Goal: Feedback & Contribution: Contribute content

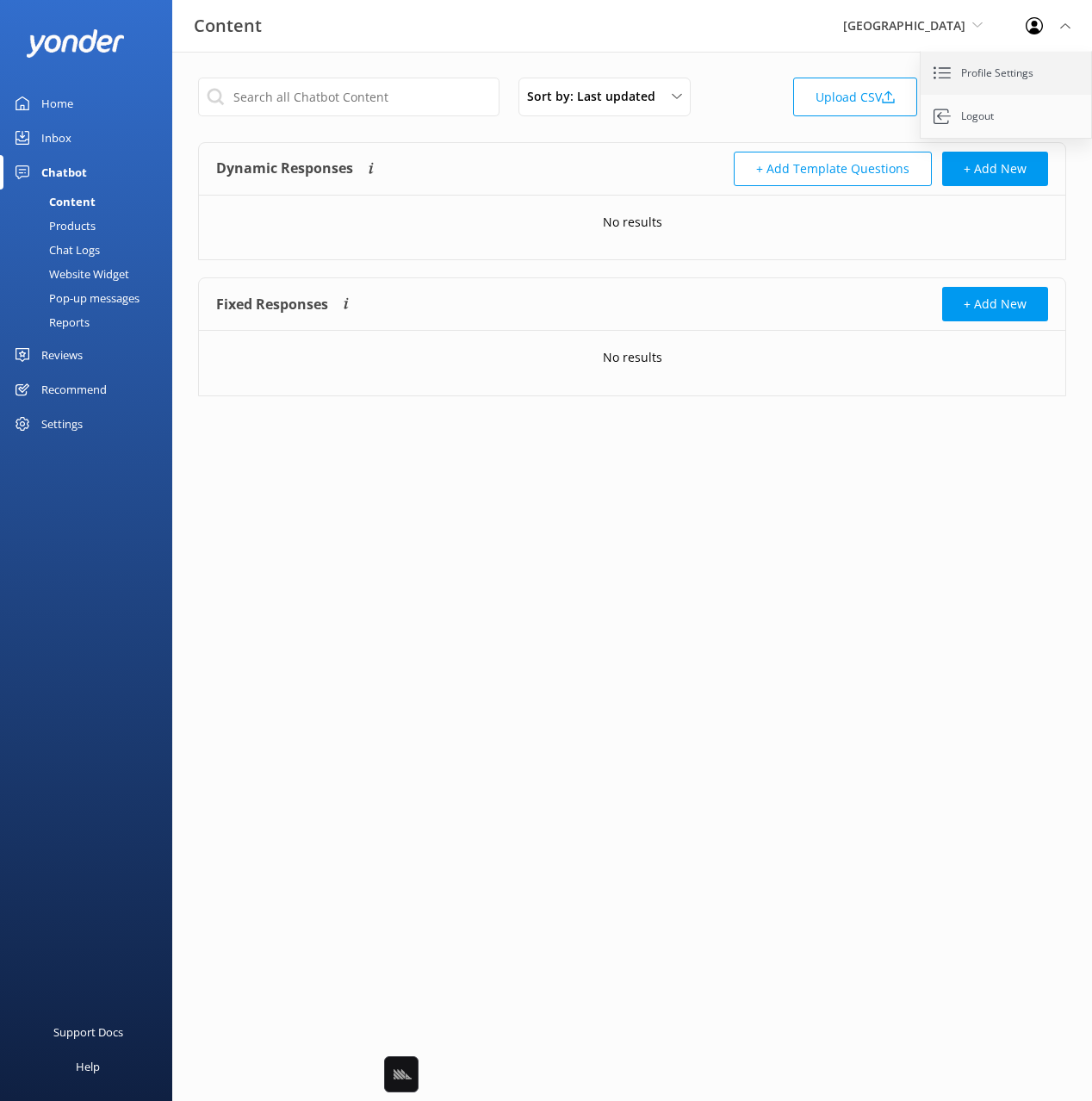
click at [990, 65] on link "Profile Settings" at bounding box center [1006, 73] width 172 height 43
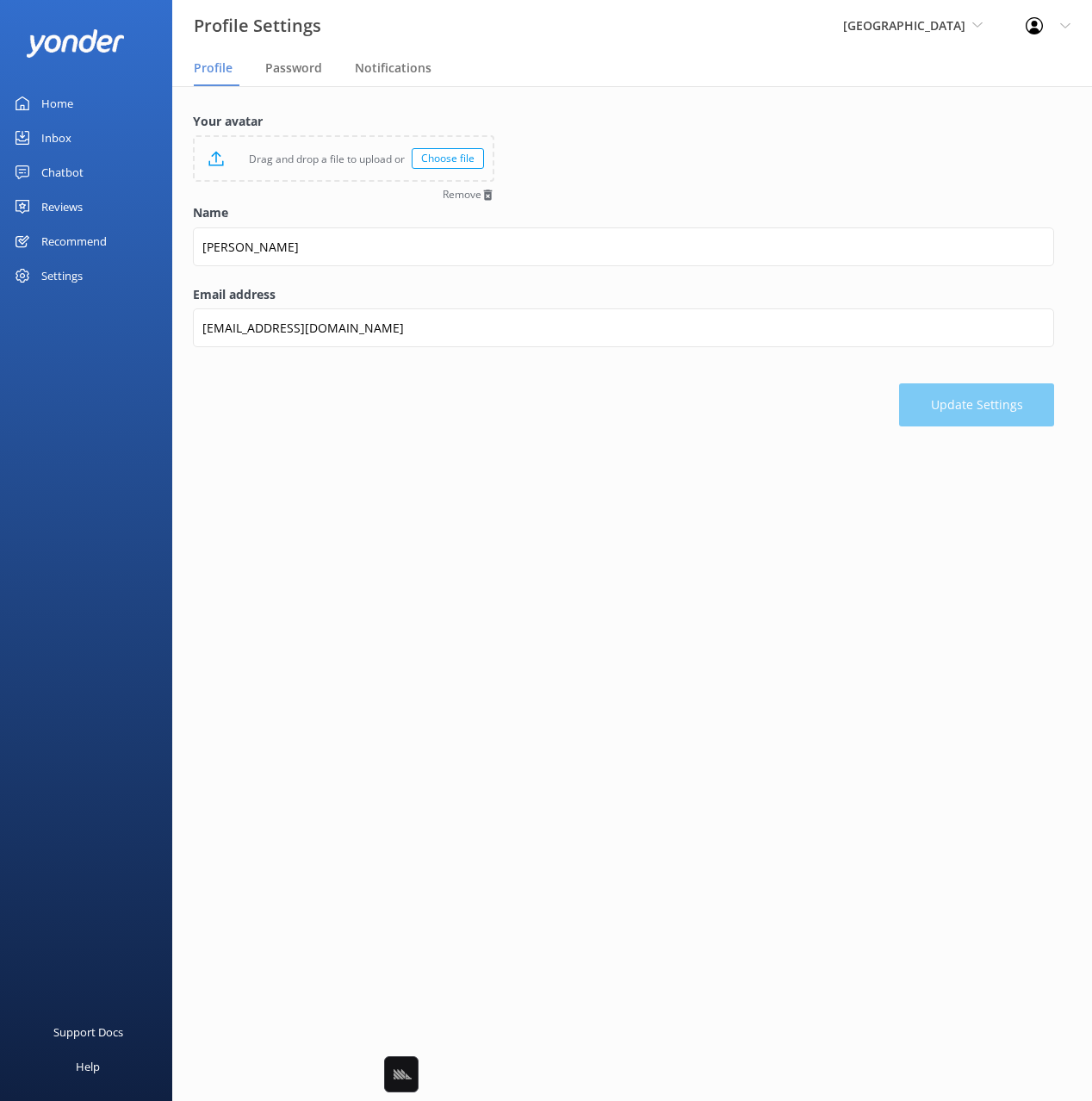
drag, startPoint x: 622, startPoint y: 180, endPoint x: 609, endPoint y: 195, distance: 19.8
click at [622, 179] on form "Your avatar Drag and drop a file to upload or Choose file Remove Name Mikayla E…" at bounding box center [623, 269] width 861 height 314
click at [541, 454] on div "Your avatar Drag and drop a file to upload or Choose file Remove Name Mikayla E…" at bounding box center [632, 273] width 920 height 375
drag, startPoint x: 413, startPoint y: 104, endPoint x: 301, endPoint y: 100, distance: 112.1
click at [389, 101] on div "Your avatar Drag and drop a file to upload or Choose file Remove Name Mikayla E…" at bounding box center [632, 273] width 920 height 375
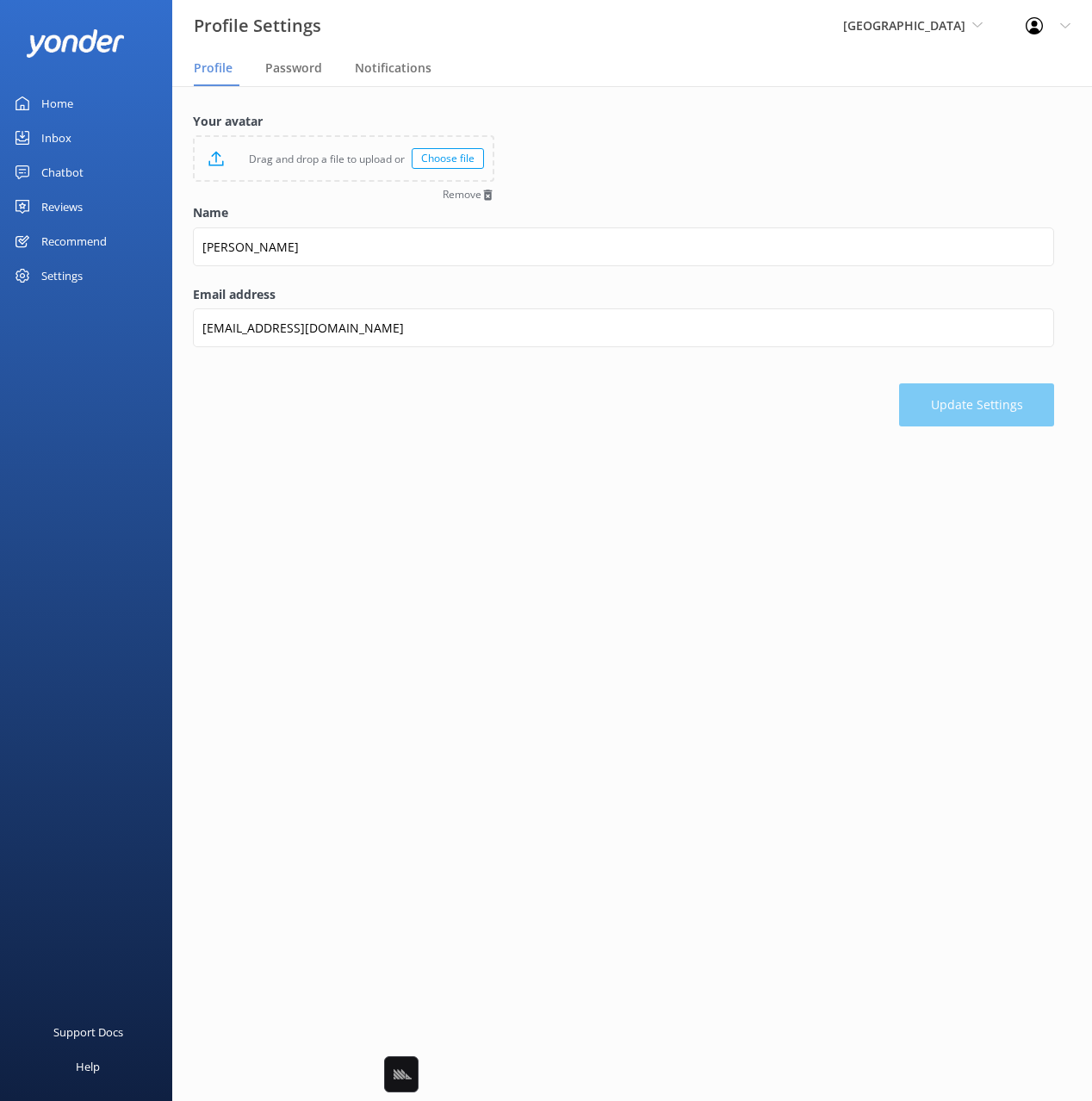
click at [54, 100] on div "Home" at bounding box center [56, 103] width 32 height 34
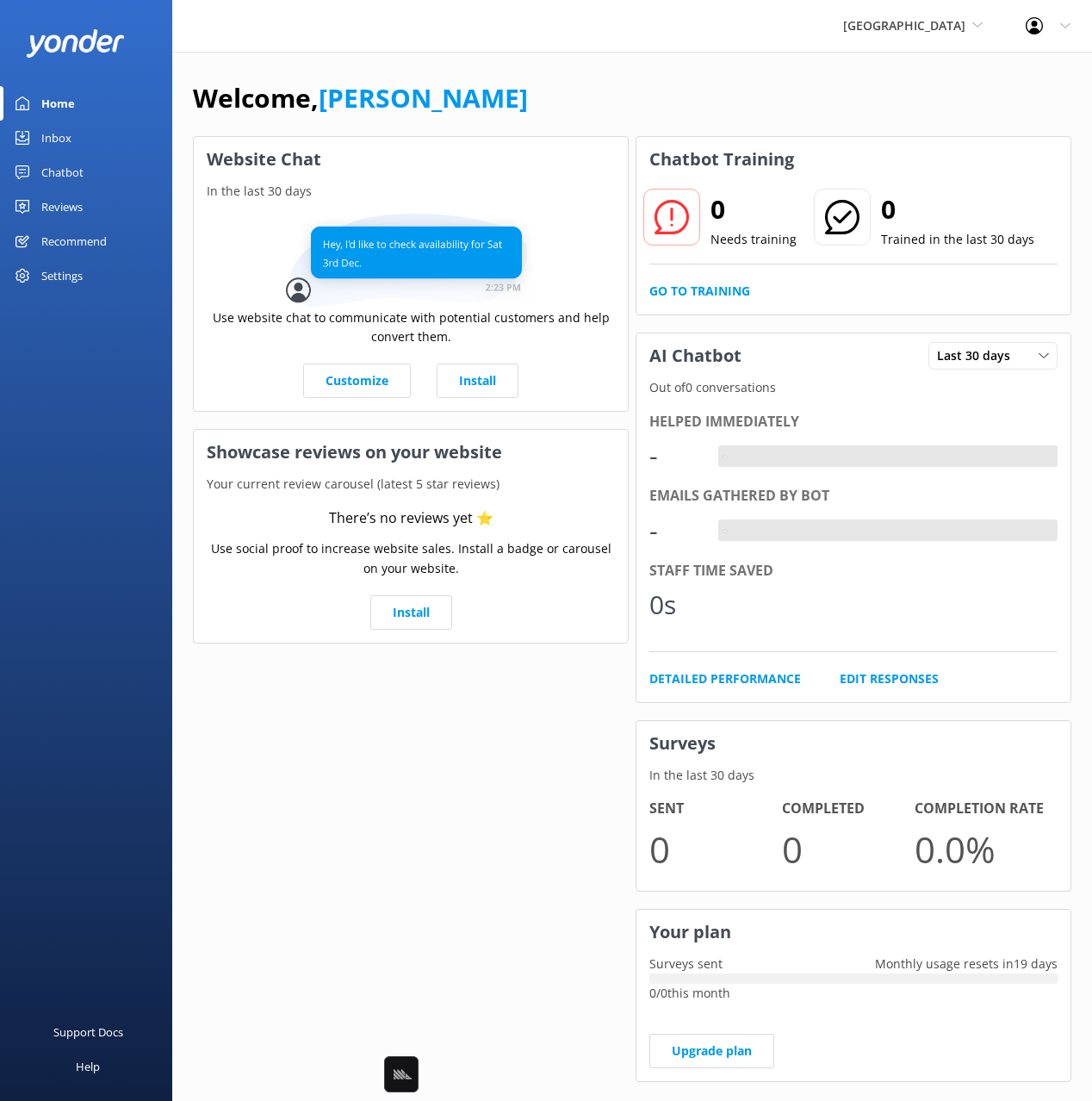
click at [728, 73] on div "Welcome, Mikayla Website Chat In the last 30 days Use website chat to communica…" at bounding box center [632, 593] width 920 height 1082
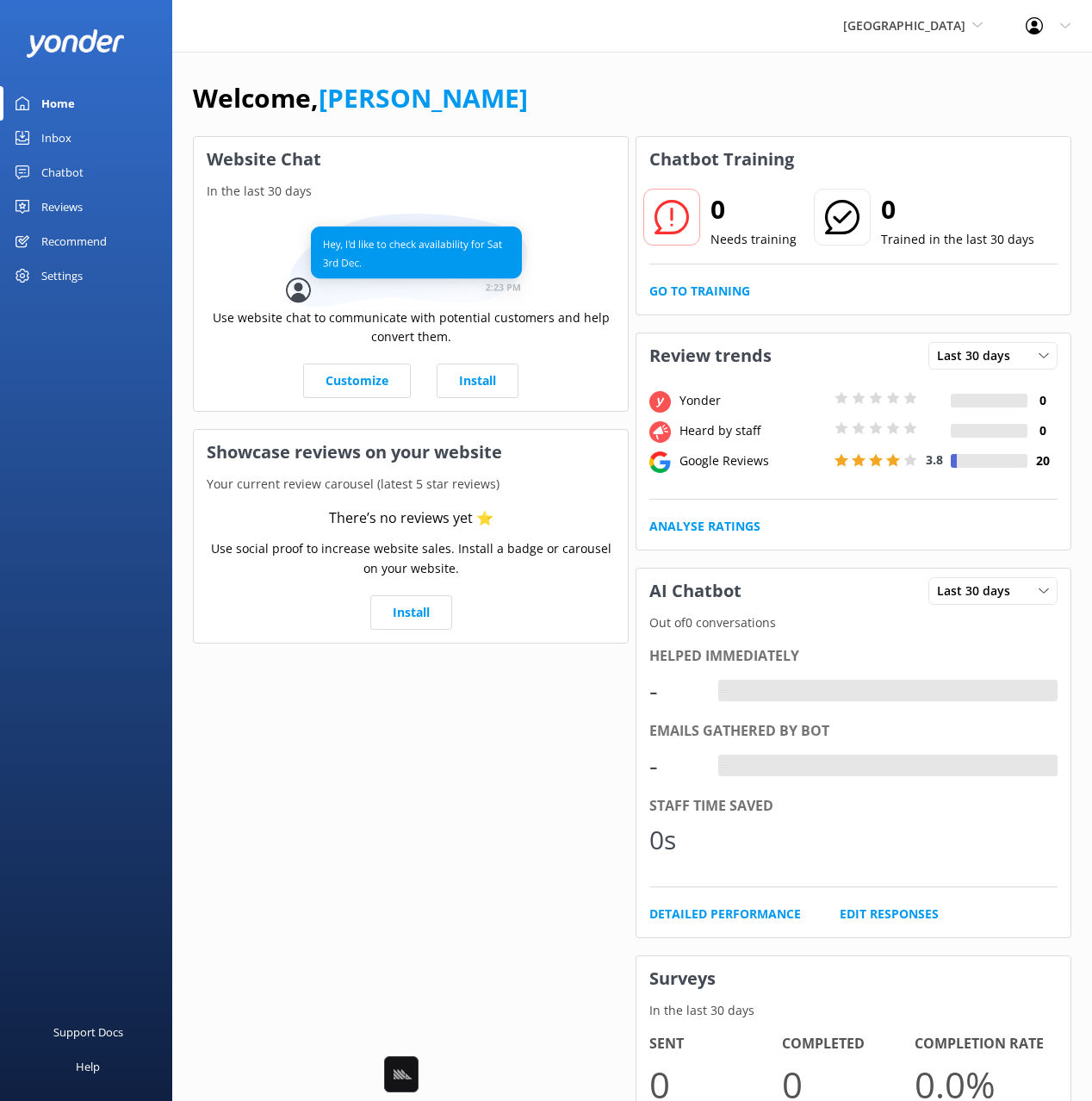
click at [702, 75] on div "Welcome, Mikayla Website Chat In the last 30 days Use website chat to communica…" at bounding box center [632, 709] width 920 height 1316
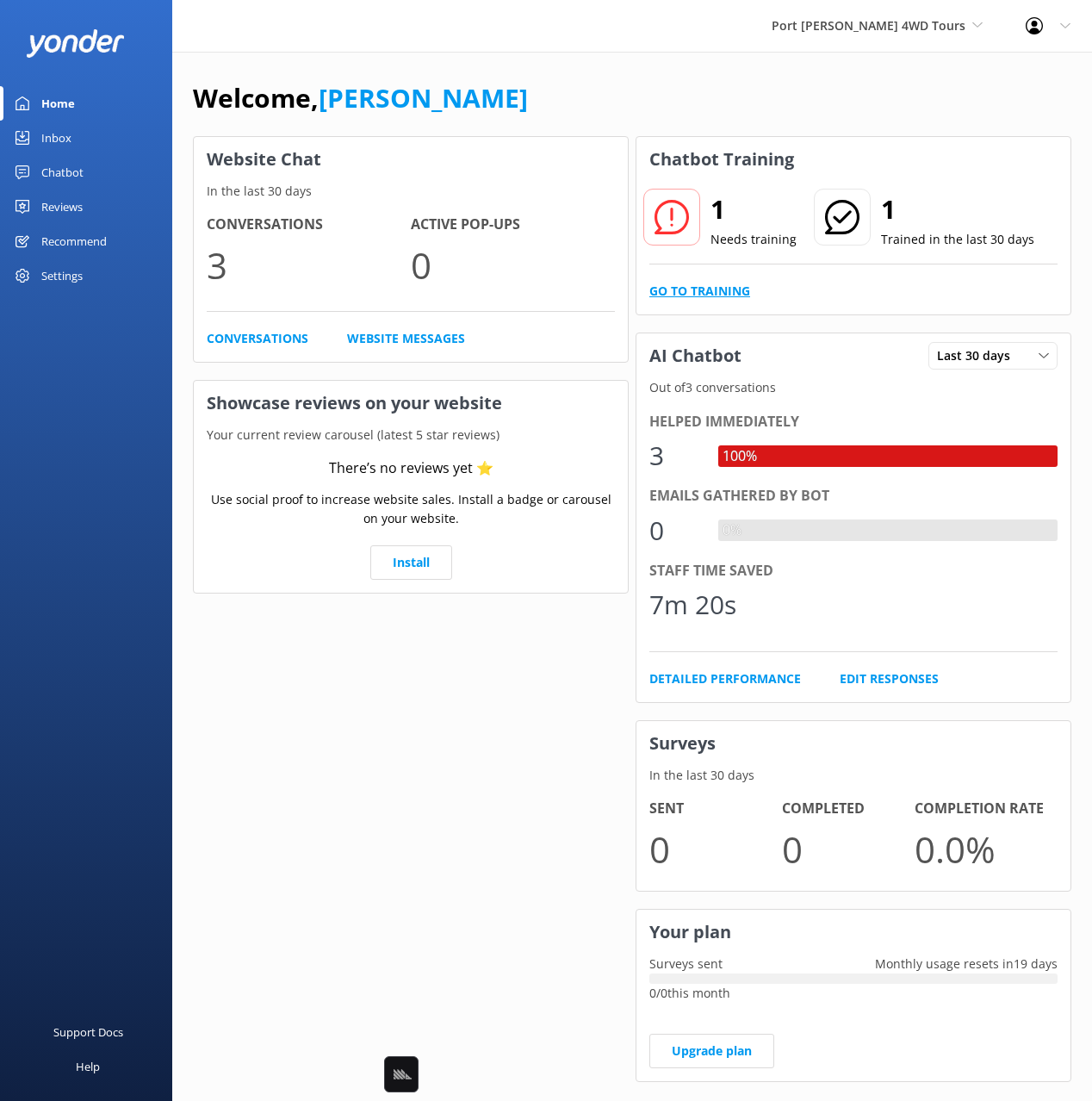
click at [708, 289] on link "Go to Training" at bounding box center [699, 291] width 100 height 19
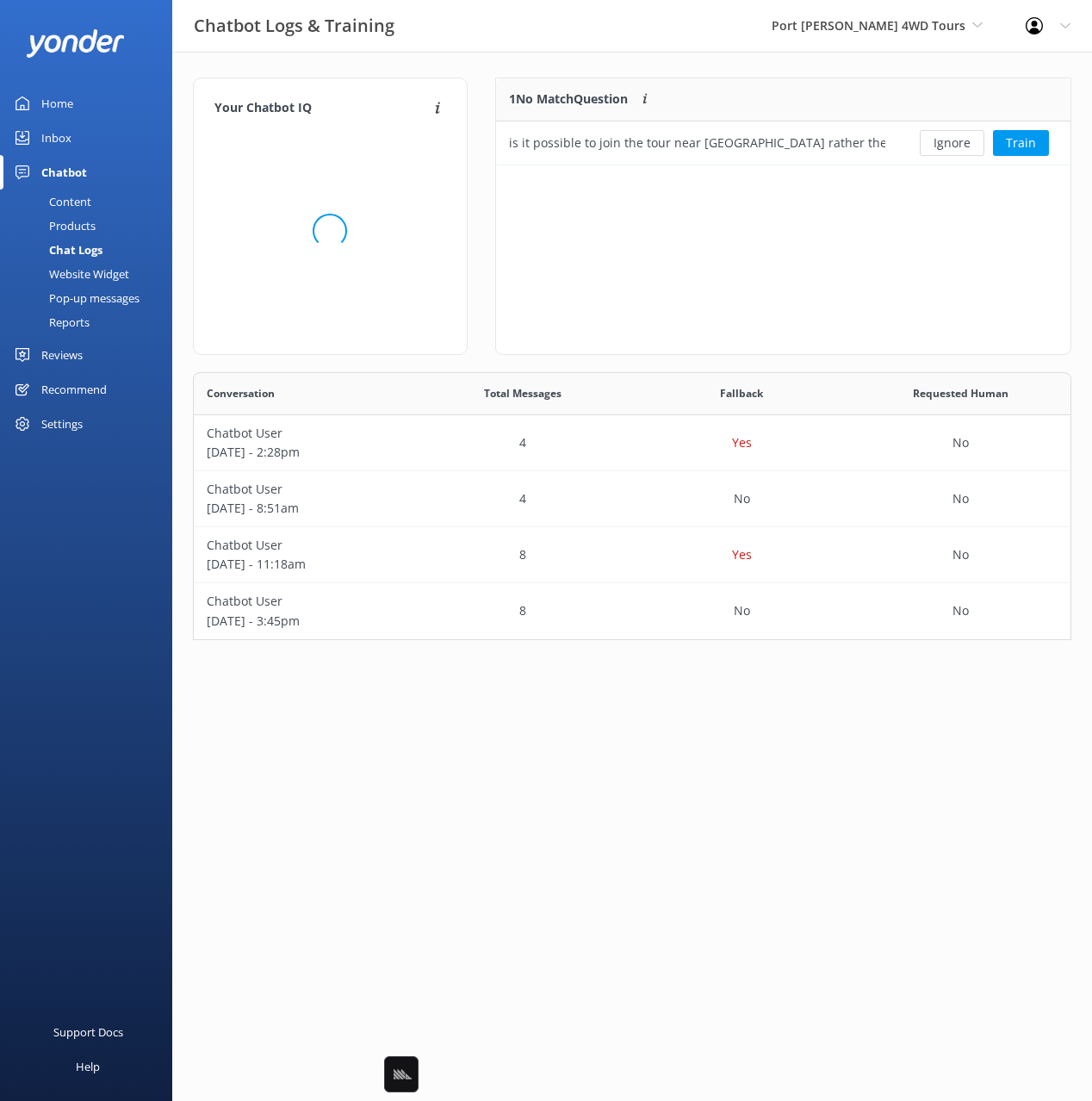
scroll to position [268, 878]
click at [686, 279] on div "1 No Match Question Customers sometimes ask questions that don't fully match an…" at bounding box center [782, 216] width 576 height 277
click at [711, 278] on div "1 No Match Question Customers sometimes ask questions that don't fully match an…" at bounding box center [782, 216] width 576 height 277
drag, startPoint x: 739, startPoint y: 75, endPoint x: 819, endPoint y: 90, distance: 81.4
click at [741, 76] on div "Your Chatbot IQ Your Chatbot IQ is the percentage of trained FAQs against untra…" at bounding box center [632, 363] width 920 height 623
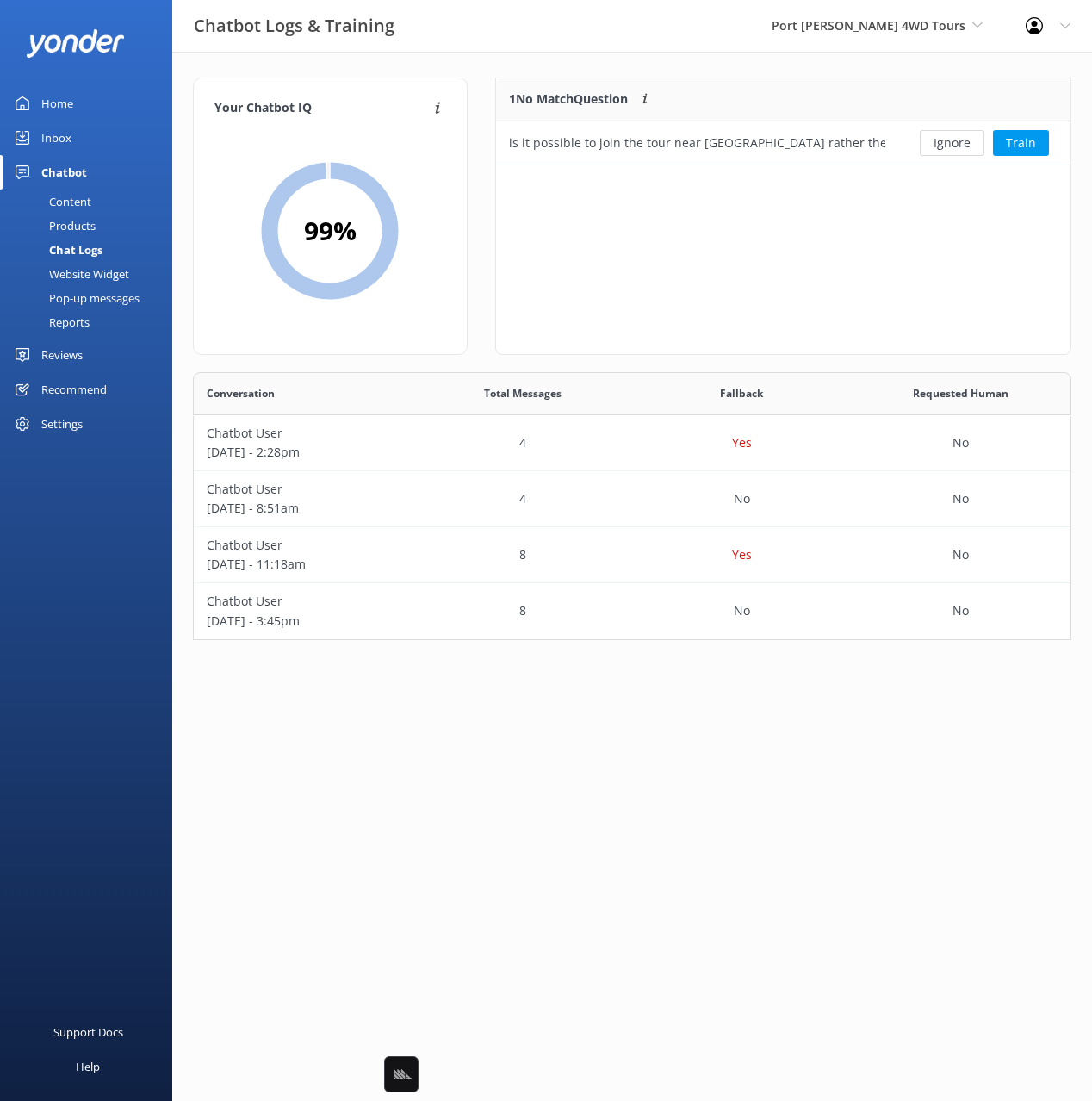
click at [945, 232] on div "1 No Match Question Customers sometimes ask questions that don't fully match an…" at bounding box center [782, 216] width 576 height 277
click at [1019, 147] on button "Train" at bounding box center [1020, 142] width 56 height 26
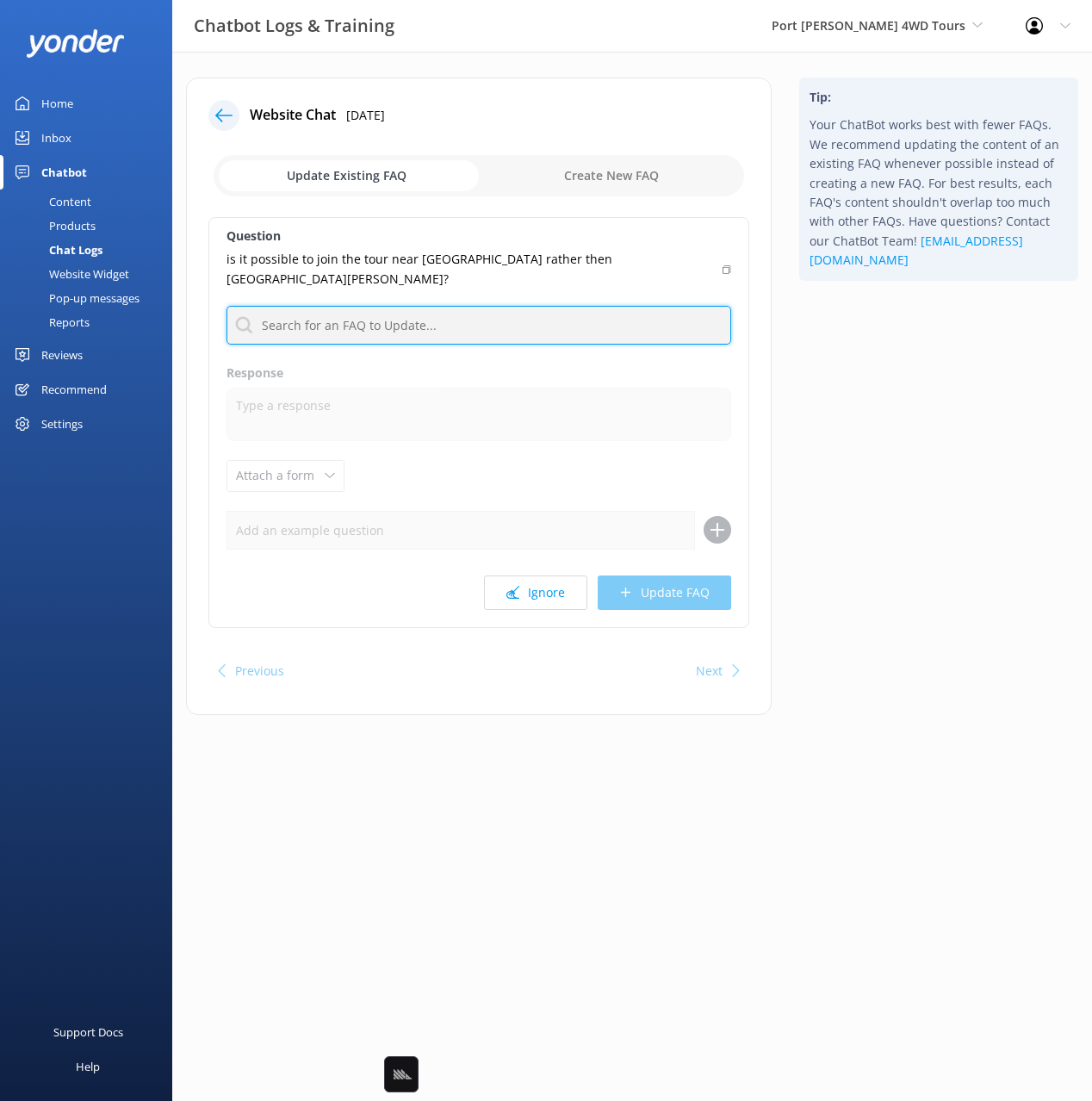
click at [532, 306] on input "text" at bounding box center [479, 325] width 504 height 39
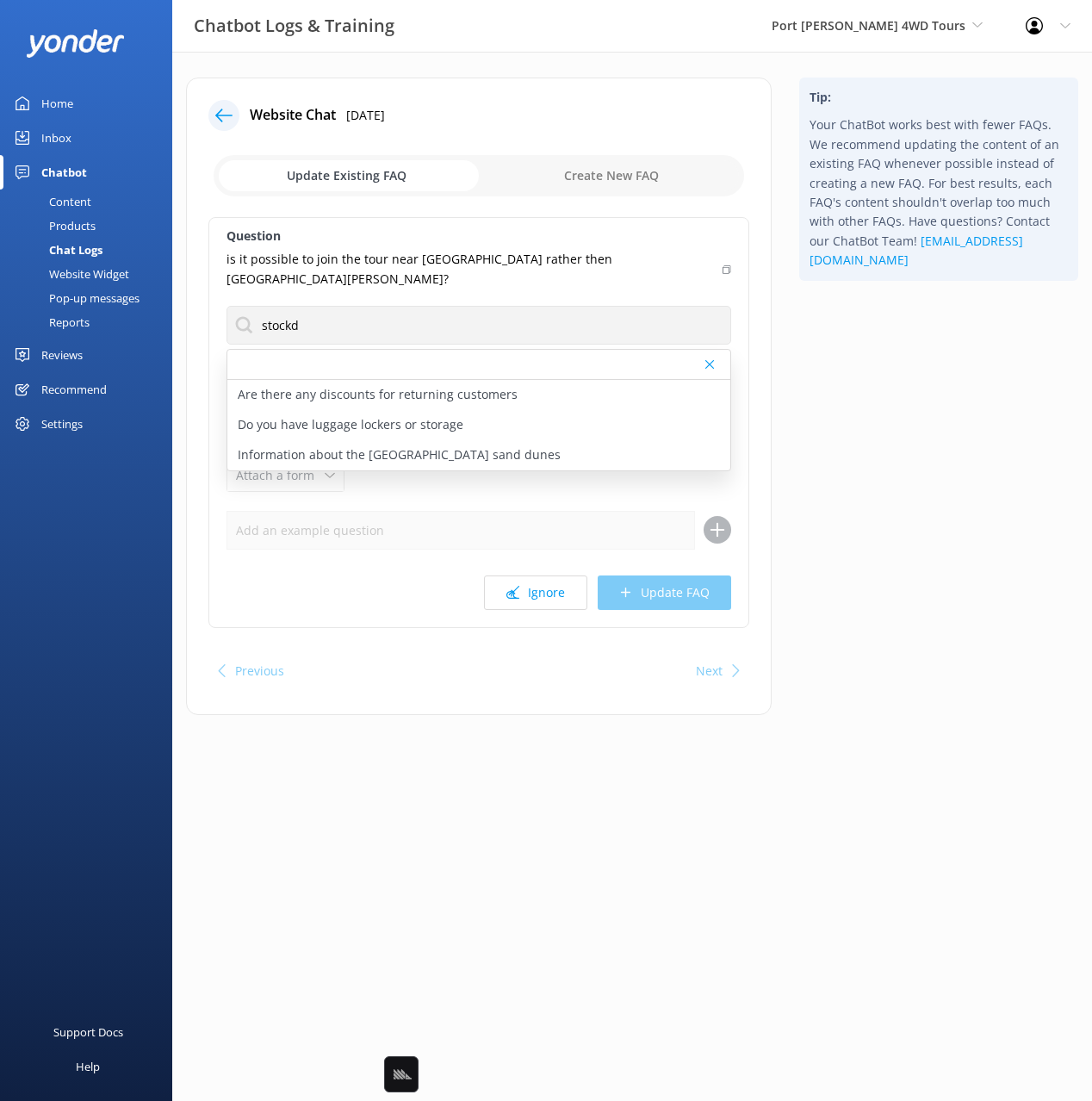
drag, startPoint x: 909, startPoint y: 430, endPoint x: 846, endPoint y: 409, distance: 66.4
click at [904, 429] on div "Tip: Your ChatBot works best with fewer FAQs. We recommend updating the content…" at bounding box center [938, 404] width 307 height 655
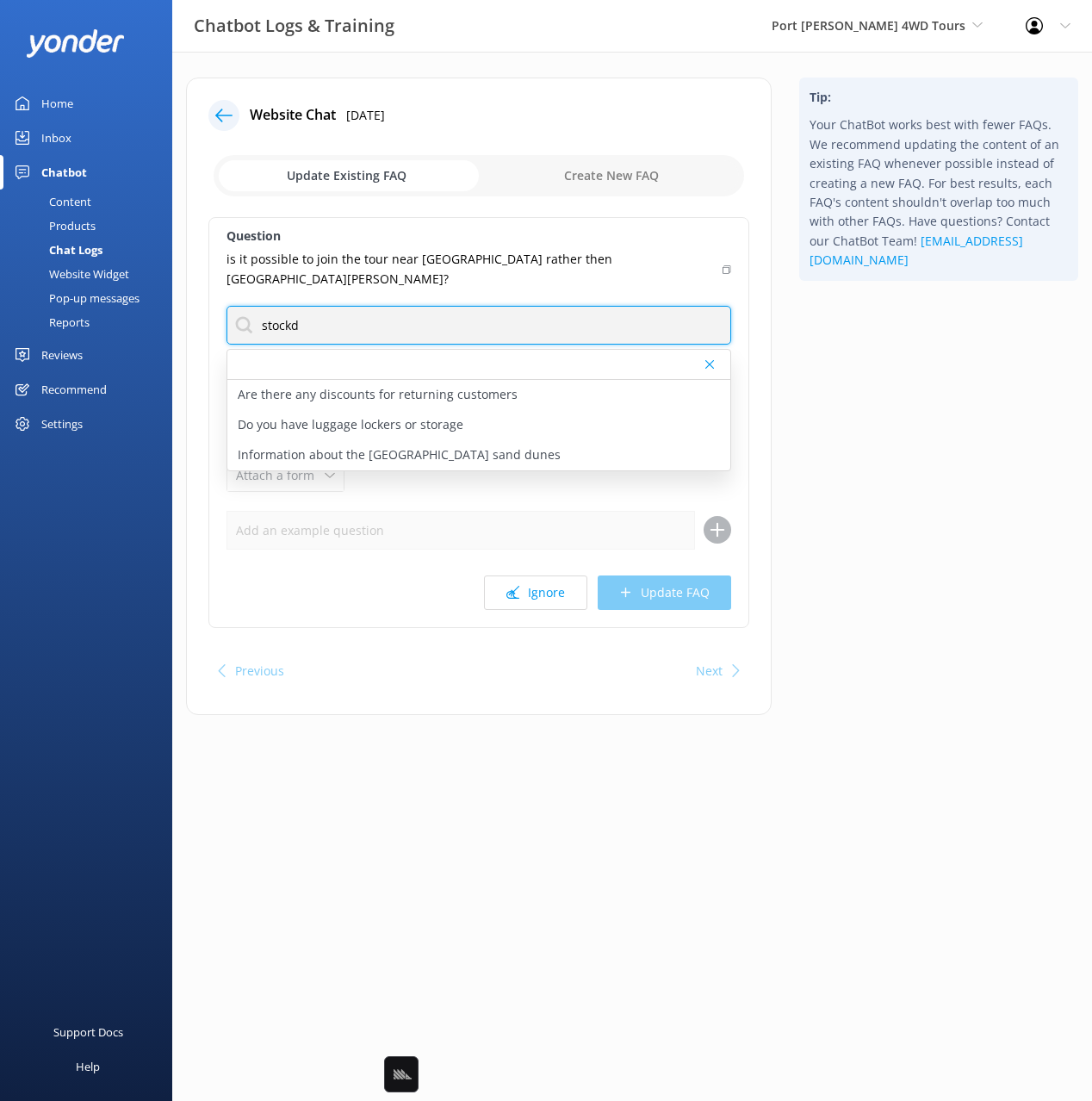
click at [276, 306] on input "stockd" at bounding box center [479, 325] width 504 height 39
type input "p"
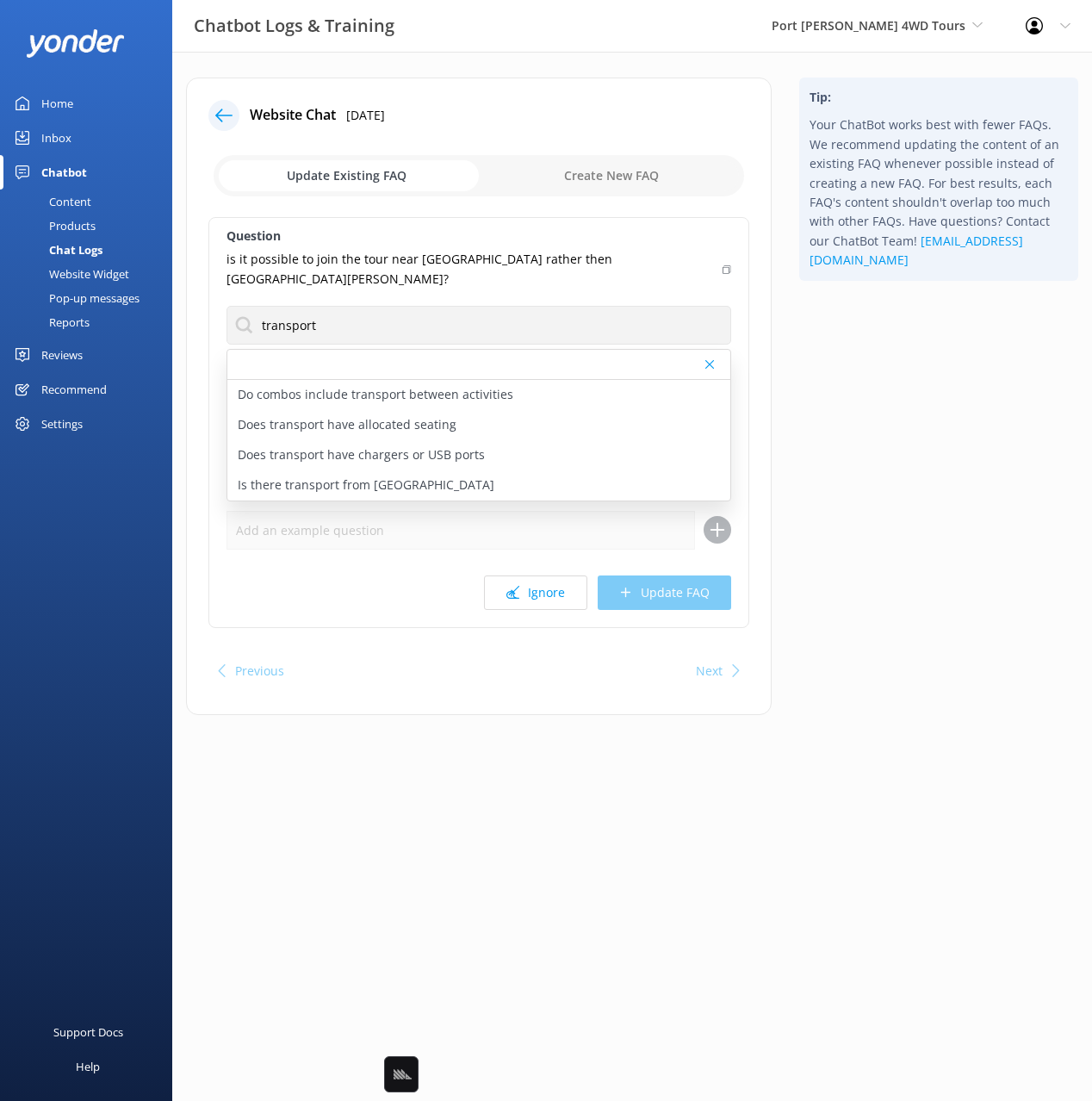
click at [850, 363] on div "Tip: Your ChatBot works best with fewer FAQs. We recommend updating the content…" at bounding box center [938, 404] width 307 height 655
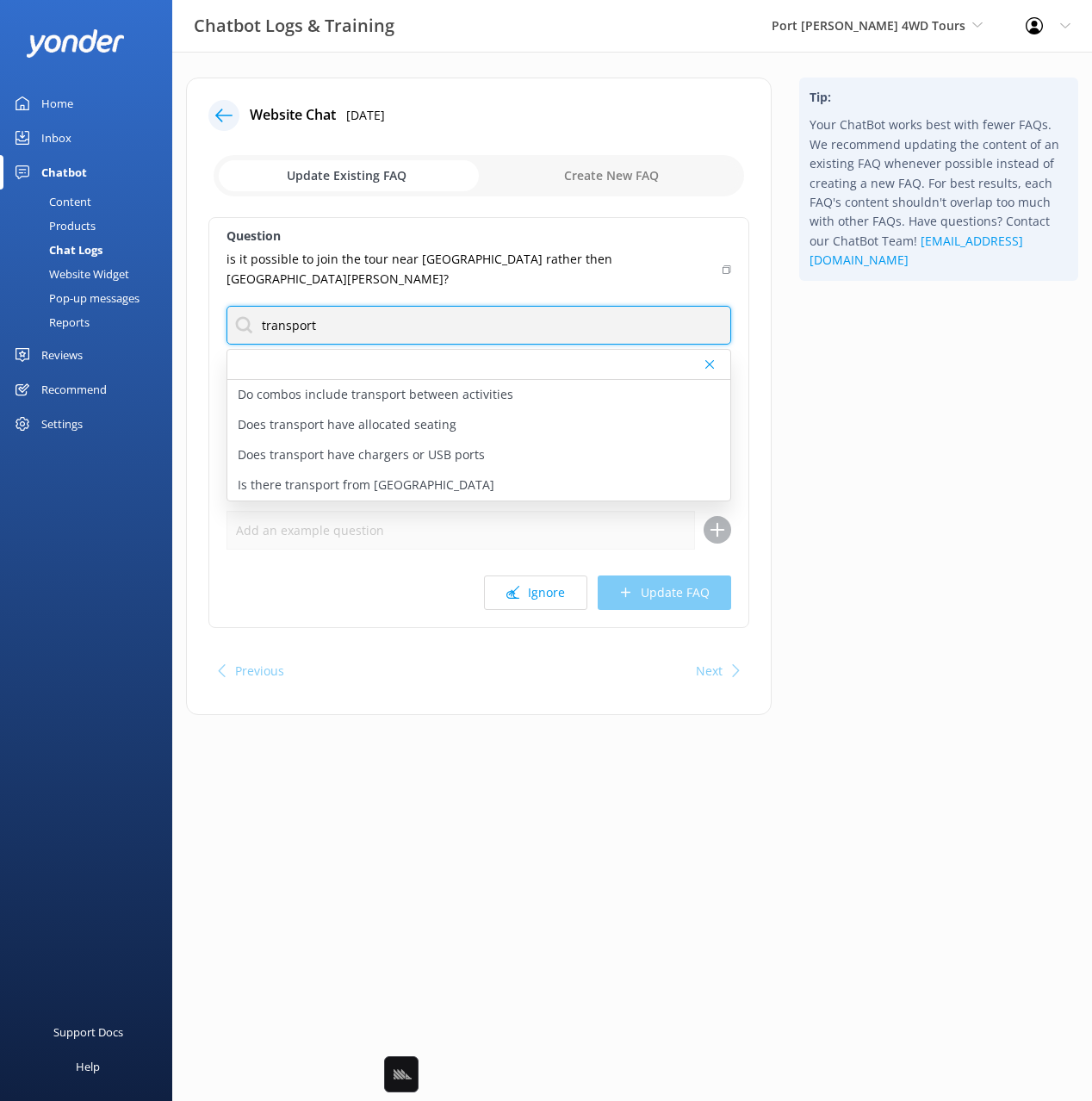
click at [282, 306] on input "transport" at bounding box center [479, 325] width 504 height 39
type input "get"
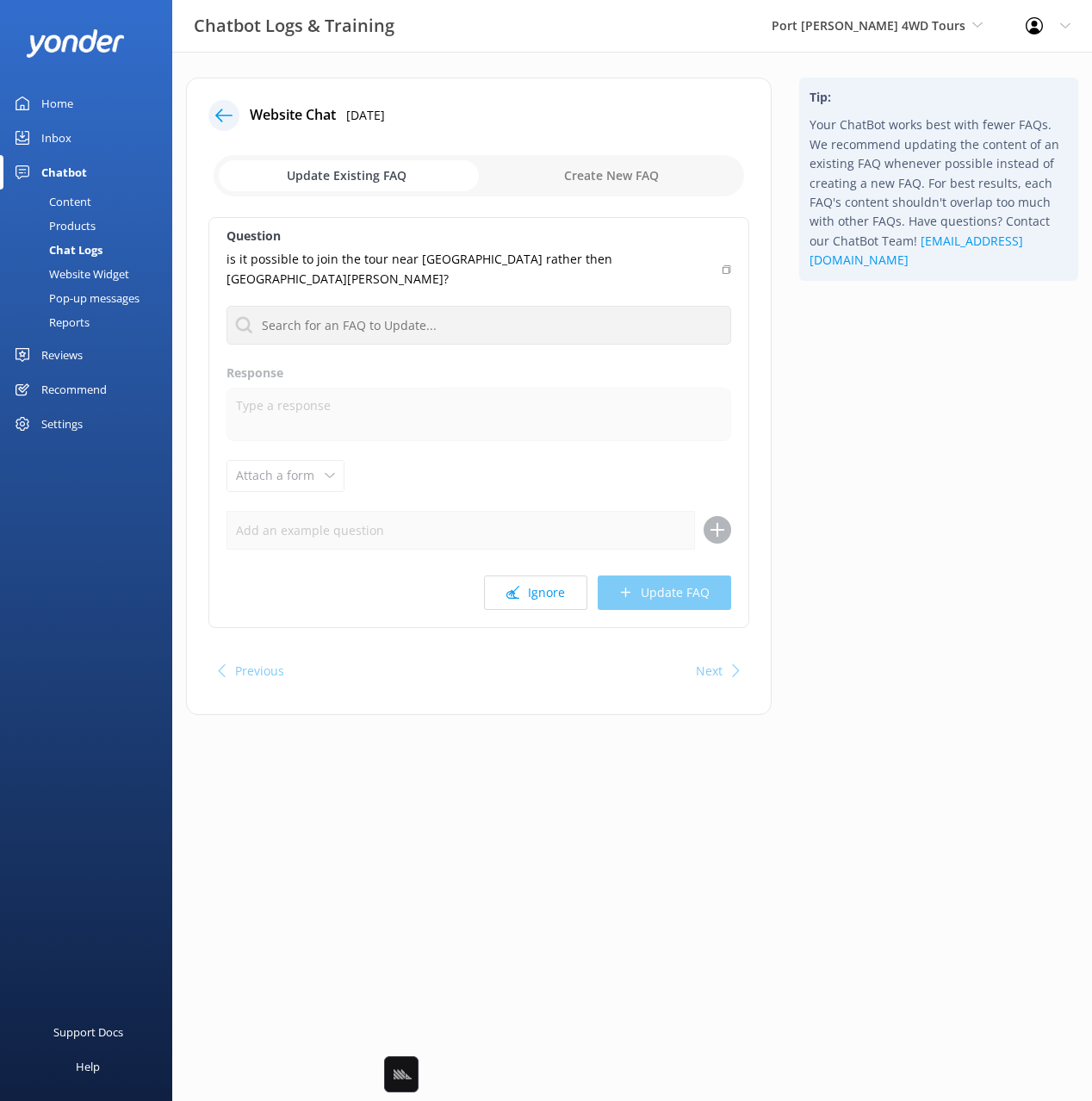
drag, startPoint x: 937, startPoint y: 409, endPoint x: 923, endPoint y: 407, distance: 14.1
click at [936, 409] on div "Tip: Your ChatBot works best with fewer FAQs. We recommend updating the content…" at bounding box center [938, 404] width 307 height 655
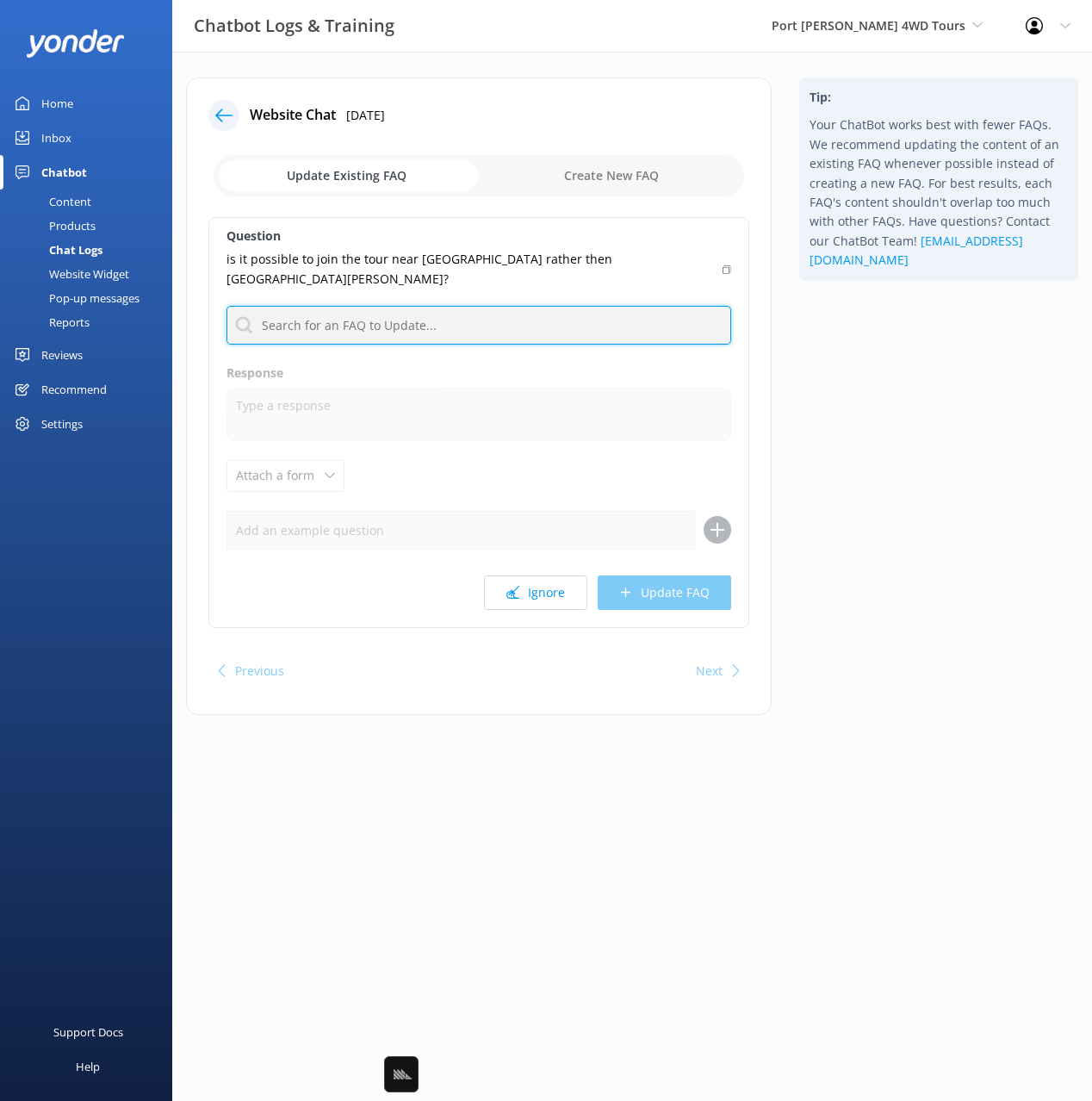
click at [301, 306] on input "text" at bounding box center [479, 325] width 504 height 39
type input "addre"
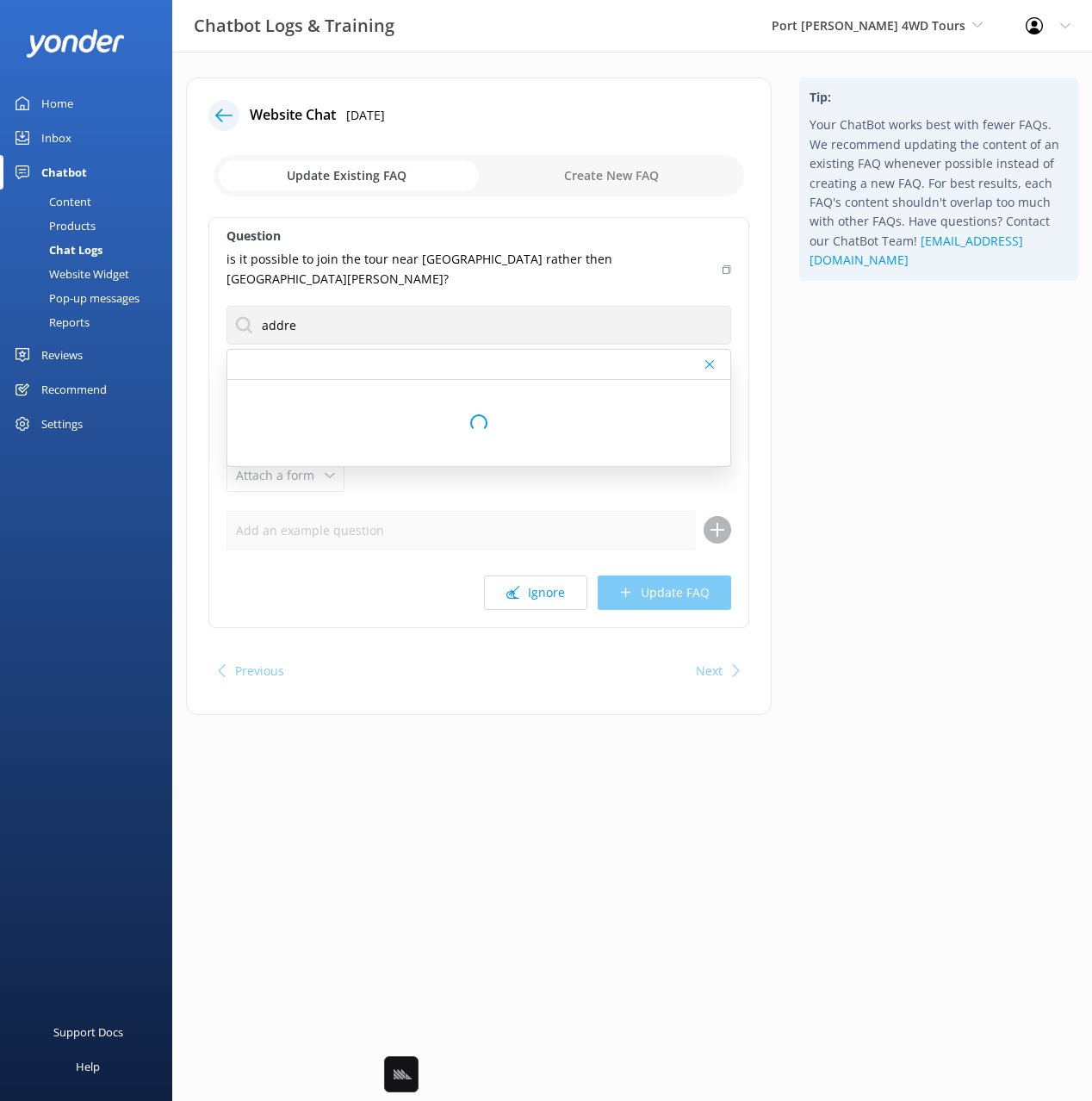
drag, startPoint x: 941, startPoint y: 364, endPoint x: 916, endPoint y: 371, distance: 26.0
click at [940, 364] on div "Tip: Your ChatBot works best with fewer FAQs. We recommend updating the content…" at bounding box center [938, 404] width 307 height 655
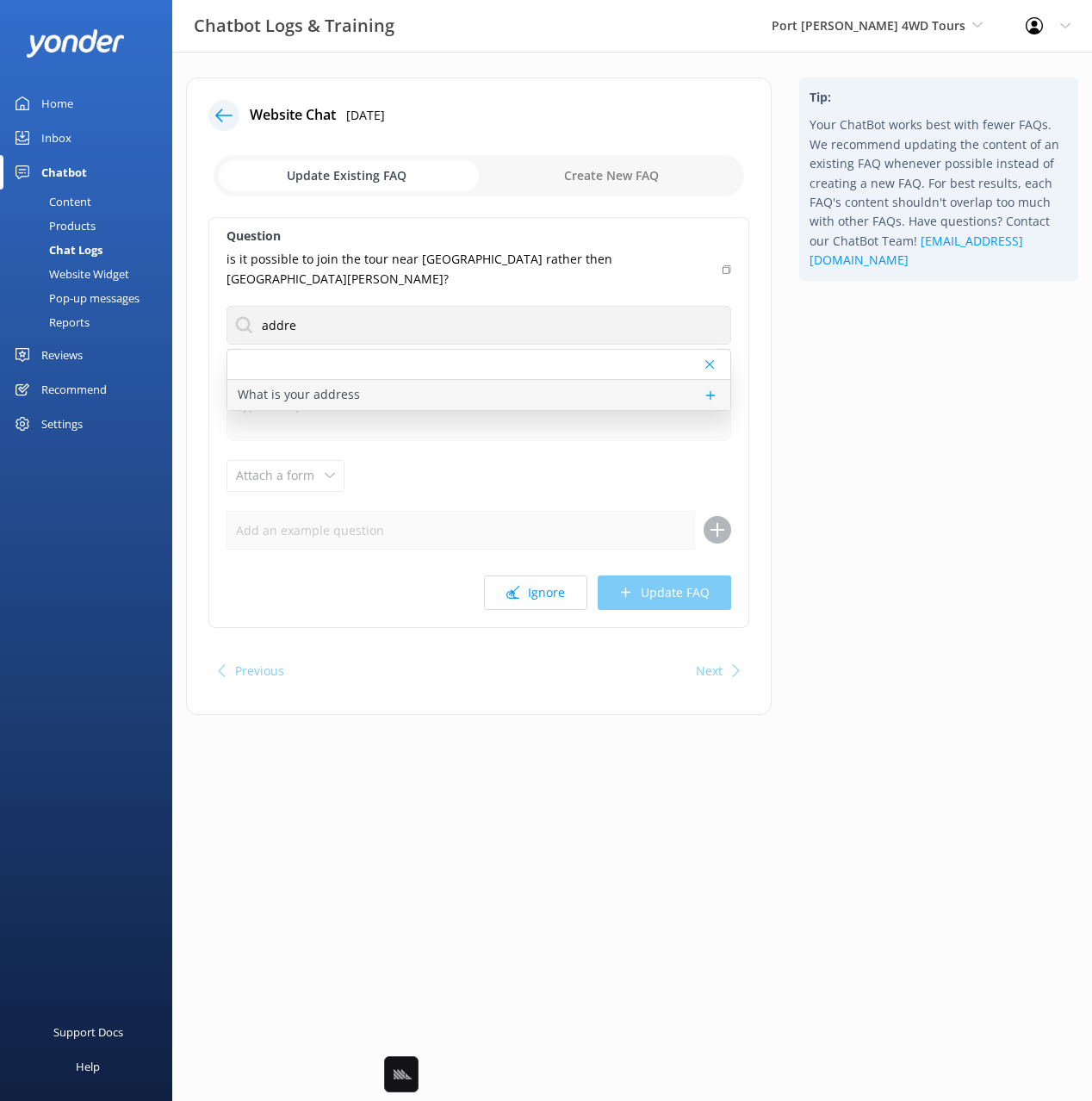
click at [293, 379] on div "What is your address" at bounding box center [479, 395] width 503 height 31
type textarea "We're located at James Paterson Street, Anna Bay NSW 2316. All tours depart fro…"
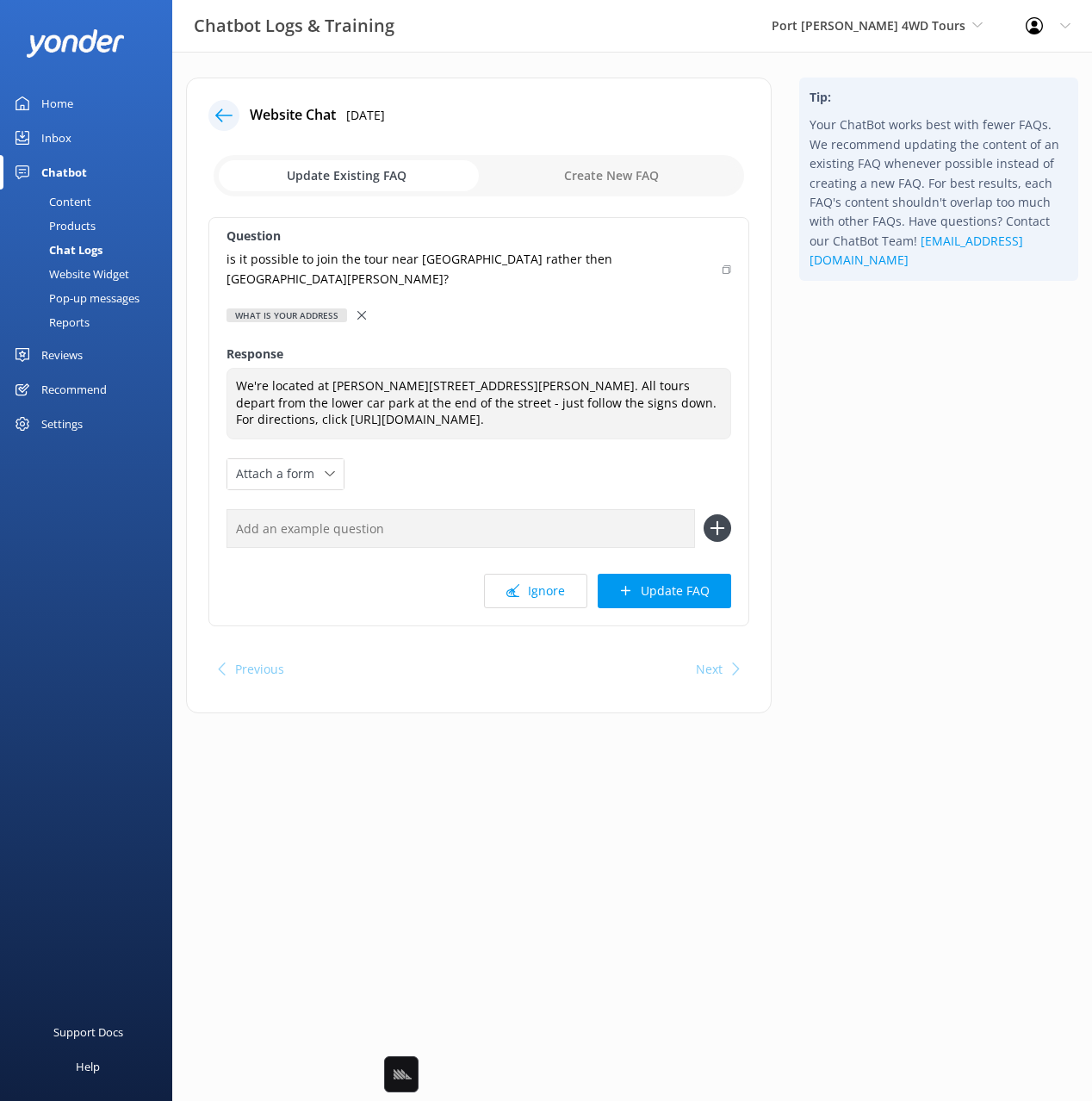
click at [80, 205] on div "Content" at bounding box center [51, 201] width 81 height 24
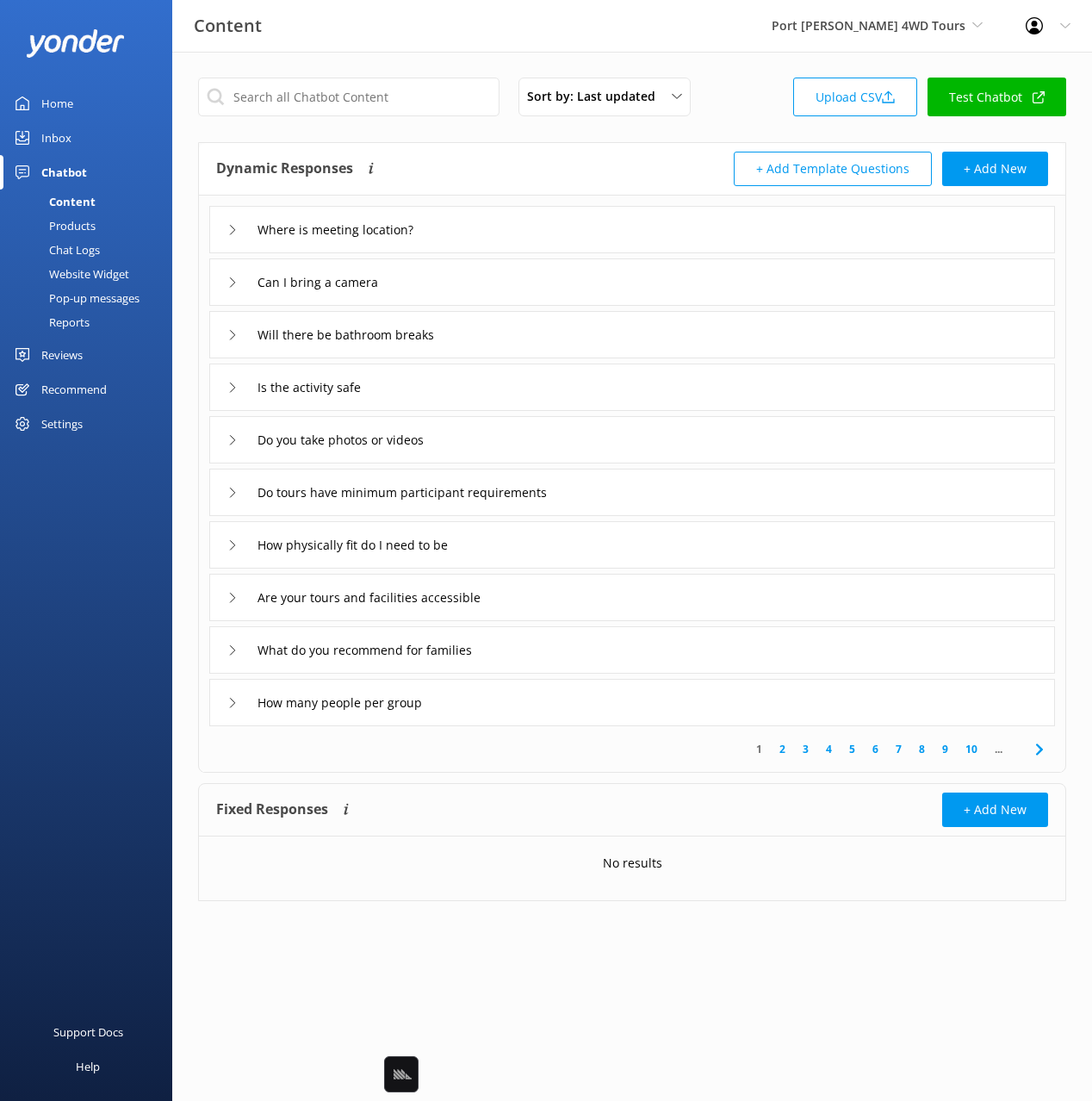
click at [563, 183] on div "Dynamic Responses The chatbot will generate a response based on the content inf…" at bounding box center [423, 169] width 416 height 34
click at [523, 168] on div "Dynamic Responses The chatbot will generate a response based on the content inf…" at bounding box center [423, 169] width 416 height 34
drag, startPoint x: 657, startPoint y: 154, endPoint x: 932, endPoint y: 281, distance: 302.9
click at [657, 155] on div "+ Add Template Questions + Add New" at bounding box center [840, 169] width 416 height 34
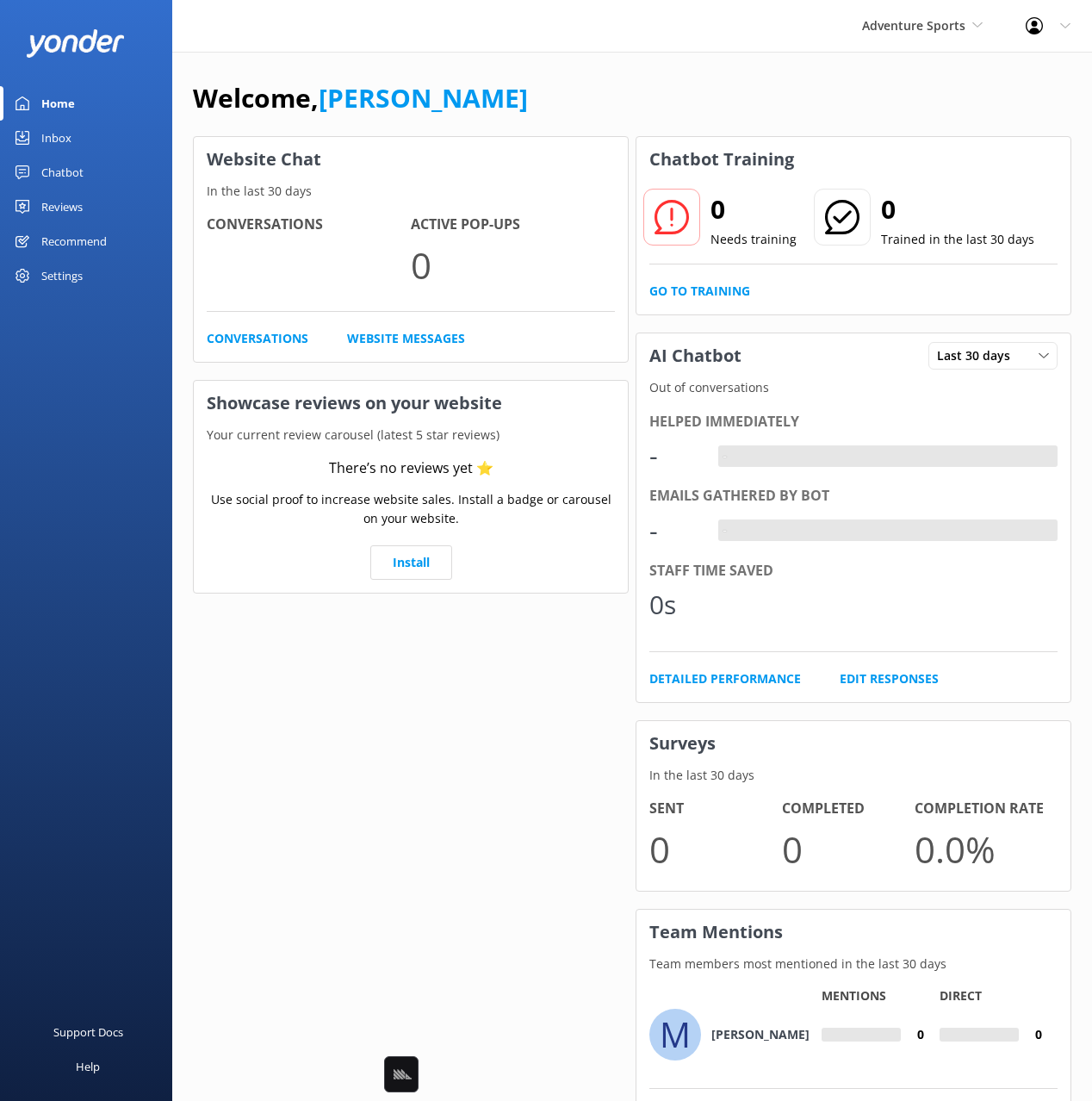
drag, startPoint x: 525, startPoint y: 89, endPoint x: 188, endPoint y: 149, distance: 342.3
click at [515, 90] on div "Welcome, [PERSON_NAME]" at bounding box center [632, 106] width 878 height 58
drag, startPoint x: 43, startPoint y: 182, endPoint x: 151, endPoint y: 186, distance: 108.1
click at [43, 182] on div "Chatbot" at bounding box center [62, 172] width 42 height 34
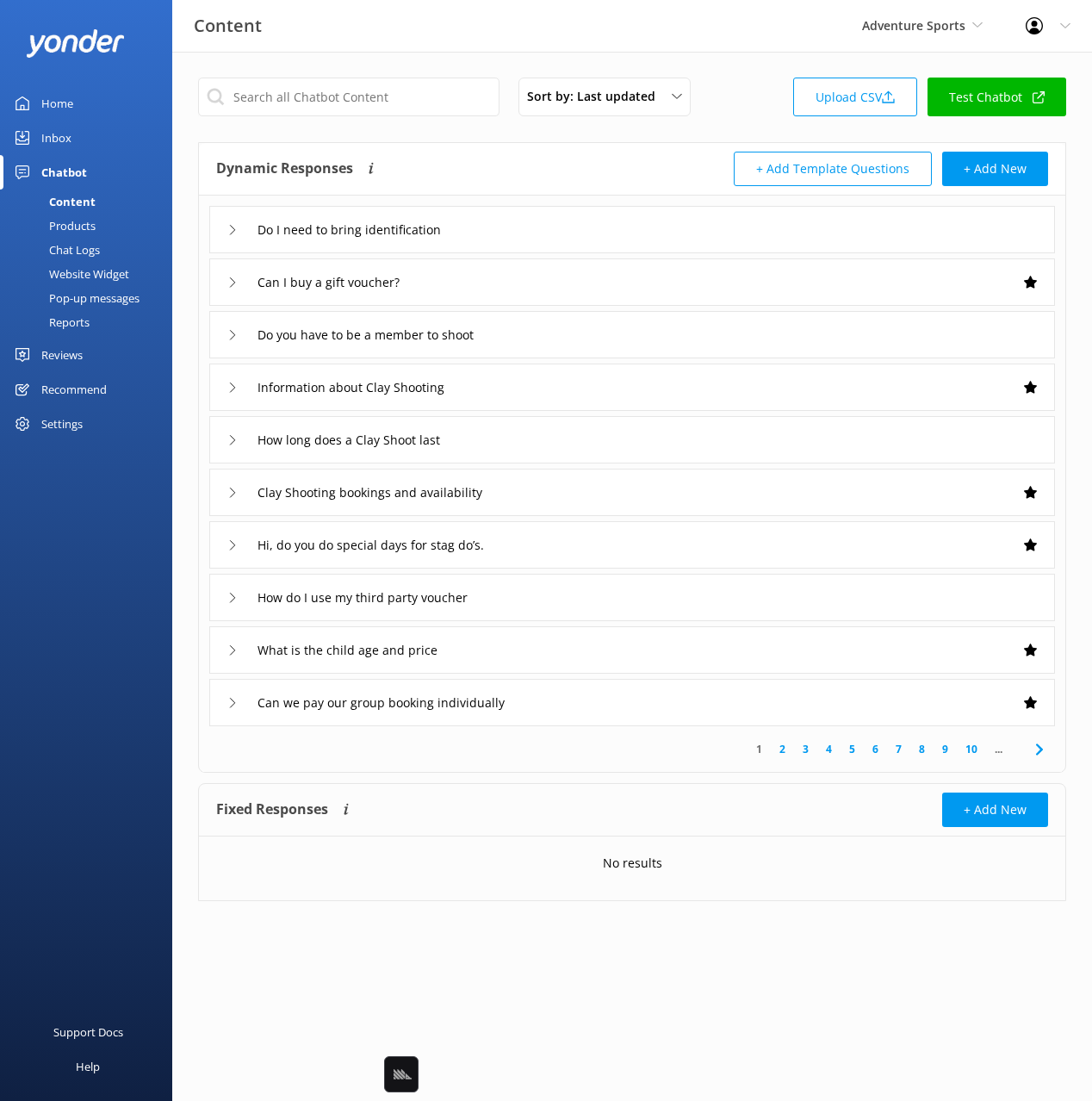
drag, startPoint x: 620, startPoint y: 167, endPoint x: 581, endPoint y: 162, distance: 39.3
click at [619, 167] on div "Dynamic Responses The chatbot will generate a response based on the content inf…" at bounding box center [423, 169] width 416 height 34
drag, startPoint x: 581, startPoint y: 162, endPoint x: 575, endPoint y: 224, distance: 62.3
click at [580, 162] on div "Dynamic Responses The chatbot will generate a response based on the content inf…" at bounding box center [423, 169] width 416 height 34
click at [580, 229] on div "Do I need to bring identification" at bounding box center [632, 229] width 846 height 48
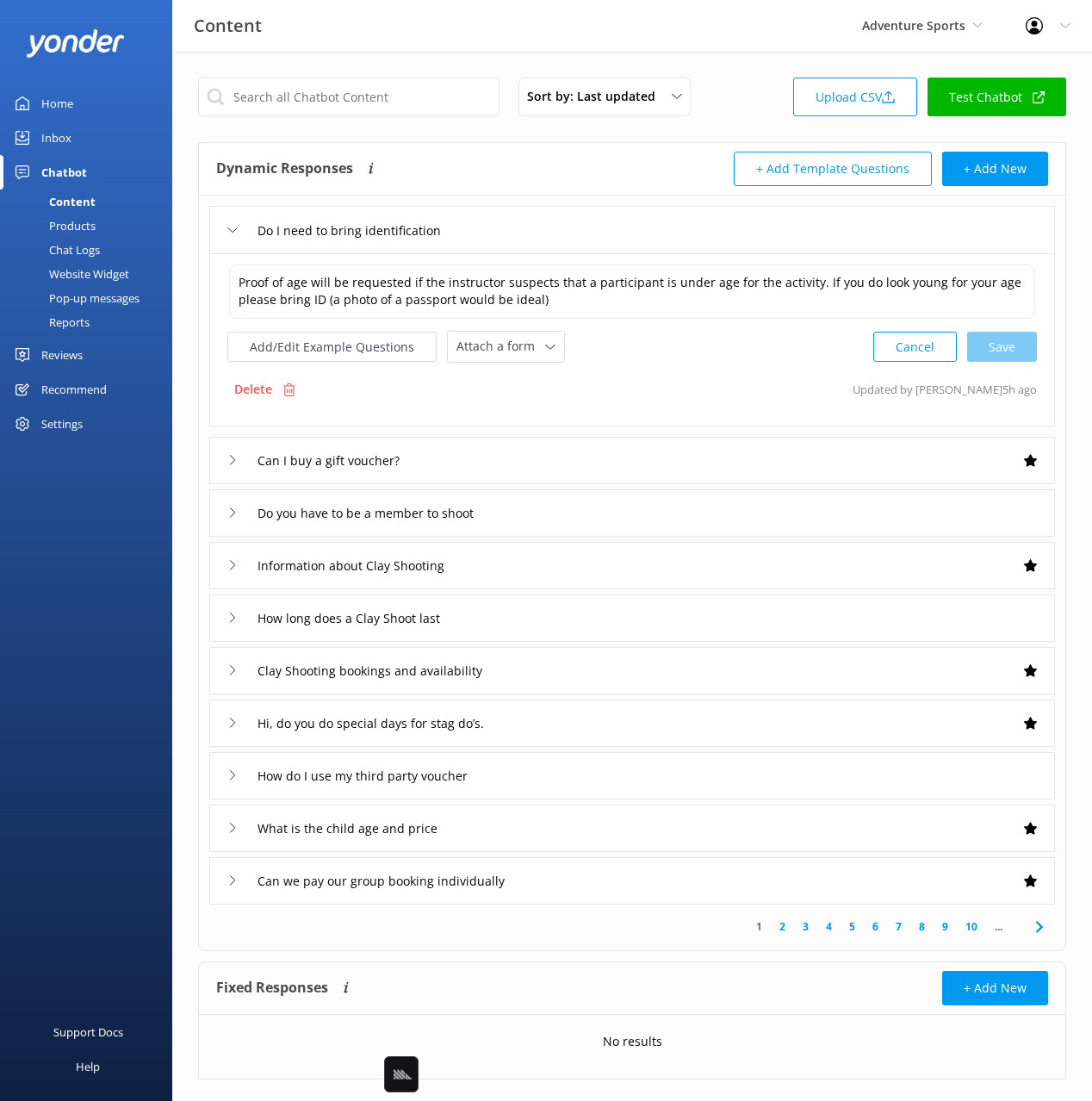
click at [579, 229] on div "Do I need to bring identification" at bounding box center [632, 229] width 846 height 48
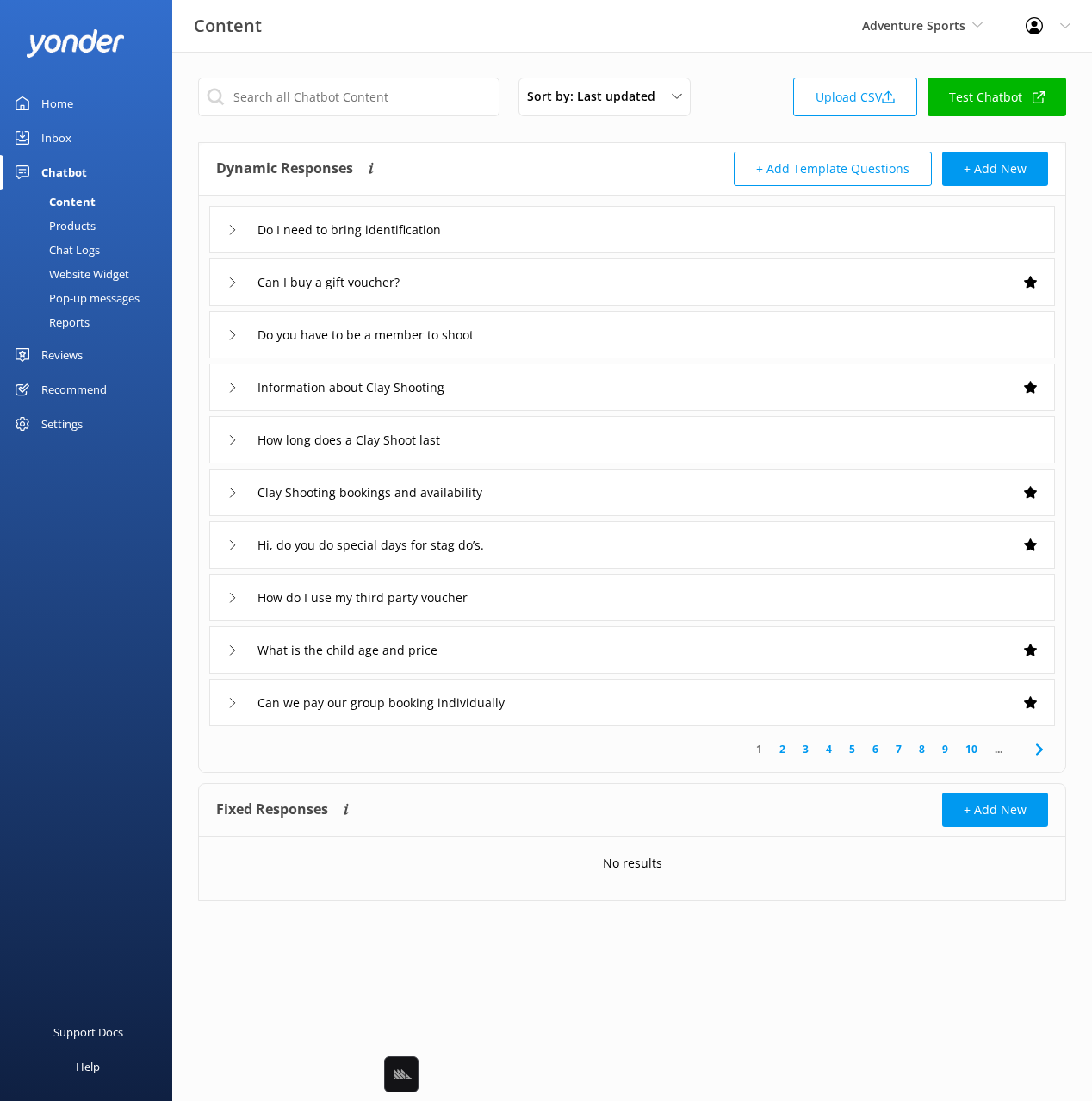
click at [105, 249] on link "Chat Logs" at bounding box center [91, 249] width 161 height 24
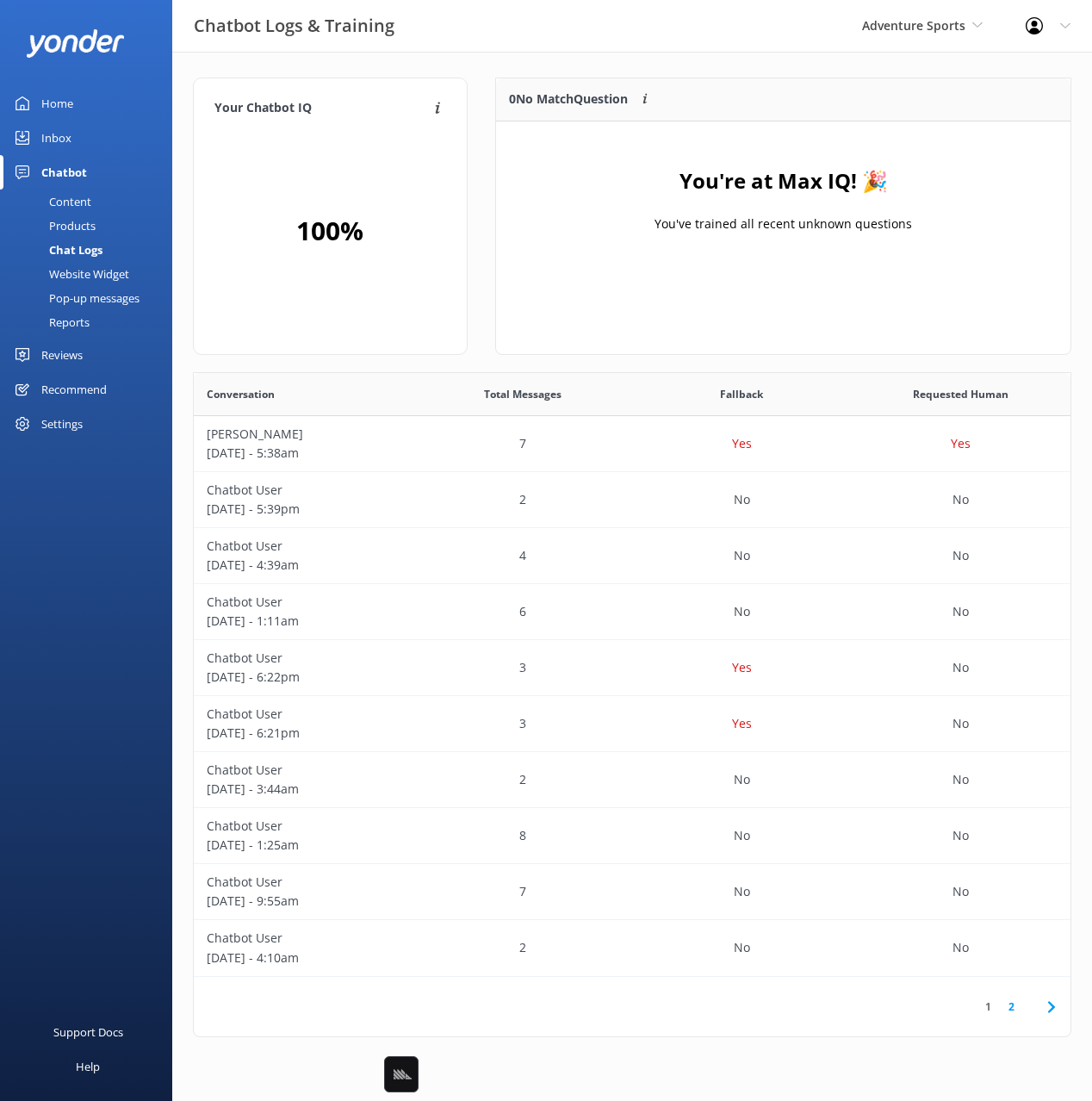
scroll to position [604, 877]
drag, startPoint x: 503, startPoint y: 140, endPoint x: 493, endPoint y: 140, distance: 10.0
click at [501, 140] on div "You're at Max IQ! 🎉 You've trained all recent unknown questions" at bounding box center [782, 207] width 574 height 172
click at [110, 107] on link "Home" at bounding box center [86, 103] width 172 height 34
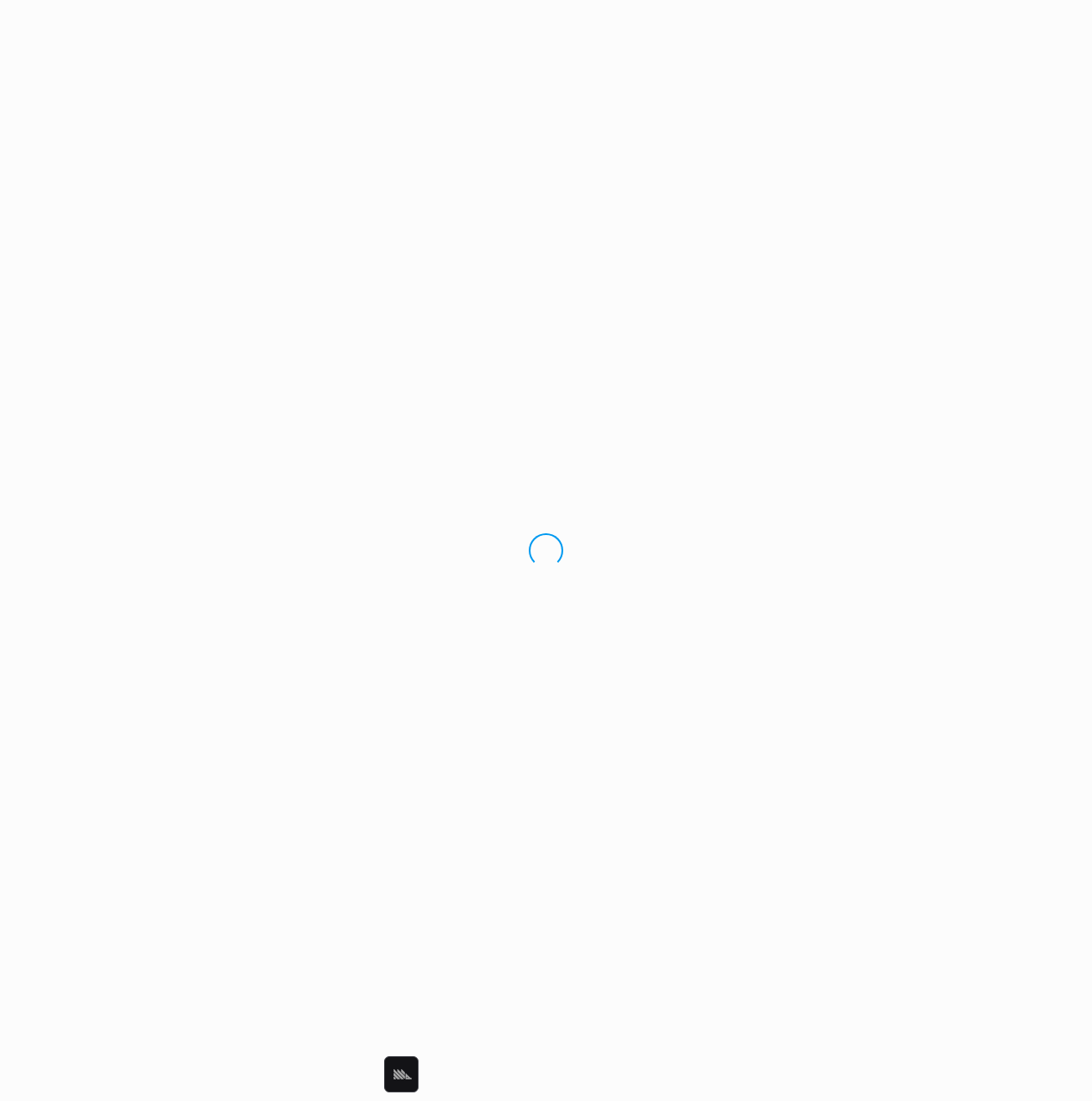
click at [592, 76] on div "Loading.." at bounding box center [546, 550] width 1092 height 1101
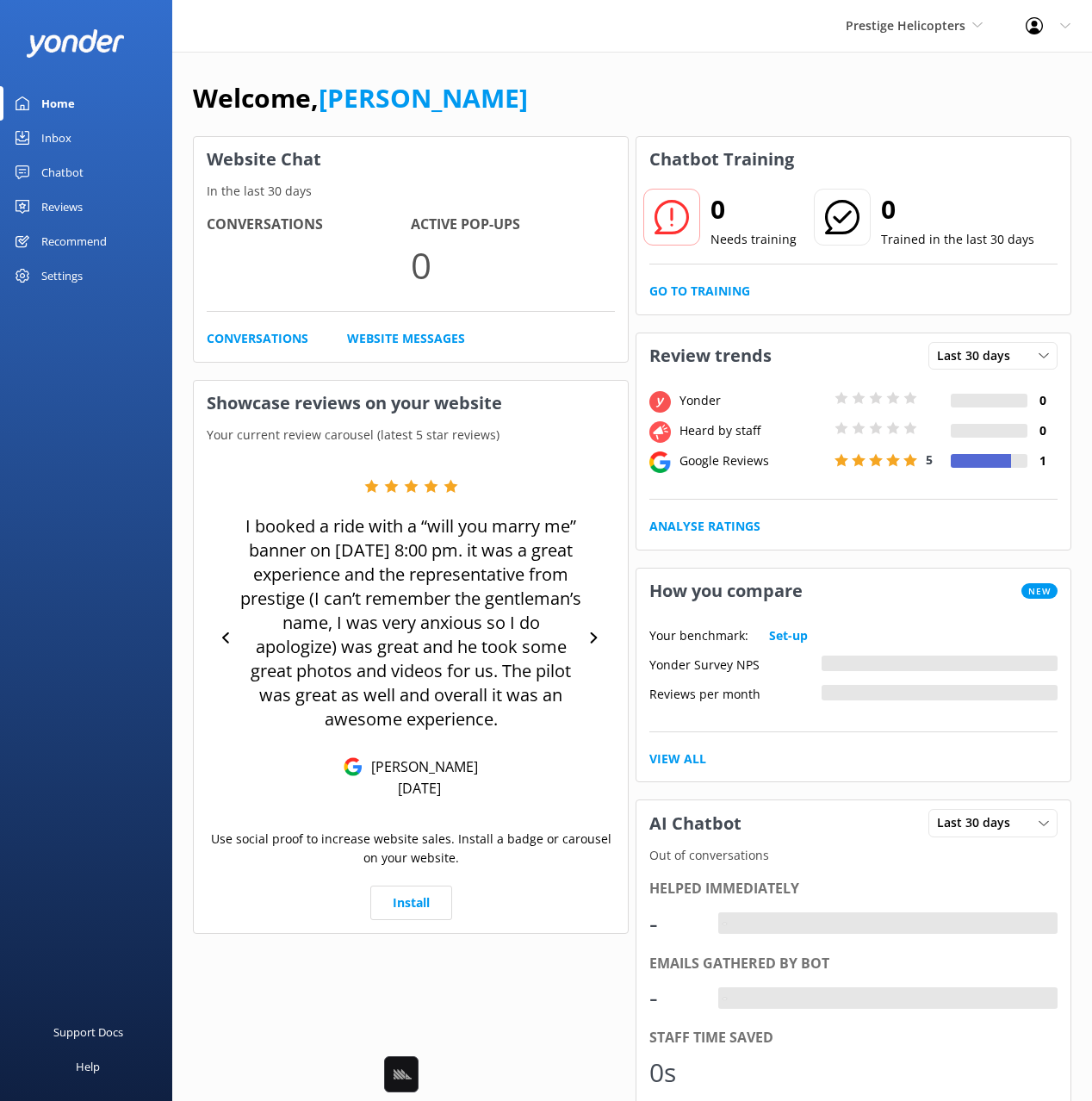
drag, startPoint x: 524, startPoint y: 118, endPoint x: 250, endPoint y: 146, distance: 275.4
click at [516, 118] on div "Welcome, [PERSON_NAME]" at bounding box center [632, 106] width 878 height 58
click at [54, 158] on div "Chatbot" at bounding box center [62, 172] width 42 height 34
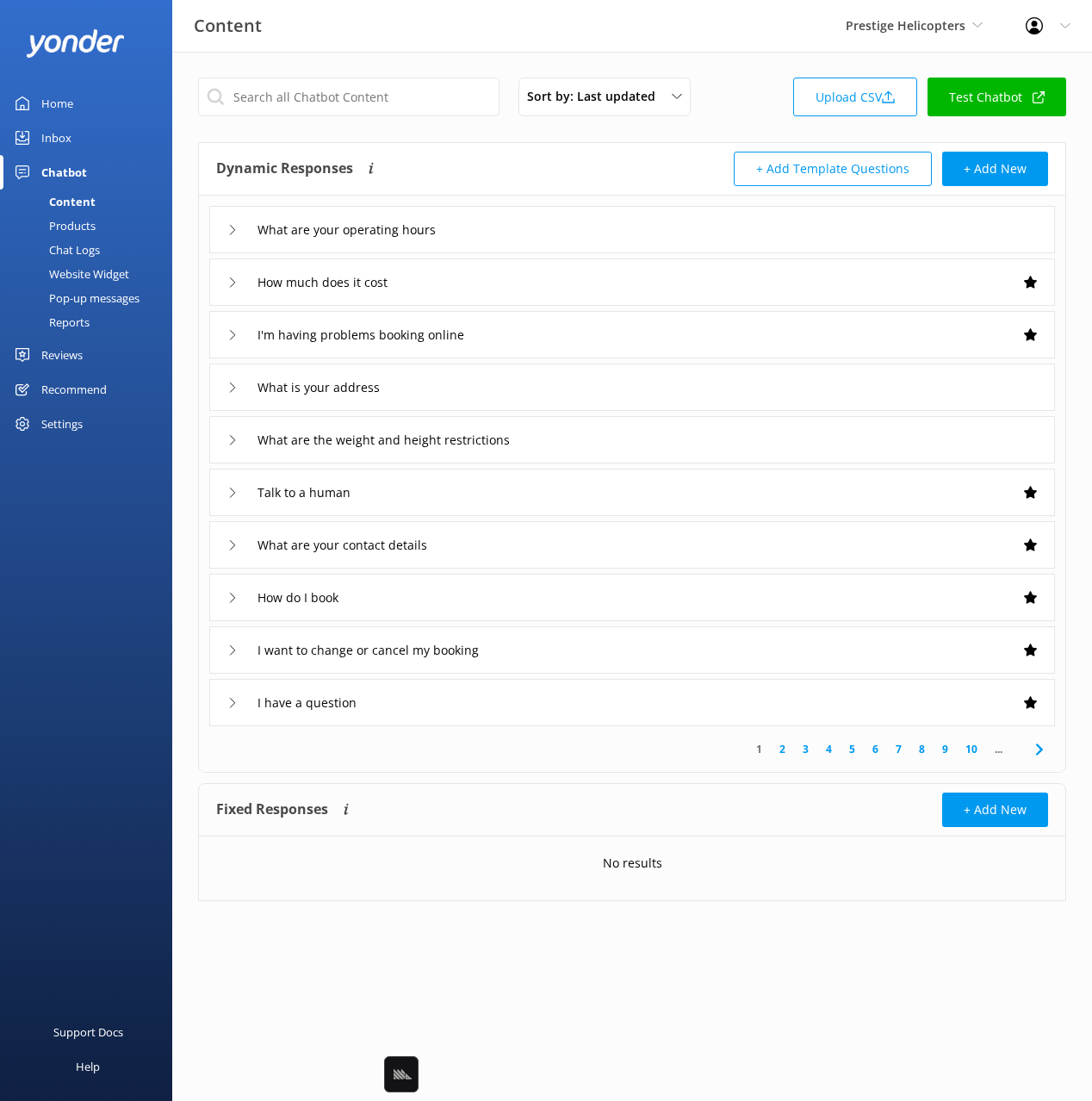
drag, startPoint x: 576, startPoint y: 146, endPoint x: 553, endPoint y: 151, distance: 23.5
click at [574, 146] on div "Dynamic Responses The chatbot will generate a response based on the content inf…" at bounding box center [632, 169] width 867 height 53
drag, startPoint x: 100, startPoint y: 253, endPoint x: 144, endPoint y: 248, distance: 44.3
click at [100, 252] on link "Chat Logs" at bounding box center [91, 249] width 161 height 24
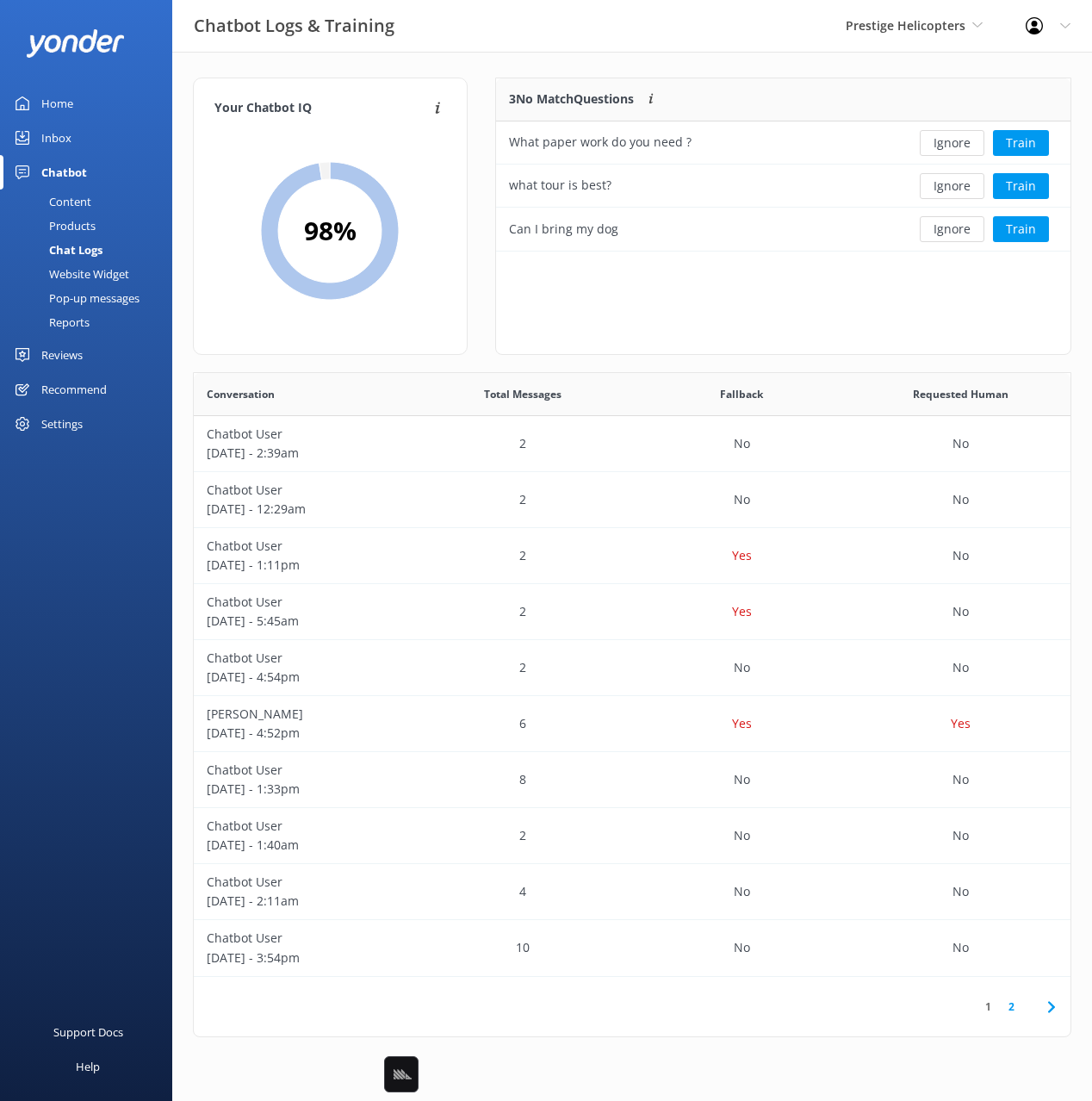
scroll to position [173, 575]
click at [793, 80] on div "3 No Match Questions Customers sometimes ask questions that don't fully match a…" at bounding box center [696, 99] width 402 height 43
drag, startPoint x: 65, startPoint y: 104, endPoint x: 166, endPoint y: 100, distance: 101.1
click at [67, 104] on div "Home" at bounding box center [56, 103] width 32 height 34
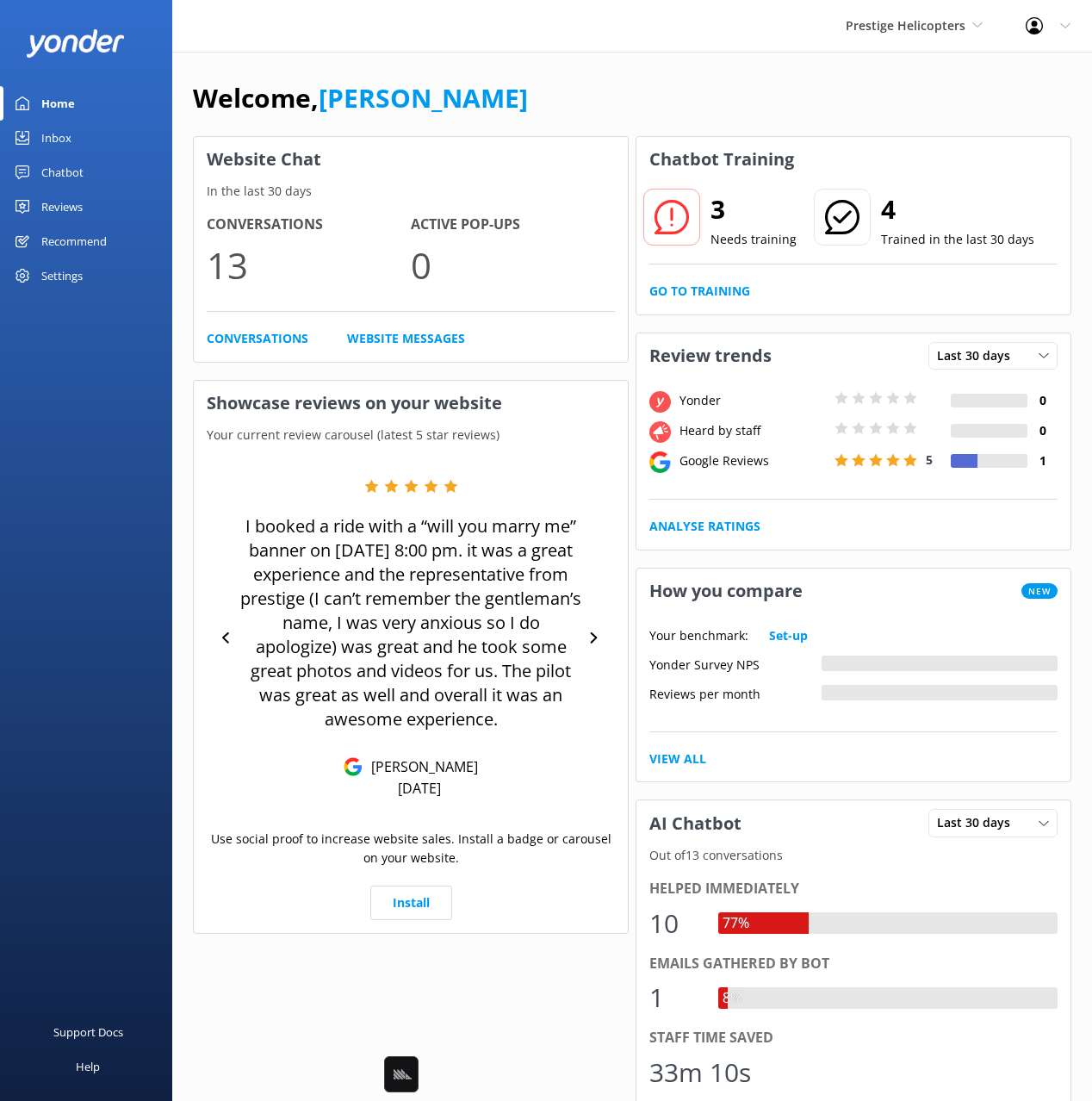
drag, startPoint x: 648, startPoint y: 65, endPoint x: 1087, endPoint y: 316, distance: 505.7
click at [649, 65] on div "Welcome, Mikayla Website Chat In the last 30 days Conversations 13 Active Pop-u…" at bounding box center [632, 730] width 920 height 1358
click at [694, 52] on div "Prestige Helicopters Black Cat Cruises Banff Airporter International Antarctic …" at bounding box center [546, 26] width 1092 height 53
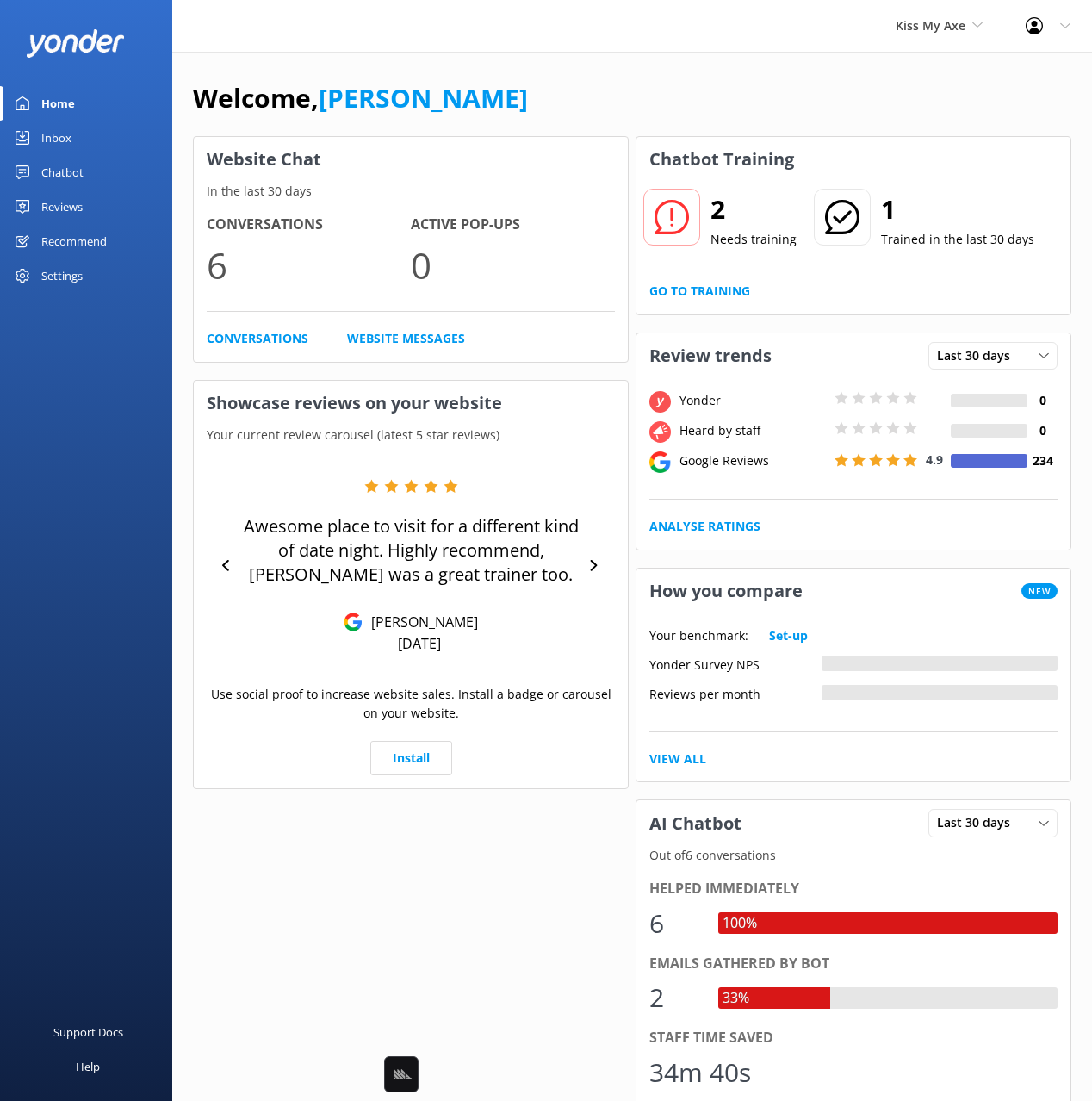
drag, startPoint x: 88, startPoint y: 175, endPoint x: 96, endPoint y: 180, distance: 9.4
click at [88, 175] on link "Chatbot" at bounding box center [86, 172] width 172 height 34
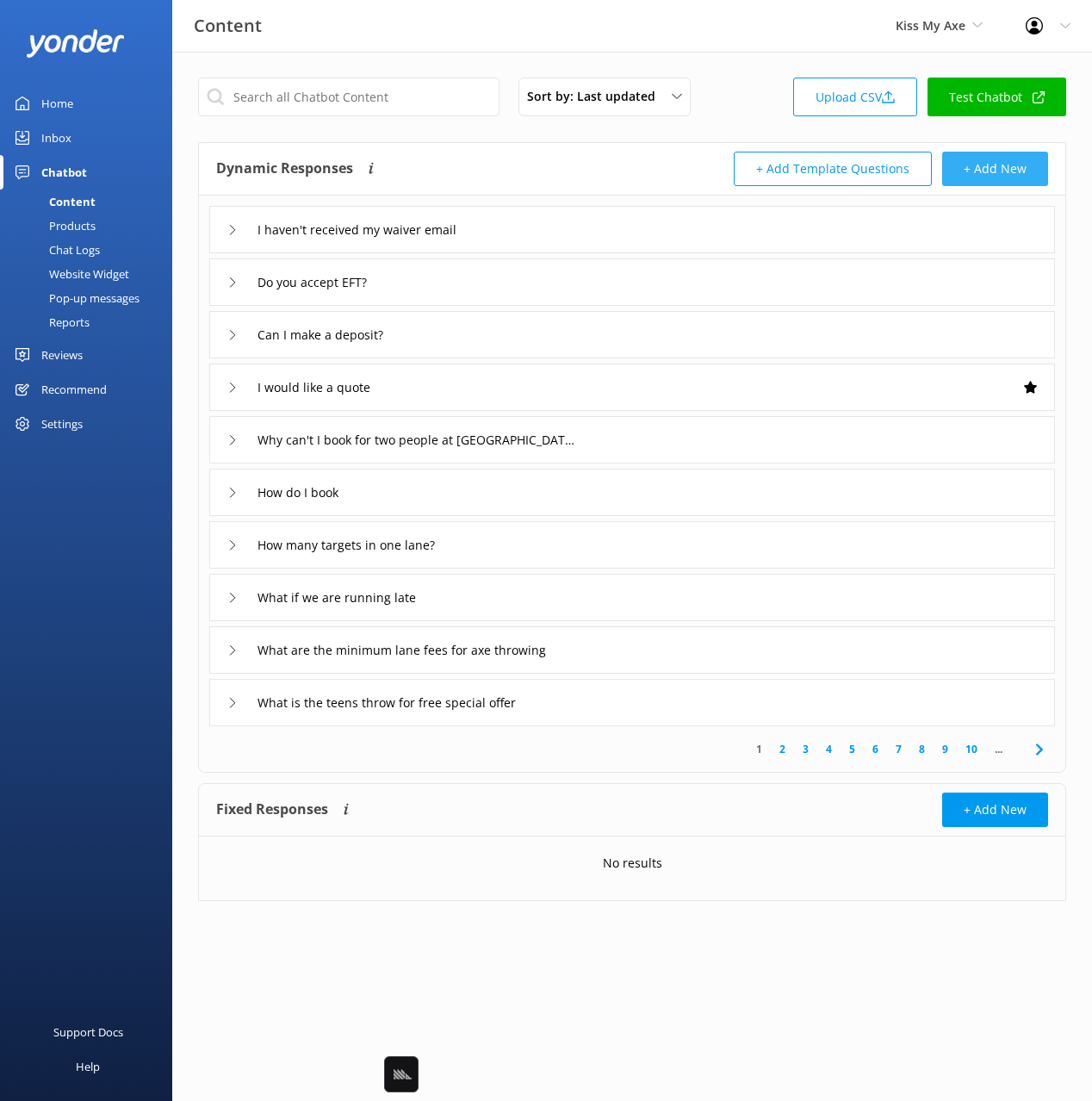
click at [1005, 164] on button "+ Add New" at bounding box center [995, 169] width 106 height 34
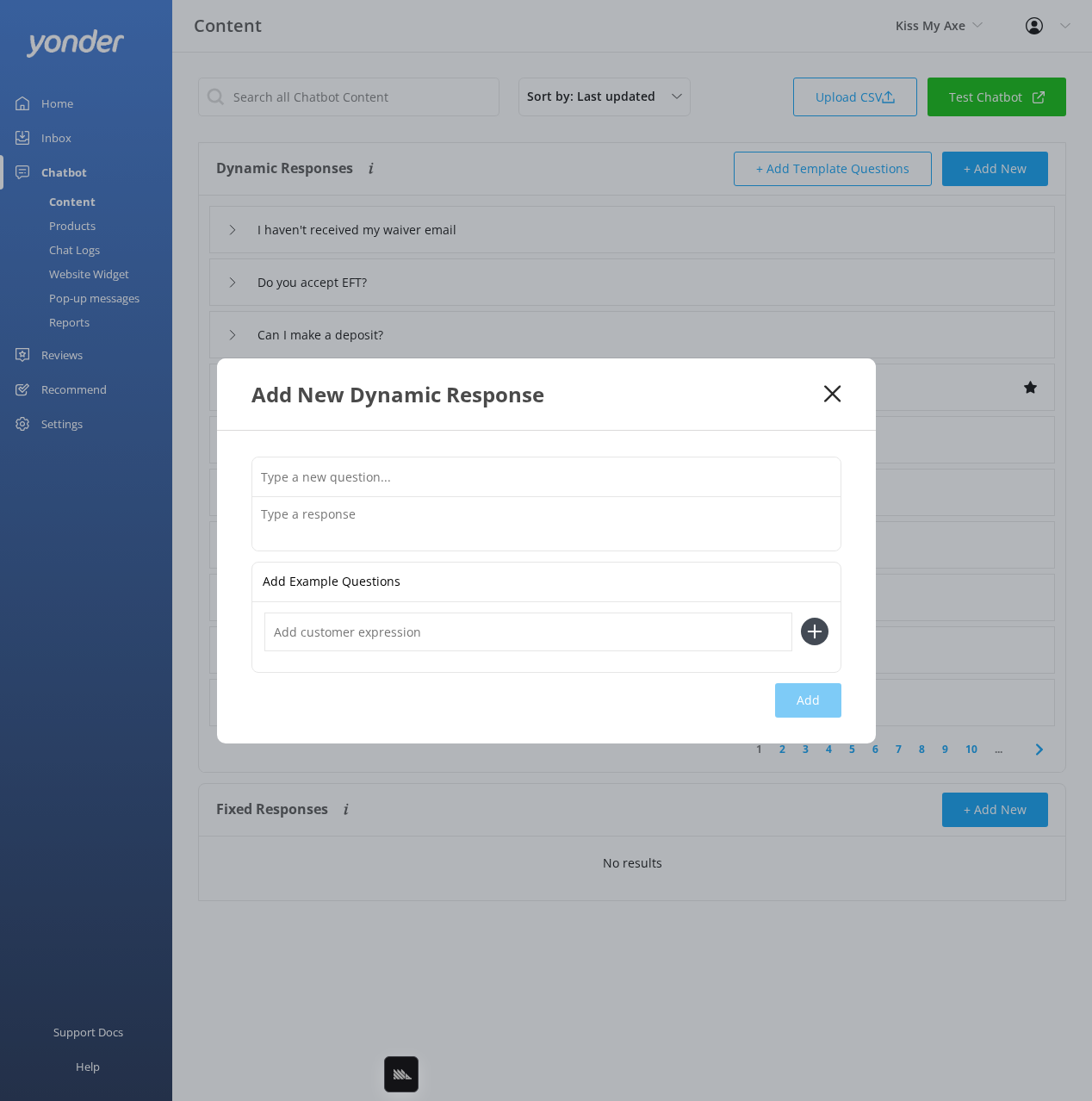
click at [725, 475] on input "text" at bounding box center [546, 477] width 589 height 39
paste input "Whats the difference between a standard and private lane"
type input "Whats the difference between a standard and private lane"
click at [406, 514] on textarea at bounding box center [546, 524] width 589 height 54
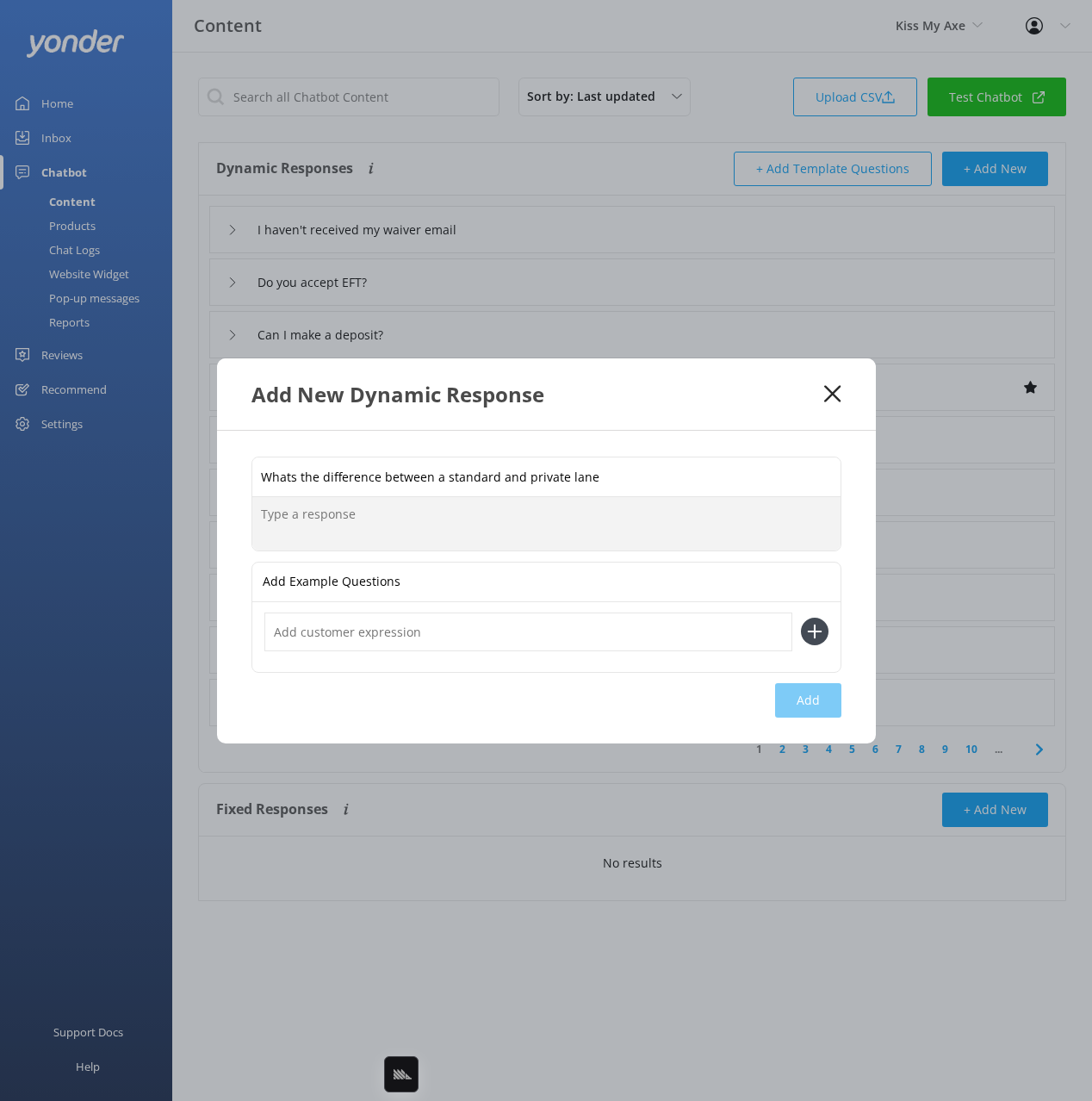
paste textarea "A Standard Lane means you may be sharing your lane with other groups, especiall…"
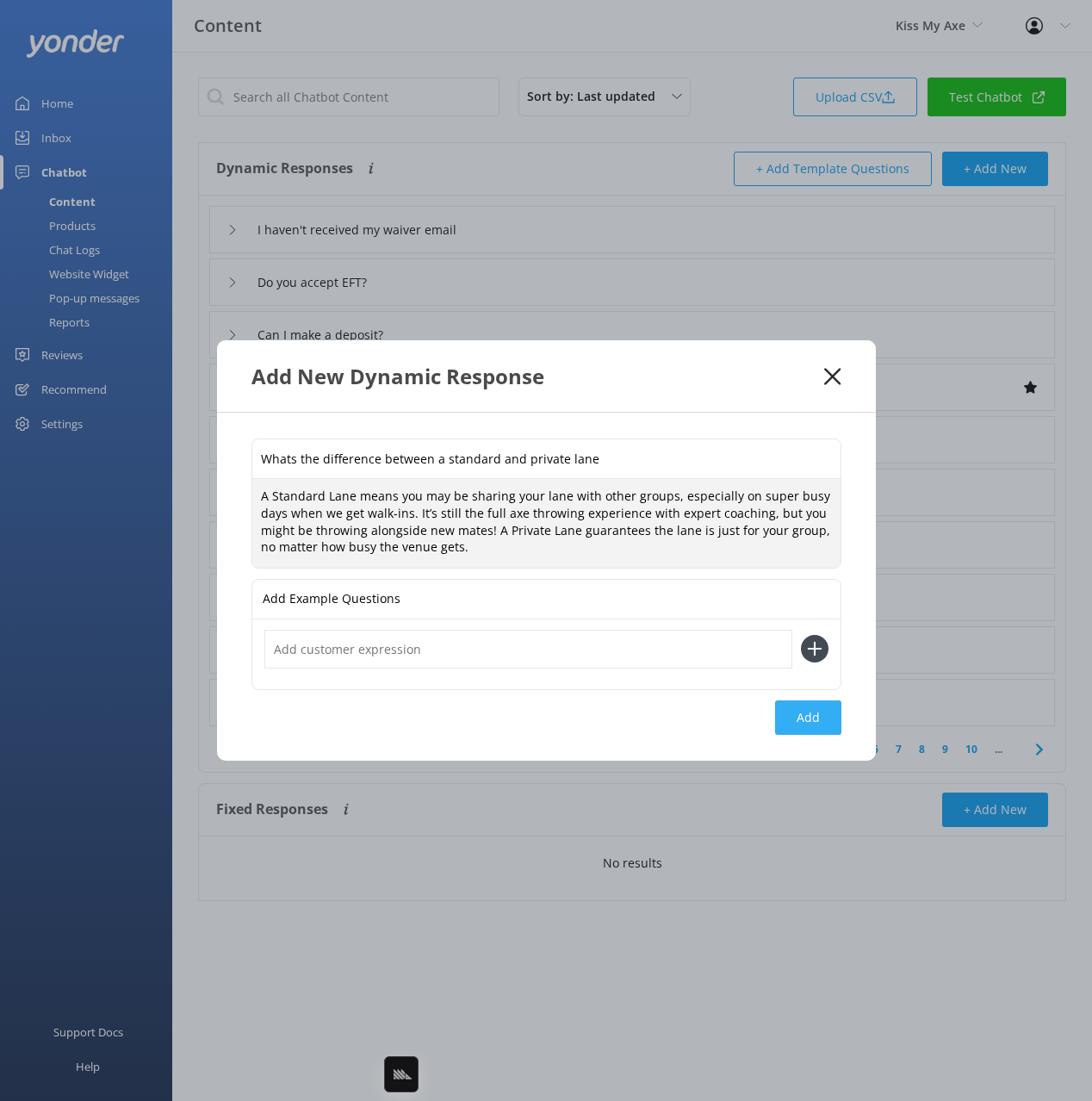
type textarea "A Standard Lane means you may be sharing your lane with other groups, especiall…"
click at [811, 712] on button "Add" at bounding box center [807, 718] width 66 height 34
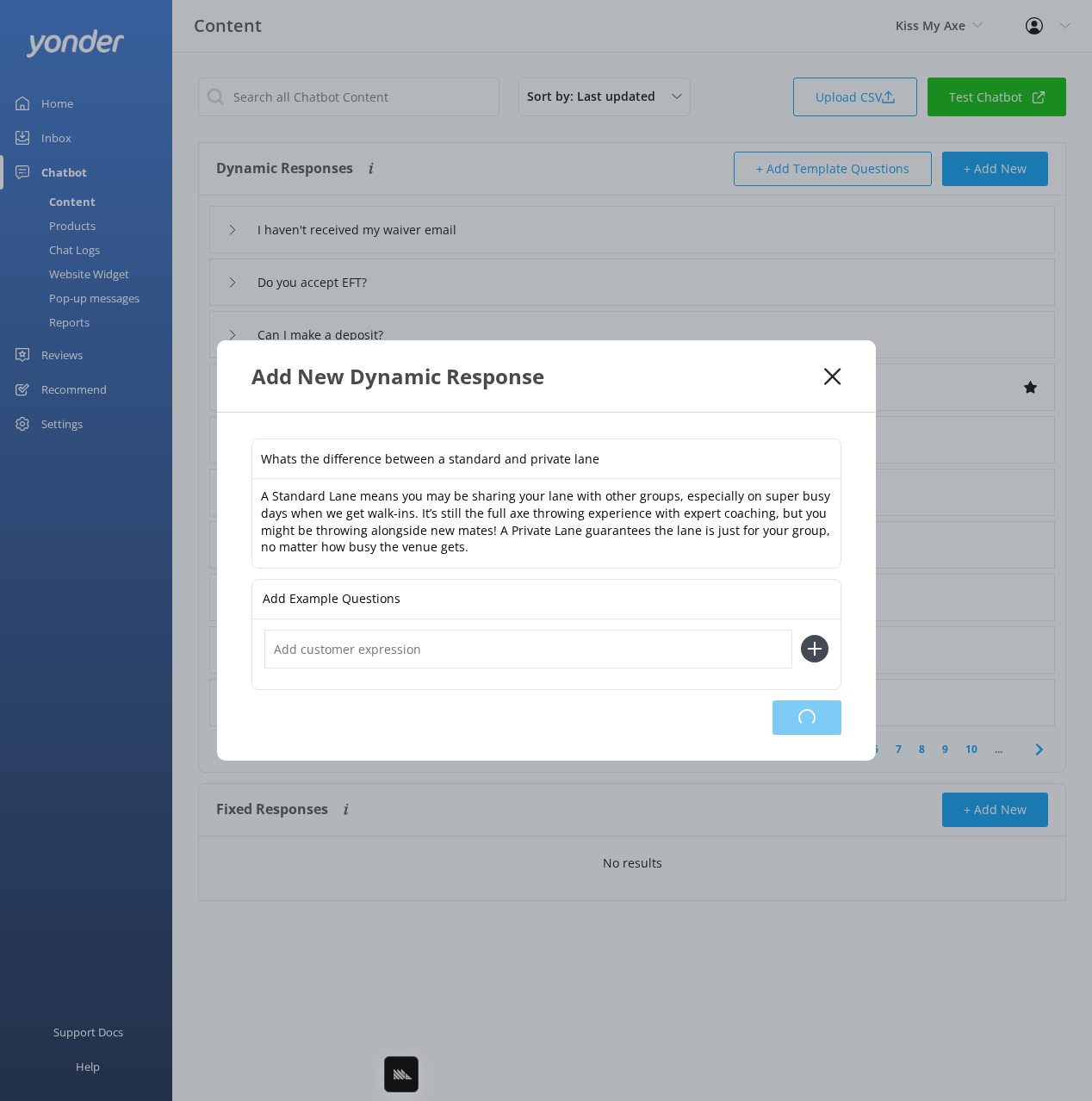
type input "Whats the difference between a standard and private lane"
type input "I haven't received my waiver email"
type input "Do you accept EFT?"
type input "Can I make a deposit?"
type input "I would like a quote"
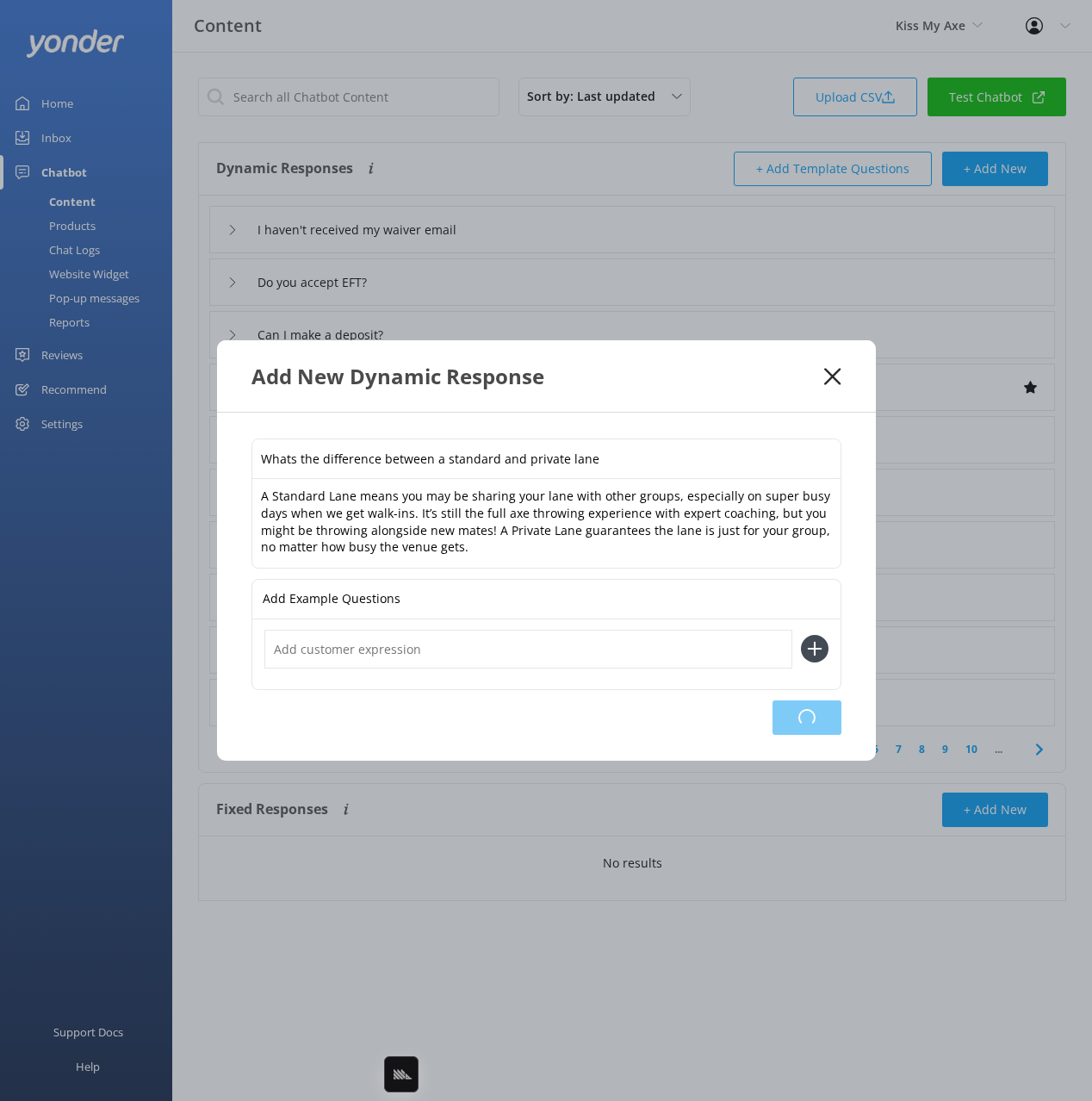
type input "Why can't I book for two people at Alexandria?"
type input "How do I book"
type input "How many targets in one lane?"
type input "What if we are running late"
type input "What are the minimum lane fees for axe throwing"
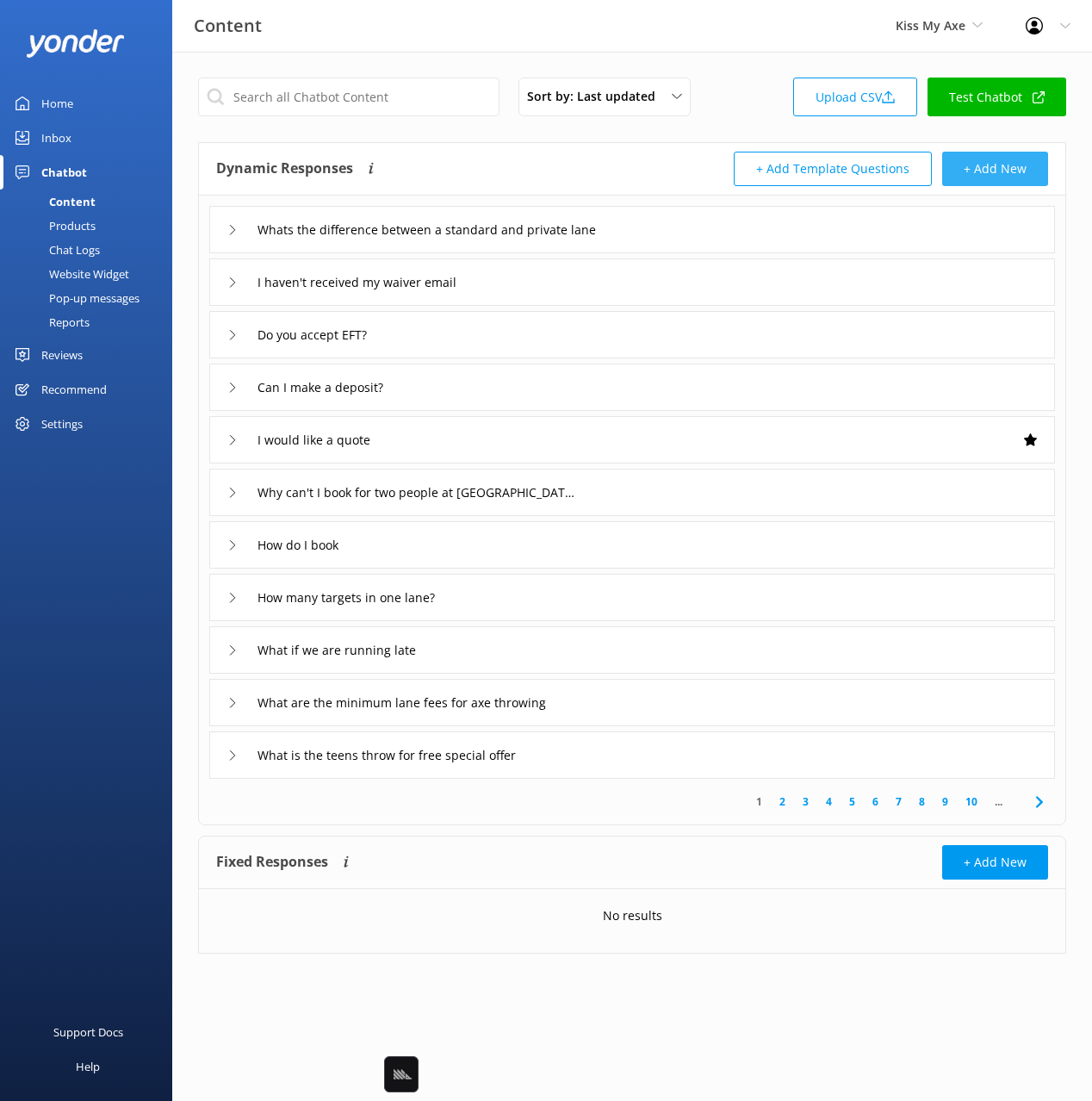
click at [998, 164] on button "+ Add New" at bounding box center [995, 169] width 106 height 34
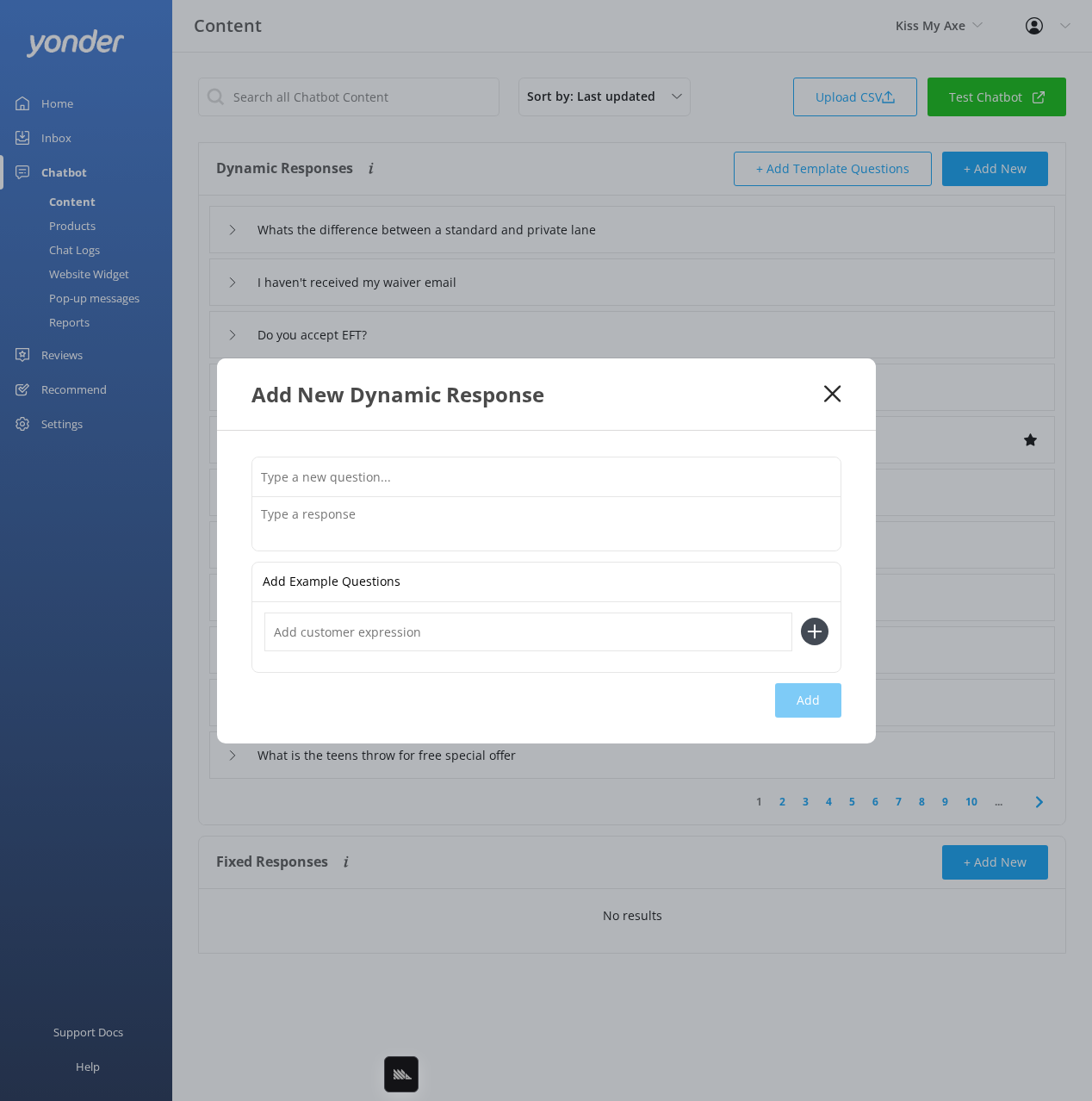
drag, startPoint x: 755, startPoint y: 474, endPoint x: 999, endPoint y: 443, distance: 246.0
click at [755, 473] on input "text" at bounding box center [546, 477] width 589 height 39
paste input "Are you open on public holidays"
type input "Are you open on public holidays"
click at [534, 519] on textarea at bounding box center [546, 524] width 589 height 54
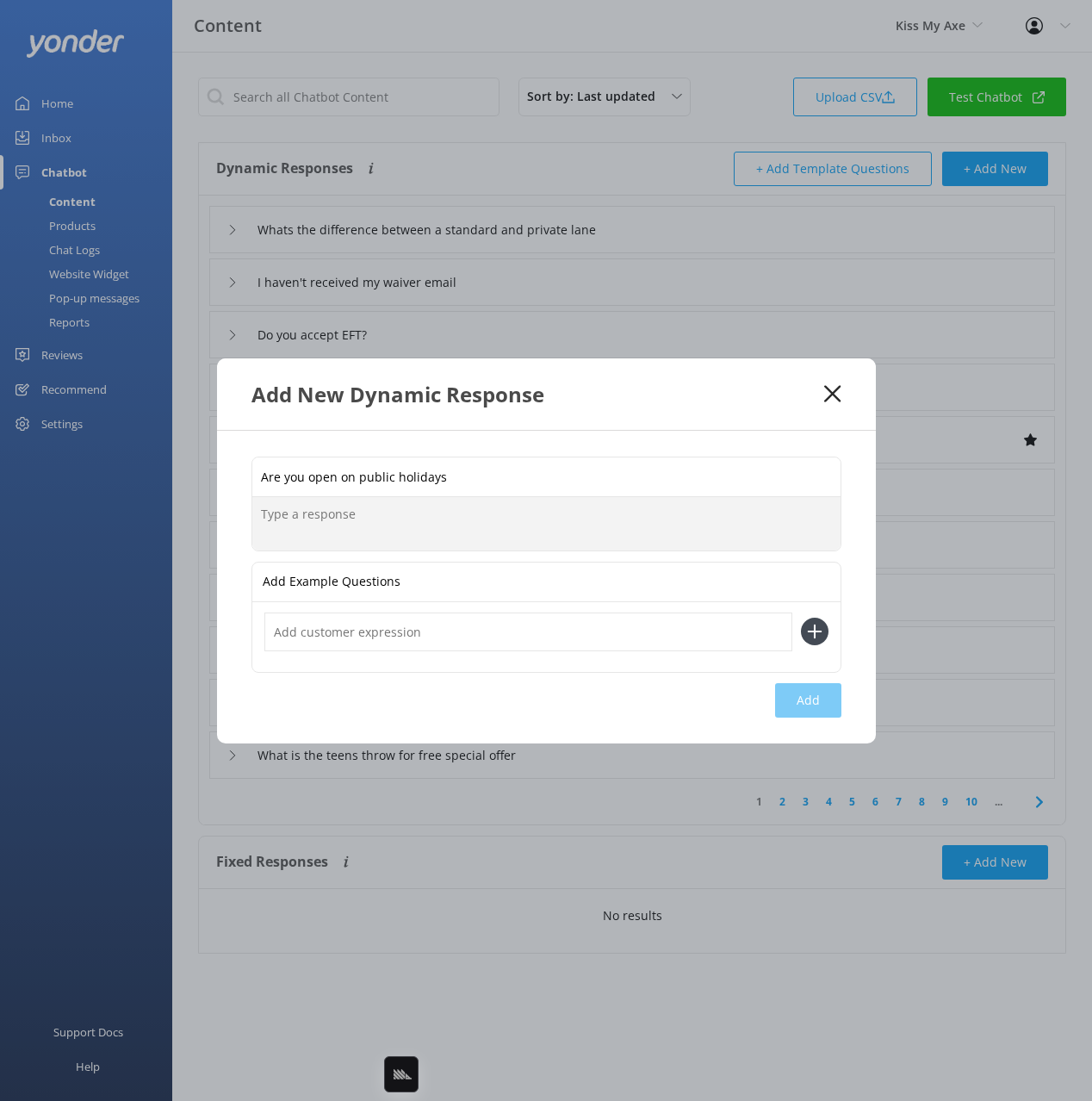
paste textarea "Generally yes, but please check the Google listing for your chosen venue to see…"
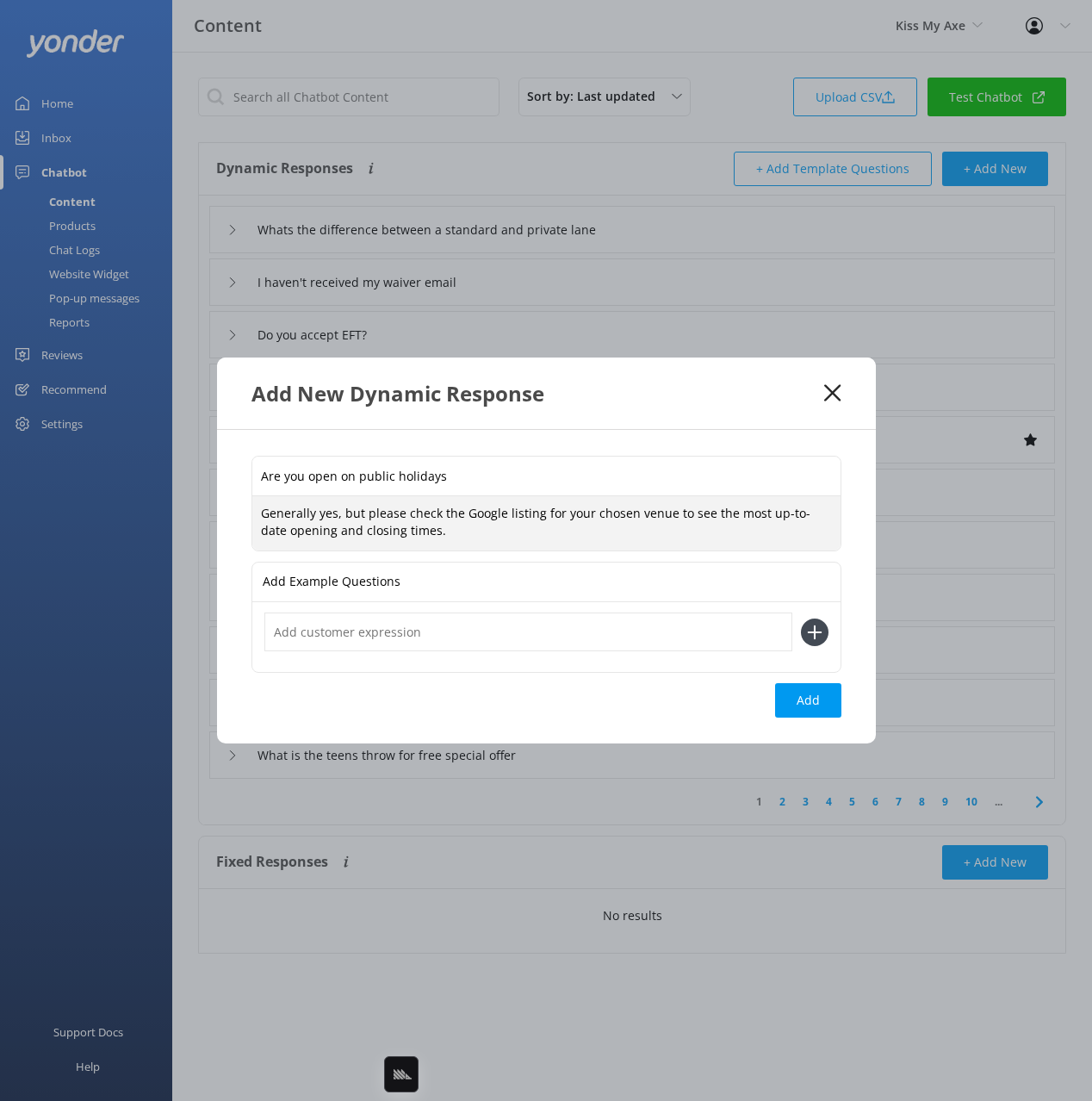
drag, startPoint x: 437, startPoint y: 524, endPoint x: 423, endPoint y: 523, distance: 14.0
click at [436, 524] on textarea "Generally yes, but please check the Google listing for your chosen venue to see…" at bounding box center [546, 523] width 589 height 54
click at [319, 511] on textarea "Generally yes, but please check the Google listing for your chosen venue to see…" at bounding box center [546, 523] width 589 height 54
drag, startPoint x: 319, startPoint y: 511, endPoint x: 336, endPoint y: 535, distance: 29.4
click at [319, 511] on textarea "Generally yes, but please check the Google listing for your chosen venue to see…" at bounding box center [546, 523] width 589 height 54
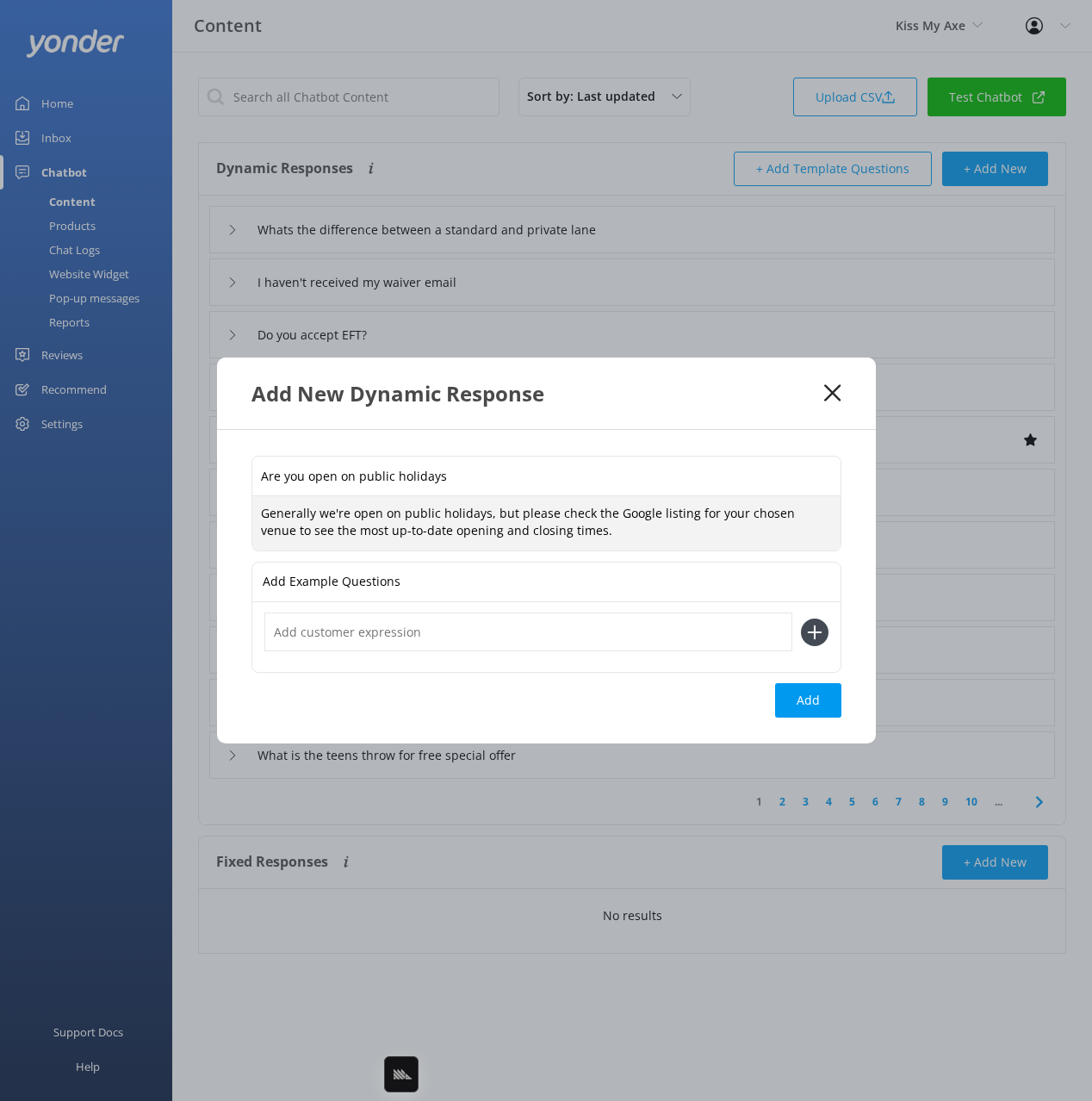
type textarea "Generally we're open on public holidays, but please check the Google listing fo…"
click at [803, 711] on button "Add" at bounding box center [807, 701] width 66 height 34
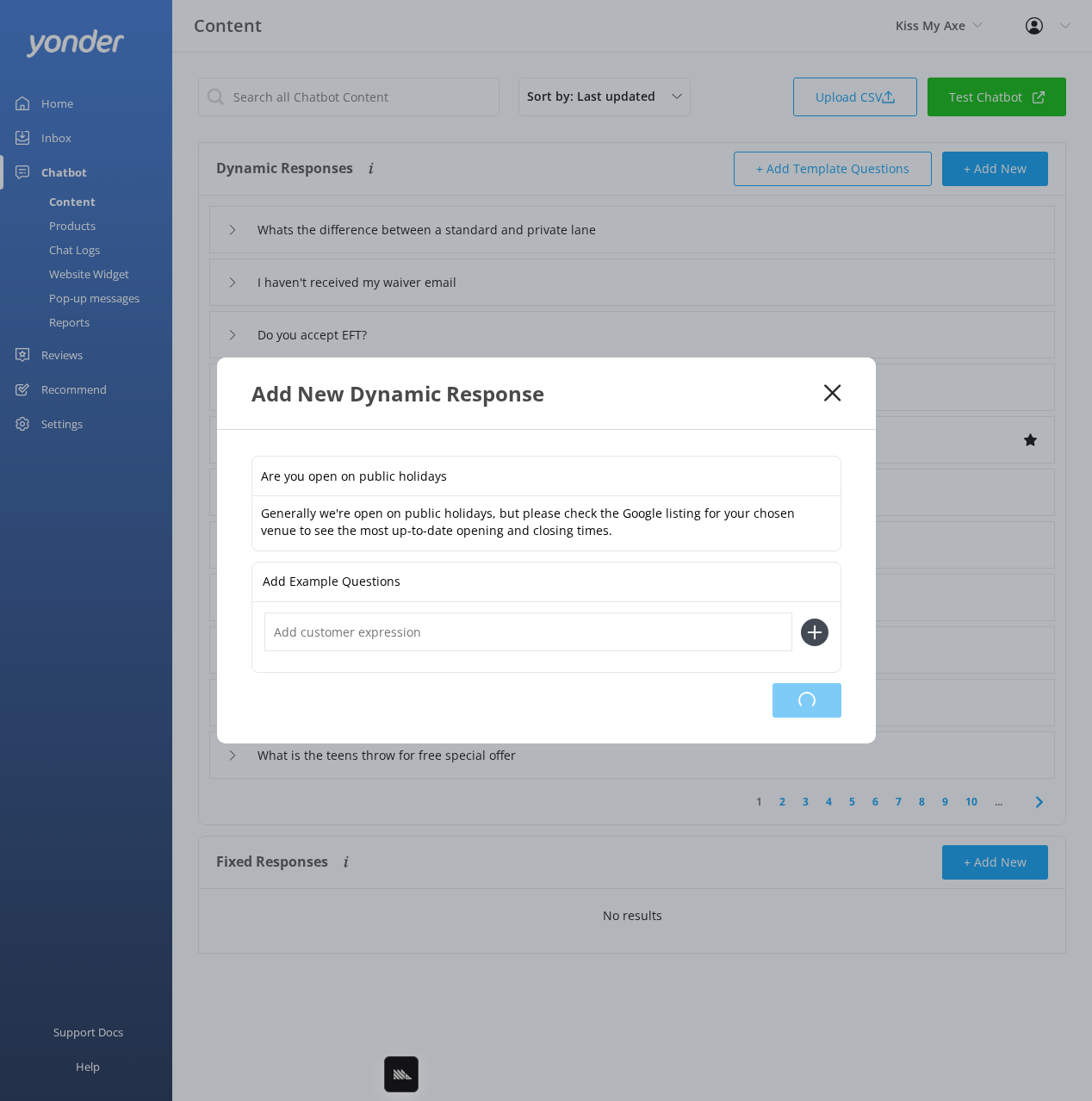
type input "Are you open on public holidays"
type input "Whats the difference between a standard and private lane"
type input "I haven't received my waiver email"
type input "Do you accept EFT?"
type input "Can I make a deposit?"
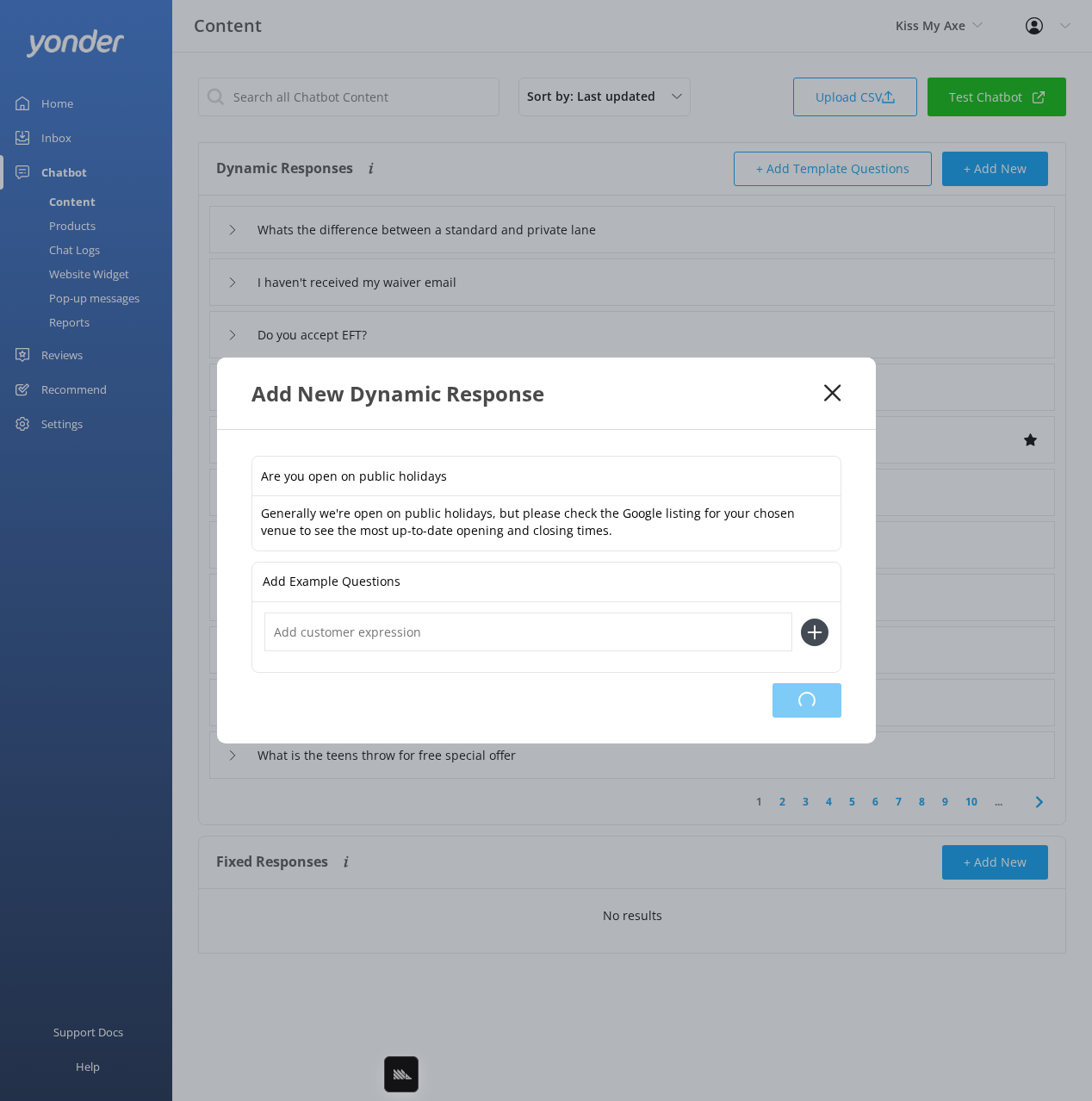
type input "I would like a quote"
type input "Why can't I book for two people at Alexandria?"
type input "How do I book"
type input "How many targets in one lane?"
type input "What if we are running late"
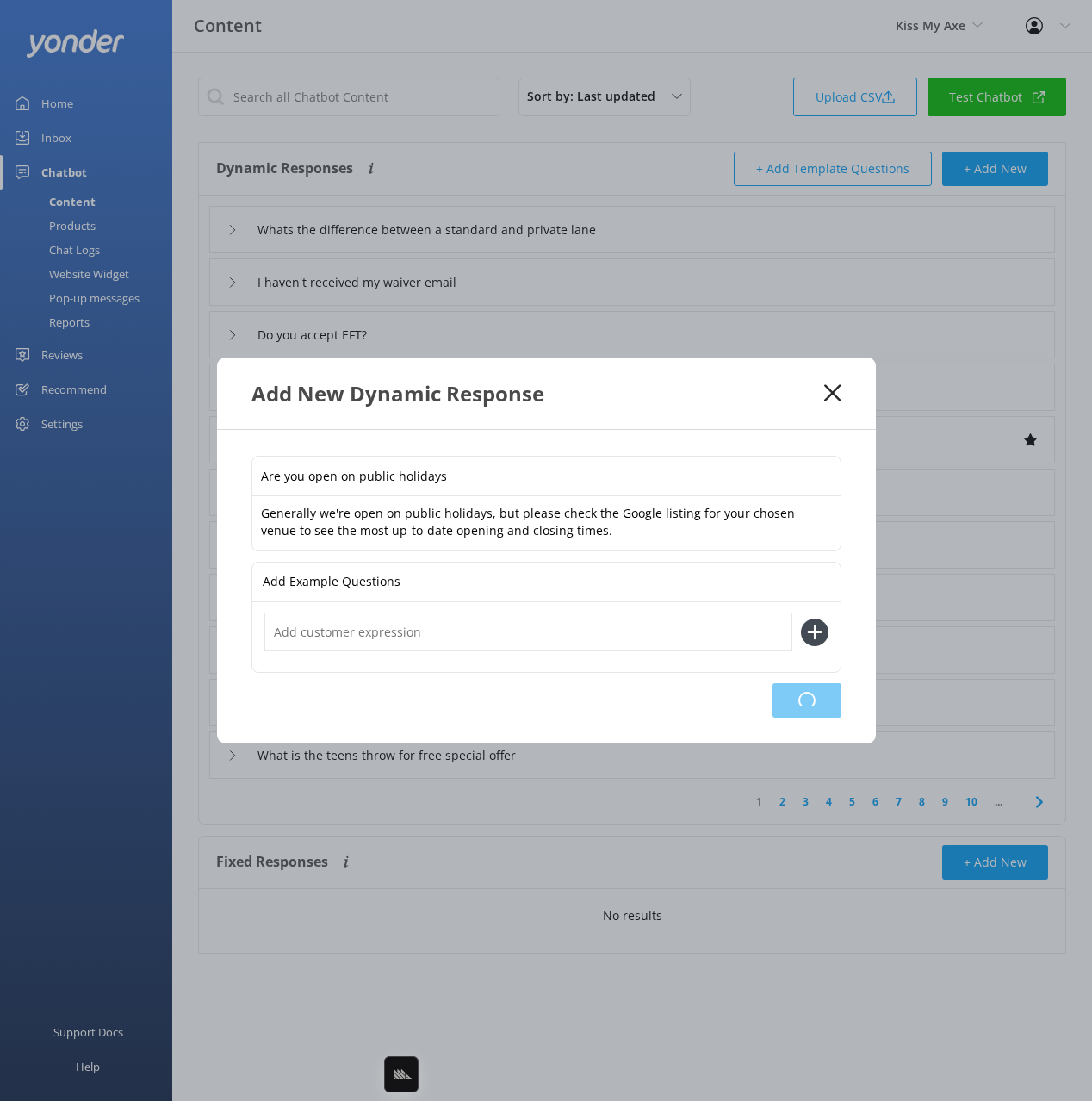
type input "What are the minimum lane fees for axe throwing"
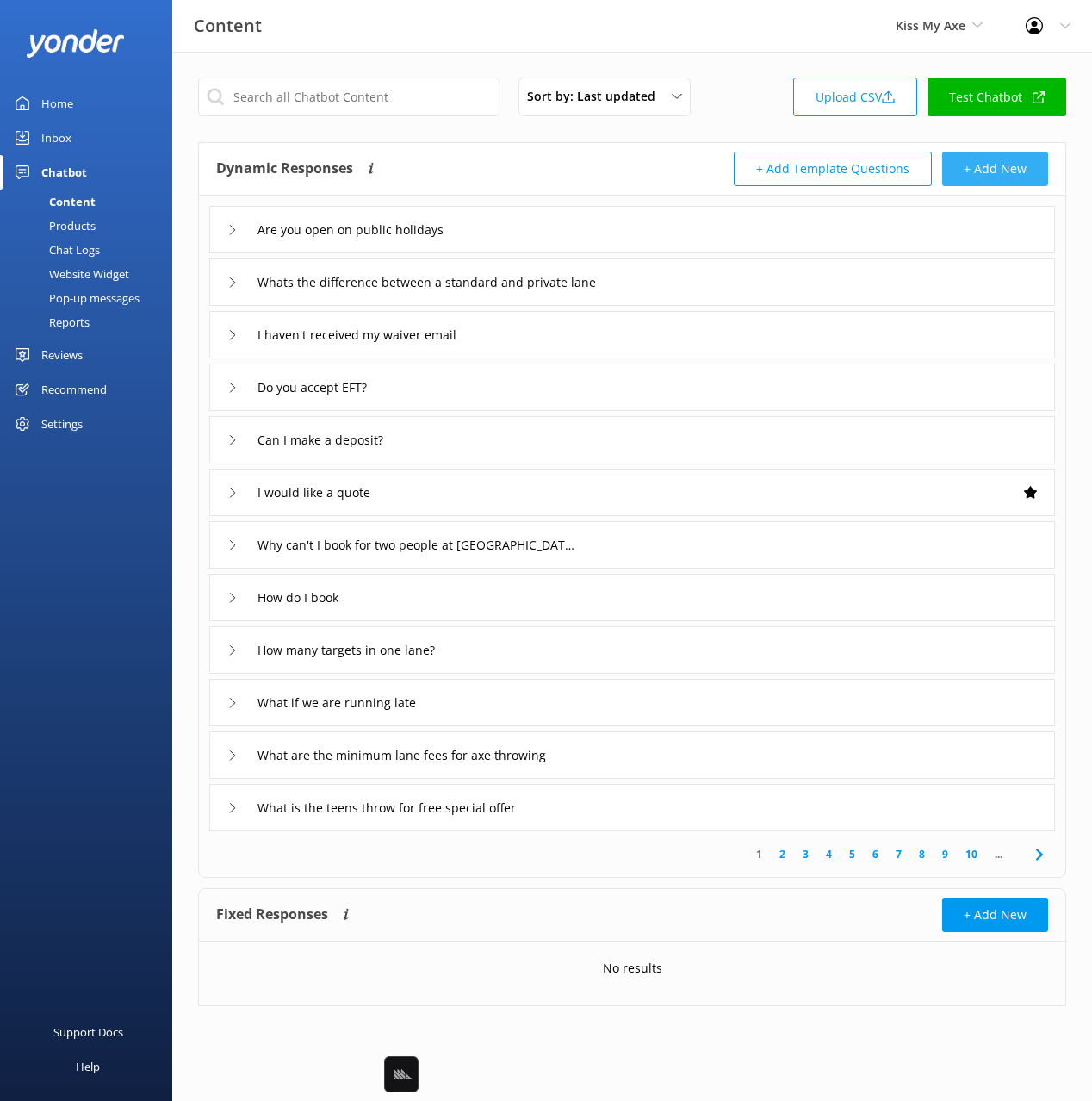
click at [1013, 164] on button "+ Add New" at bounding box center [995, 169] width 106 height 34
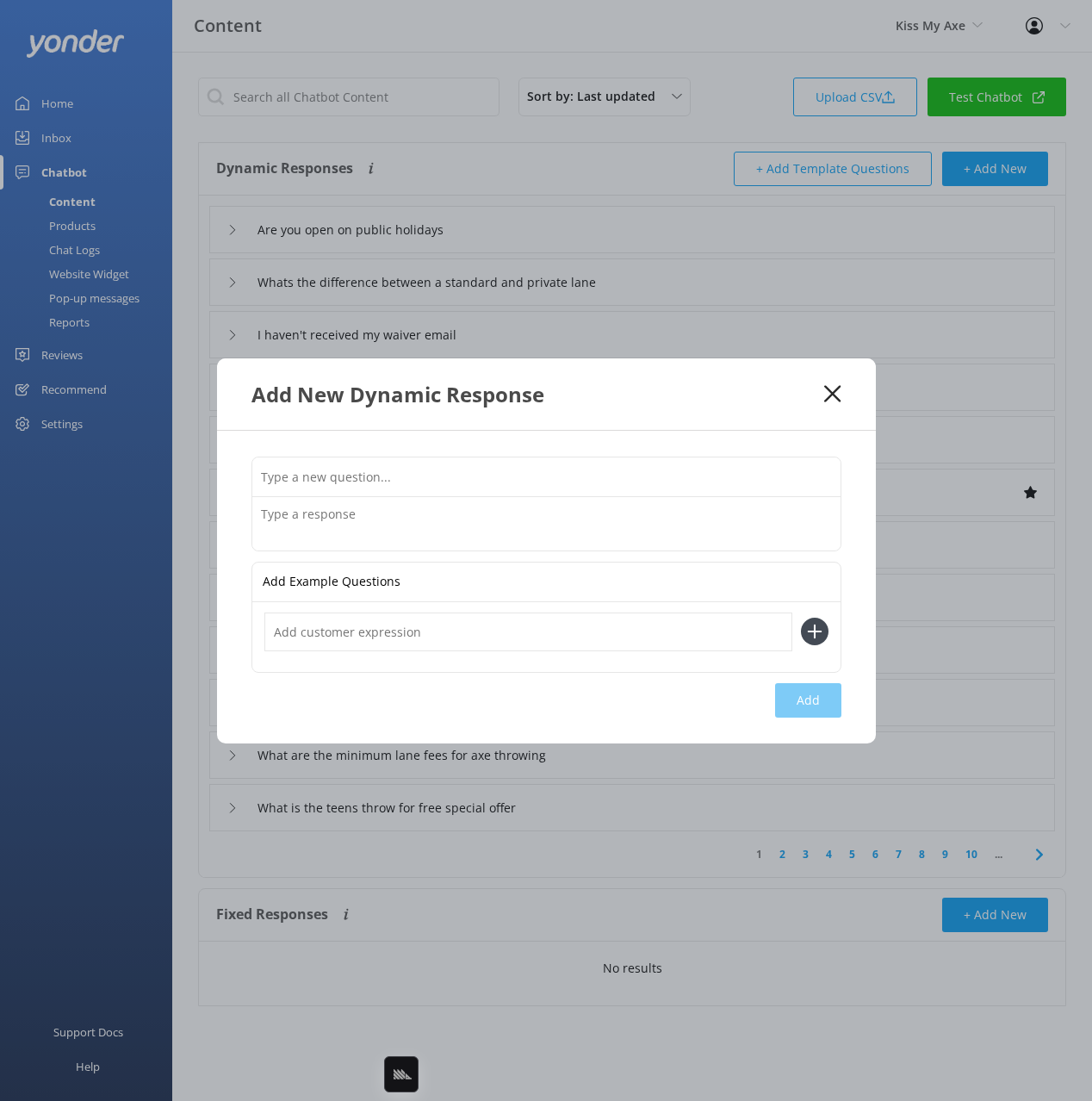
drag, startPoint x: 603, startPoint y: 483, endPoint x: 918, endPoint y: 452, distance: 316.5
click at [603, 483] on input "text" at bounding box center [546, 477] width 589 height 39
paste input "Do you have any job vacancies"
type input "Do you have any job vacancies"
click at [678, 522] on textarea at bounding box center [546, 524] width 589 height 54
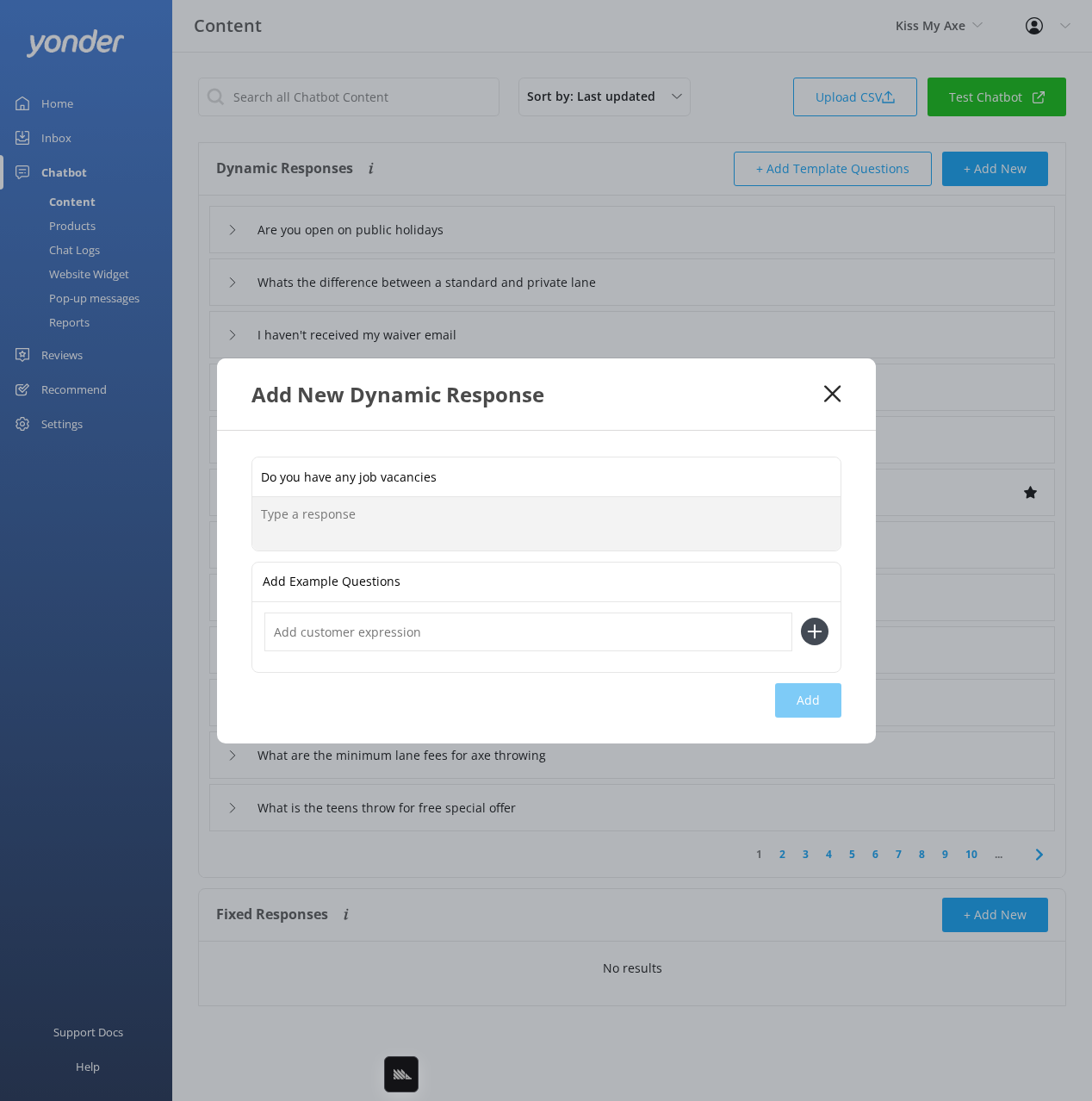
click at [678, 522] on textarea at bounding box center [546, 524] width 589 height 54
paste textarea "Thanks for your interest in joining the Kiss My Axe team! We’re always keen to …"
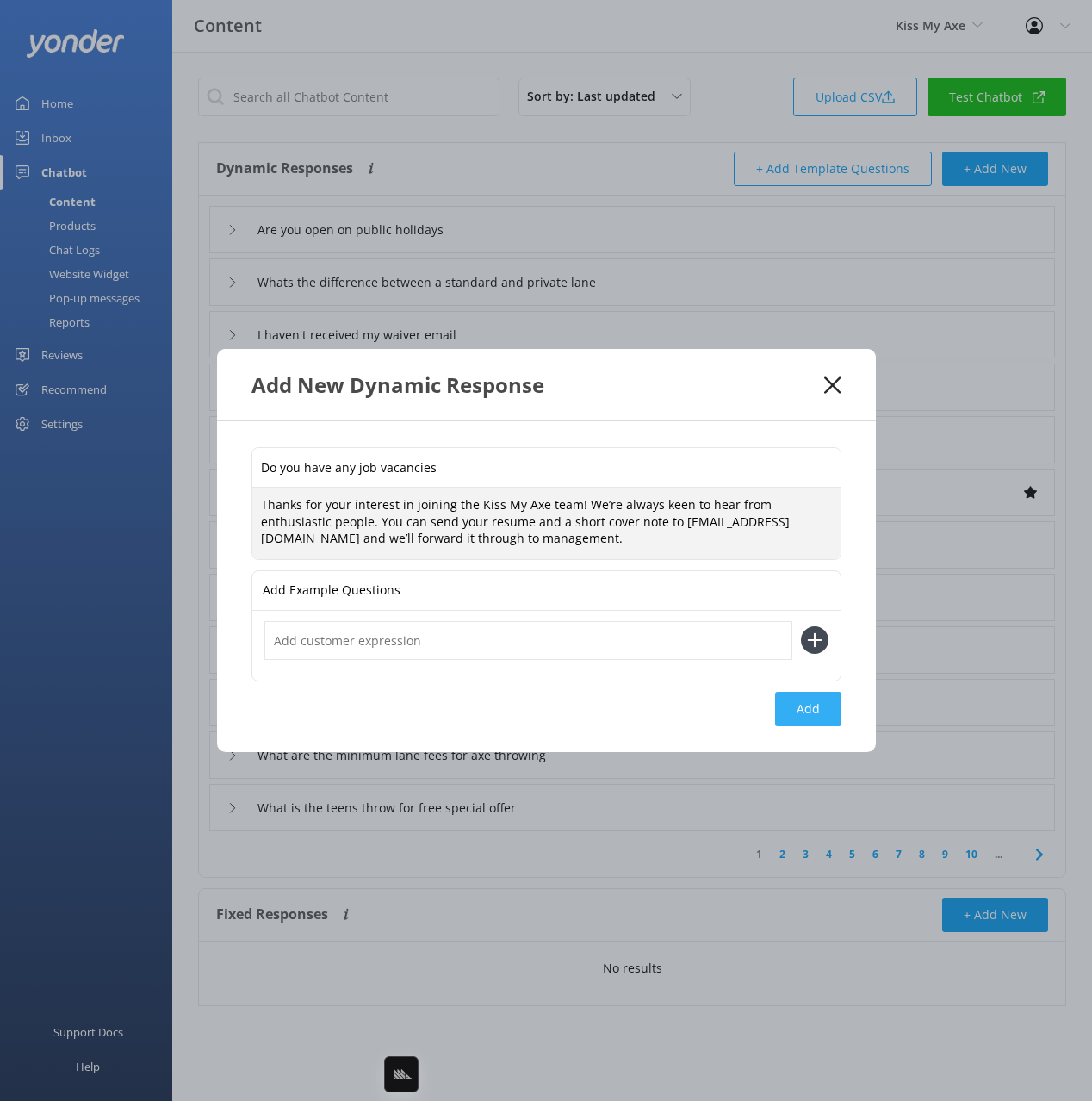
type textarea "Thanks for your interest in joining the Kiss My Axe team! We’re always keen to …"
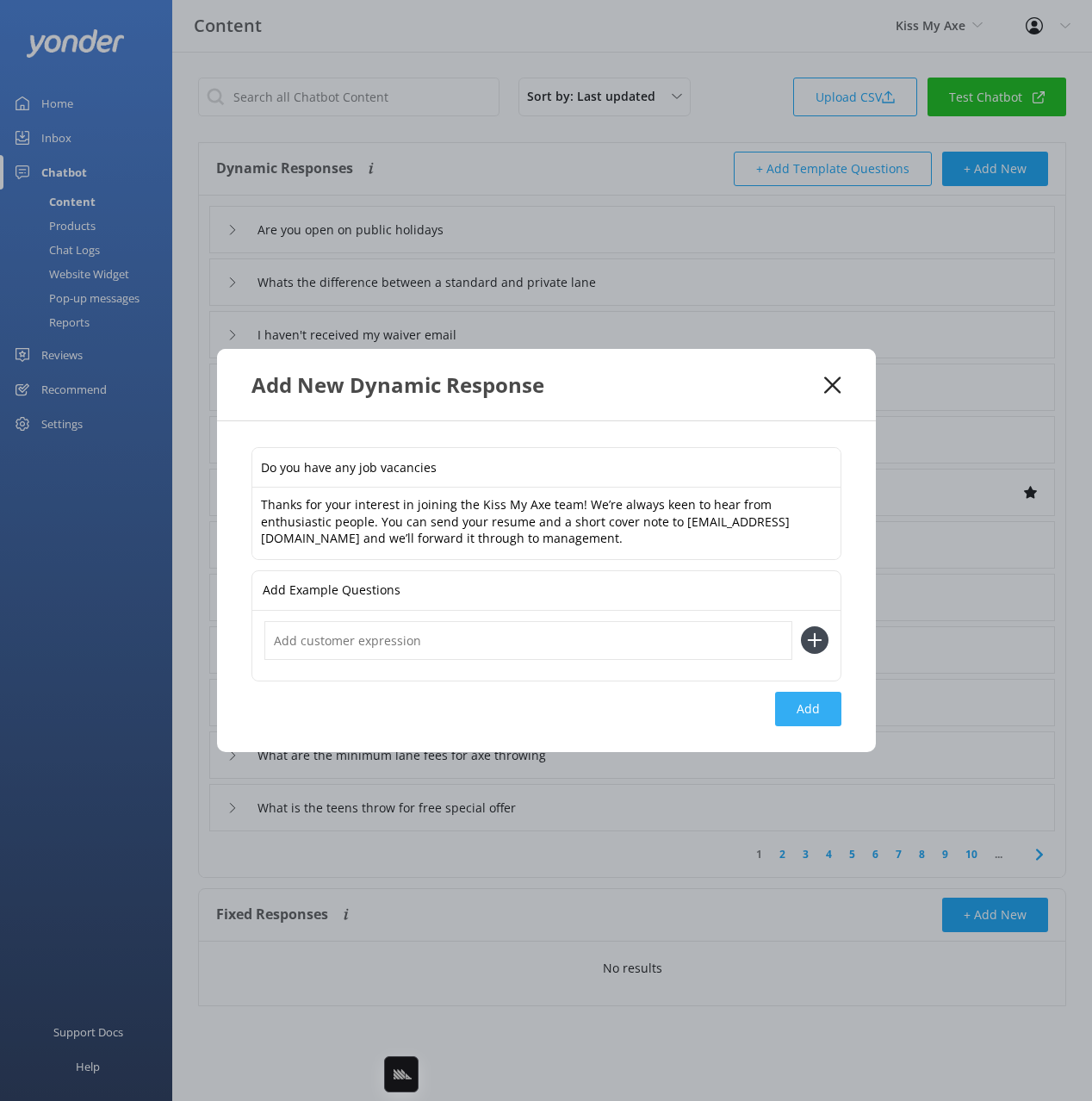
drag, startPoint x: 816, startPoint y: 702, endPoint x: 797, endPoint y: 541, distance: 162.1
click at [816, 702] on button "Add" at bounding box center [807, 709] width 66 height 34
type input "Do you have any job vacancies"
type input "Are you open on public holidays"
type input "Whats the difference between a standard and private lane"
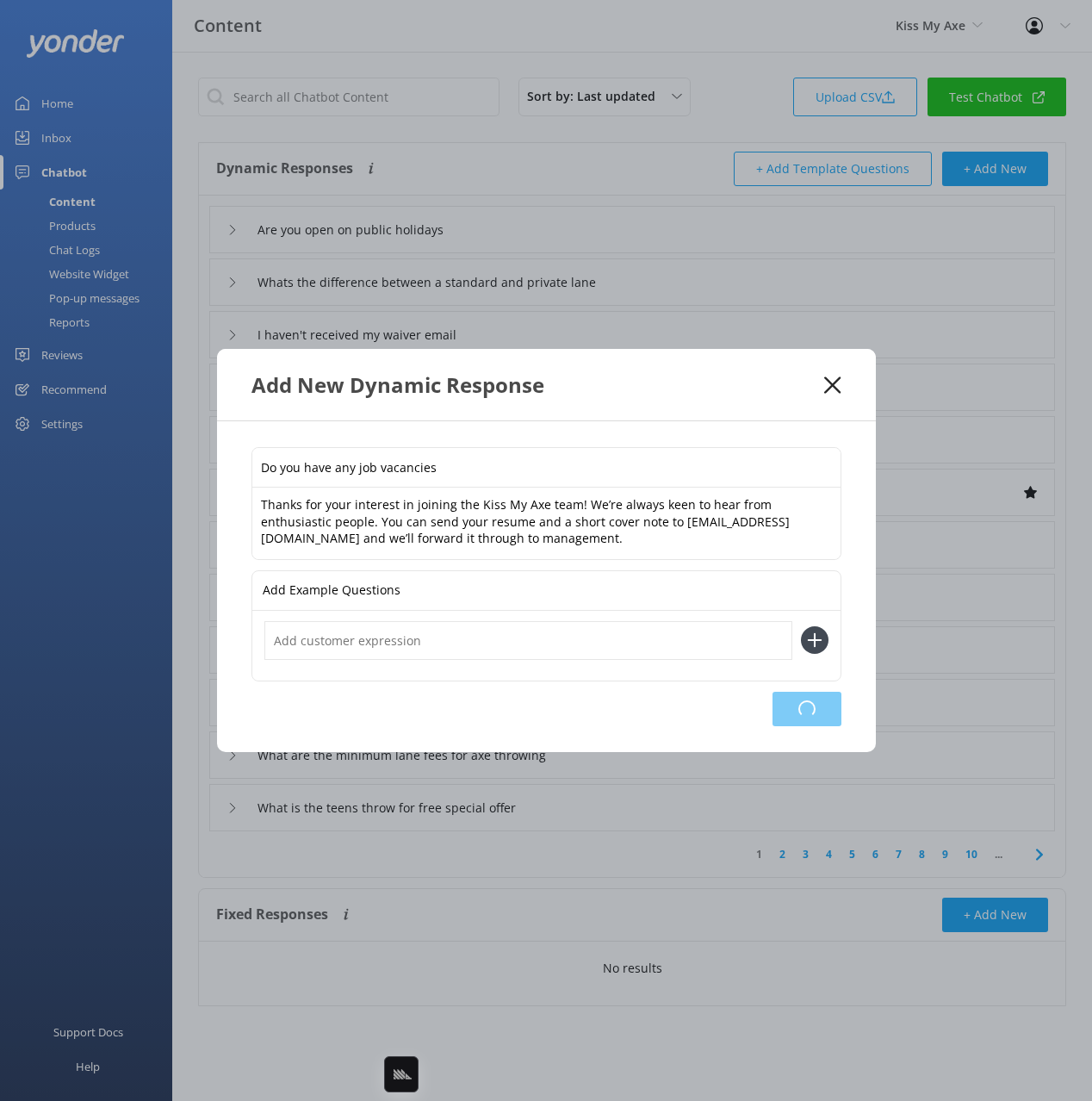
type input "I haven't received my waiver email"
type input "Do you accept EFT?"
type input "Can I make a deposit?"
type input "I would like a quote"
type input "Why can't I book for two people at Alexandria?"
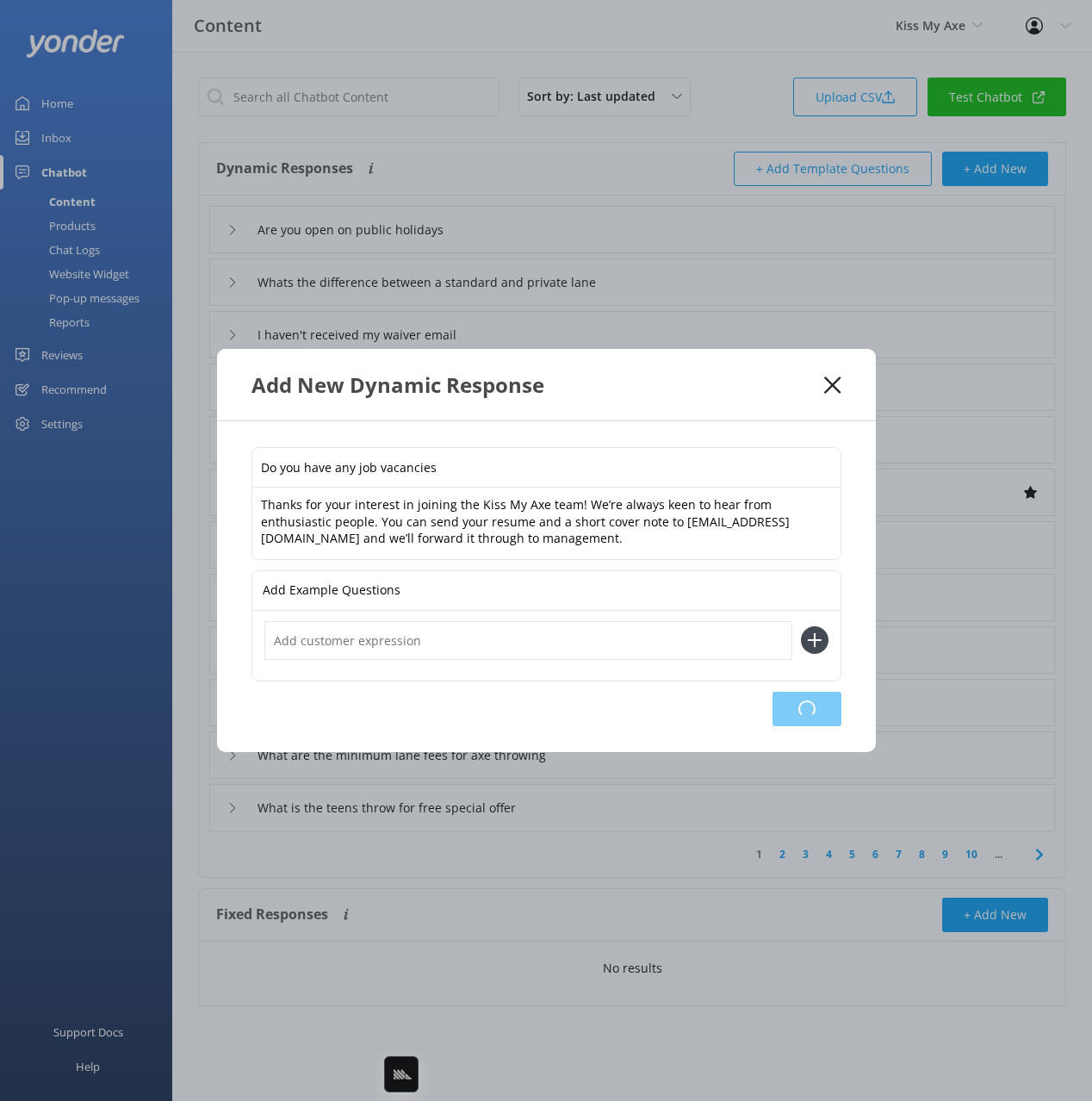
type input "How do I book"
type input "How many targets in one lane?"
type input "What if we are running late"
type input "What are the minimum lane fees for axe throwing"
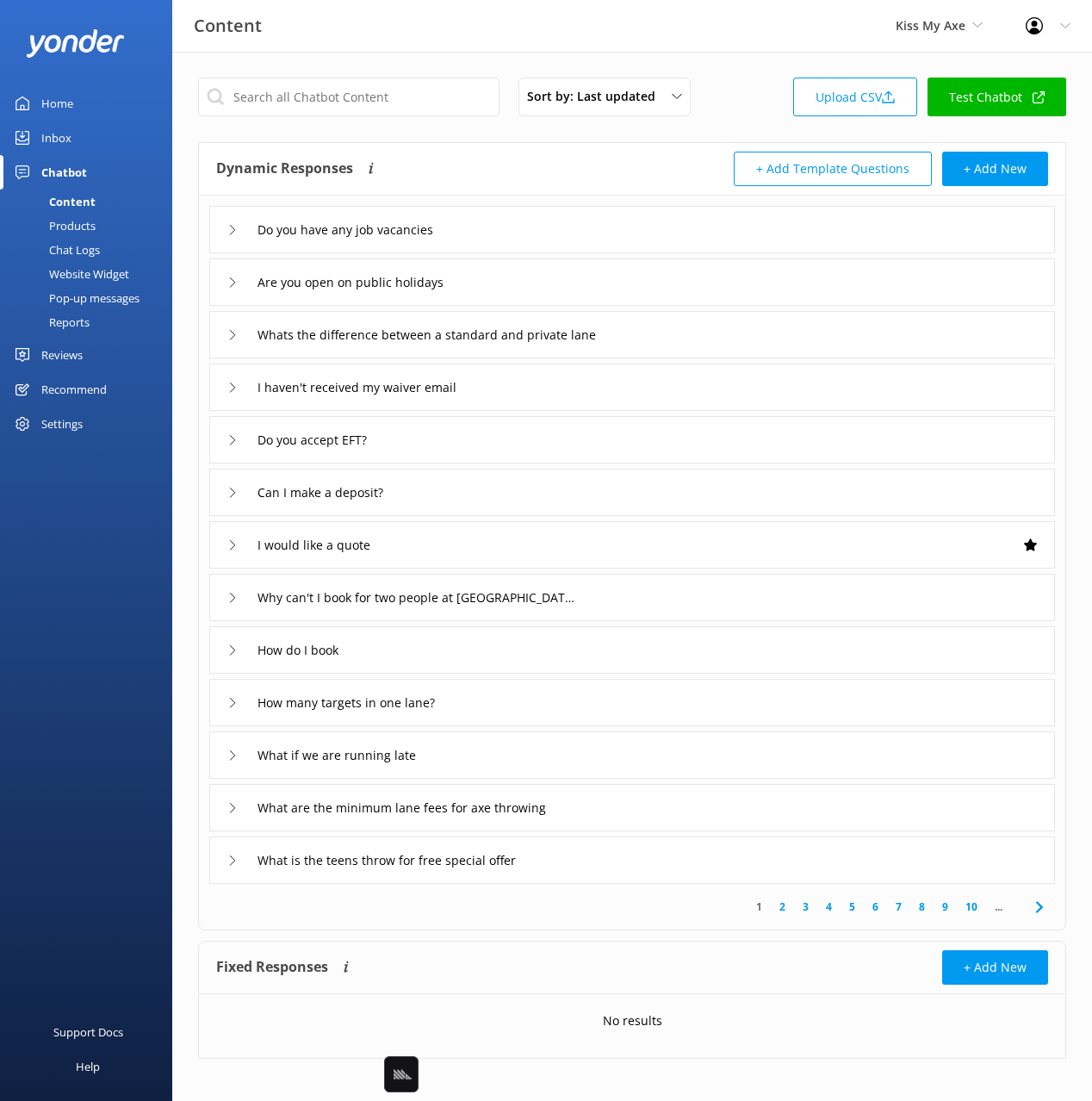
drag, startPoint x: 537, startPoint y: 224, endPoint x: 523, endPoint y: 245, distance: 25.2
click at [537, 225] on div "Do you have any job vacancies" at bounding box center [632, 229] width 846 height 48
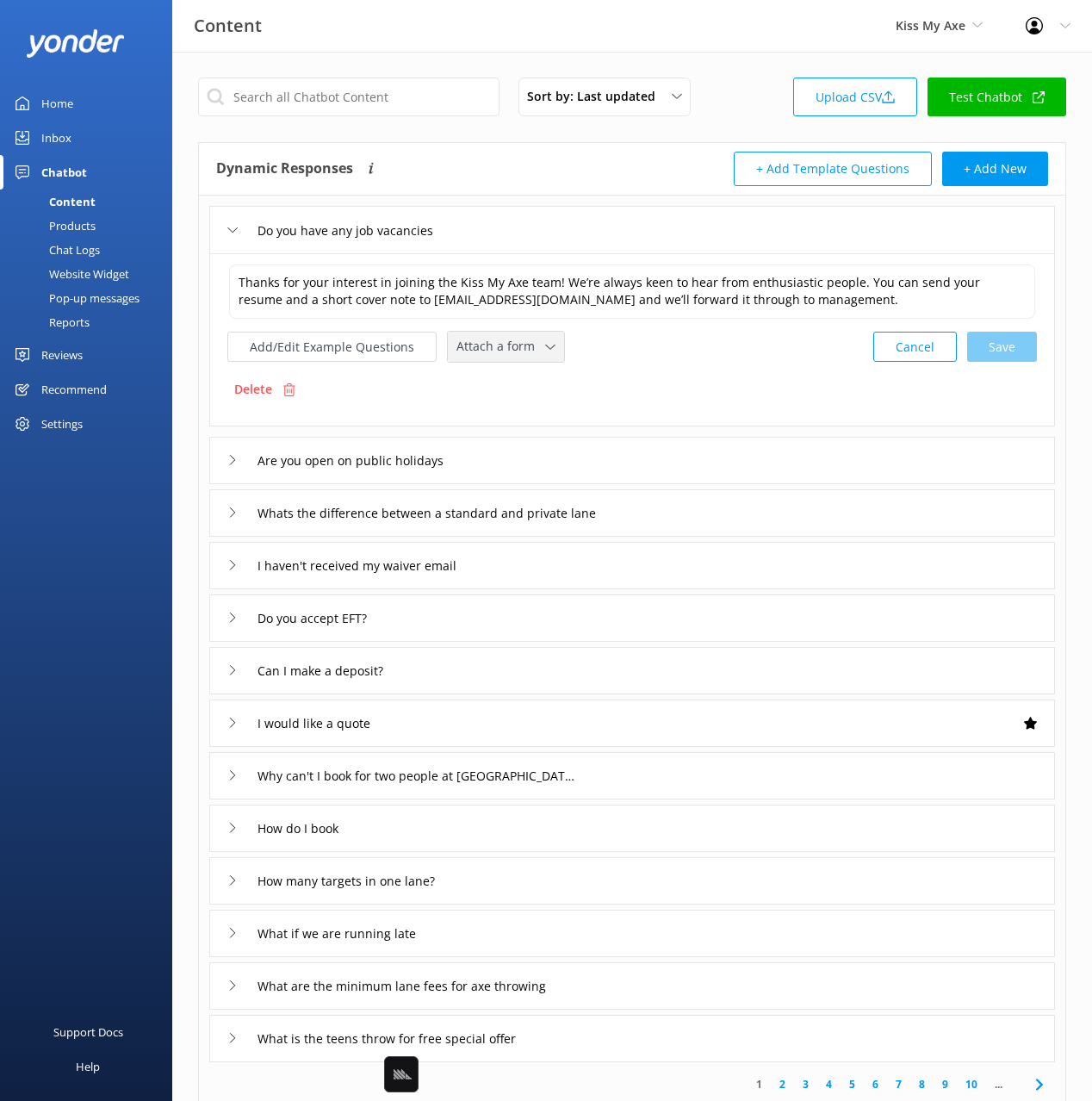
click at [488, 343] on span "Attach a form" at bounding box center [501, 346] width 89 height 19
click at [514, 382] on div "Leave contact details" at bounding box center [510, 383] width 105 height 17
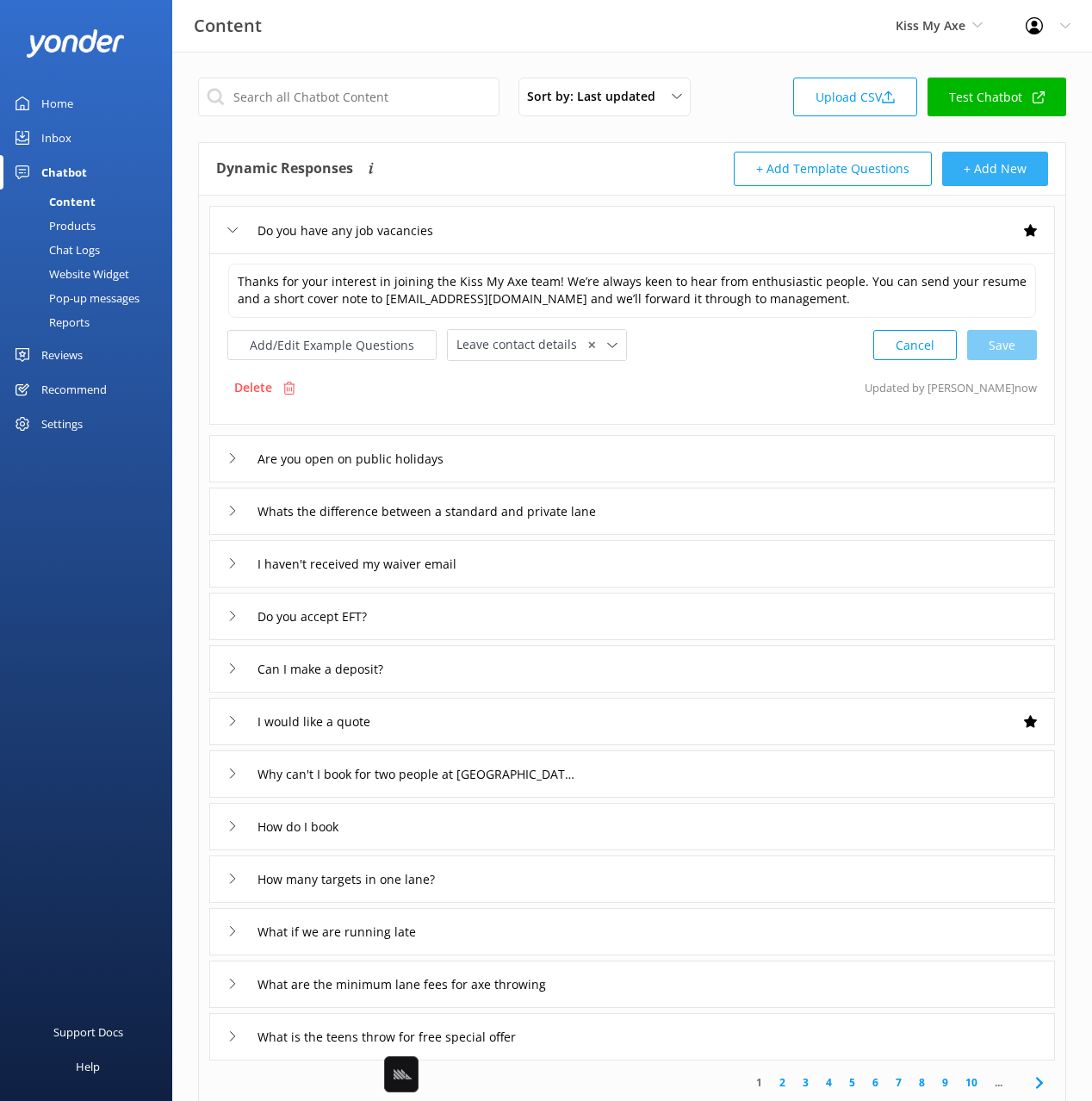
click at [994, 171] on button "+ Add New" at bounding box center [995, 169] width 106 height 34
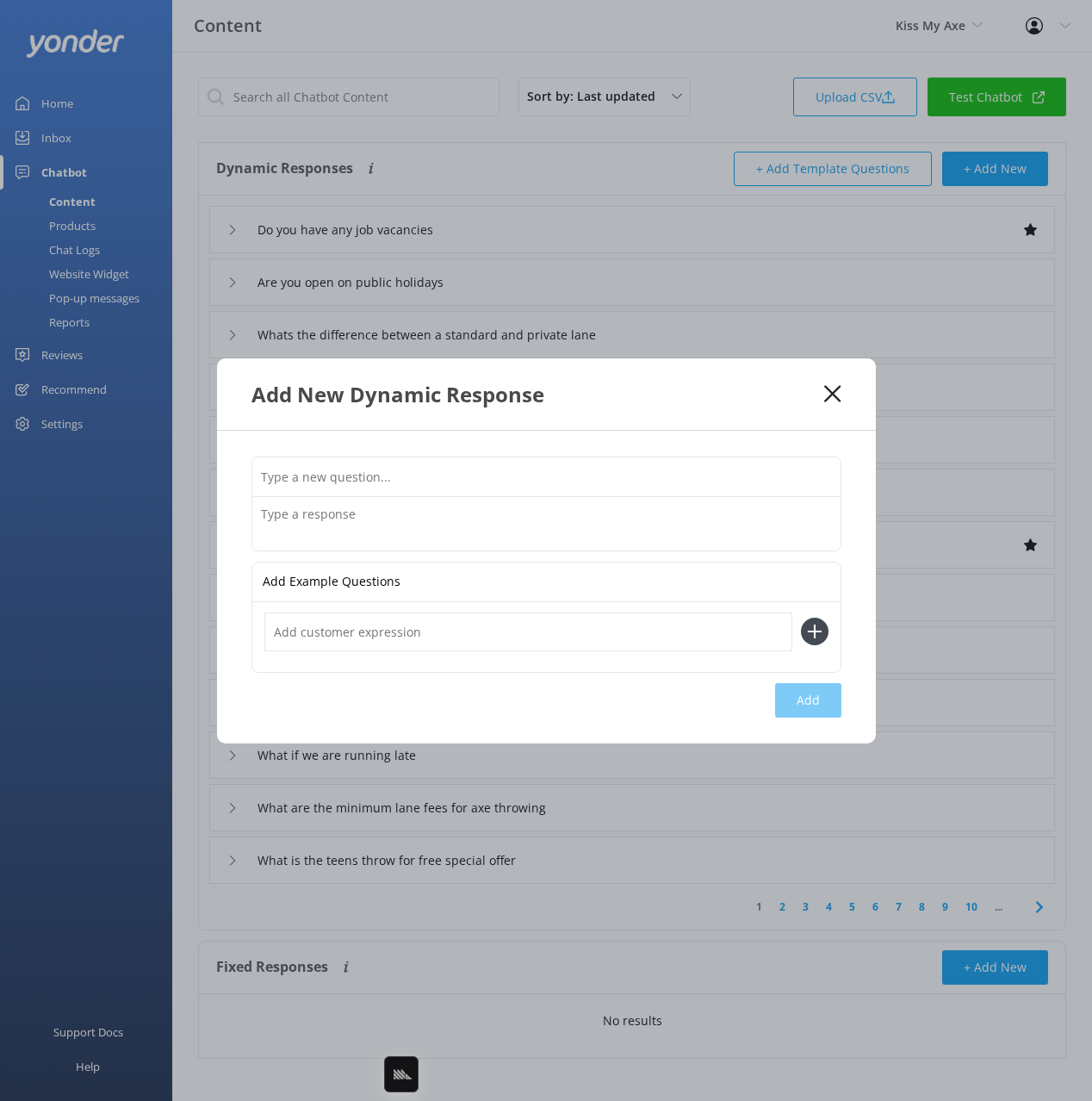
drag, startPoint x: 777, startPoint y: 483, endPoint x: 1028, endPoint y: 467, distance: 251.5
click at [779, 482] on input "text" at bounding box center [546, 477] width 589 height 39
paste input "Is smoking allowed"
type input "Is smoking allowed"
click at [644, 537] on textarea at bounding box center [546, 524] width 589 height 54
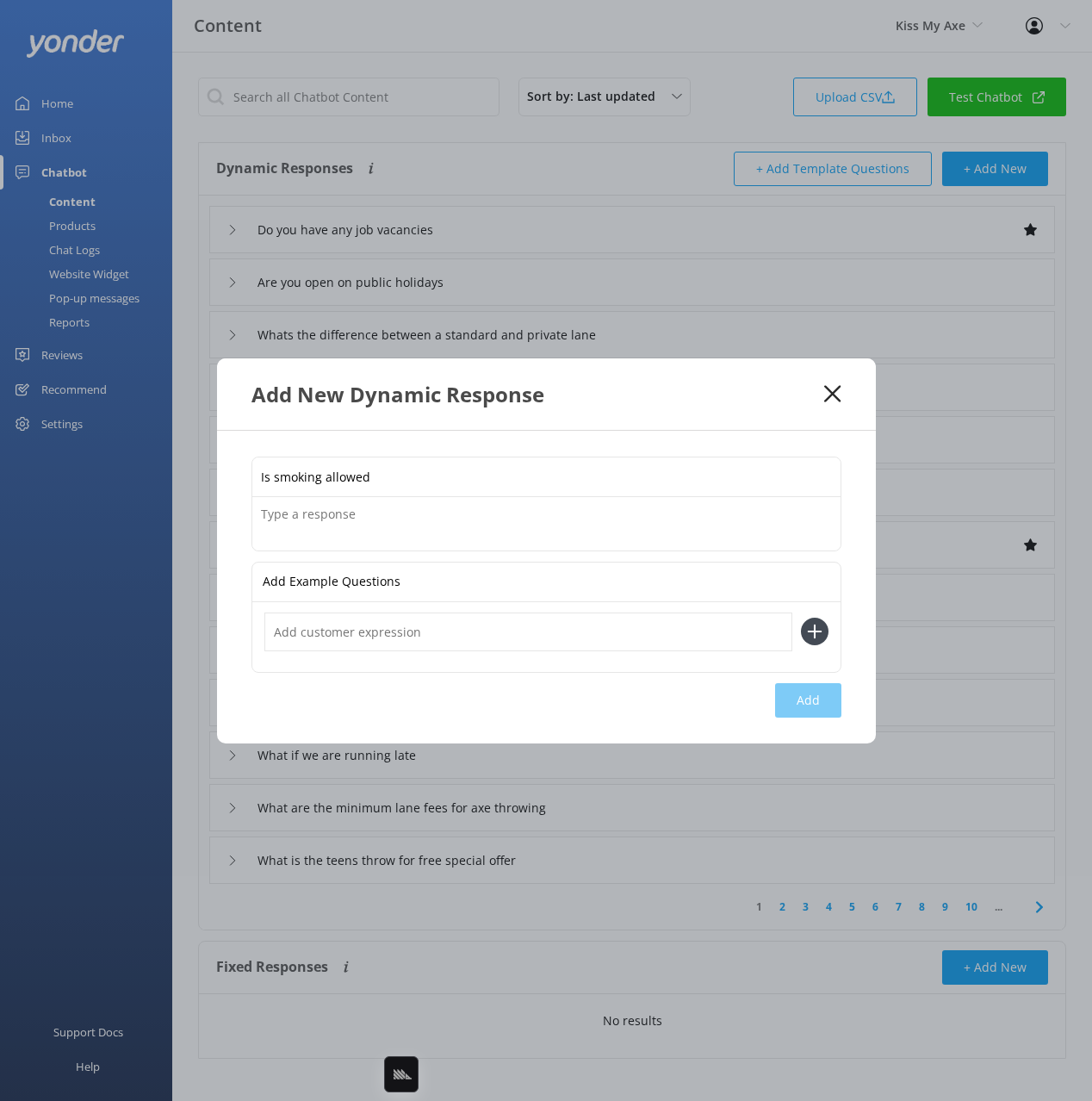
paste textarea "Smoking and vaping isn’t permitted inside any of our venues. If you’d like to s…"
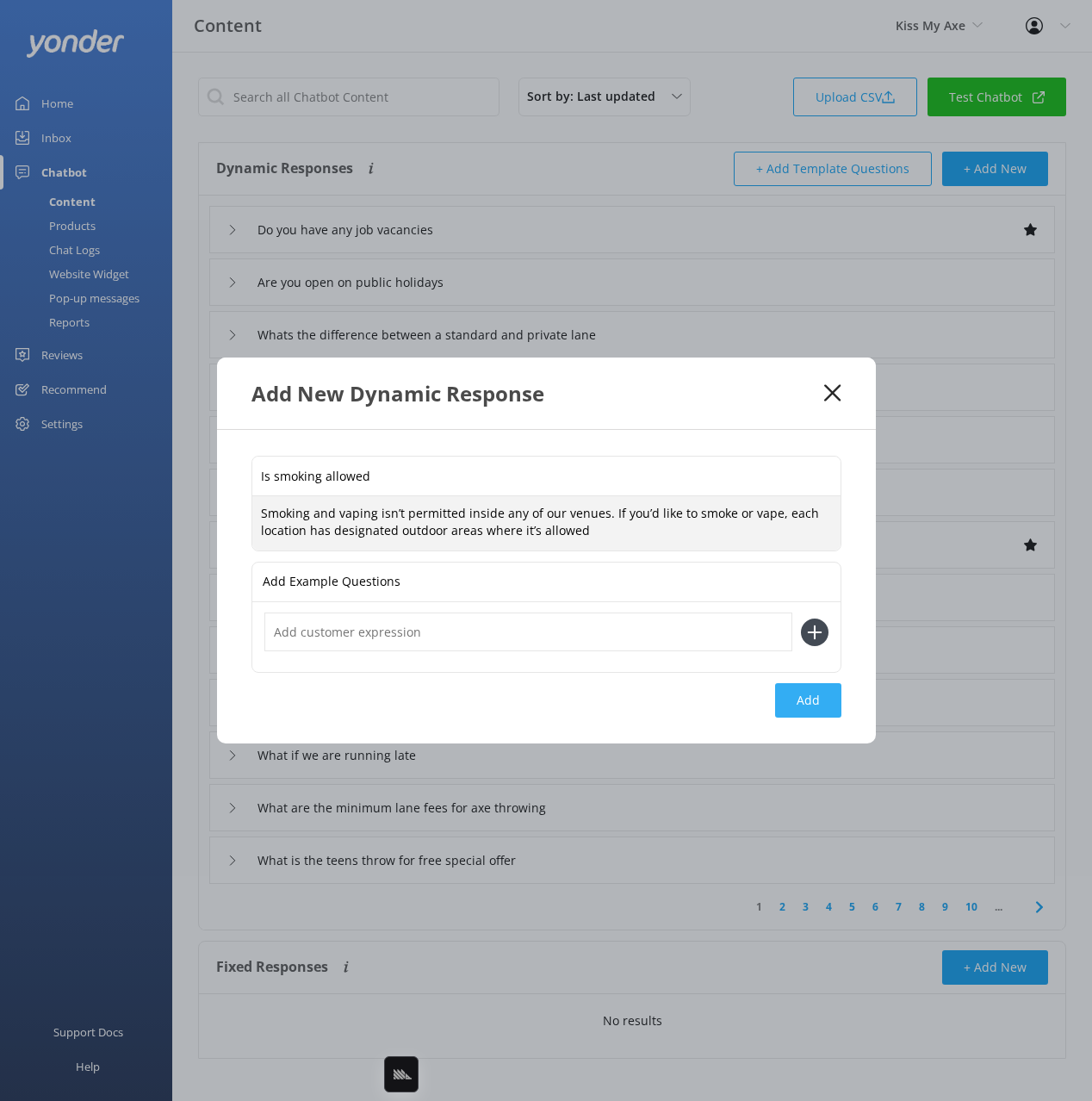
type textarea "Smoking and vaping isn’t permitted inside any of our venues. If you’d like to s…"
click at [782, 683] on button "Add" at bounding box center [807, 701] width 66 height 34
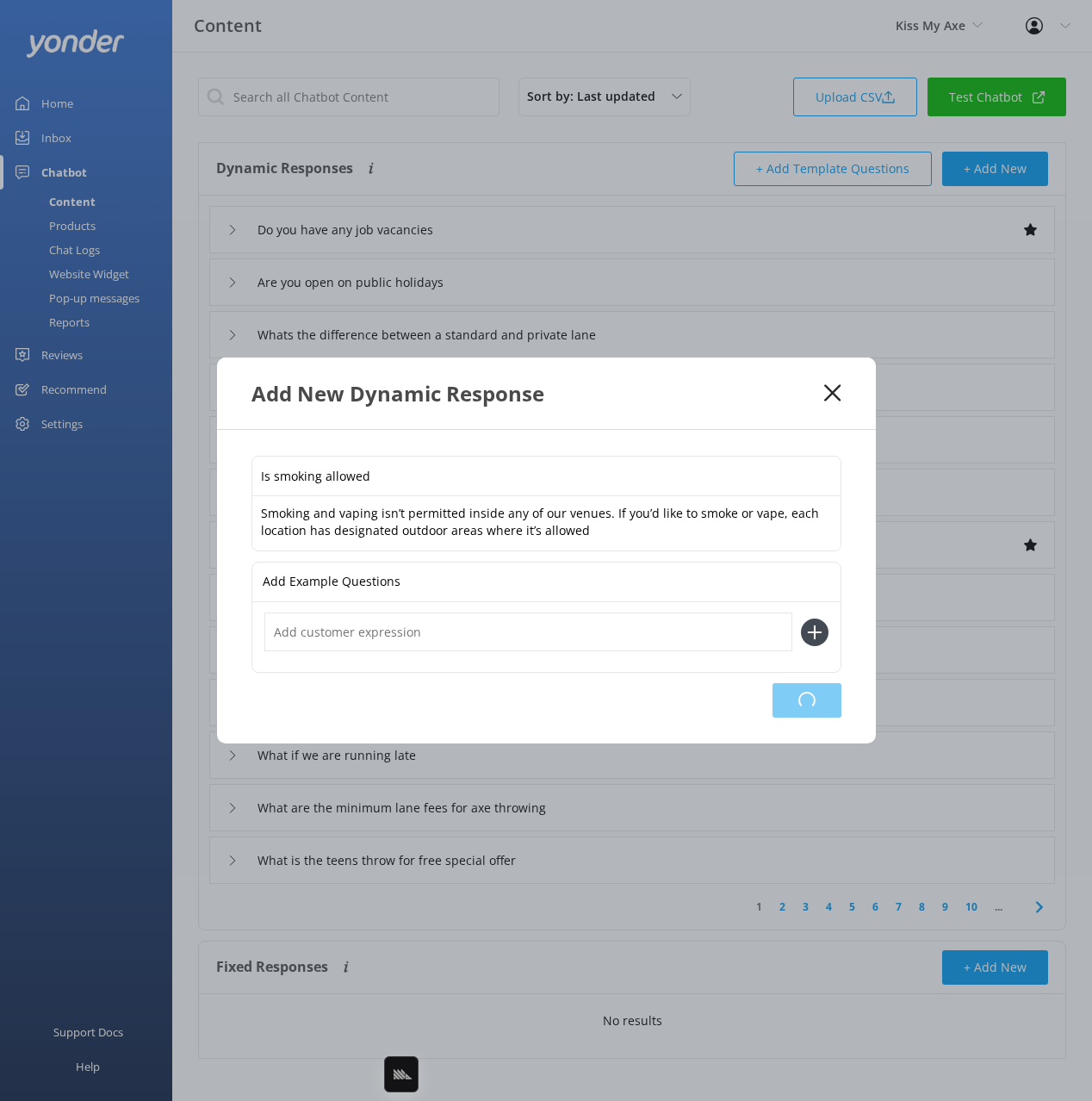
type input "Is smoking allowed"
type input "Do you have any job vacancies"
type input "Are you open on public holidays"
type input "Whats the difference between a standard and private lane"
type input "I haven't received my waiver email"
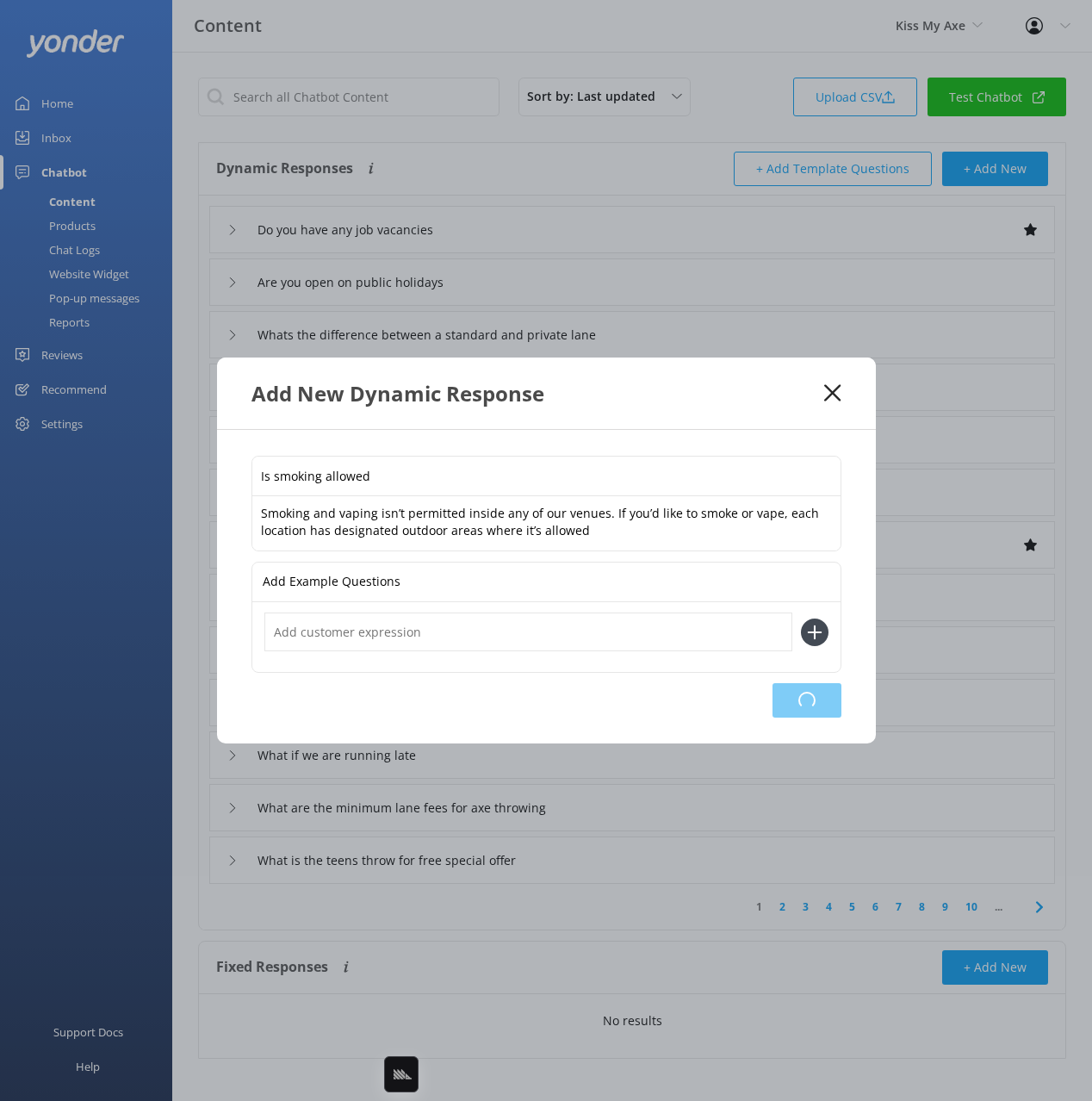
type input "Do you accept EFT?"
type input "Can I make a deposit?"
type input "I would like a quote"
type input "Why can't I book for two people at Alexandria?"
type input "How do I book"
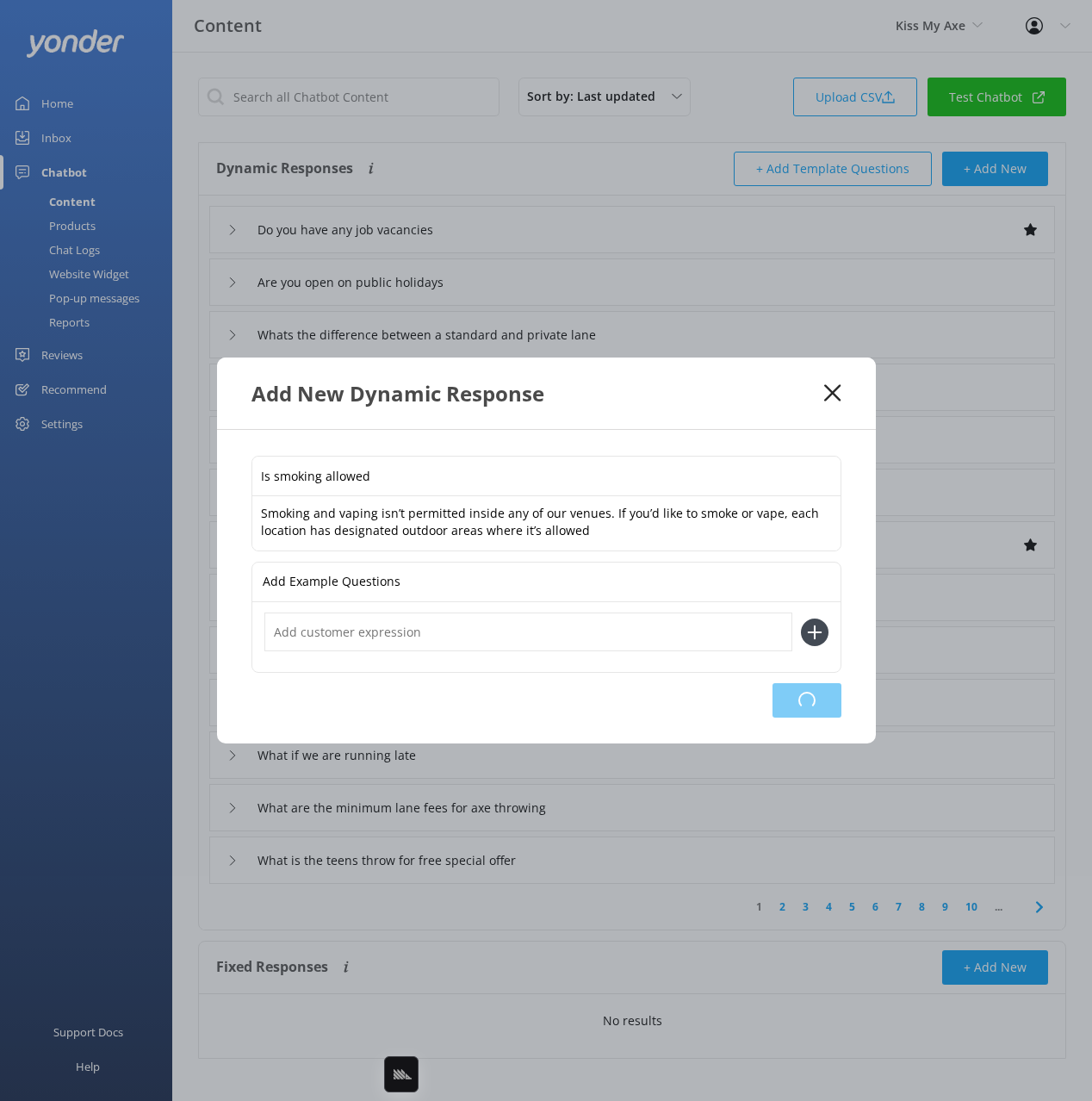
type input "How many targets in one lane?"
type input "What if we are running late"
type input "What are the minimum lane fees for axe throwing"
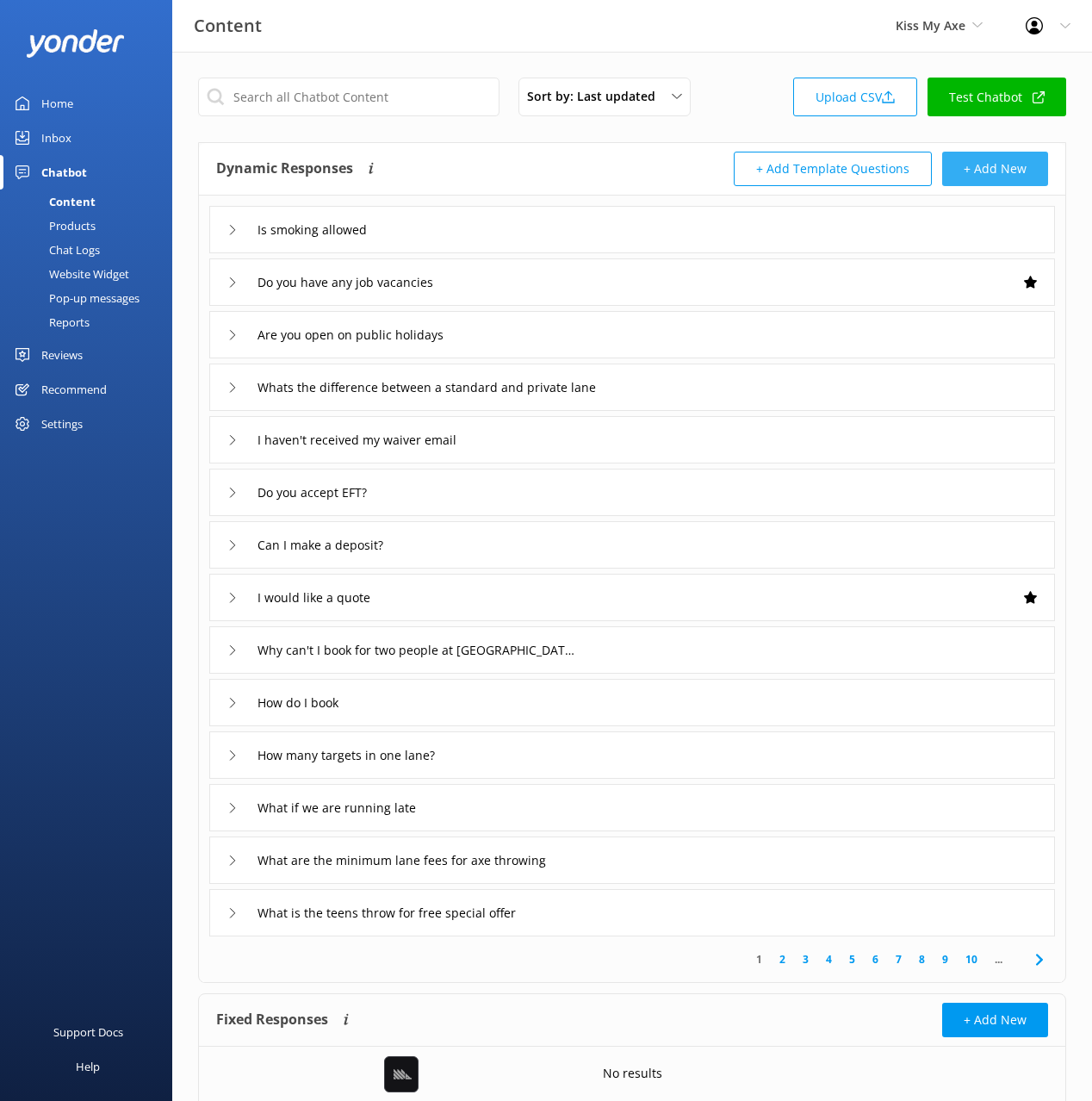
click at [990, 168] on button "+ Add New" at bounding box center [995, 169] width 106 height 34
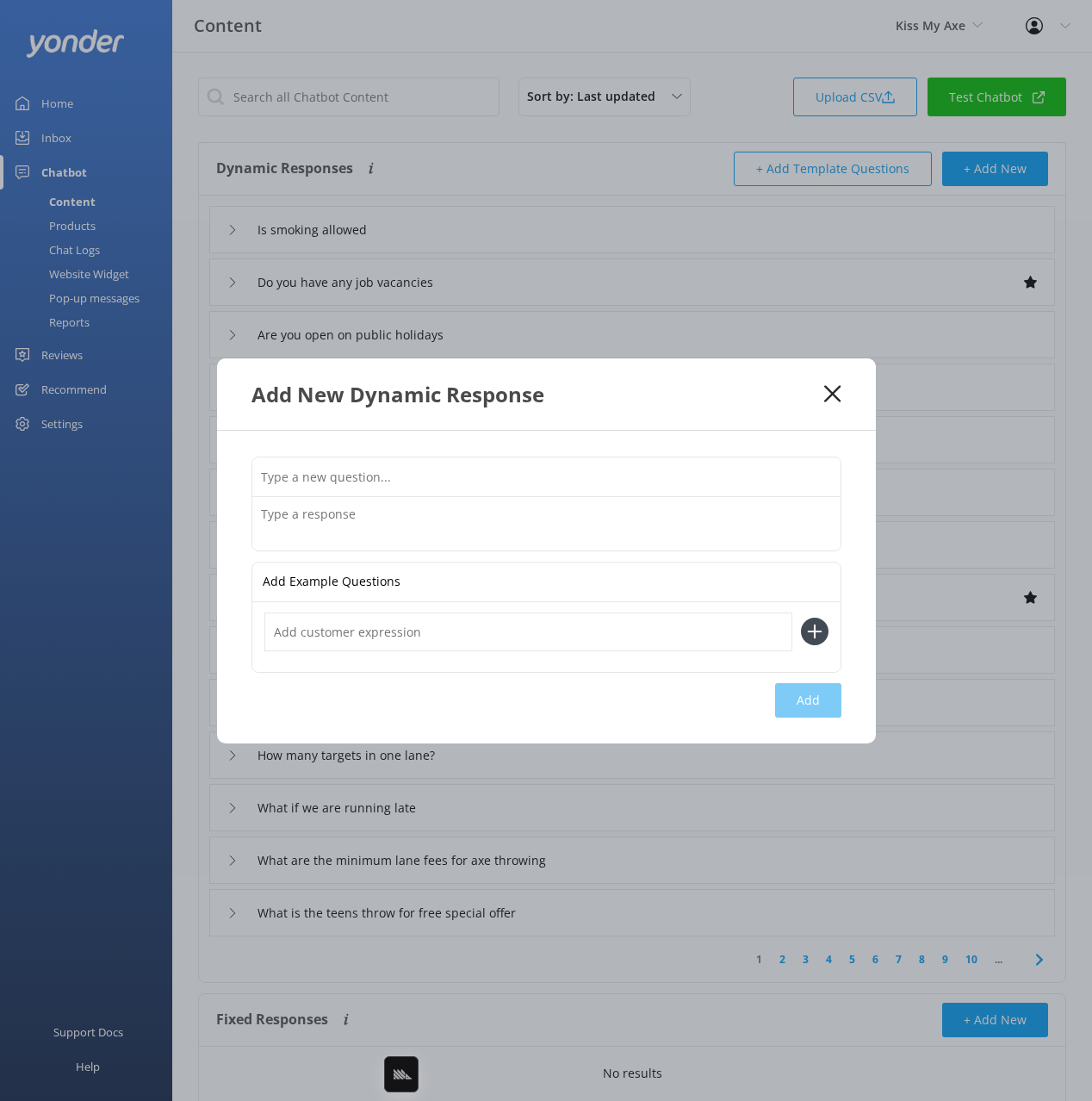
click at [779, 465] on input "text" at bounding box center [546, 477] width 589 height 39
paste input "Are dogs and pets allowed"
type input "Are dogs and pets allowed"
click at [689, 512] on textarea at bounding box center [546, 524] width 589 height 54
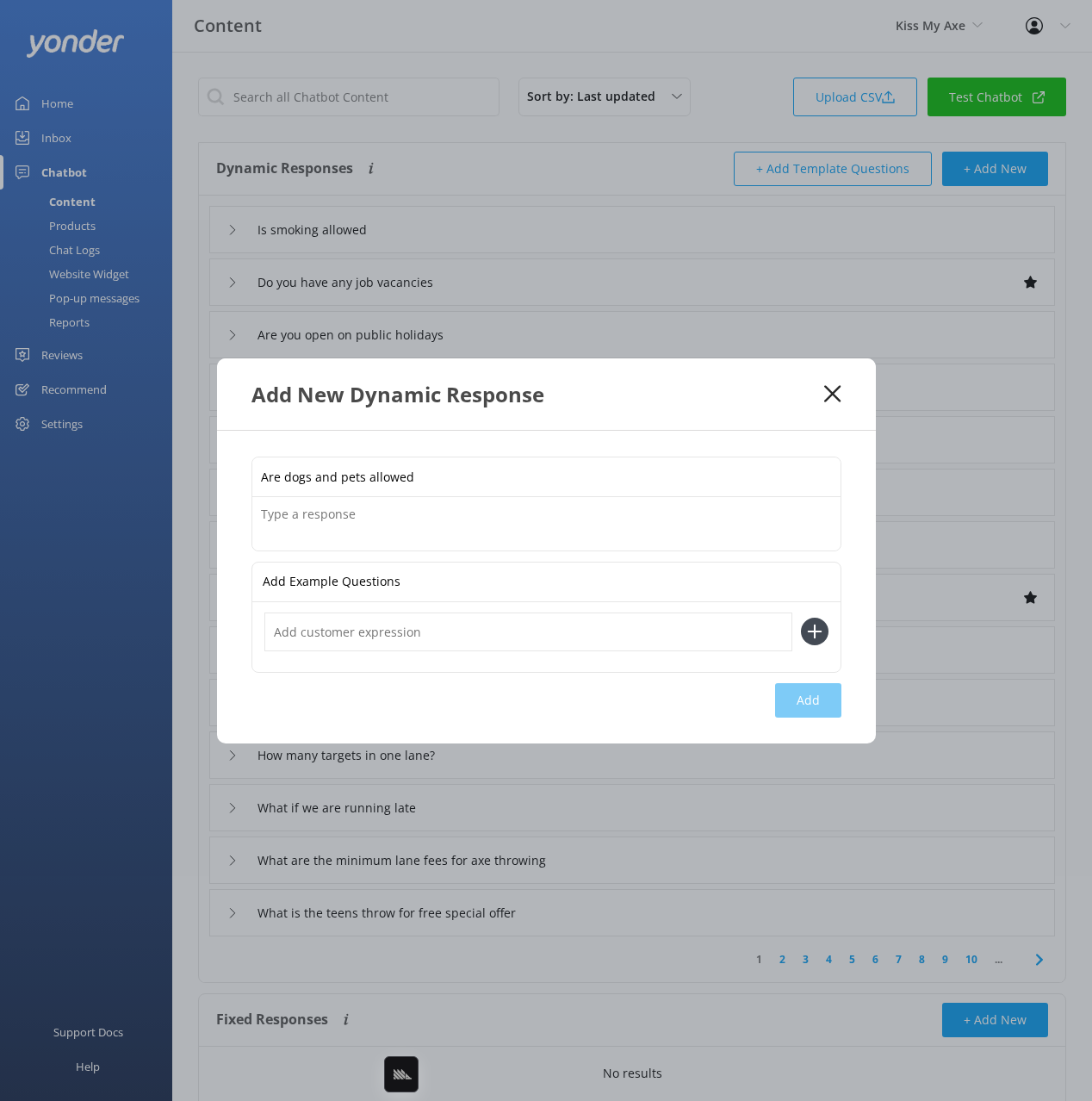
paste textarea "We’re a dog-friendly venue, so you’re welcome to bring your pup along. Just kee…"
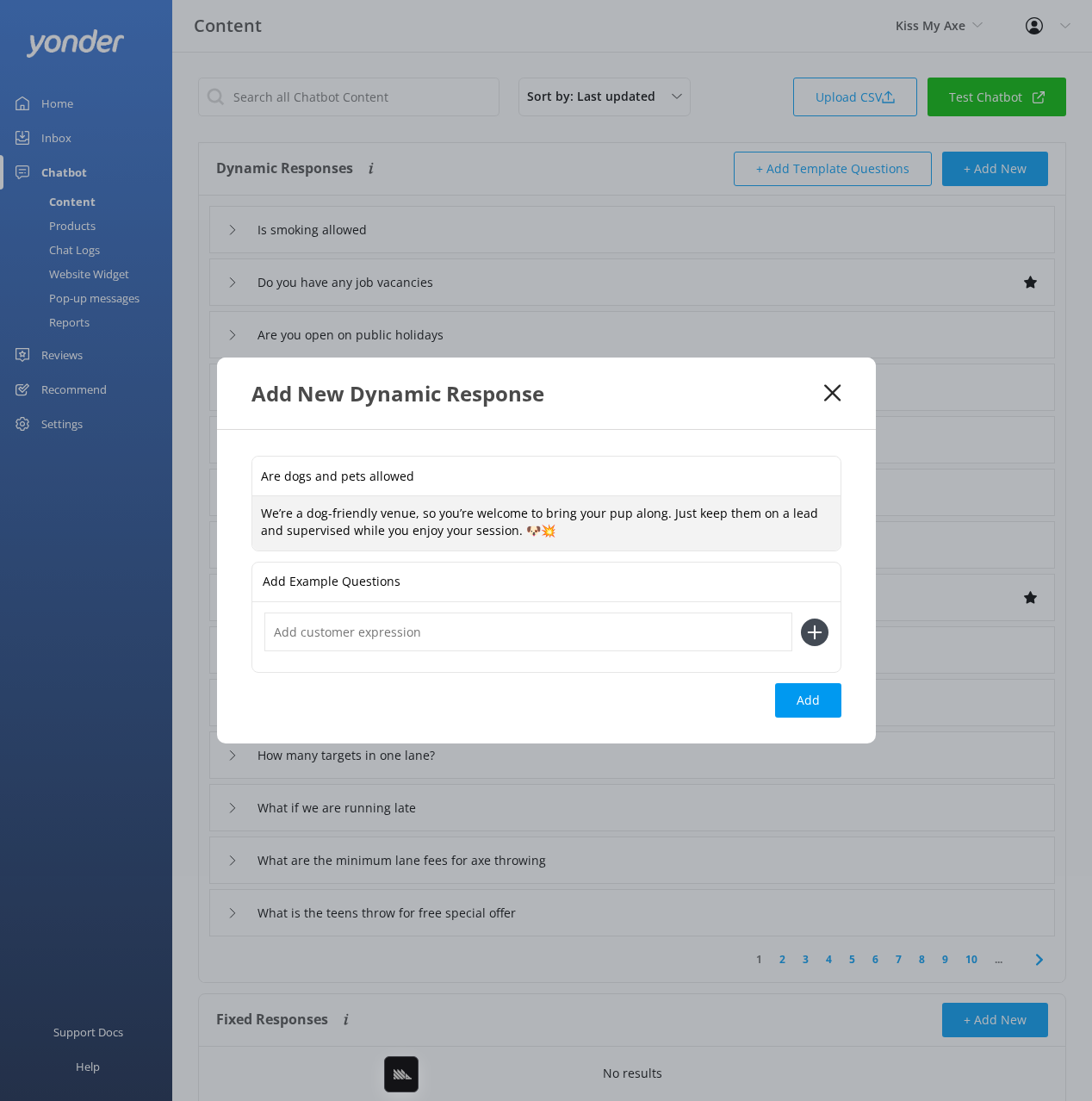
type textarea "We’re a dog-friendly venue, so you’re welcome to bring your pup along. Just kee…"
click at [810, 697] on button "Add" at bounding box center [807, 701] width 66 height 34
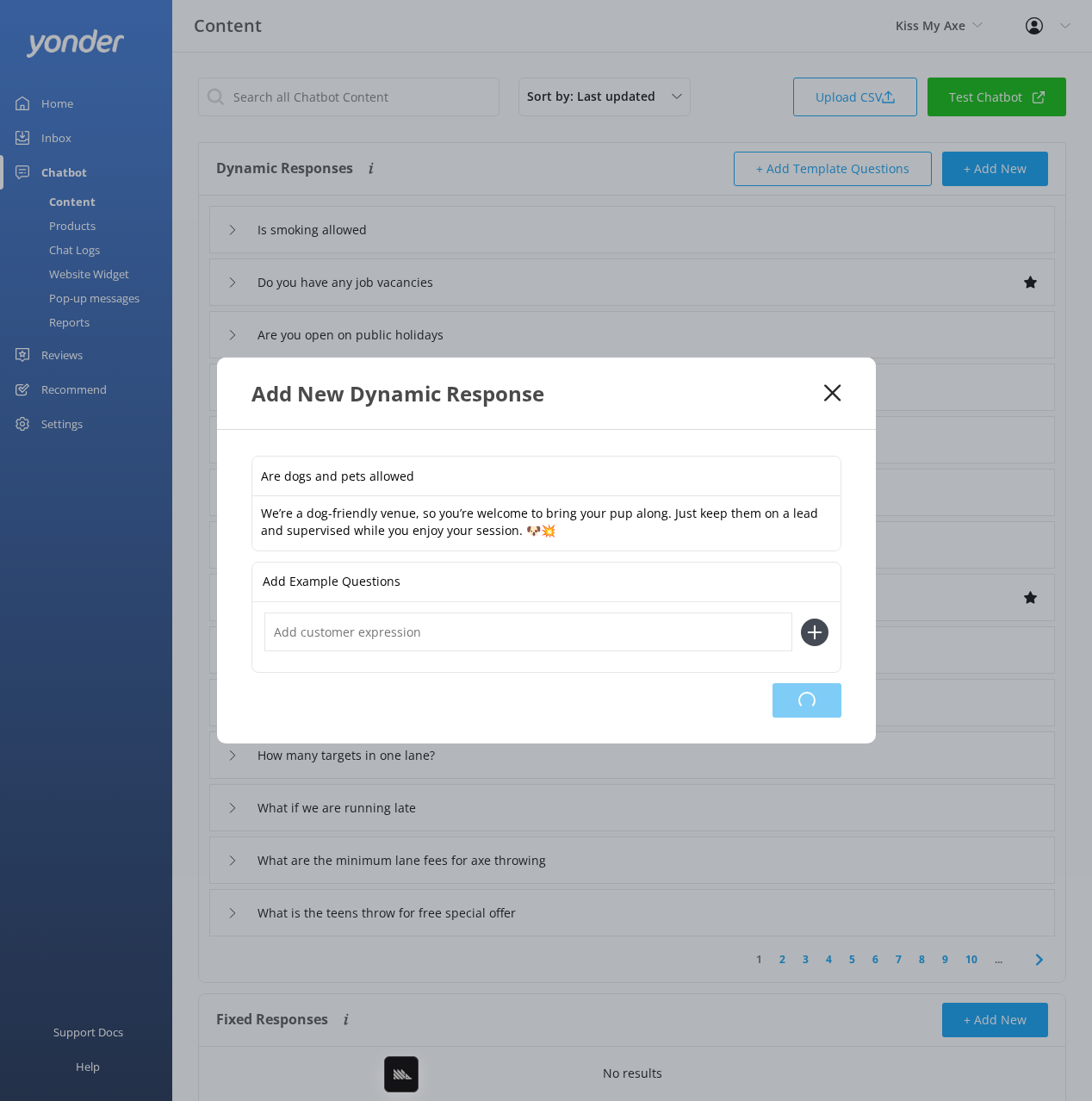
type input "Are dogs and pets allowed"
type input "Is smoking allowed"
type input "Do you have any job vacancies"
type input "Are you open on public holidays"
type input "Whats the difference between a standard and private lane"
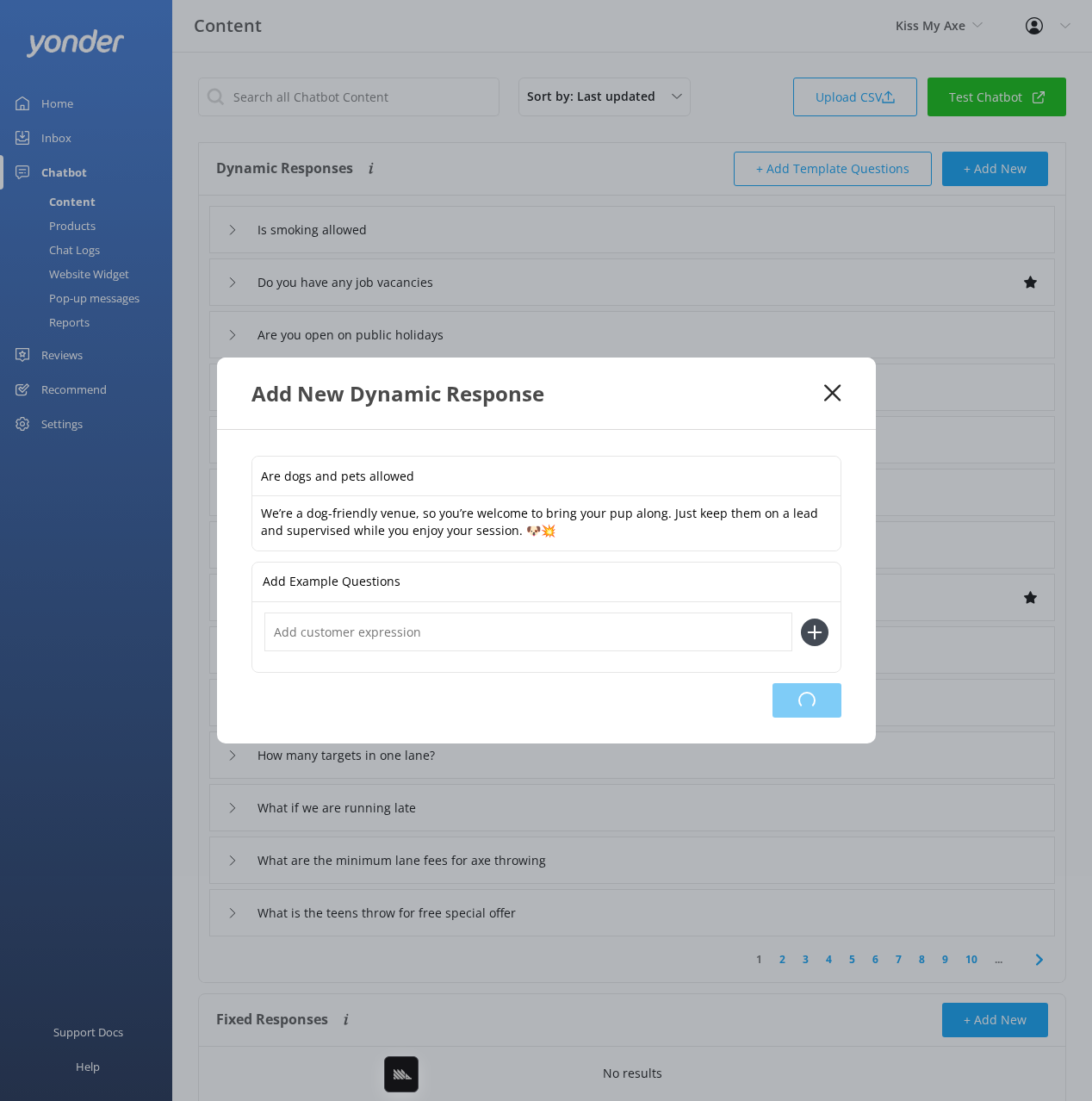
type input "I haven't received my waiver email"
type input "Do you accept EFT?"
type input "Can I make a deposit?"
type input "I would like a quote"
type input "Why can't I book for two people at Alexandria?"
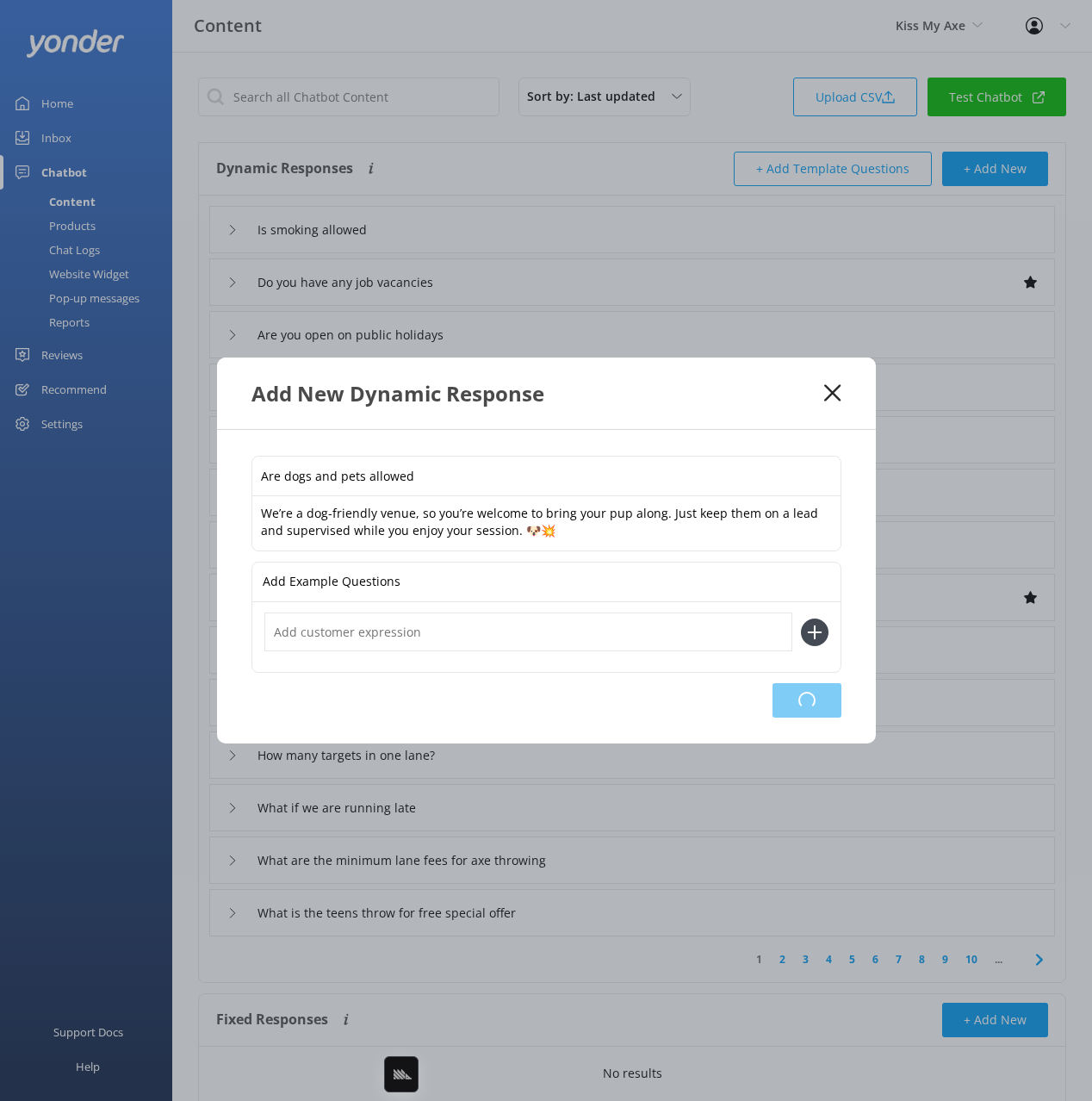
type input "How do I book"
type input "How many targets in one lane?"
type input "What if we are running late"
type input "What are the minimum lane fees for axe throwing"
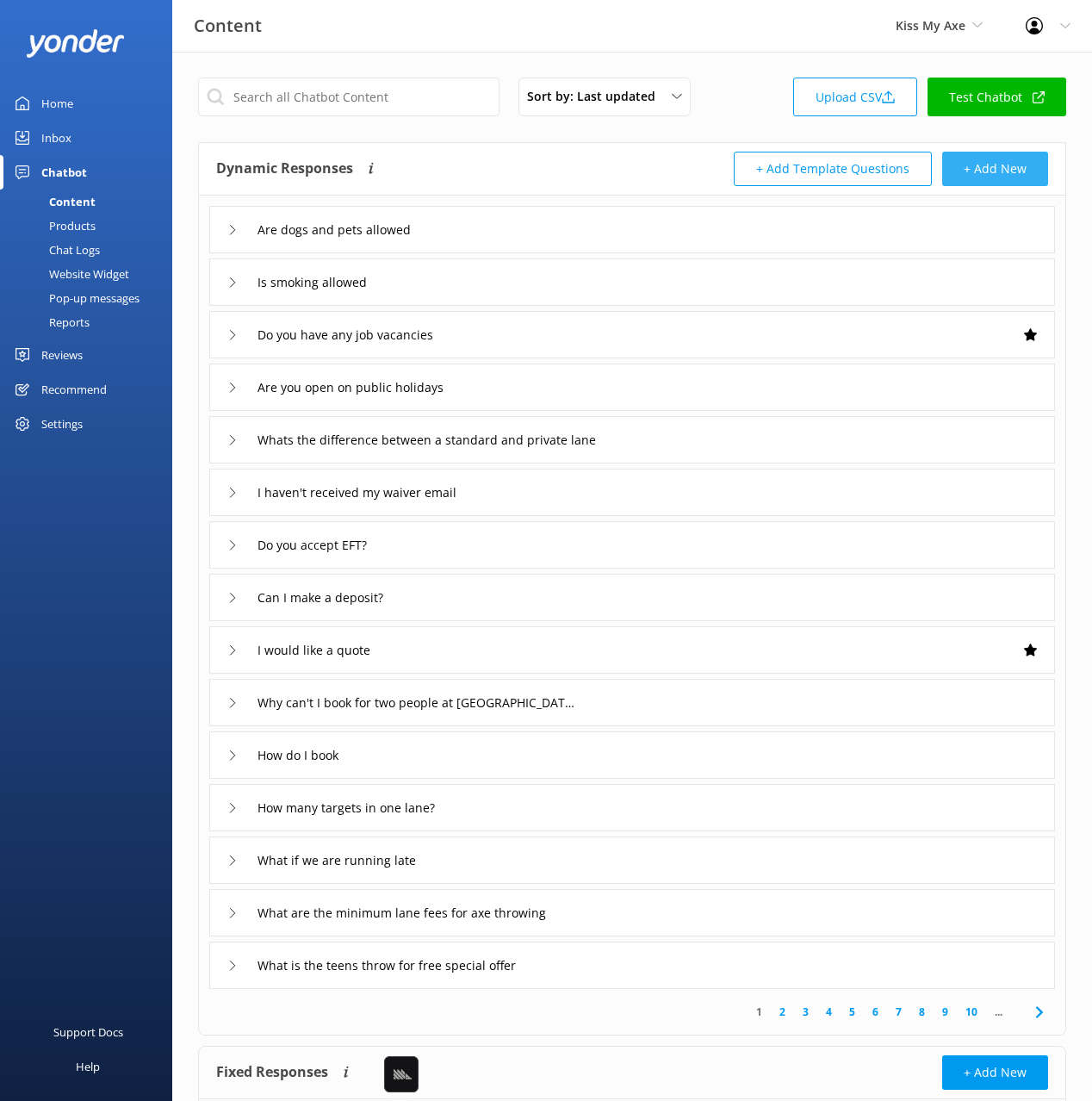
click at [981, 153] on button "+ Add New" at bounding box center [995, 169] width 106 height 34
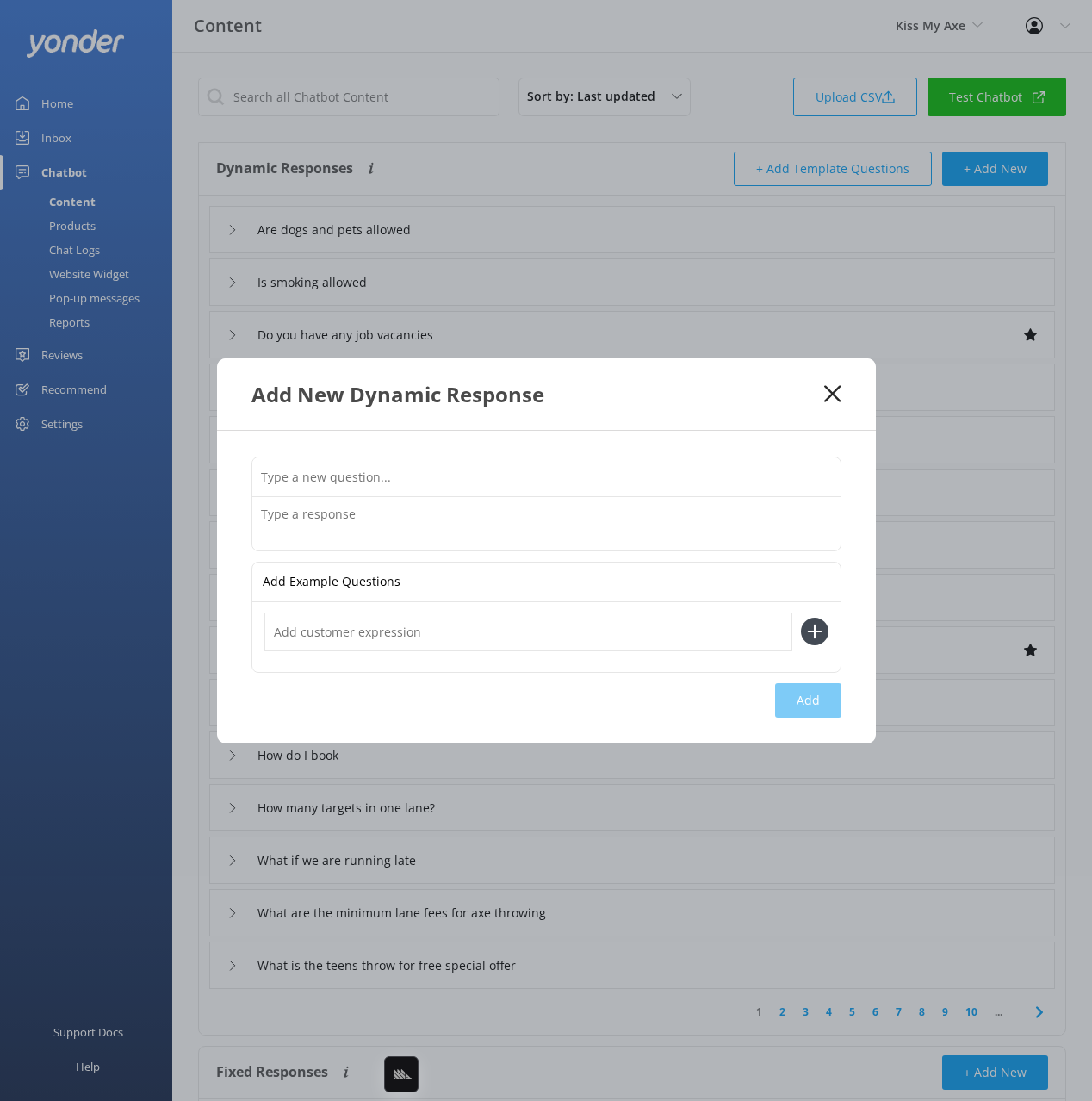
click at [735, 471] on input "text" at bounding box center [546, 477] width 589 height 39
paste input "What happens if I'm running late"
type input "What happens if I'm running late"
click at [550, 529] on textarea at bounding box center [546, 524] width 589 height 54
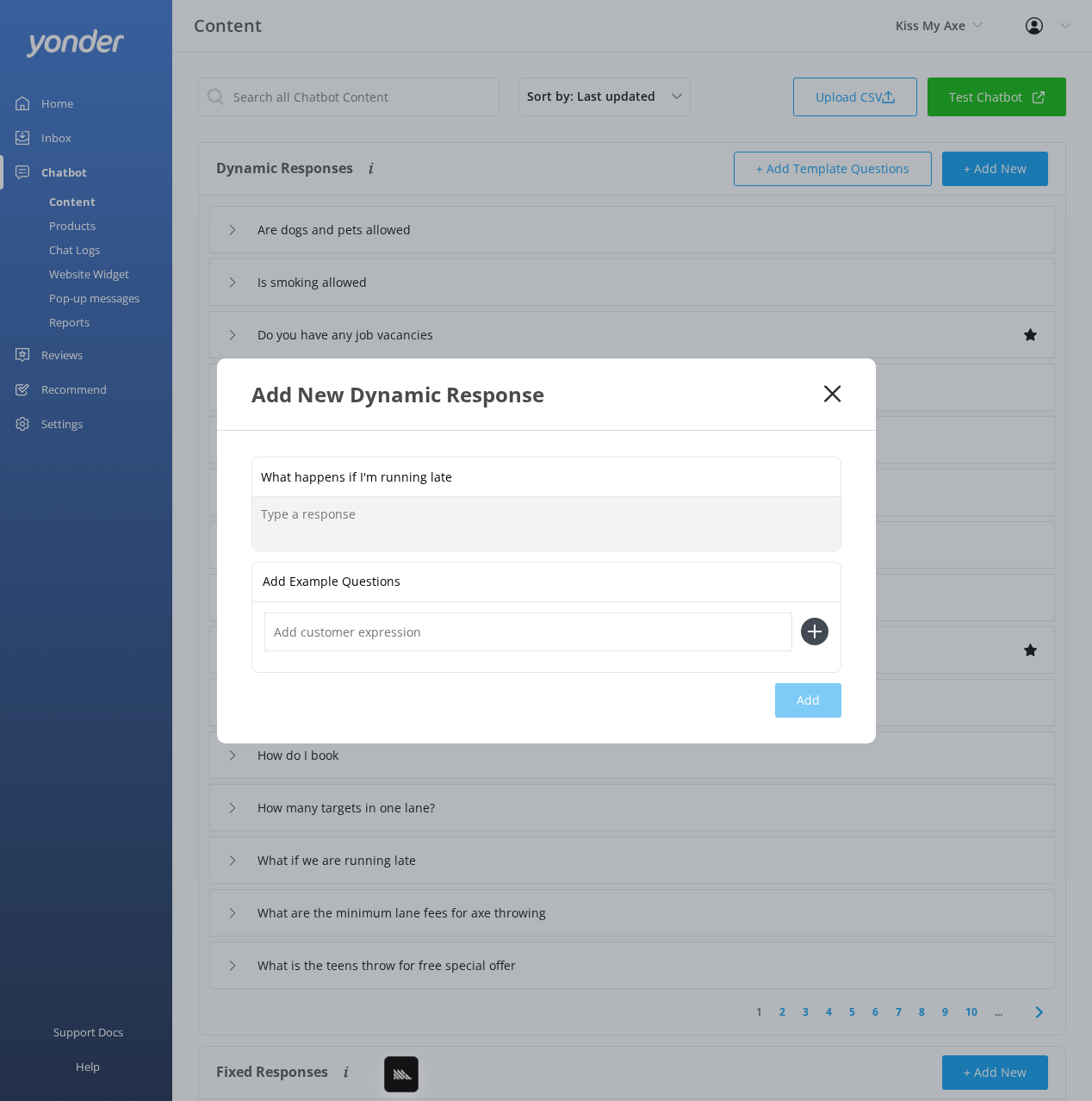
paste textarea "If you’re running late, please try to contact us on 1300 692 937 or hello@kissm…"
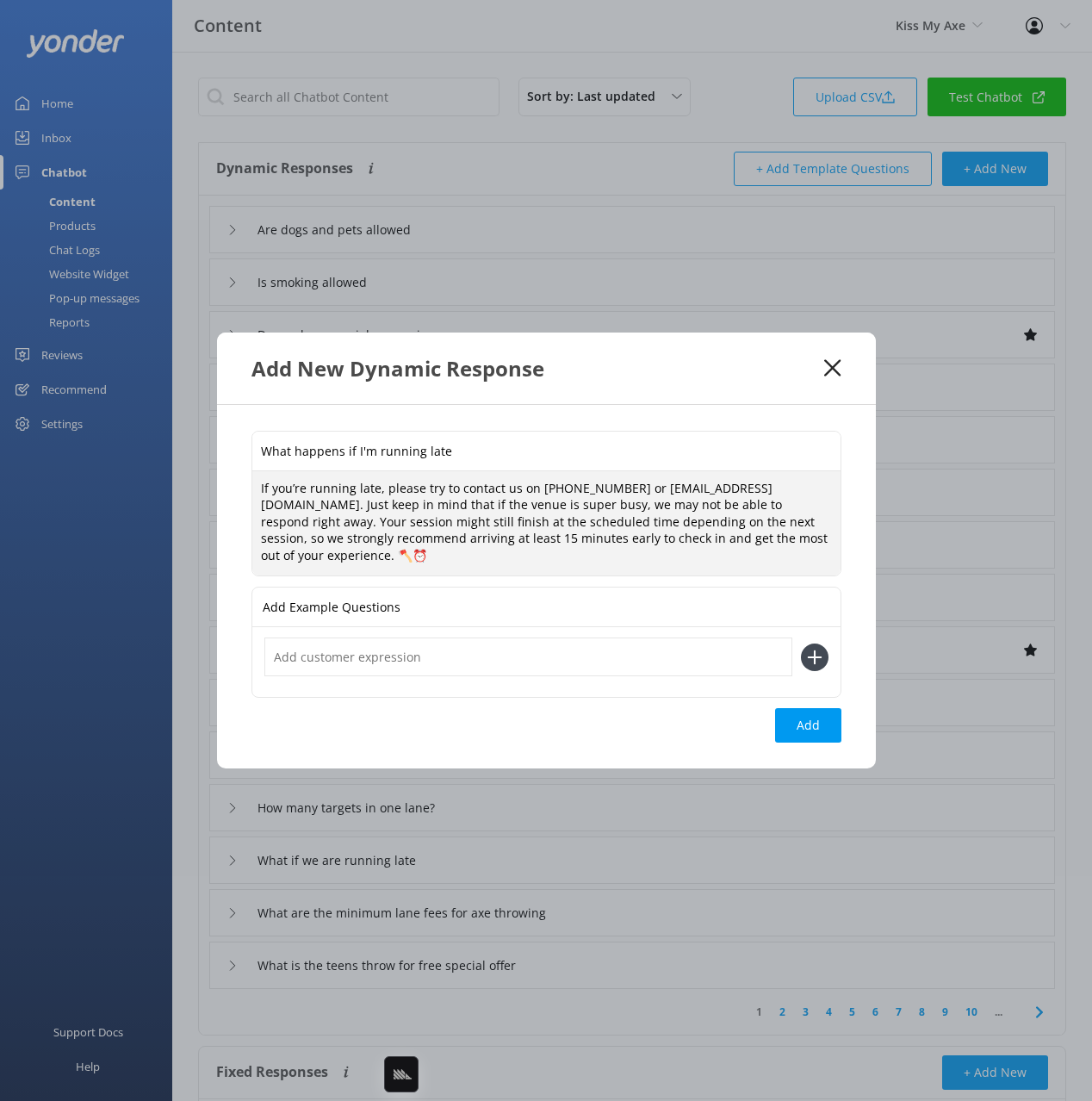
type textarea "If you’re running late, please try to contact us on 1300 692 937 or hello@kissm…"
click at [826, 726] on button "Add" at bounding box center [807, 725] width 66 height 34
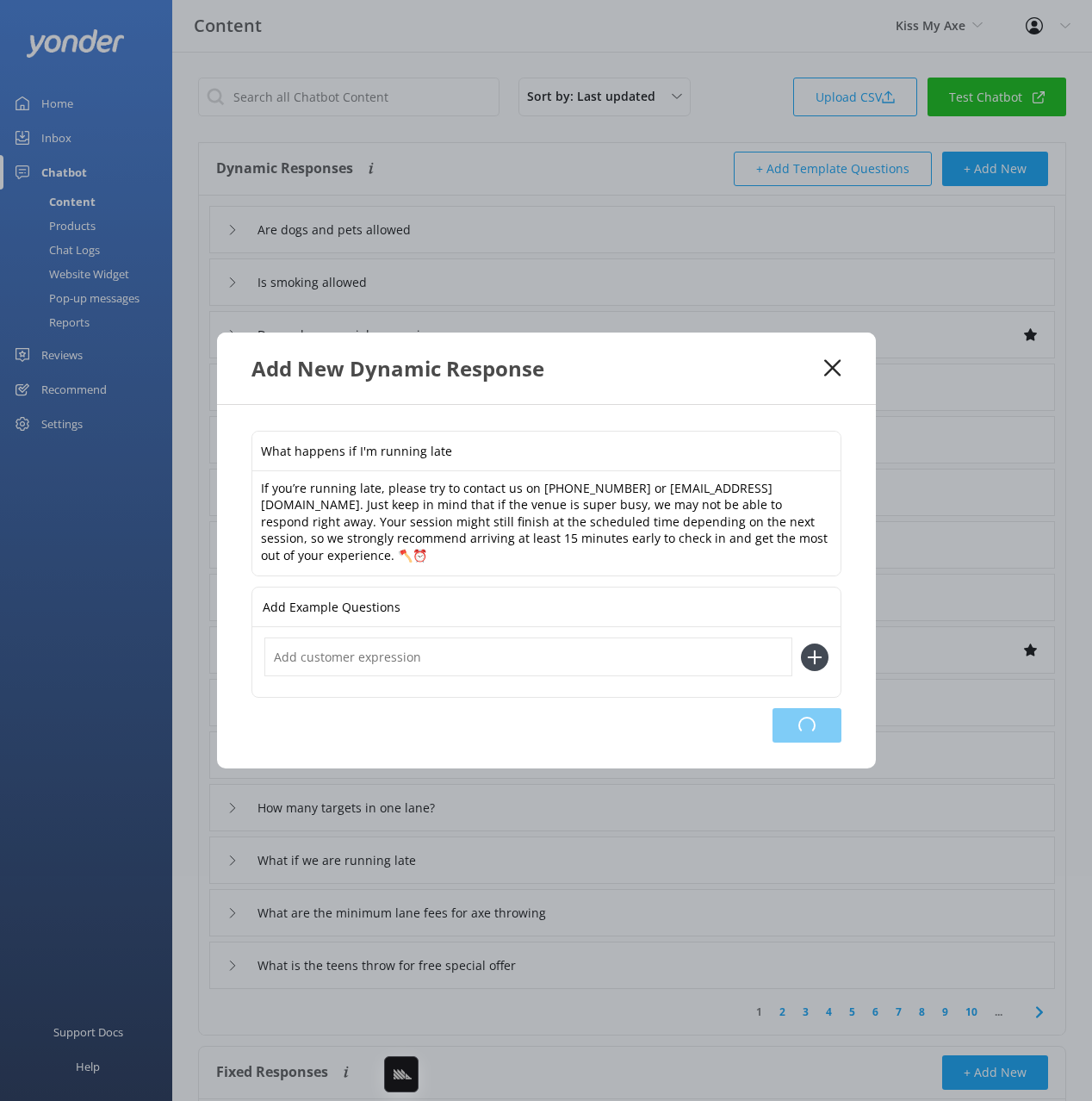
type input "What happens if I'm running late"
type input "Are dogs and pets allowed"
type input "Is smoking allowed"
type input "Do you have any job vacancies"
type input "Are you open on public holidays"
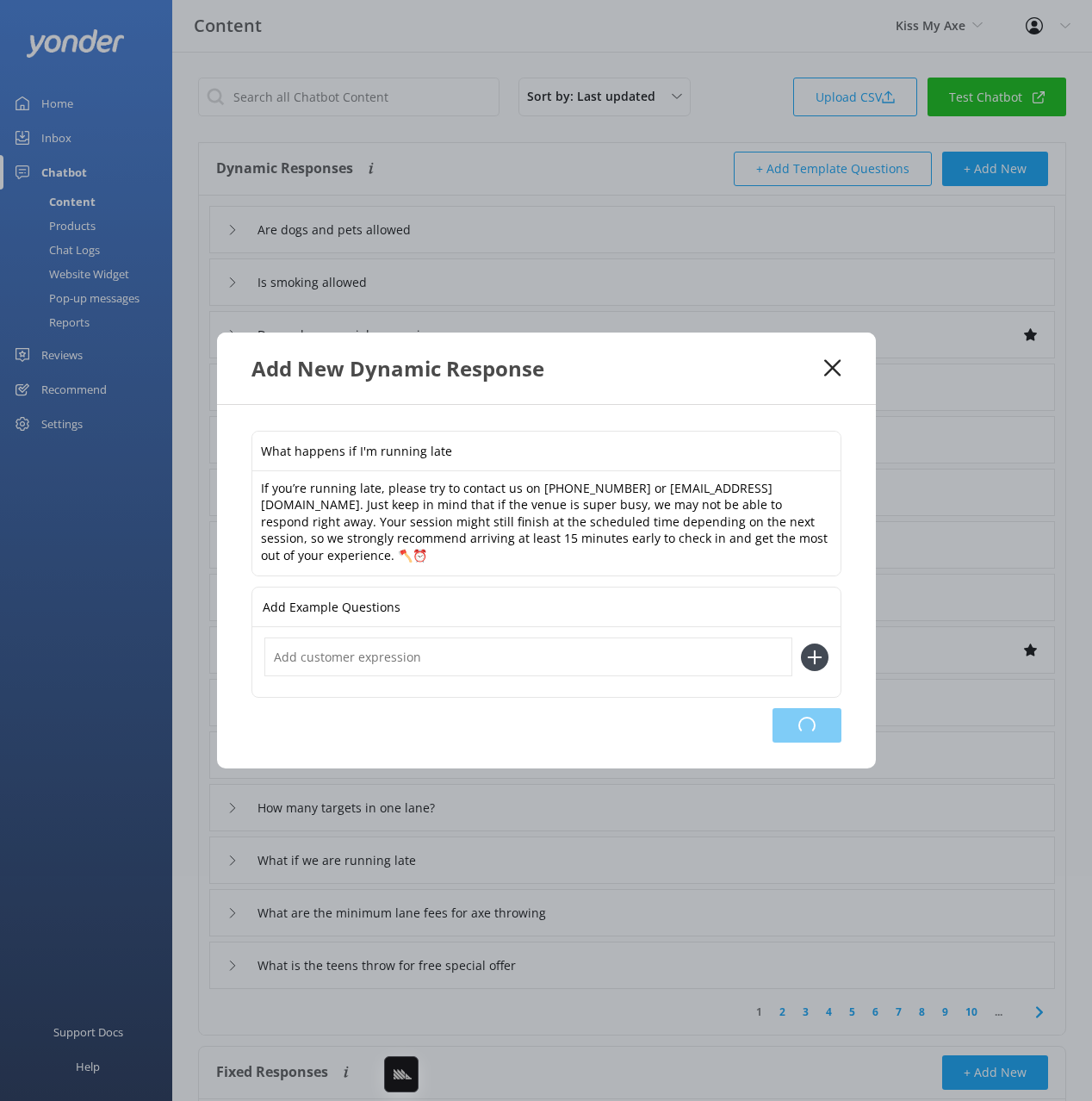
type input "Whats the difference between a standard and private lane"
type input "I haven't received my waiver email"
type input "Do you accept EFT?"
type input "Can I make a deposit?"
type input "I would like a quote"
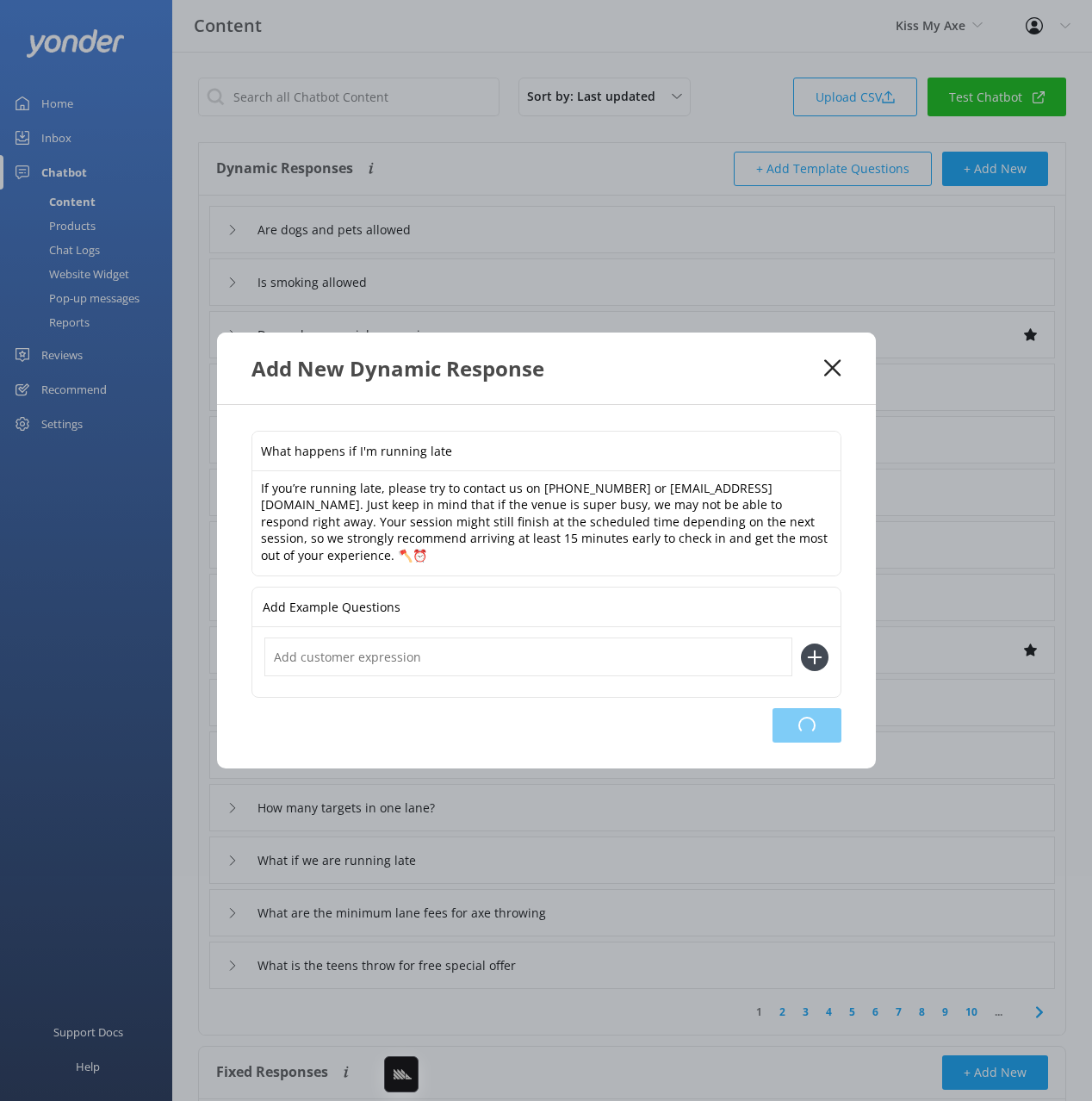
type input "Why can't I book for two people at Alexandria?"
type input "How do I book"
type input "How many targets in one lane?"
type input "What if we are running late"
type input "What are the minimum lane fees for axe throwing"
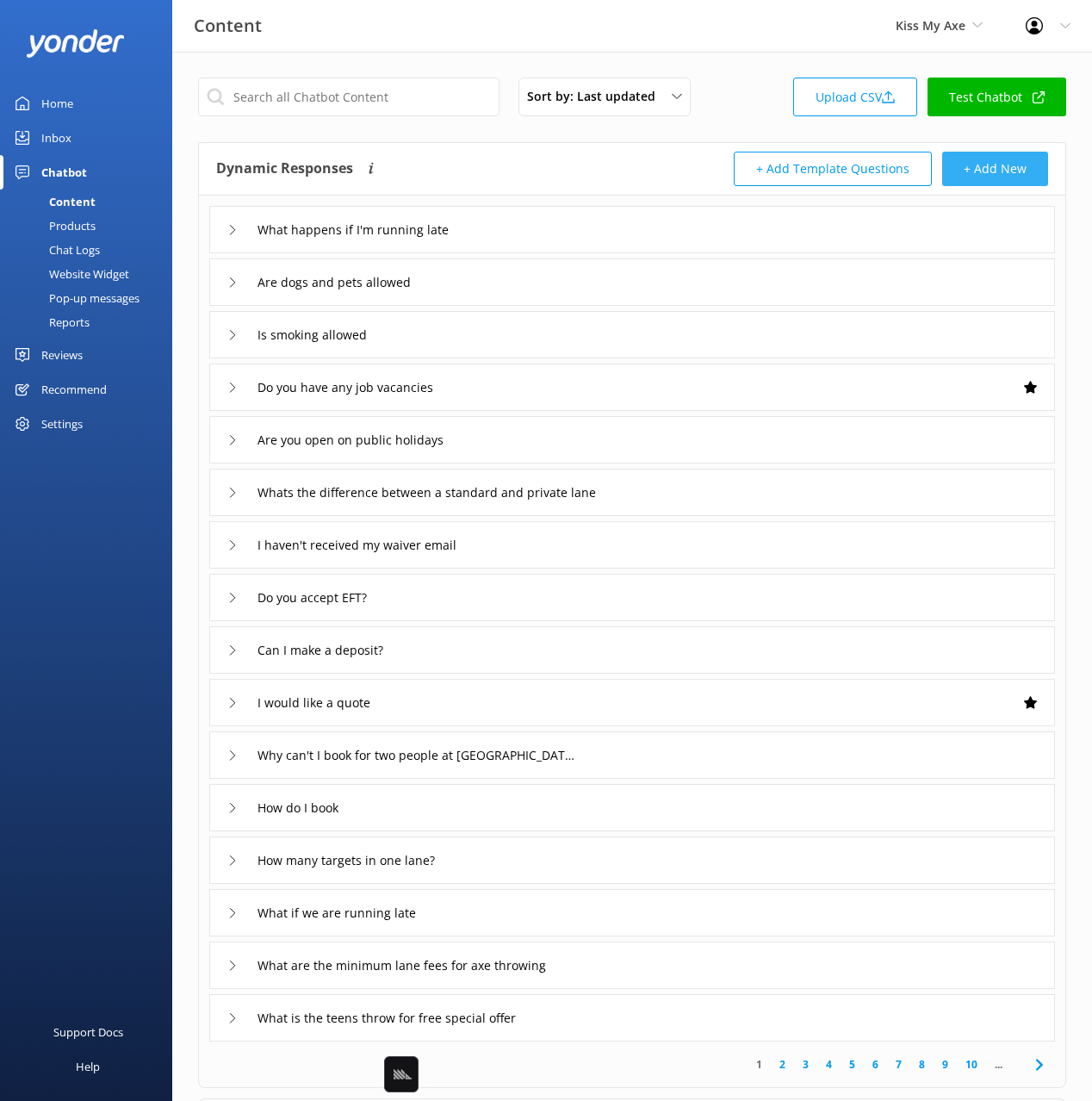
click at [990, 171] on button "+ Add New" at bounding box center [995, 169] width 106 height 34
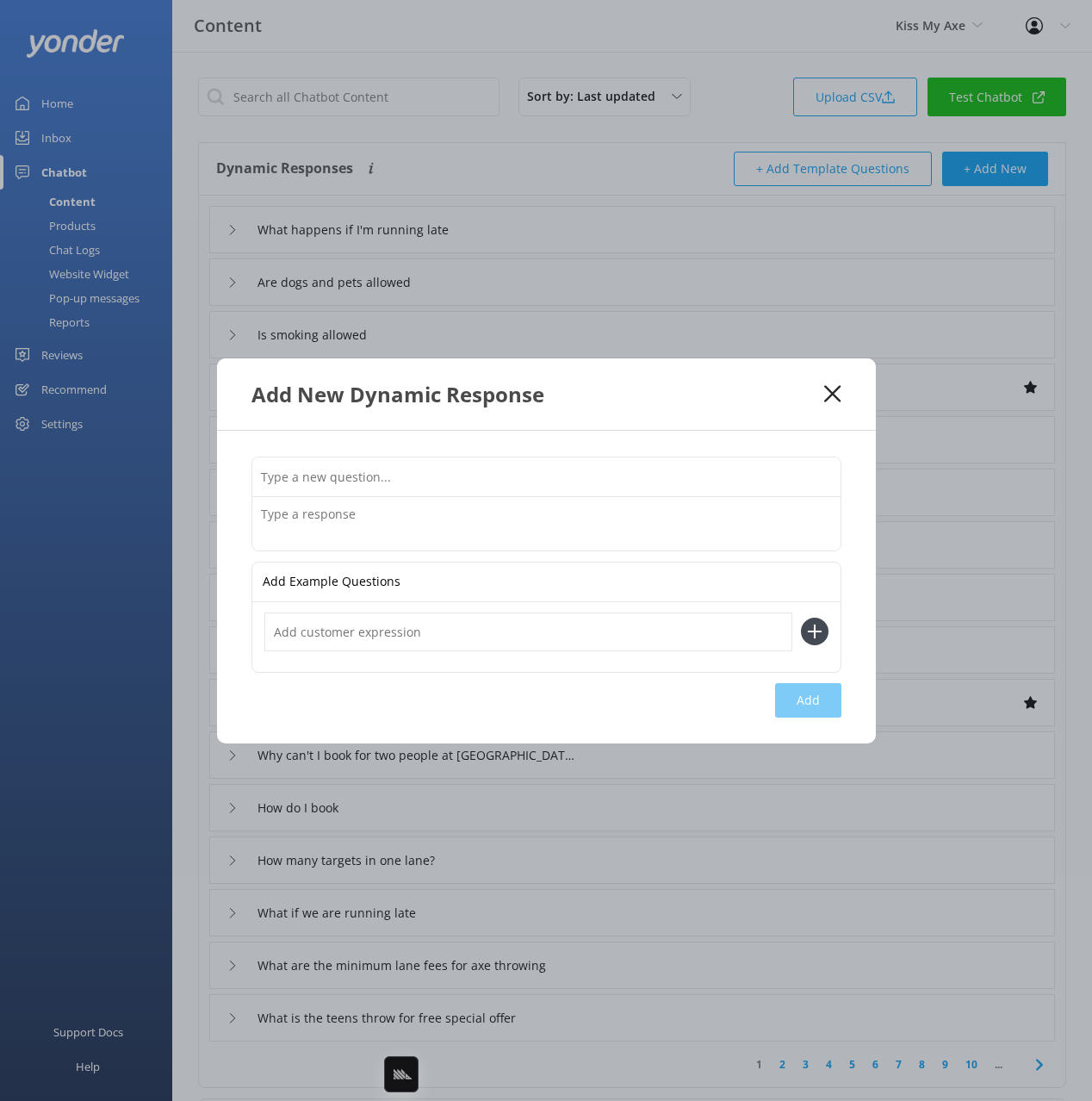
click at [744, 486] on input "text" at bounding box center [546, 477] width 589 height 39
paste input "How can I leave feedback or a review"
type input "How can I leave feedback or a review"
click at [624, 522] on textarea at bounding box center [546, 524] width 589 height 54
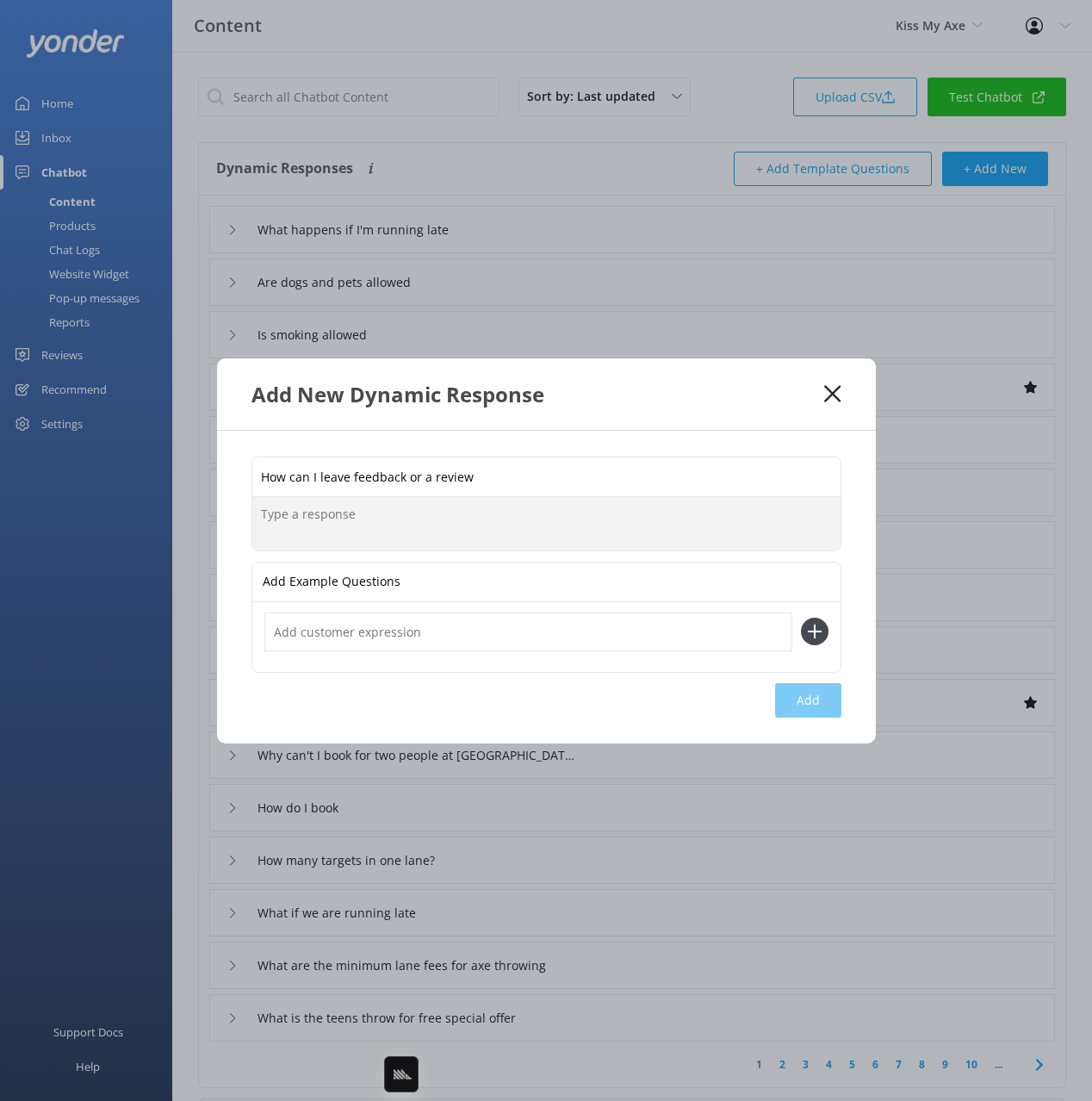
click at [624, 522] on textarea at bounding box center [546, 524] width 589 height 54
paste textarea "We’d love to hear about your experience! 💥🪓 Each customer who completes a waive…"
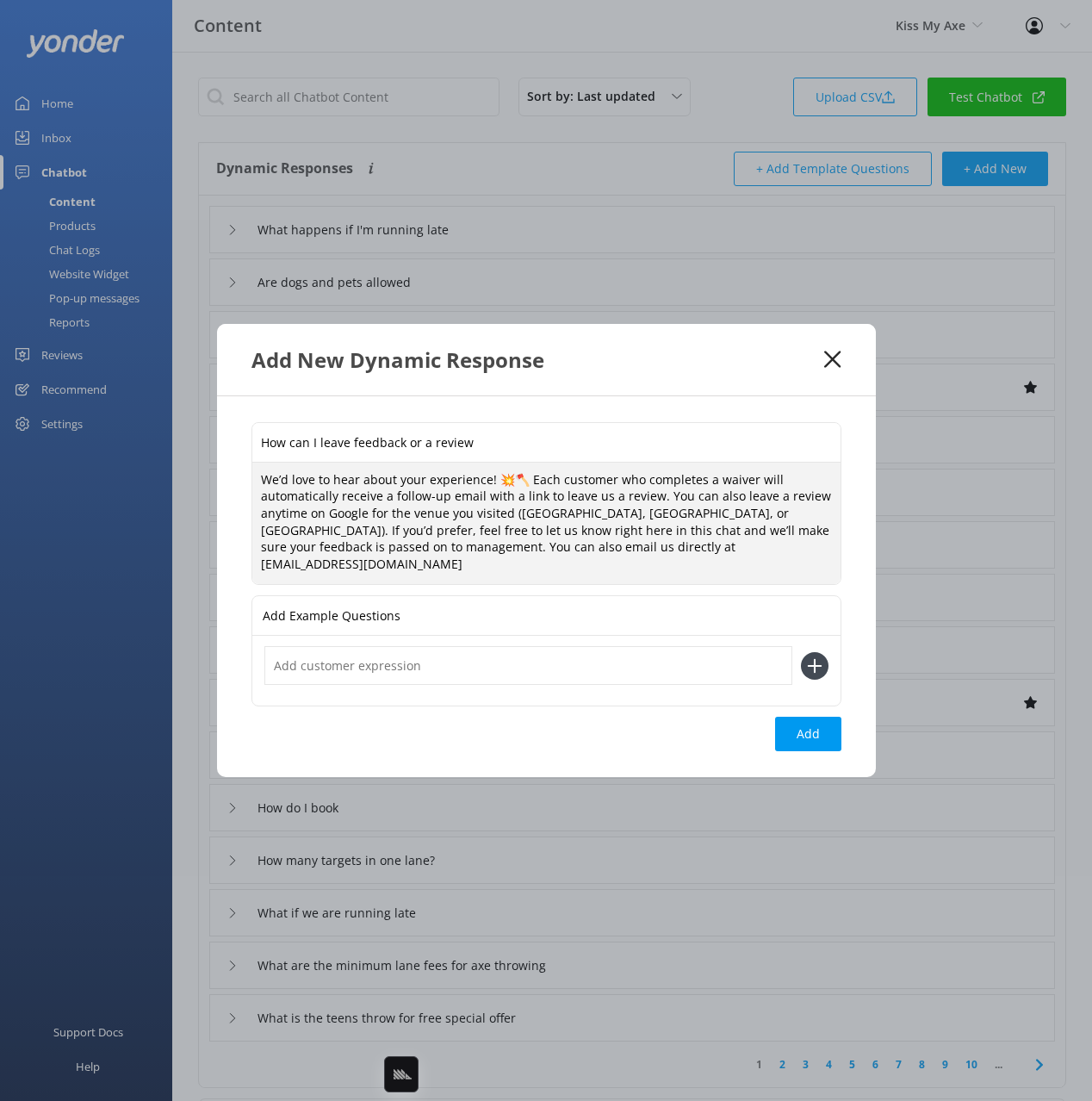
type textarea "We’d love to hear about your experience! 💥🪓 Each customer who completes a waive…"
drag, startPoint x: 834, startPoint y: 764, endPoint x: 820, endPoint y: 734, distance: 33.1
click at [834, 762] on div "How can I leave feedback or a review We’d love to hear about your experience! 💥…" at bounding box center [546, 587] width 658 height 381
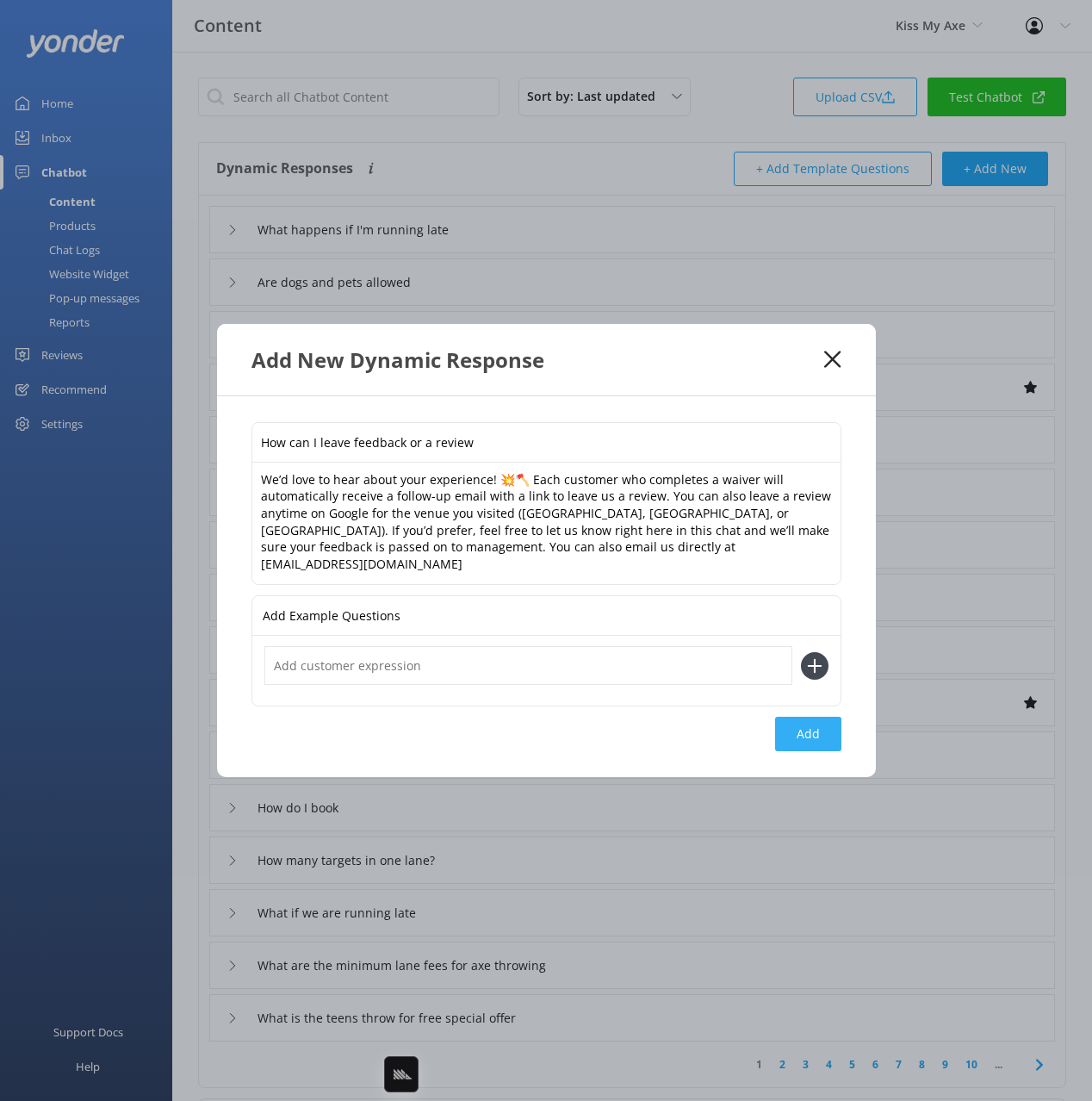
click at [819, 732] on button "Add" at bounding box center [807, 734] width 66 height 34
type input "How can I leave feedback or a review"
type input "What happens if I'm running late"
type input "Are dogs and pets allowed"
type input "Is smoking allowed"
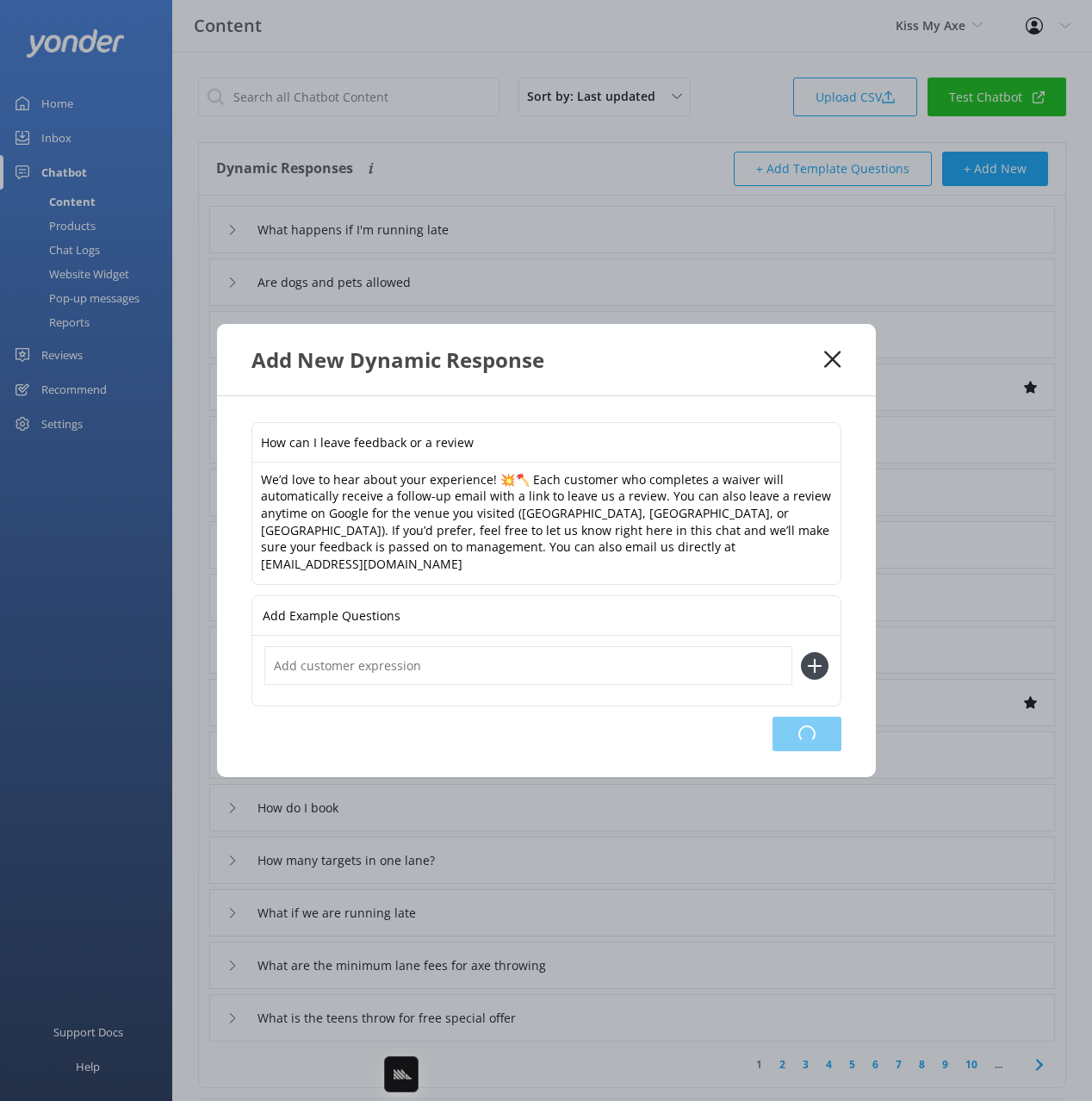
type input "Do you have any job vacancies"
type input "Are you open on public holidays"
type input "Whats the difference between a standard and private lane"
type input "I haven't received my waiver email"
type input "Do you accept EFT?"
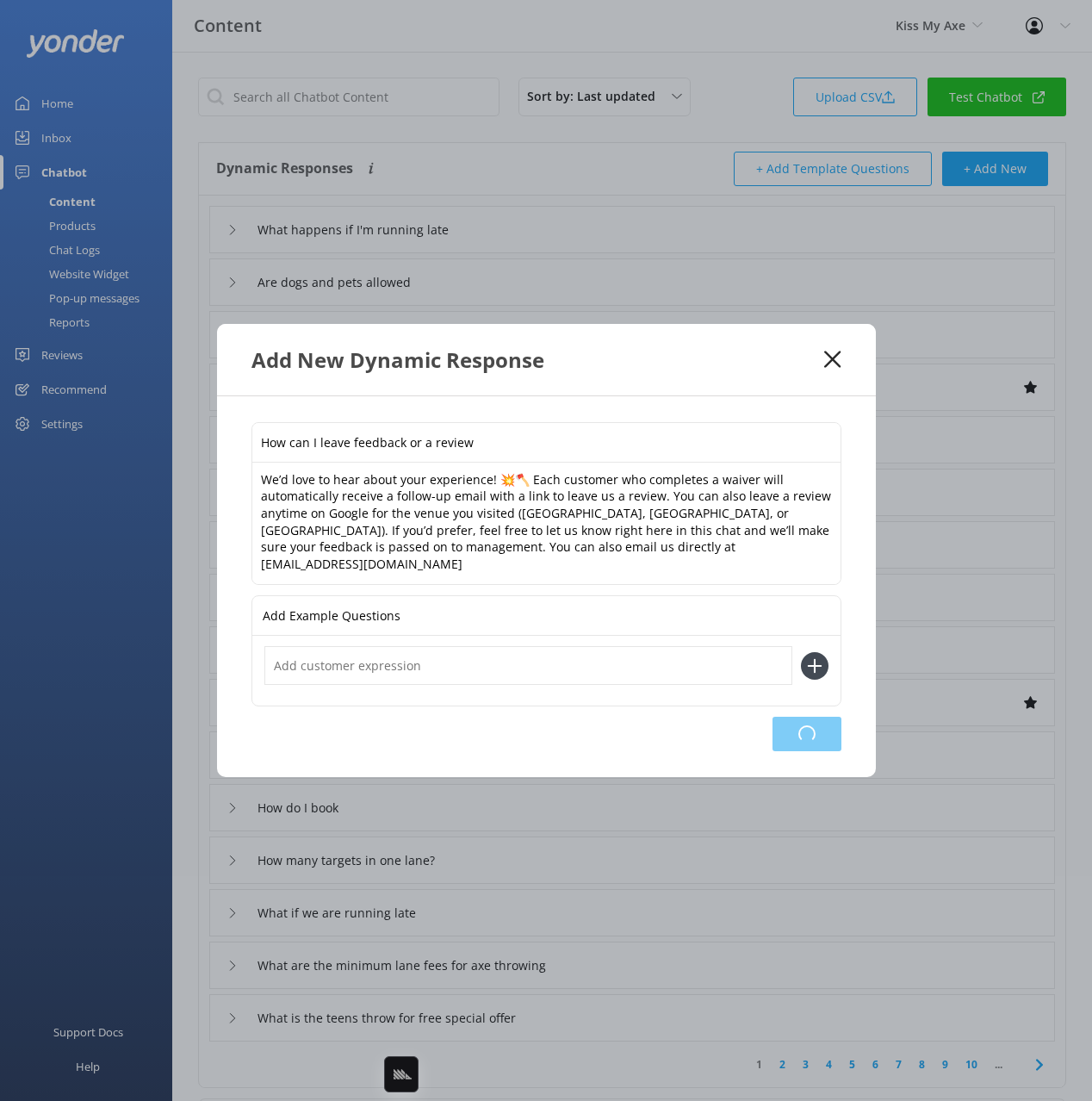
type input "Can I make a deposit?"
type input "I would like a quote"
type input "Why can't I book for two people at Alexandria?"
type input "How do I book"
type input "How many targets in one lane?"
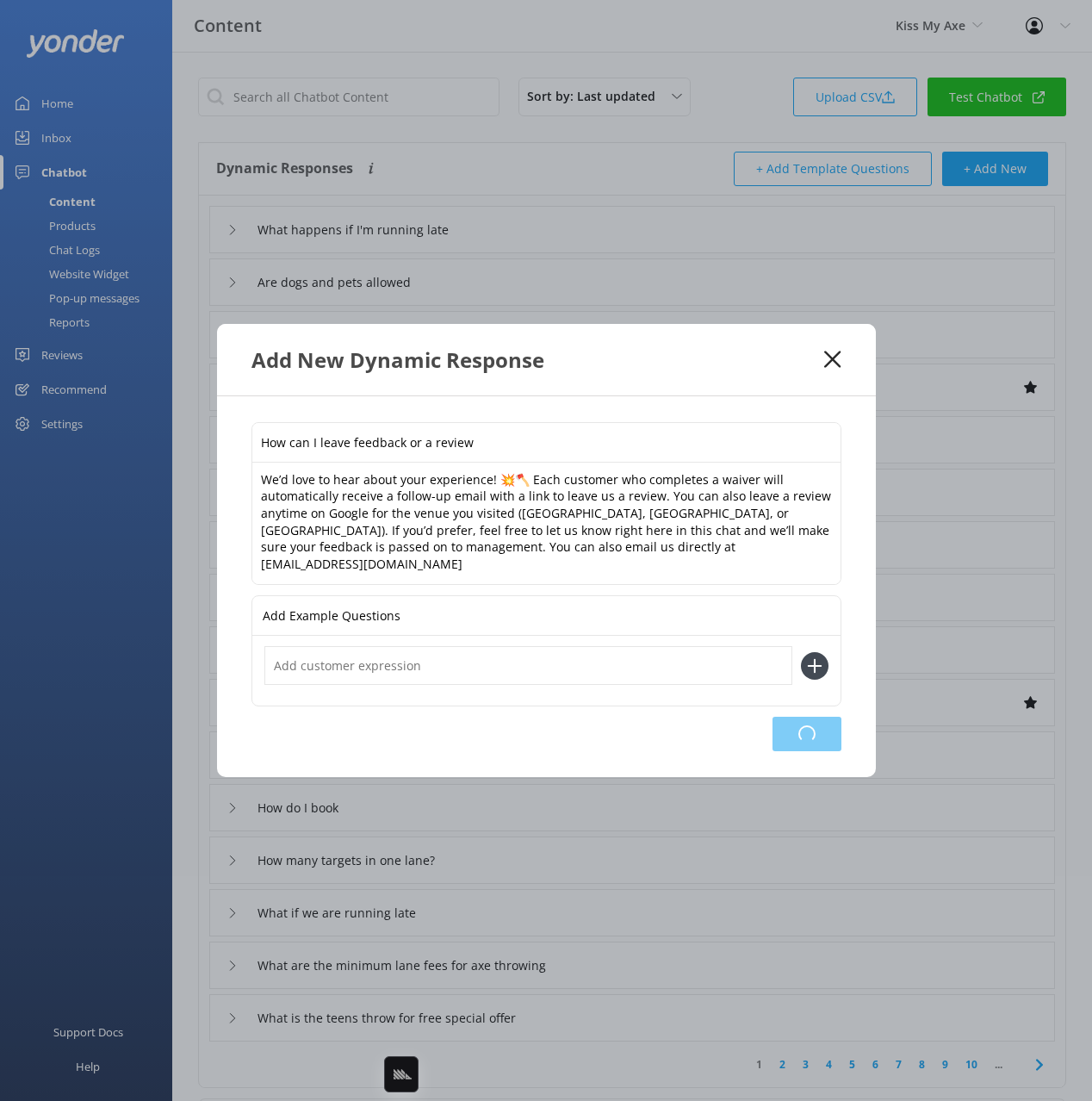
type input "What if we are running late"
type input "What are the minimum lane fees for axe throwing"
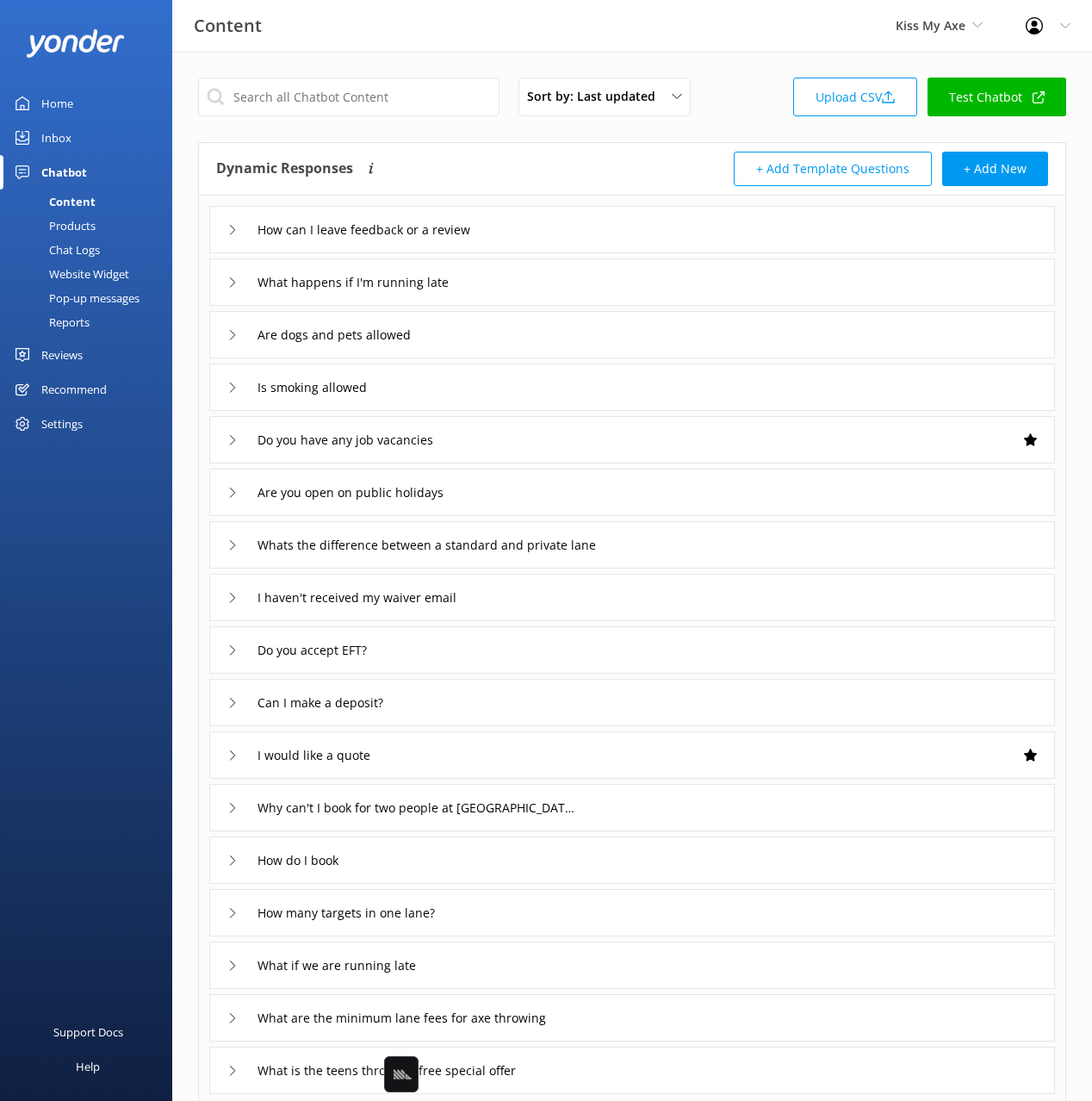
drag, startPoint x: 541, startPoint y: 230, endPoint x: 543, endPoint y: 243, distance: 13.2
click at [540, 230] on div "How can I leave feedback or a review" at bounding box center [632, 229] width 846 height 48
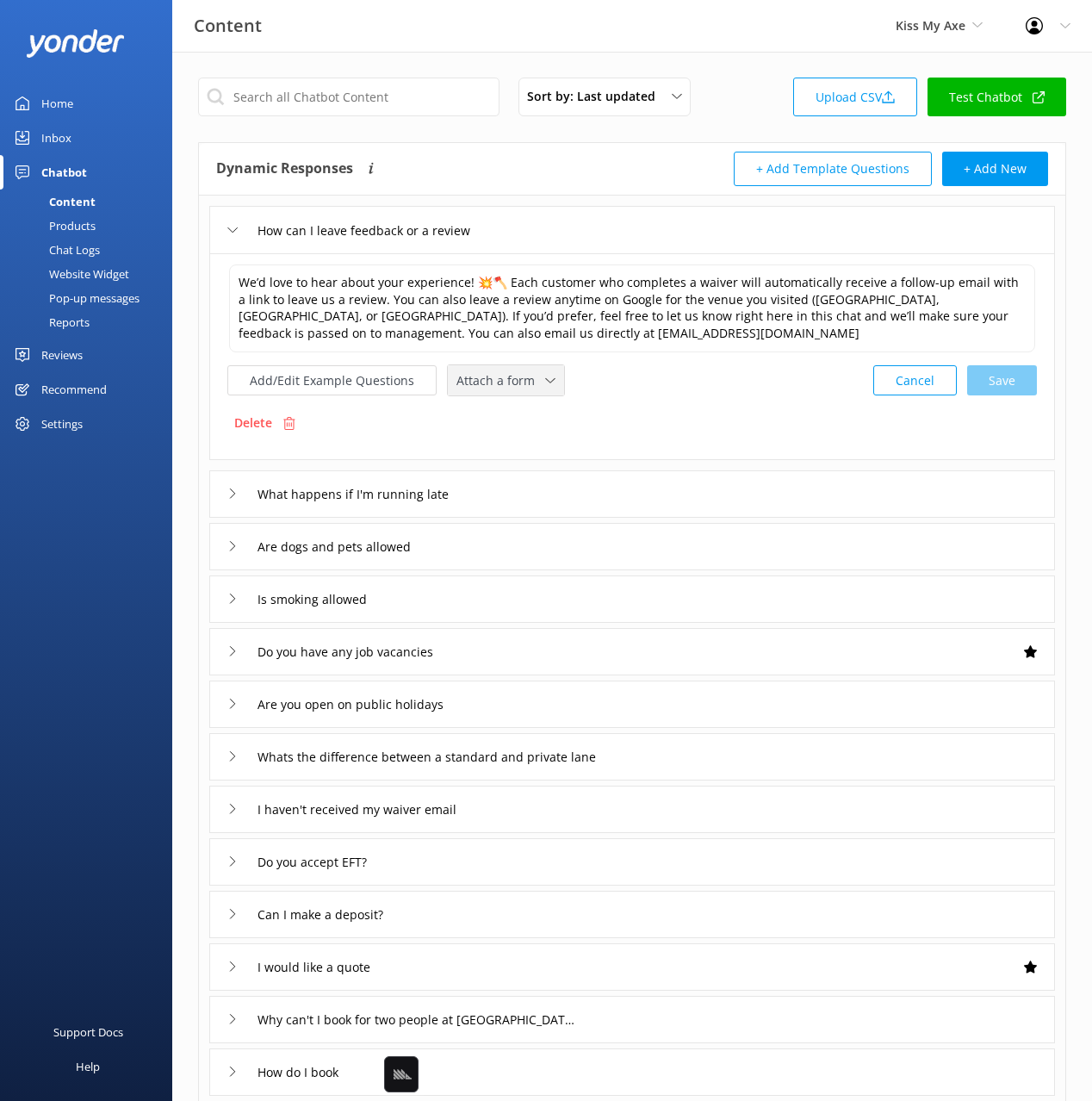
click at [465, 383] on span "Attach a form" at bounding box center [501, 380] width 89 height 19
click at [509, 421] on div "Leave contact details" at bounding box center [510, 417] width 105 height 17
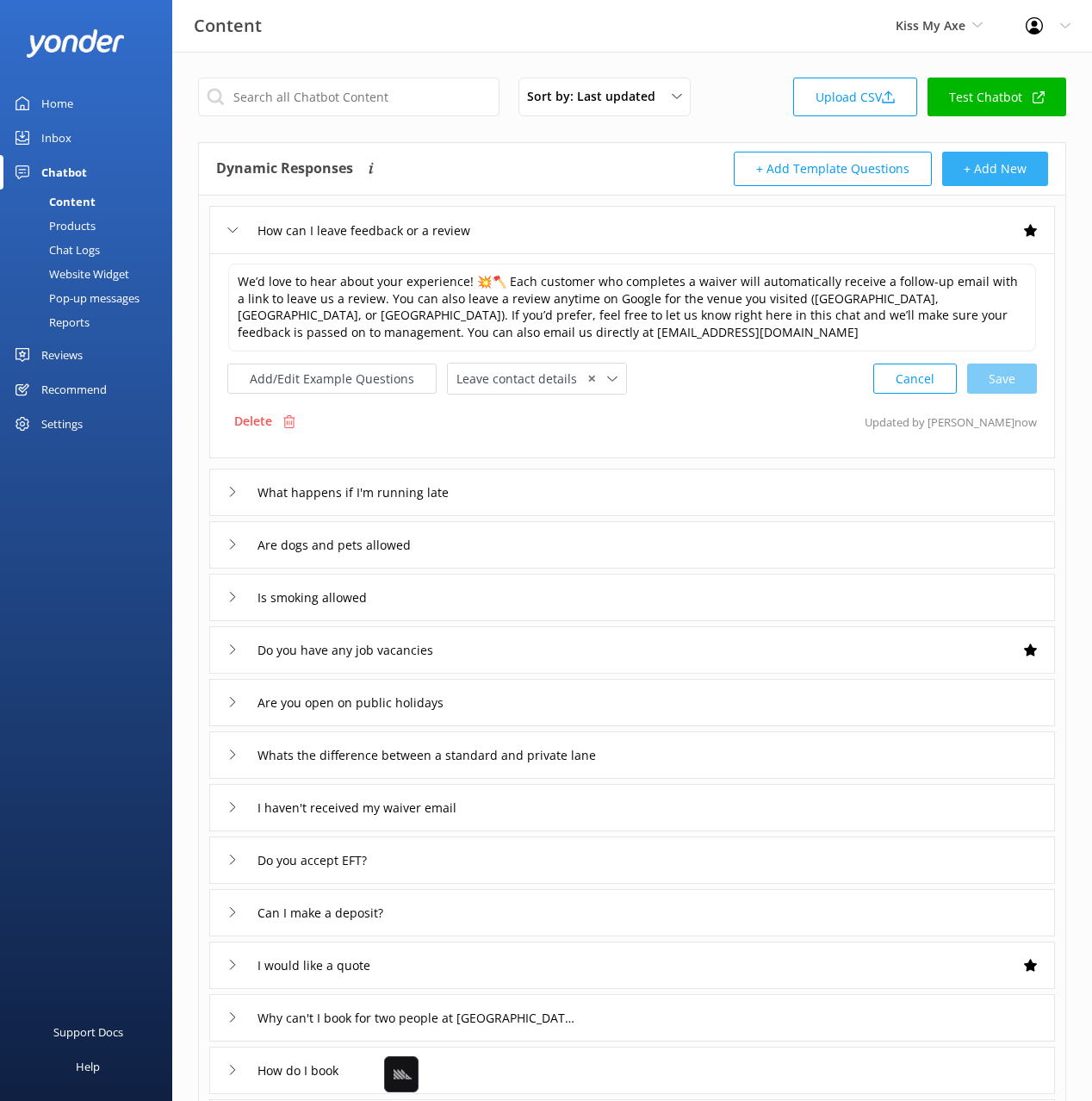
click at [1007, 170] on button "+ Add New" at bounding box center [995, 169] width 106 height 34
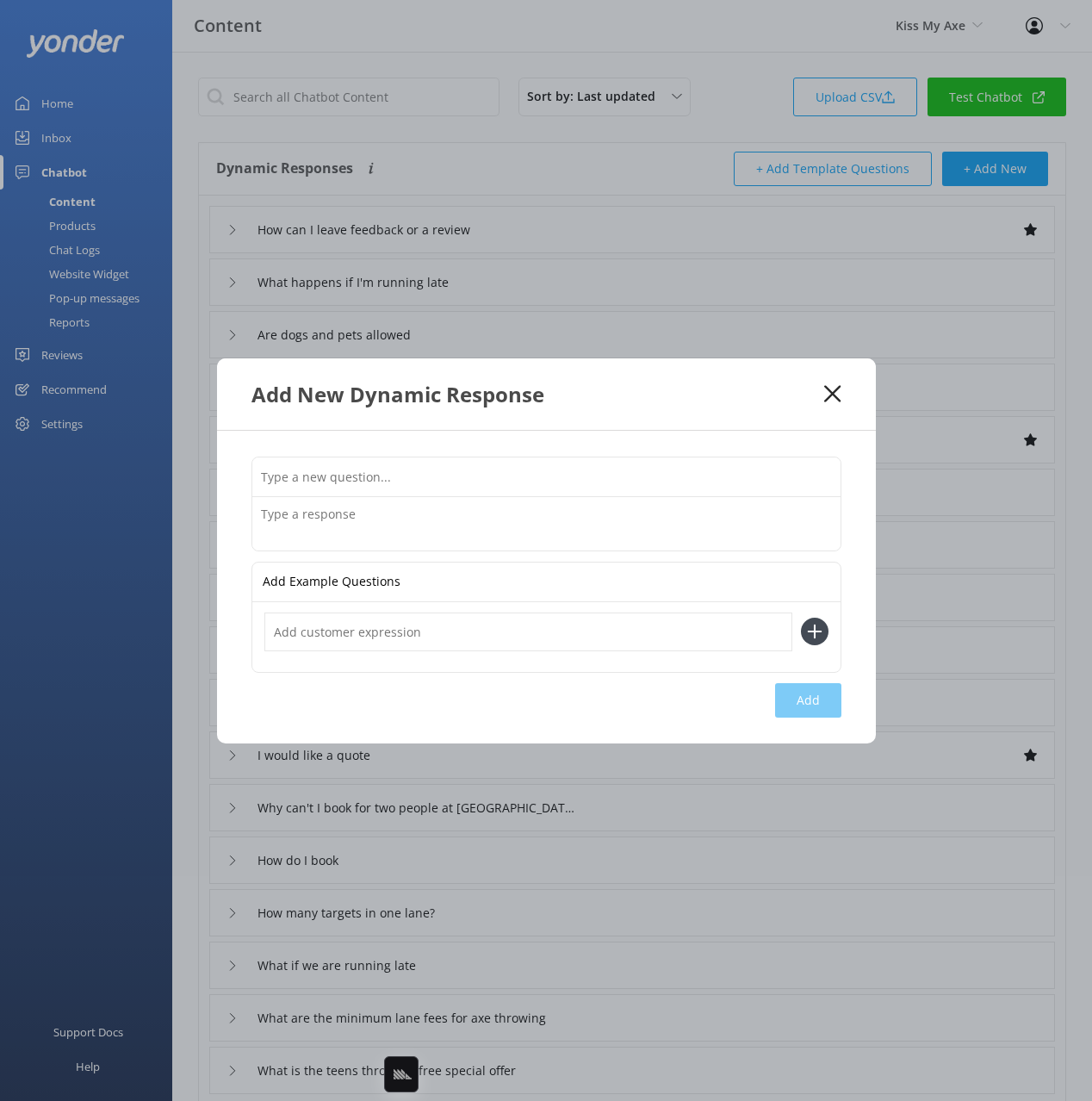
click at [589, 466] on input "text" at bounding box center [546, 477] width 589 height 39
paste input "Do you sell gifts or souvenirs"
type input "Do you sell gifts or souvenirs"
drag, startPoint x: 453, startPoint y: 510, endPoint x: 765, endPoint y: 691, distance: 360.7
click at [454, 510] on textarea at bounding box center [546, 524] width 589 height 54
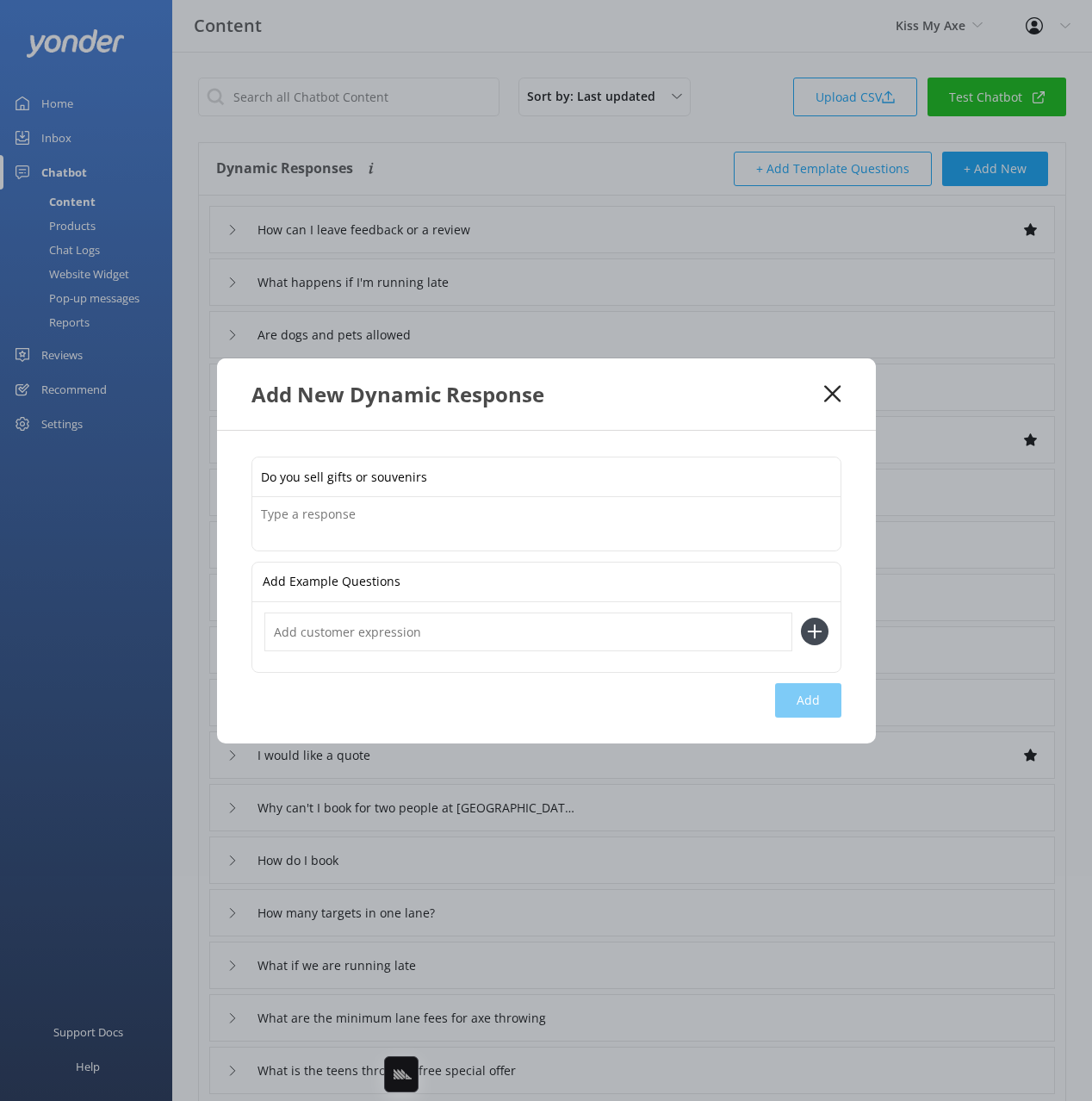
paste textarea "We sell Gift Cards online at or at any of our venues. You’ll also find a small …"
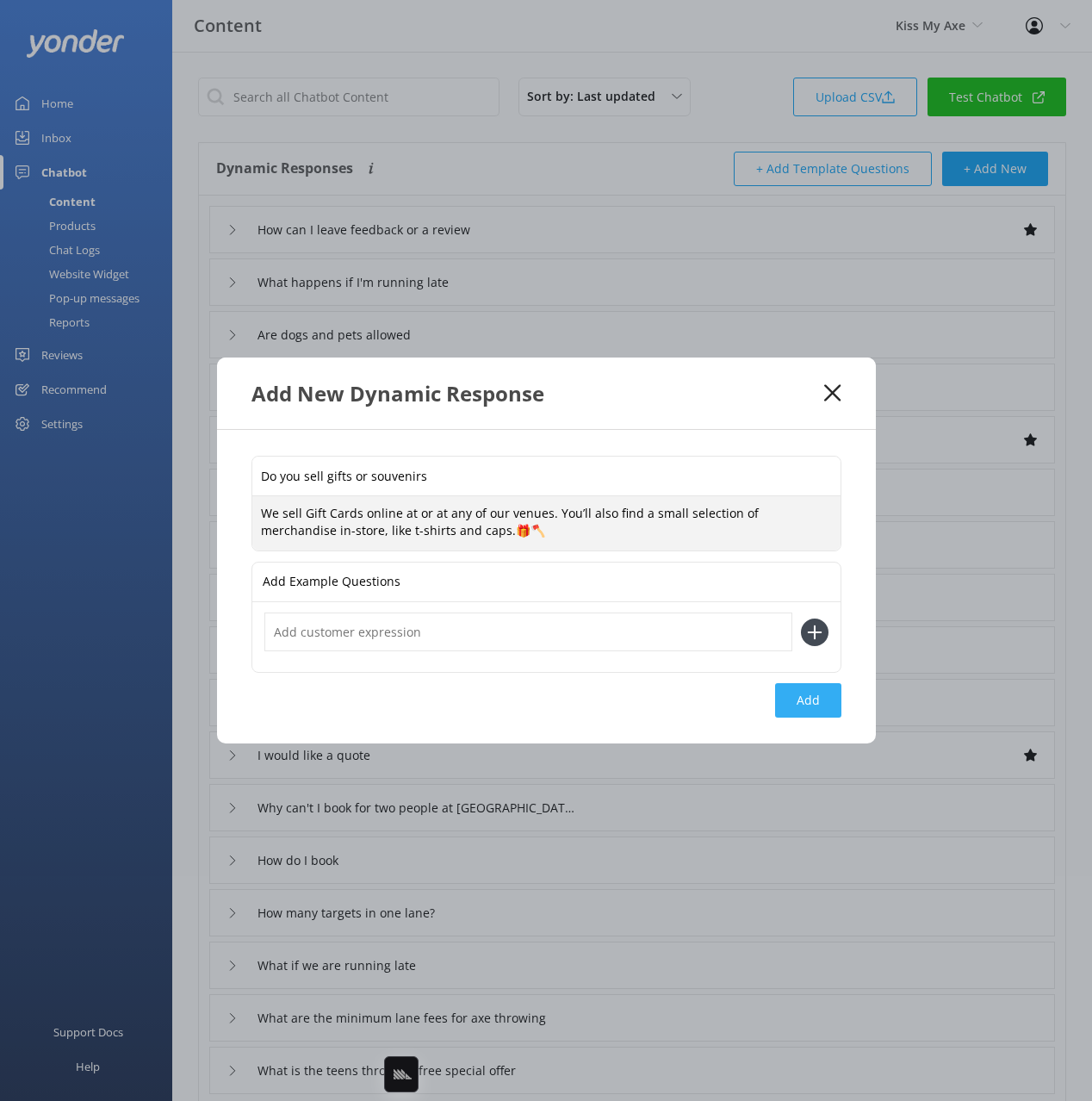
type textarea "We sell Gift Cards online at or at any of our venues. You’ll also find a small …"
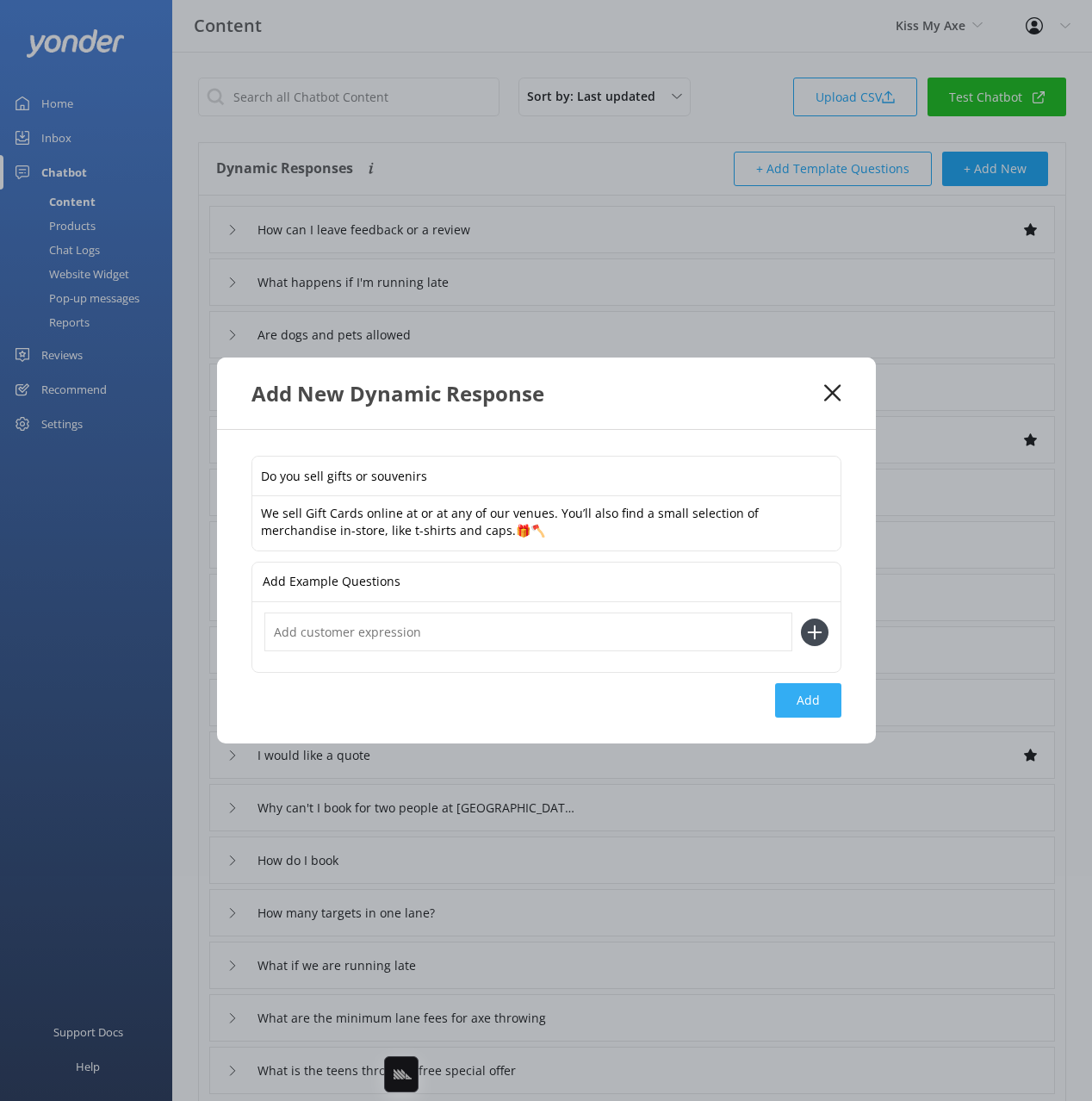
click at [804, 700] on button "Add" at bounding box center [807, 701] width 66 height 34
type input "Do you sell gifts or souvenirs"
type input "How can I leave feedback or a review"
type input "What happens if I'm running late"
type input "Are dogs and pets allowed"
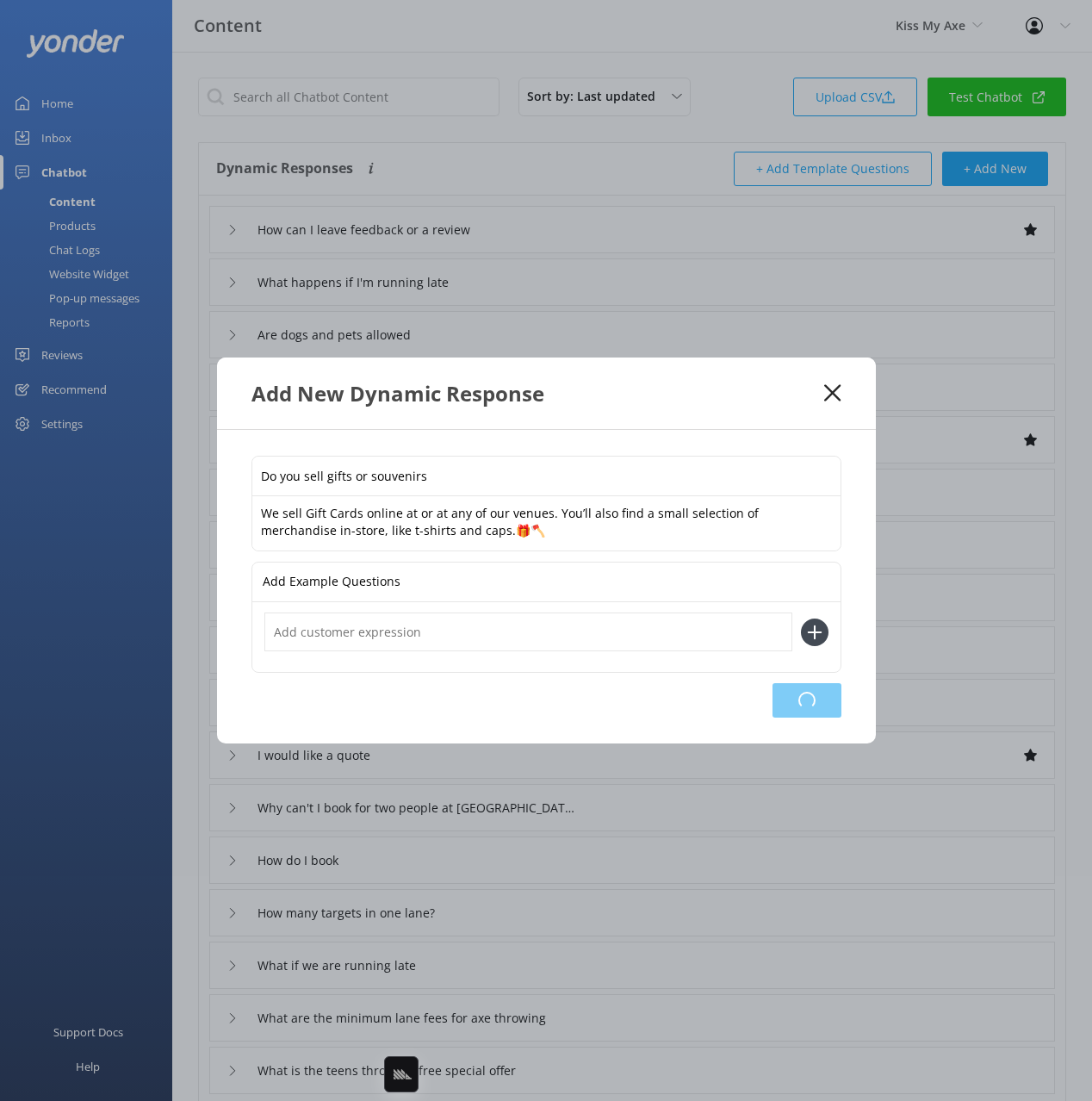
type input "Is smoking allowed"
type input "Do you have any job vacancies"
type input "Are you open on public holidays"
type input "Whats the difference between a standard and private lane"
type input "I haven't received my waiver email"
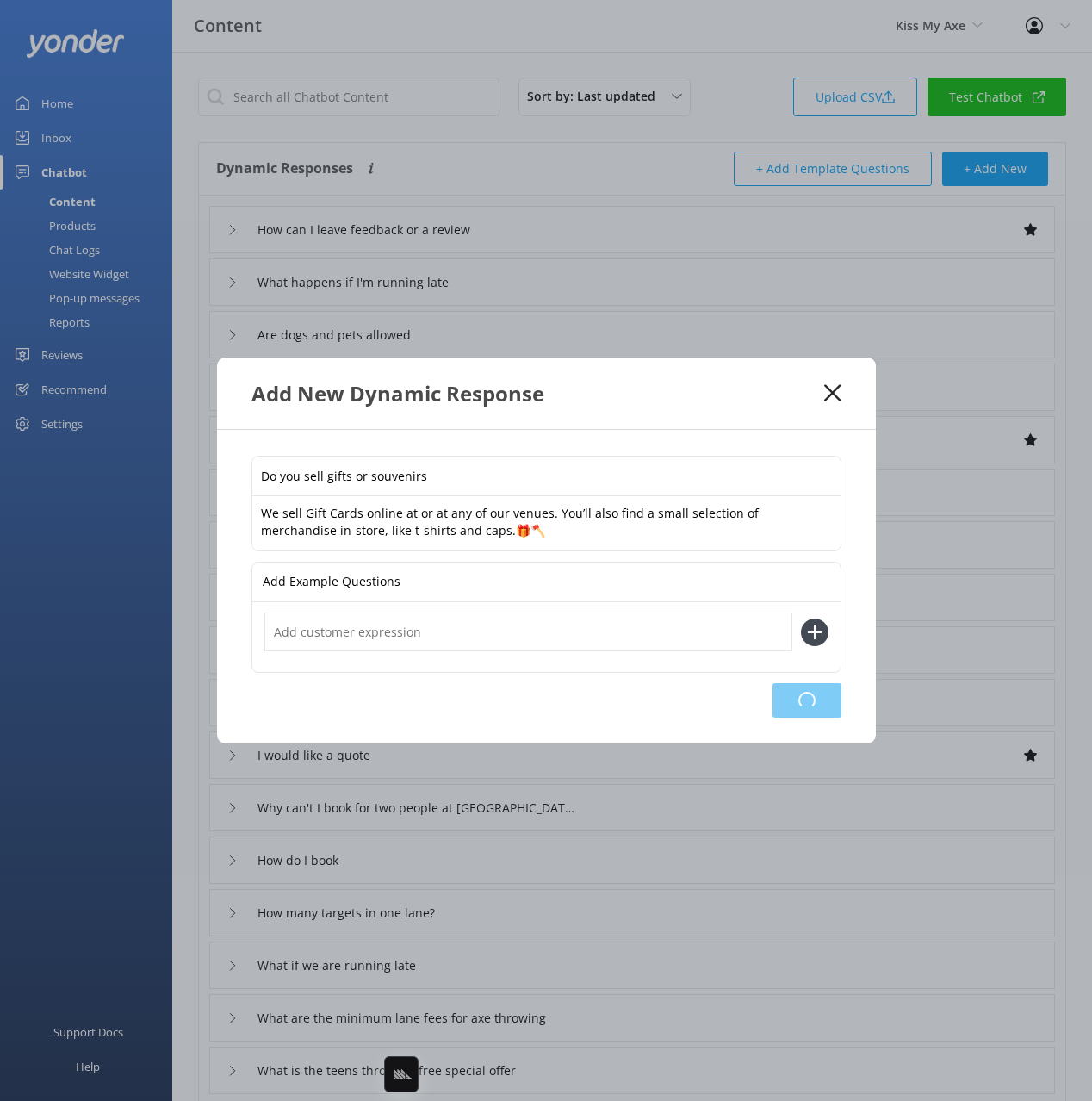
type input "Do you accept EFT?"
type input "Can I make a deposit?"
type input "I would like a quote"
type input "Why can't I book for two people at Alexandria?"
type input "How do I book"
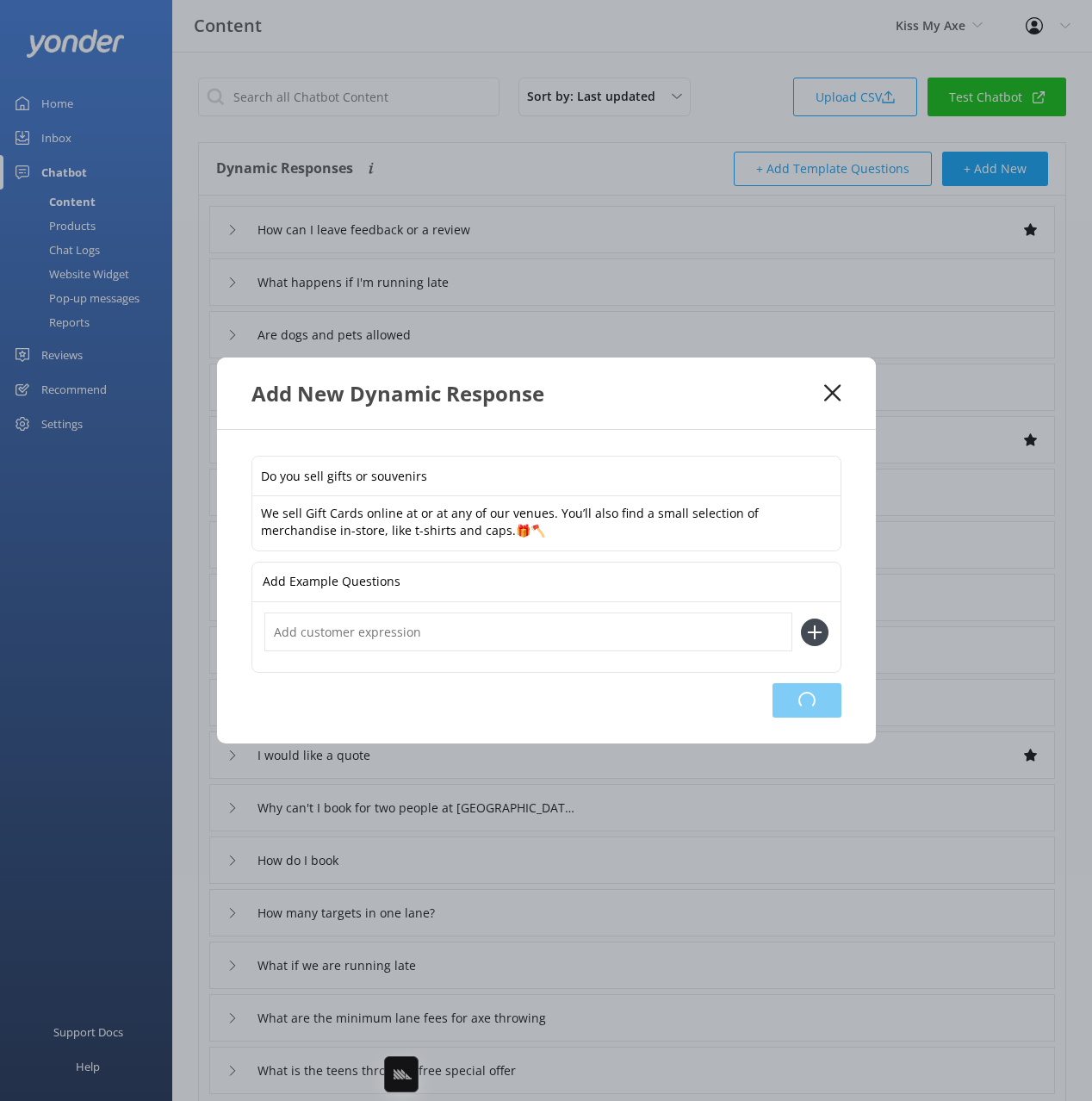
type input "How many targets in one lane?"
type input "What if we are running late"
type input "What are the minimum lane fees for axe throwing"
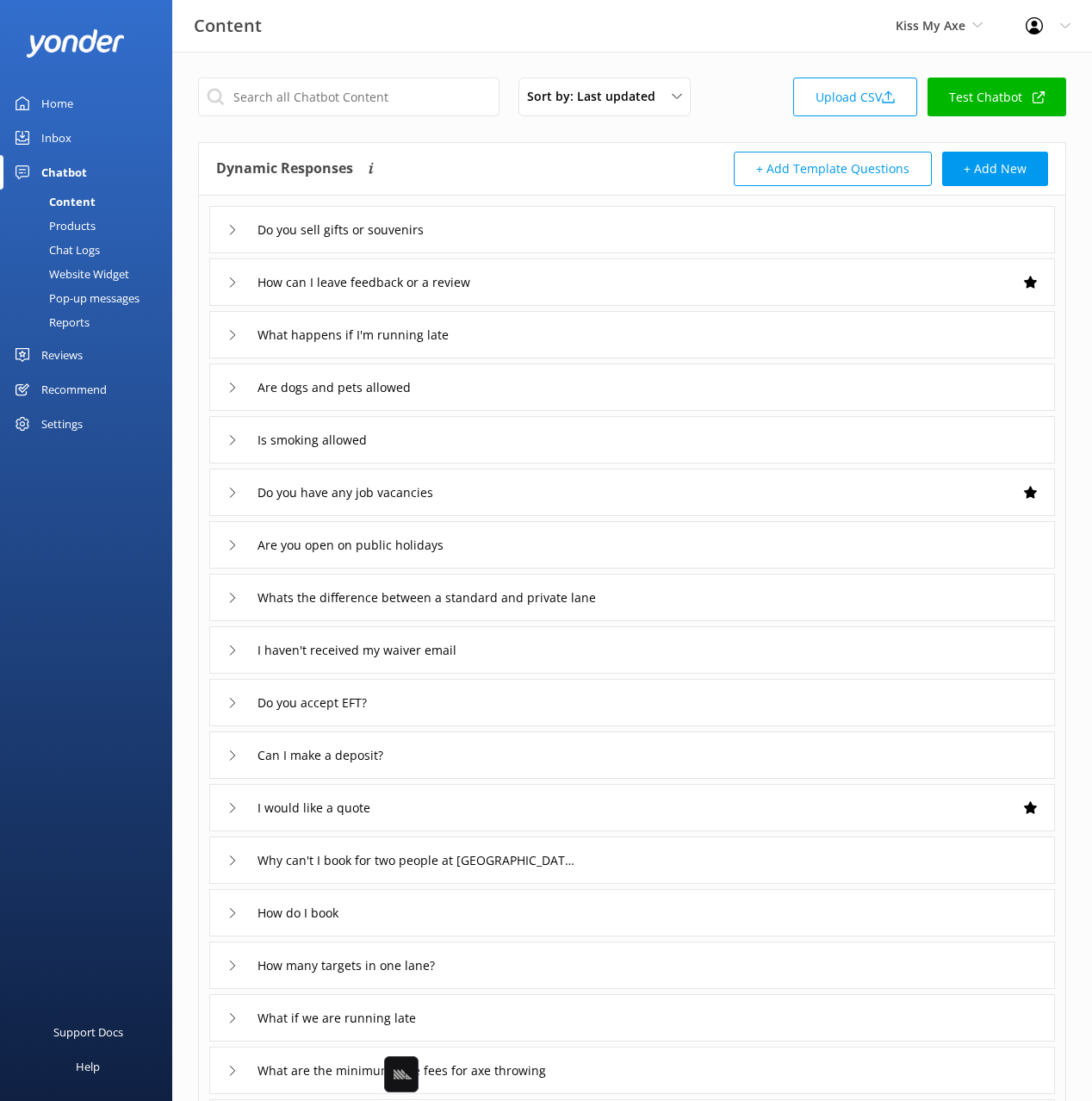
click at [999, 191] on div "Dynamic Responses The chatbot will generate a response based on the content inf…" at bounding box center [632, 169] width 867 height 53
click at [991, 170] on button "+ Add New" at bounding box center [995, 169] width 106 height 34
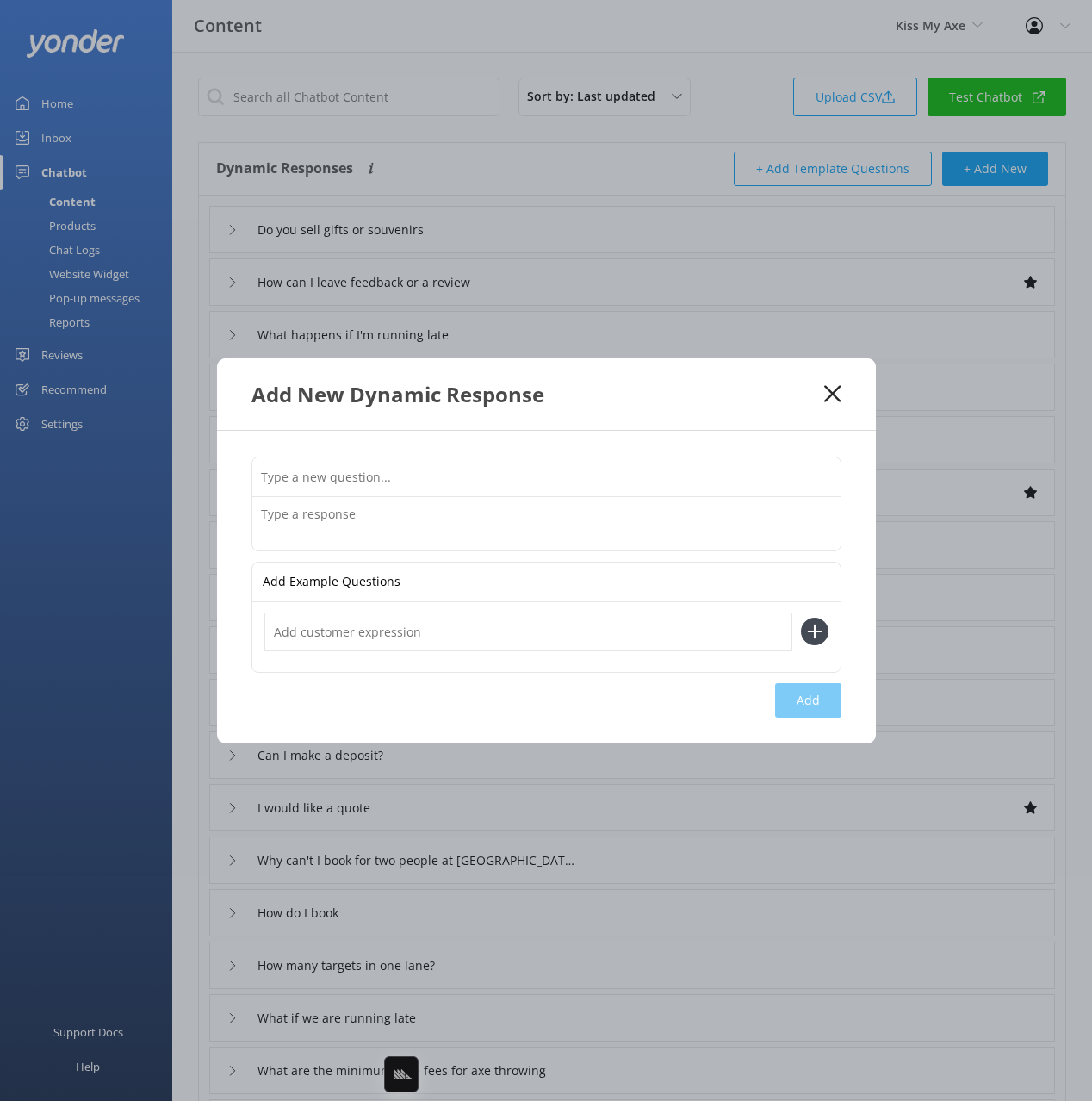
drag, startPoint x: 763, startPoint y: 459, endPoint x: 803, endPoint y: 477, distance: 43.9
click at [764, 459] on input "text" at bounding box center [546, 477] width 589 height 39
paste input "Do you accept influencer partnerships"
type input "Do you accept influencer partnerships"
drag, startPoint x: 776, startPoint y: 541, endPoint x: 786, endPoint y: 579, distance: 39.3
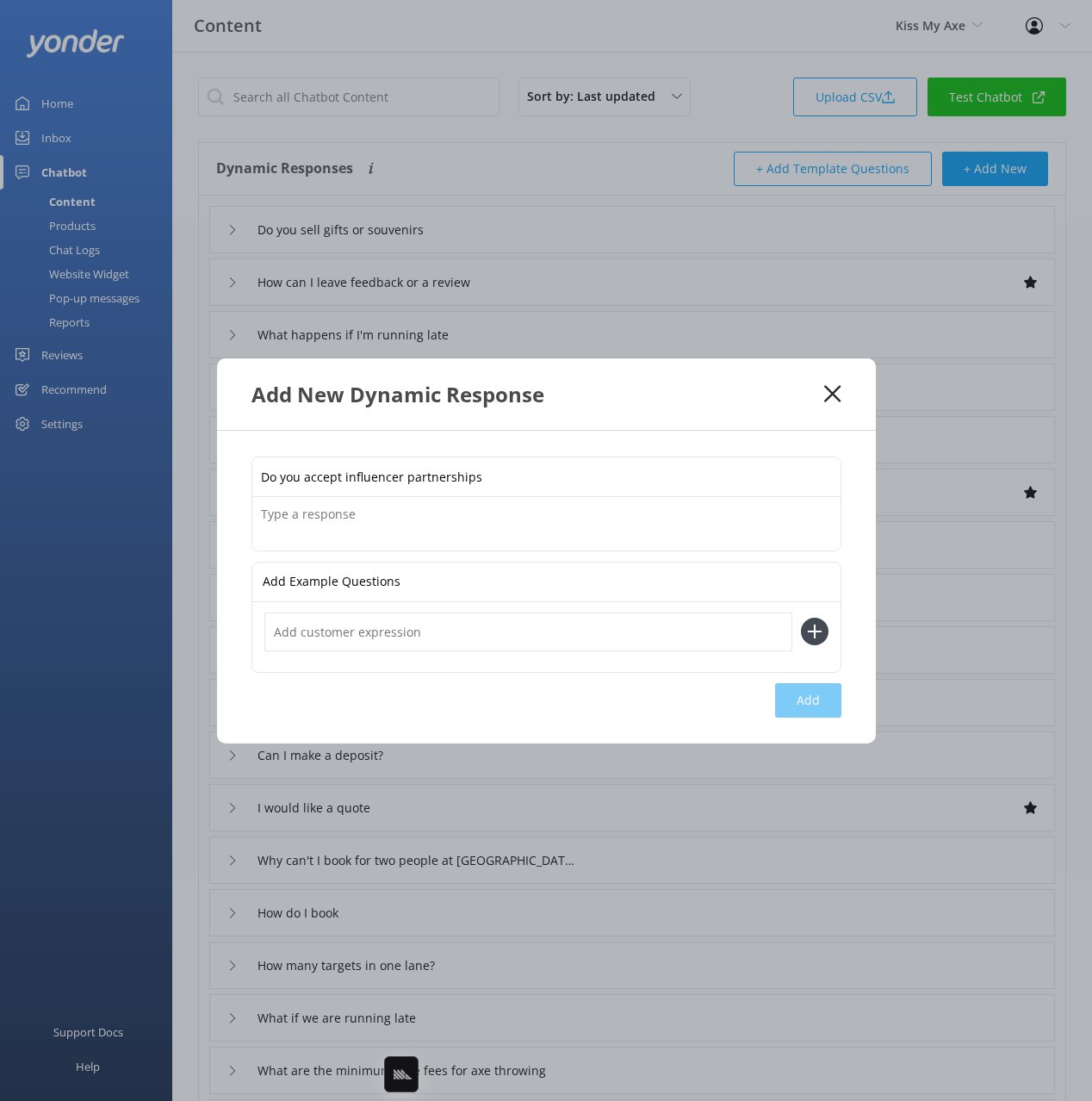
click at [776, 541] on textarea at bounding box center [546, 524] width 589 height 54
paste textarea "Just leave your contact details with us and we will be in contact with you shor…"
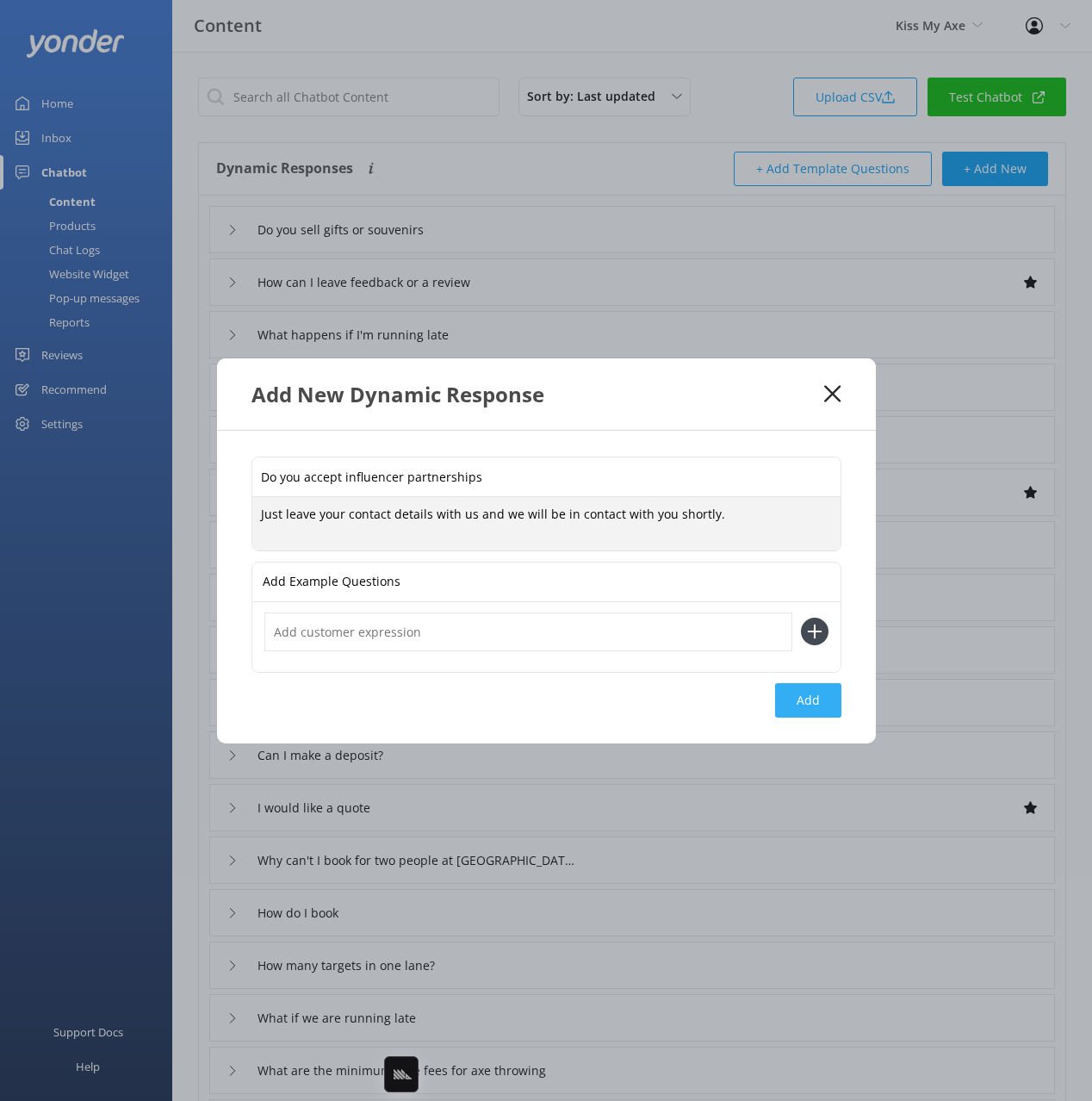
type textarea "Just leave your contact details with us and we will be in contact with you shor…"
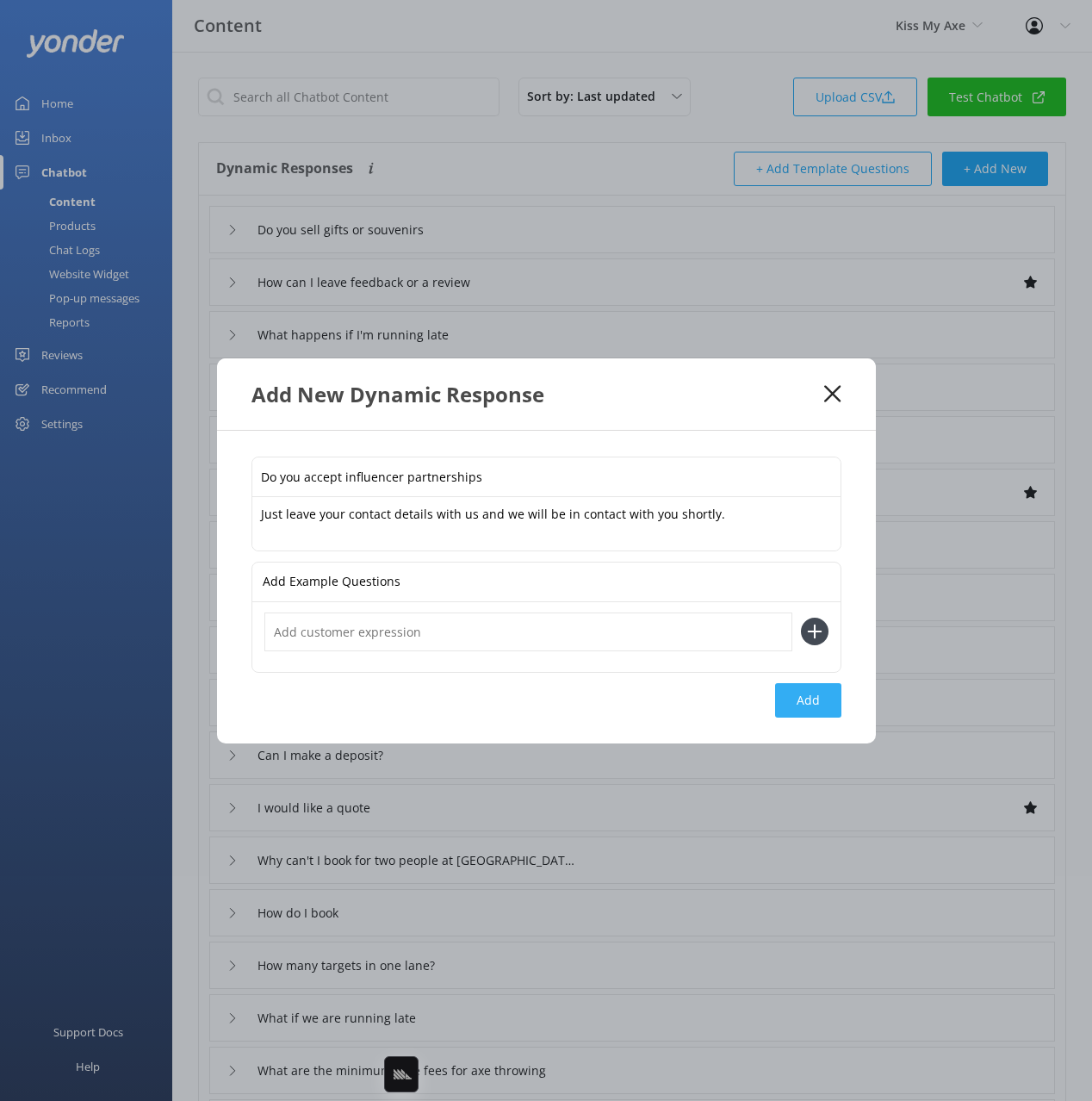
click at [814, 687] on button "Add" at bounding box center [807, 701] width 66 height 34
type input "Do you accept influencer partnerships"
type input "Do you sell gifts or souvenirs"
type input "How can I leave feedback or a review"
type input "What happens if I'm running late"
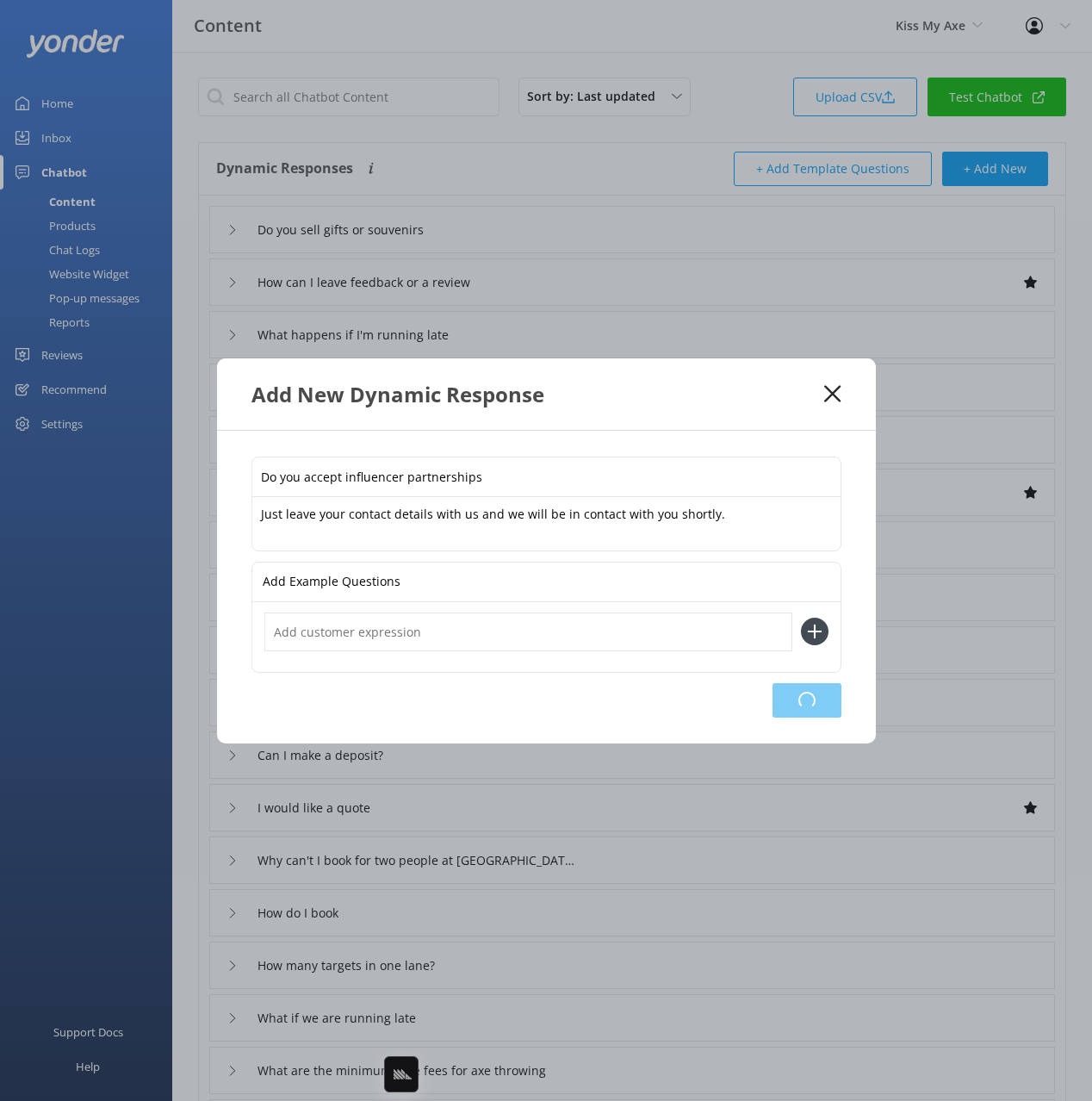
type input "Are dogs and pets allowed"
type input "Is smoking allowed"
type input "Do you have any job vacancies"
type input "Are you open on public holidays"
type input "Whats the difference between a standard and private lane"
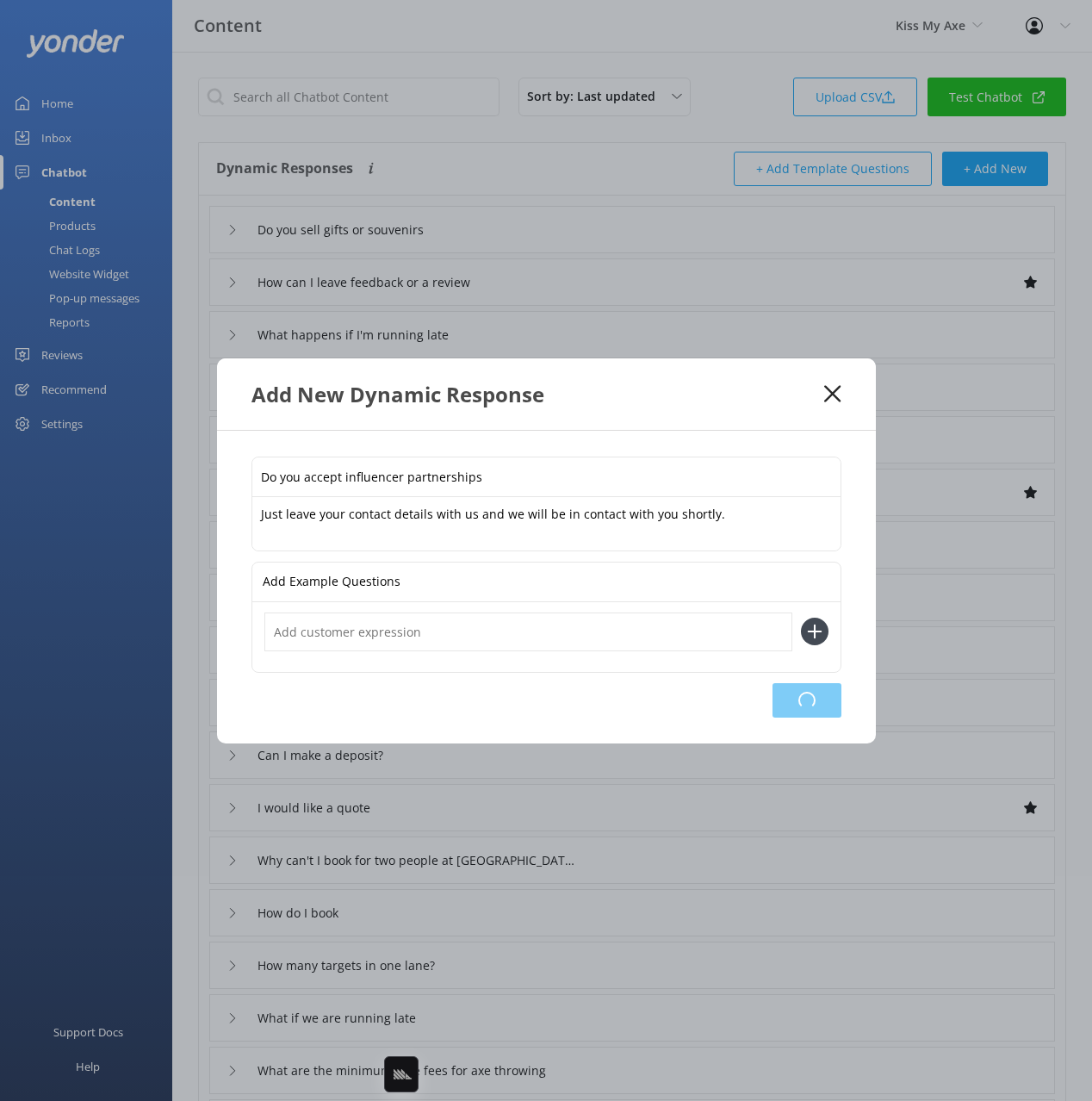
type input "I haven't received my waiver email"
type input "Do you accept EFT?"
type input "Can I make a deposit?"
type input "I would like a quote"
type input "Why can't I book for two people at Alexandria?"
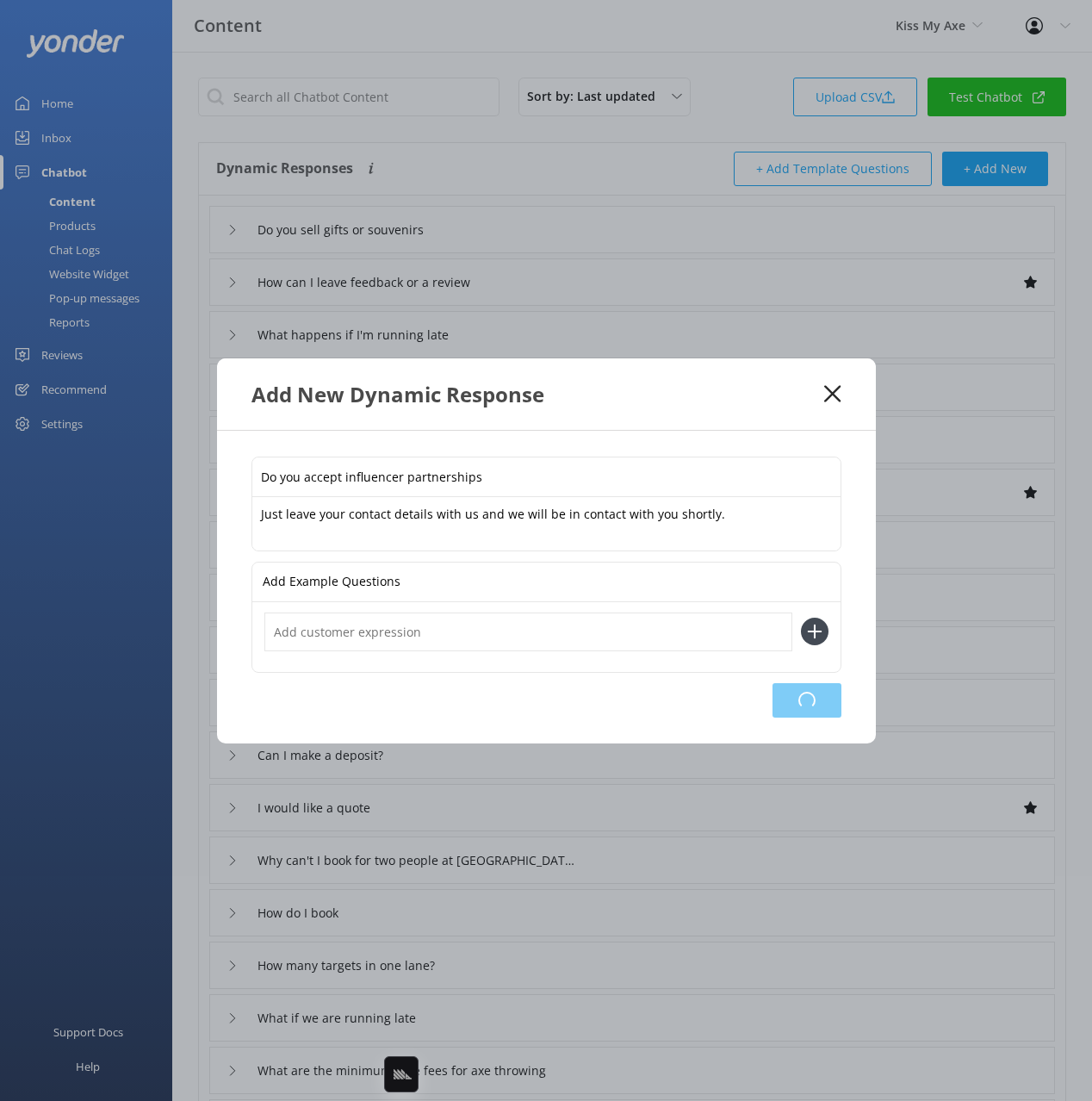
type input "How do I book"
type input "How many targets in one lane?"
type input "What if we are running late"
type input "What are the minimum lane fees for axe throwing"
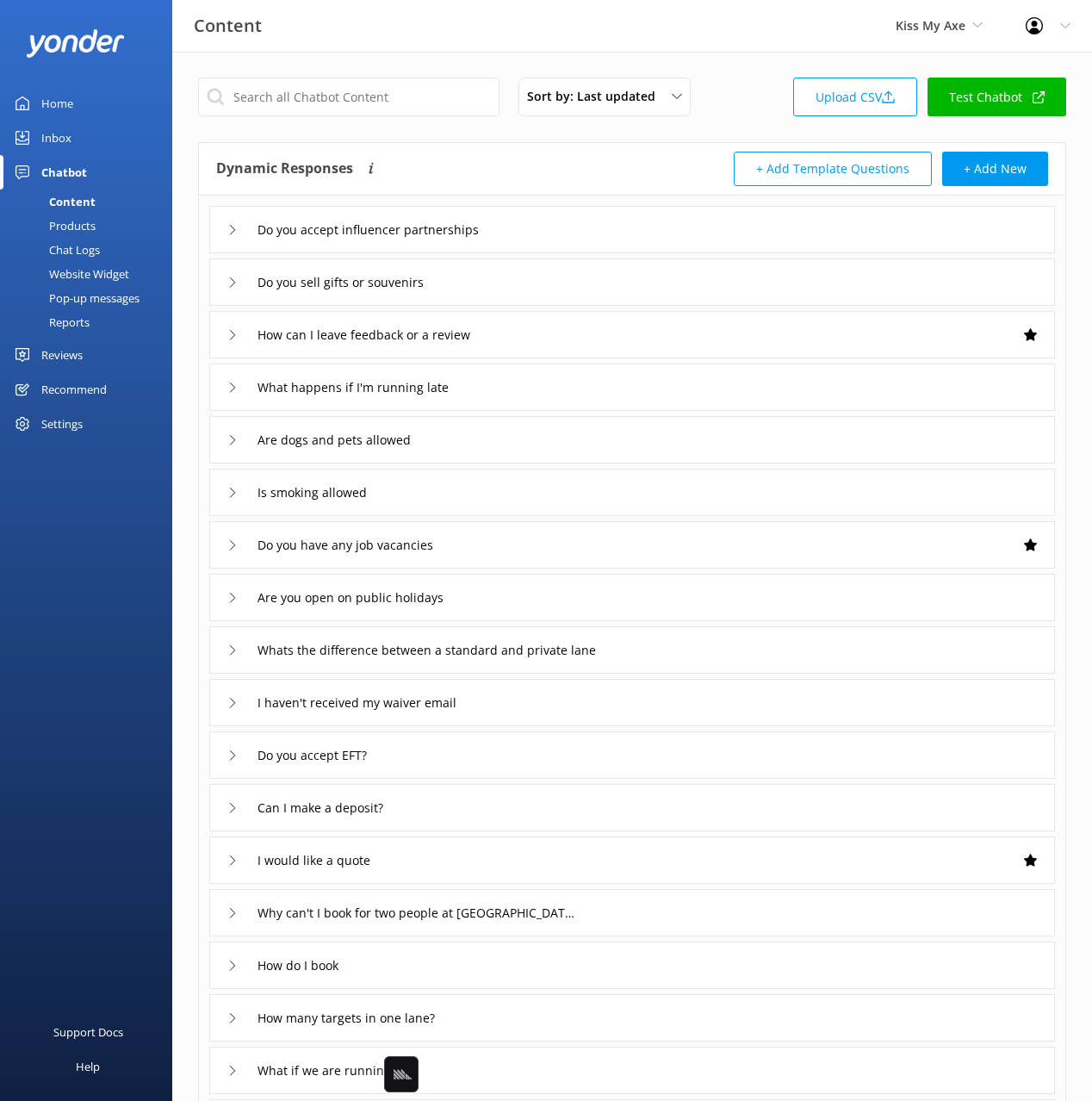
drag, startPoint x: 601, startPoint y: 235, endPoint x: 584, endPoint y: 243, distance: 18.8
click at [597, 236] on div "Do you accept influencer partnerships" at bounding box center [632, 229] width 846 height 48
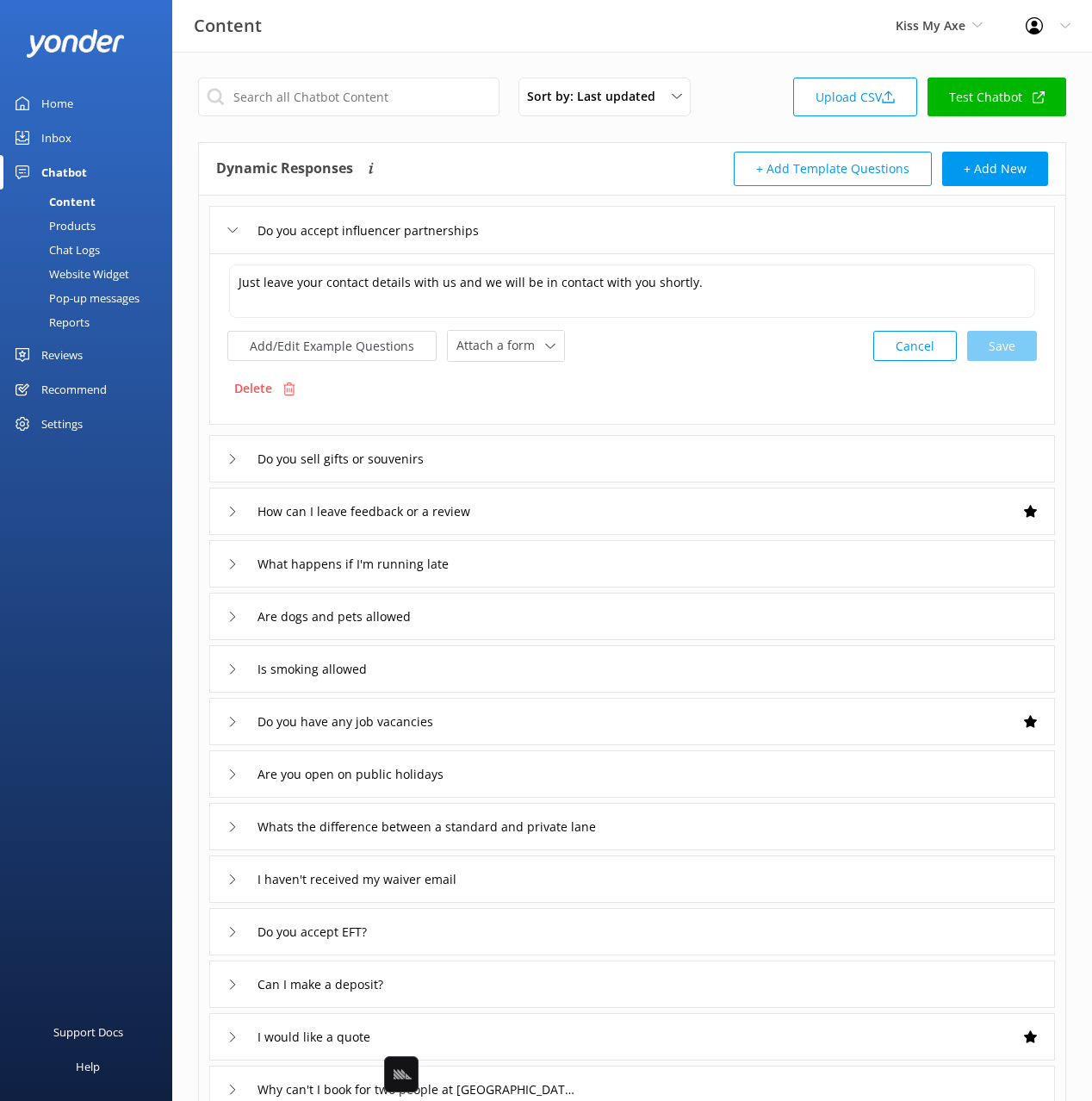
click at [498, 372] on div "Delete" at bounding box center [632, 388] width 809 height 32
drag, startPoint x: 522, startPoint y: 358, endPoint x: 537, endPoint y: 379, distance: 25.8
click at [523, 358] on div "Attach a form Leave contact details Check availability" at bounding box center [506, 346] width 117 height 31
click at [537, 379] on div "Leave contact details" at bounding box center [510, 382] width 105 height 17
drag, startPoint x: 725, startPoint y: 232, endPoint x: 728, endPoint y: 216, distance: 16.3
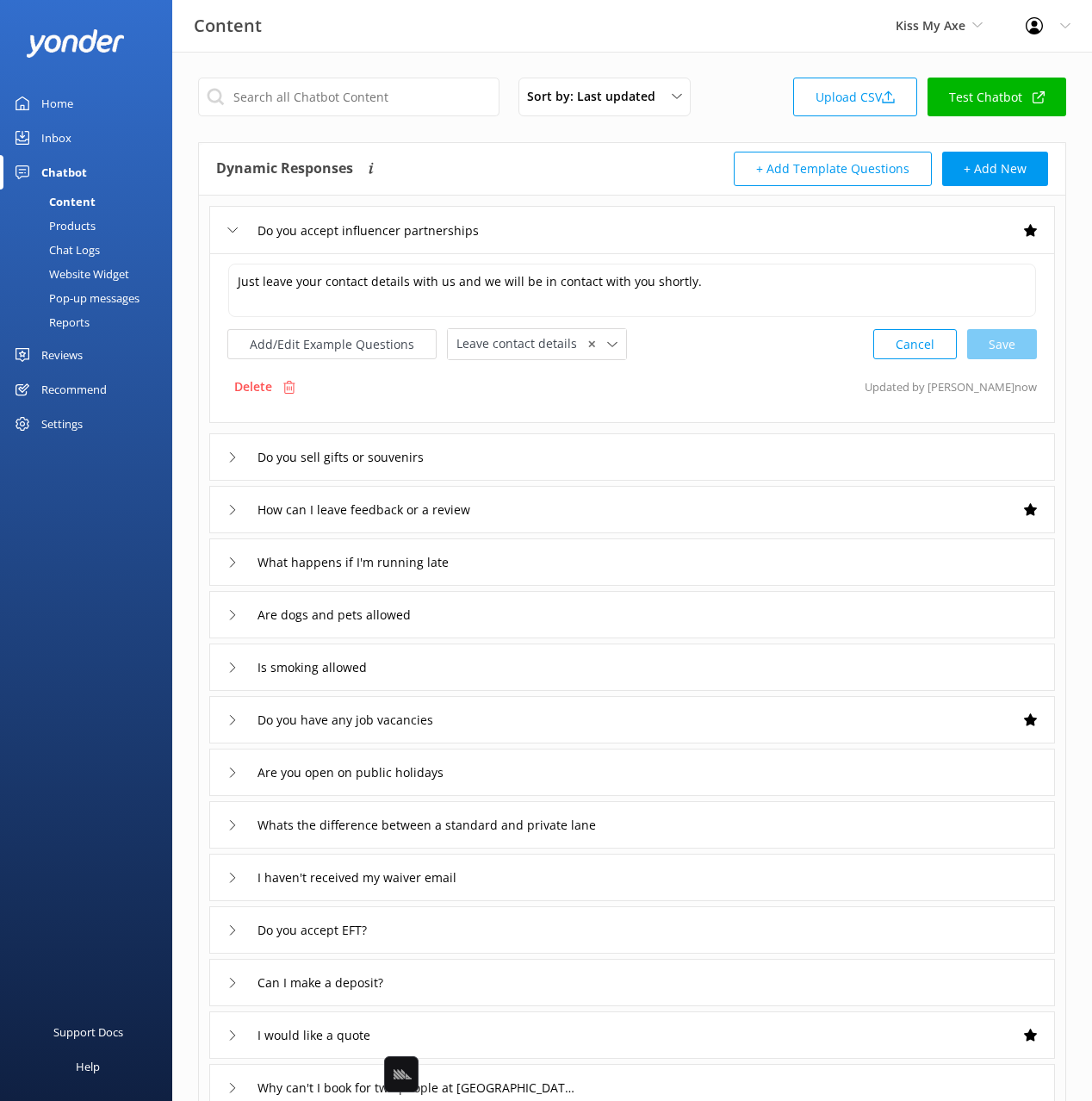
click at [725, 231] on div "Do you accept influencer partnerships" at bounding box center [632, 229] width 846 height 48
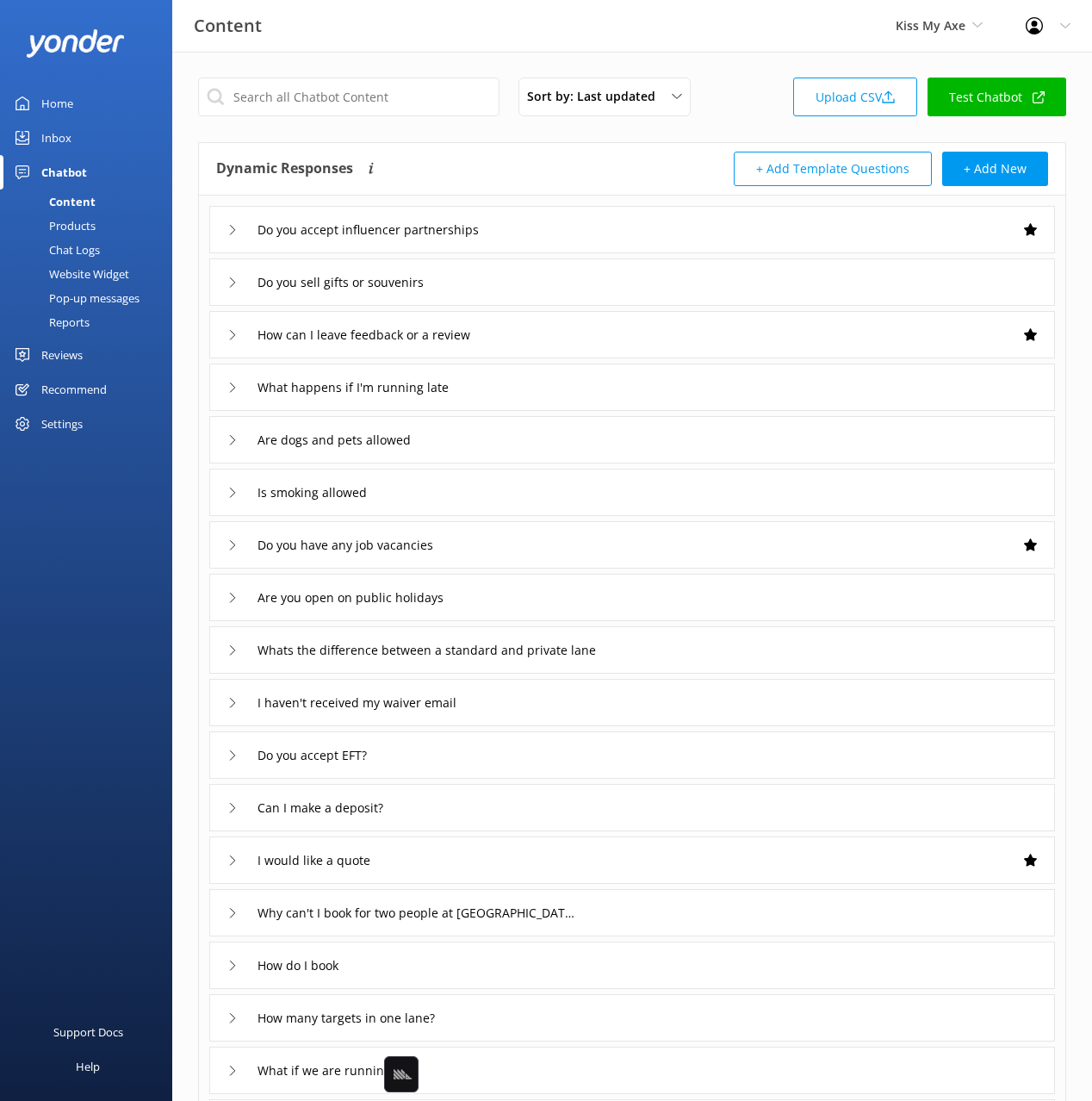
drag, startPoint x: 738, startPoint y: 116, endPoint x: 1037, endPoint y: 73, distance: 302.1
click at [743, 115] on div "Sort by: Last updated Title (A-Z) Last updated Upload CSV Test Chatbot" at bounding box center [632, 101] width 868 height 49
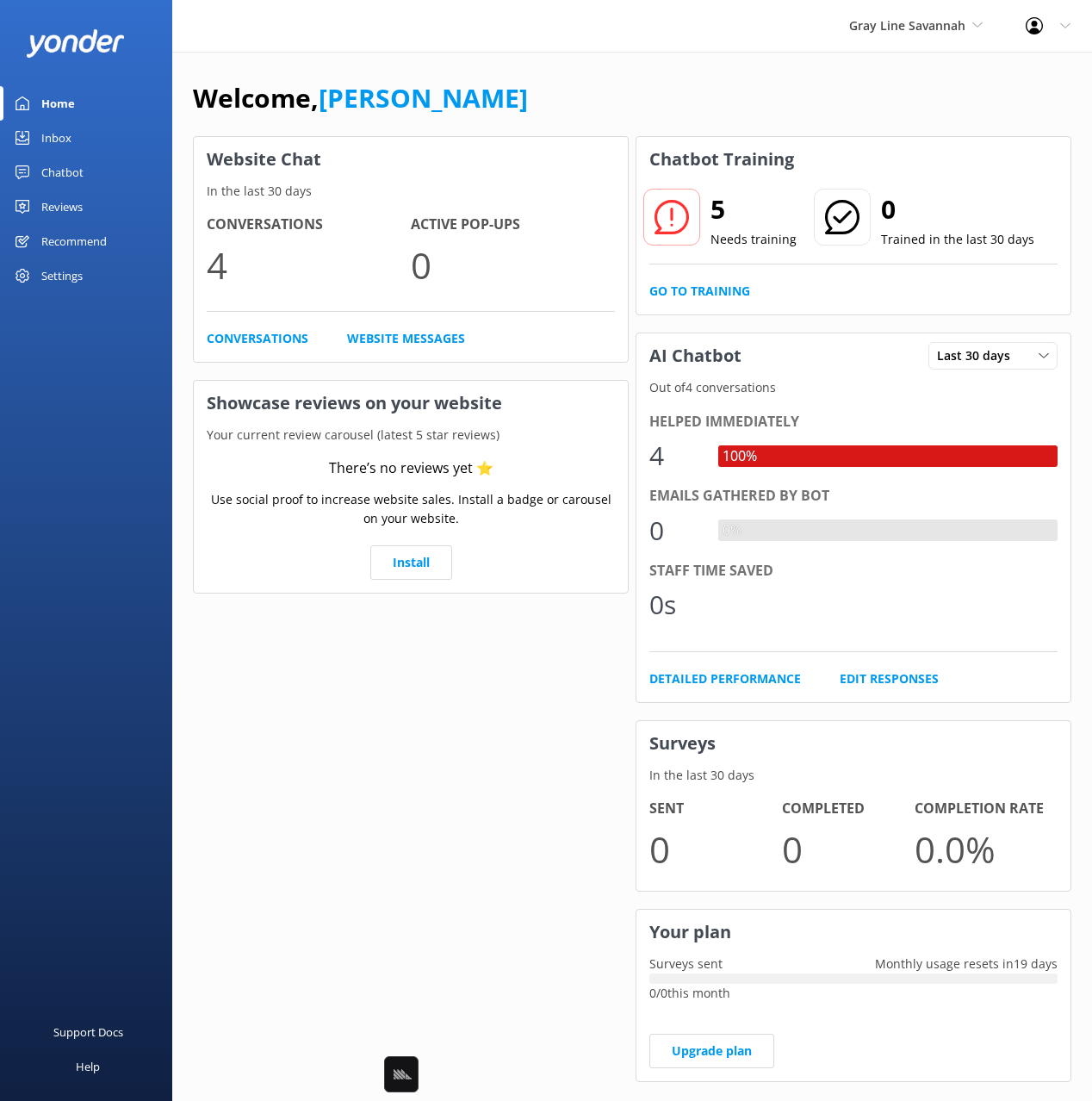
drag, startPoint x: 70, startPoint y: 172, endPoint x: 130, endPoint y: 173, distance: 60.0
click at [72, 172] on div "Chatbot" at bounding box center [62, 172] width 42 height 34
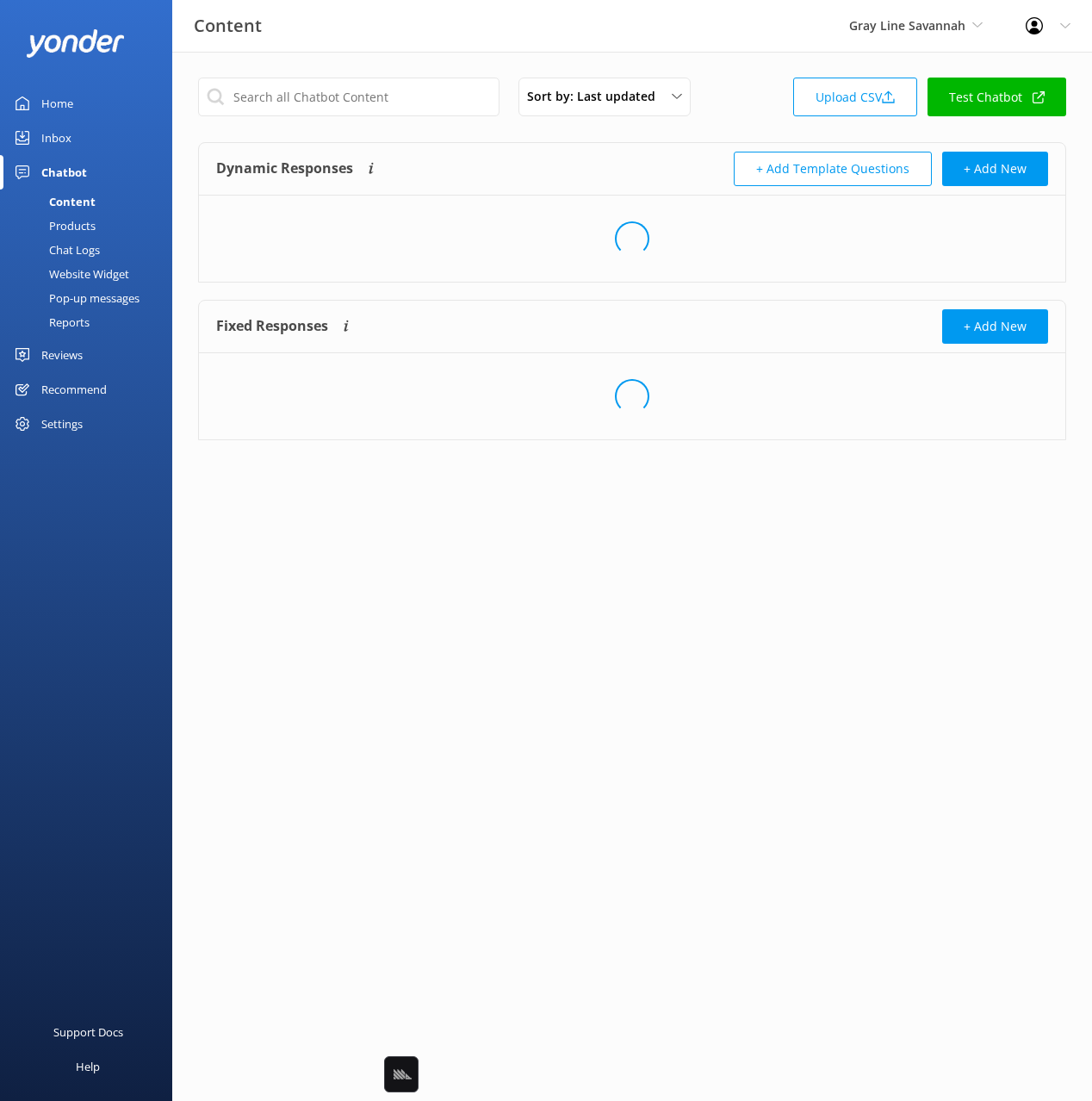
drag, startPoint x: 585, startPoint y: 159, endPoint x: 573, endPoint y: 162, distance: 12.4
click at [580, 160] on div "Dynamic Responses The chatbot will generate a response based on the content inf…" at bounding box center [423, 169] width 416 height 34
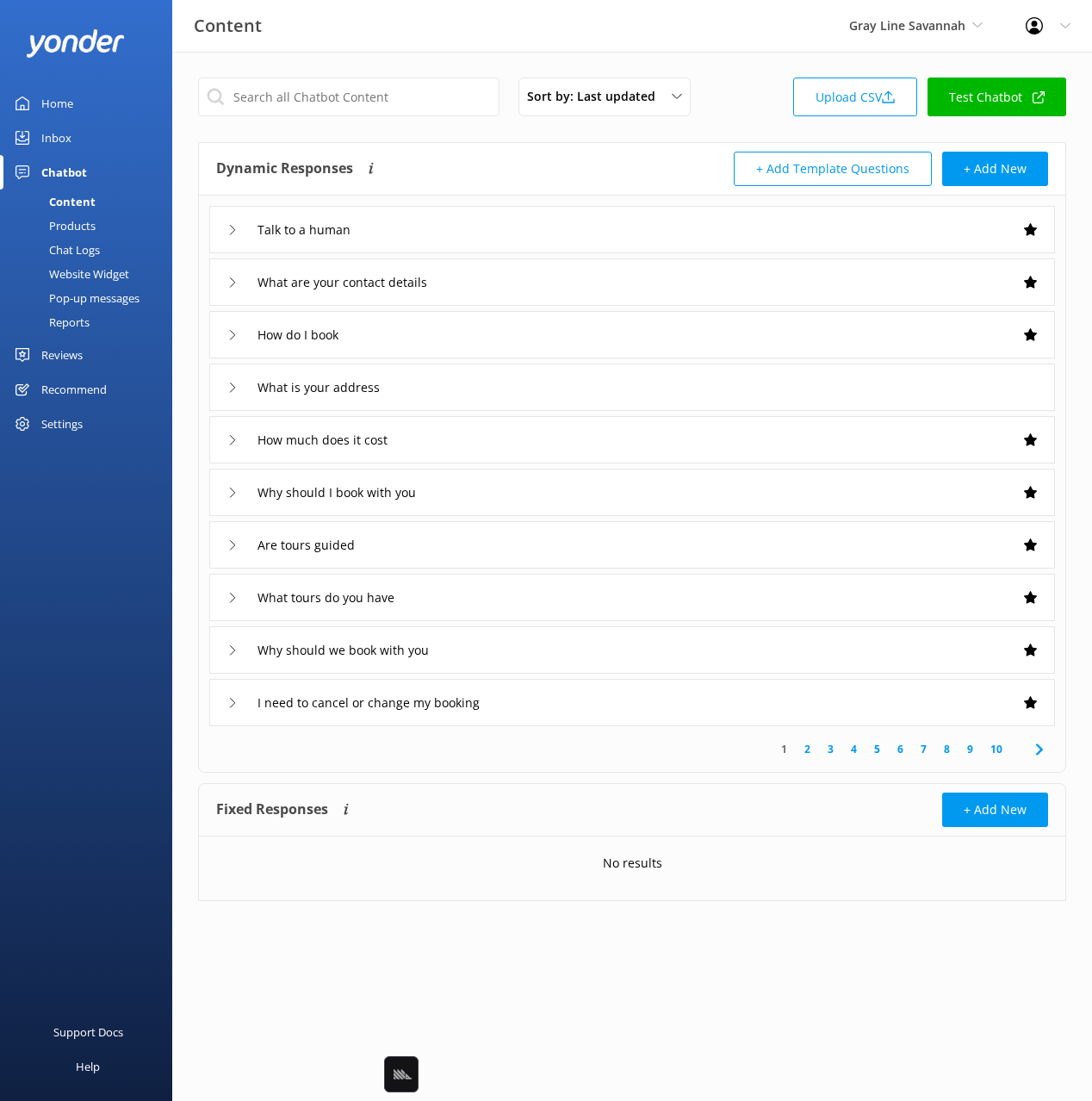
click at [92, 245] on div "Chat Logs" at bounding box center [55, 249] width 90 height 24
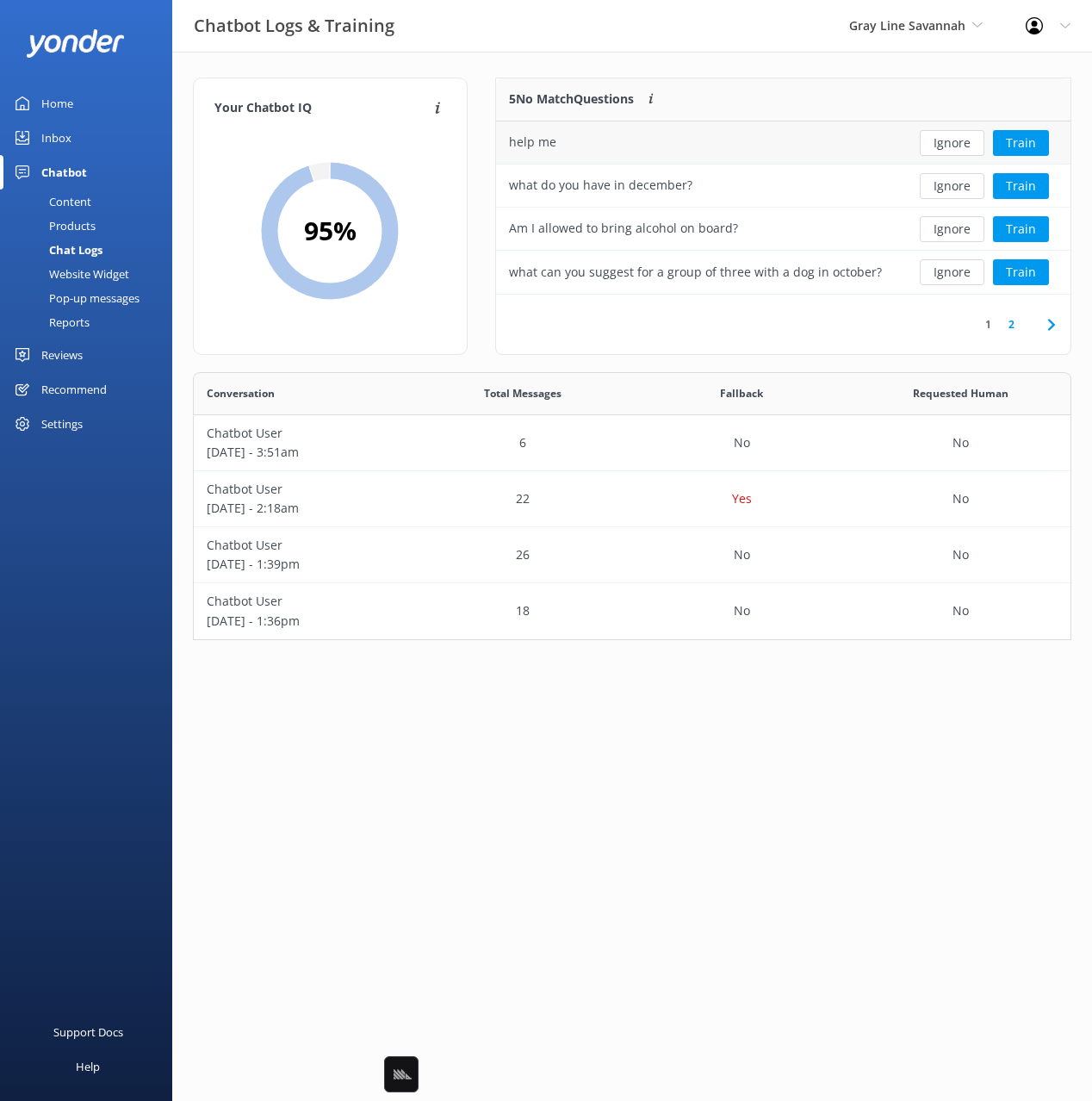
scroll to position [216, 575]
click at [575, 56] on div "Your Chatbot IQ Your Chatbot IQ is the percentage of trained FAQs against untra…" at bounding box center [632, 363] width 920 height 623
click at [732, 72] on div "Your Chatbot IQ Your Chatbot IQ is the percentage of trained FAQs against untra…" at bounding box center [632, 363] width 920 height 623
drag, startPoint x: 808, startPoint y: 75, endPoint x: 937, endPoint y: 122, distance: 137.3
click at [808, 75] on div "Your Chatbot IQ Your Chatbot IQ is the percentage of trained FAQs against untra…" at bounding box center [632, 363] width 920 height 623
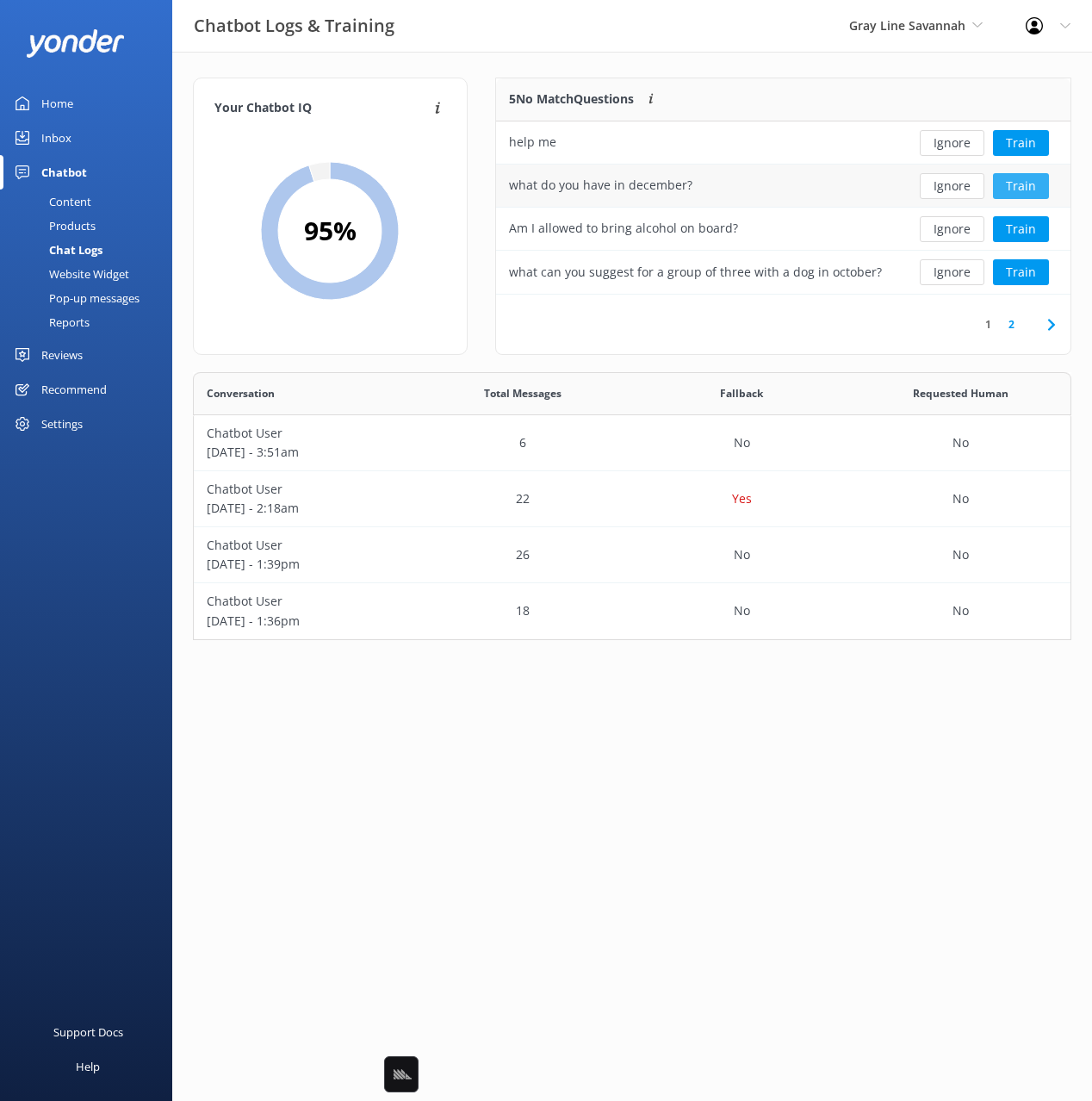
click at [1026, 189] on button "Train" at bounding box center [1020, 185] width 56 height 26
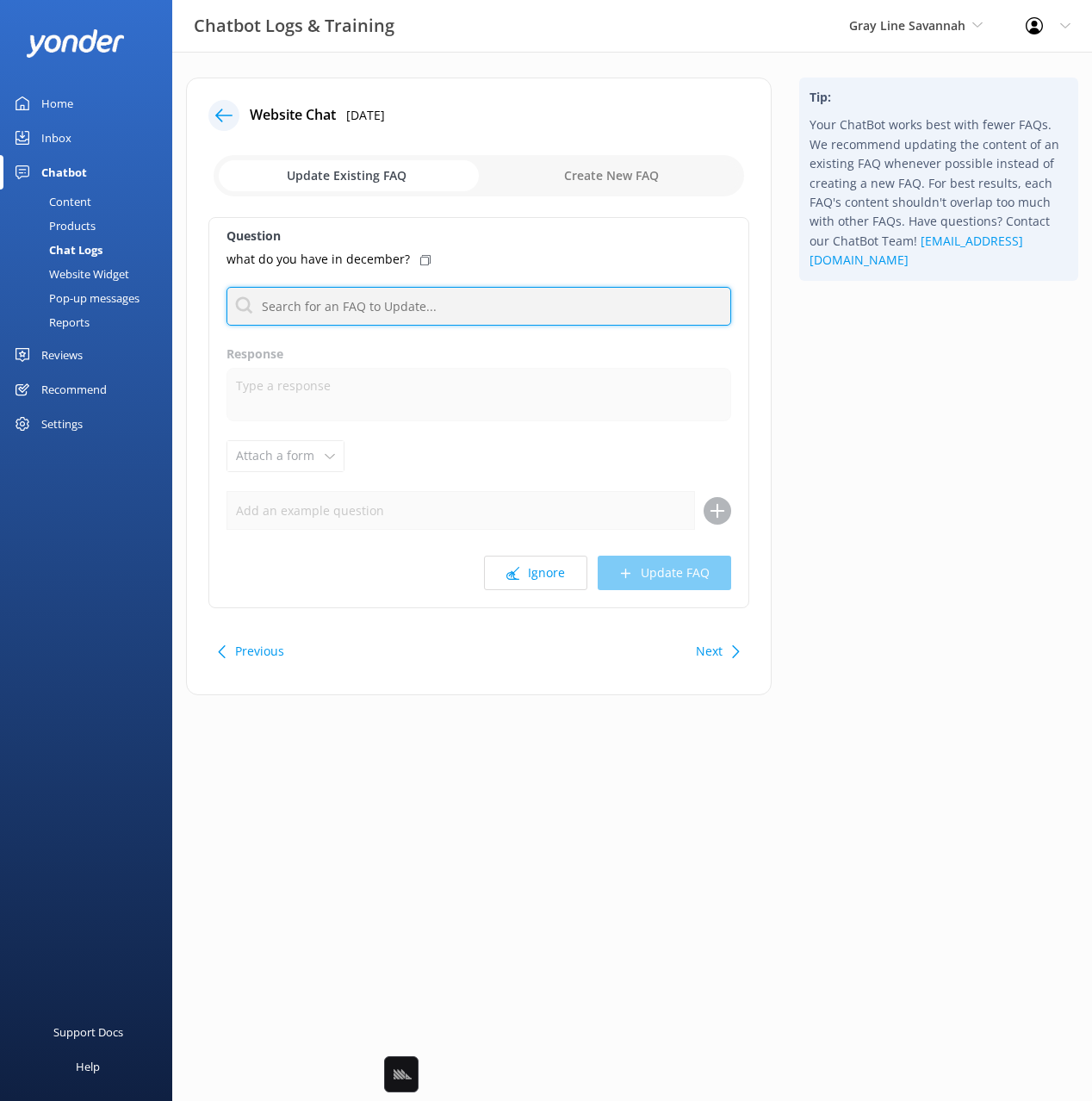
click at [452, 308] on input "text" at bounding box center [479, 306] width 504 height 39
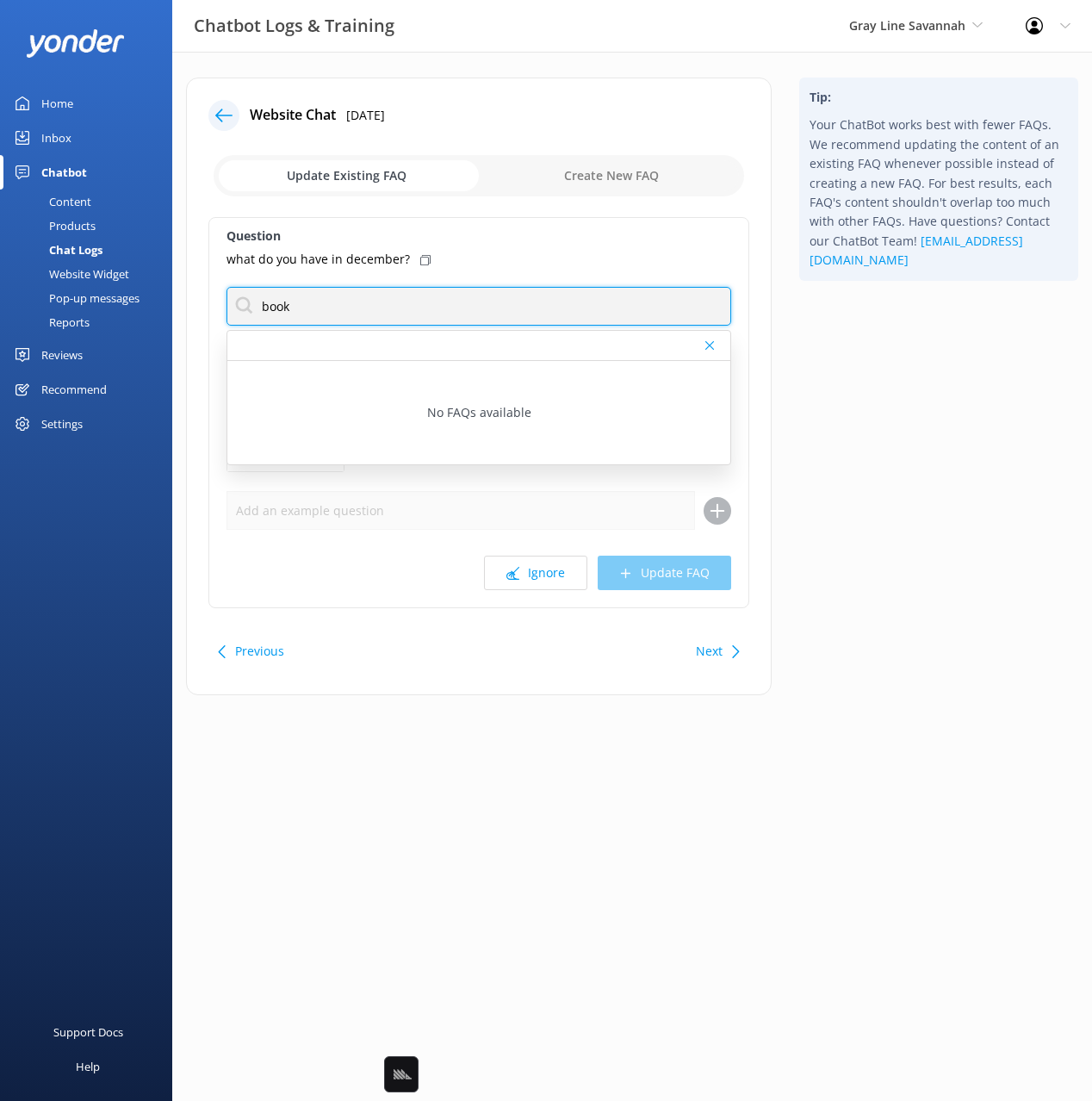
type input "book"
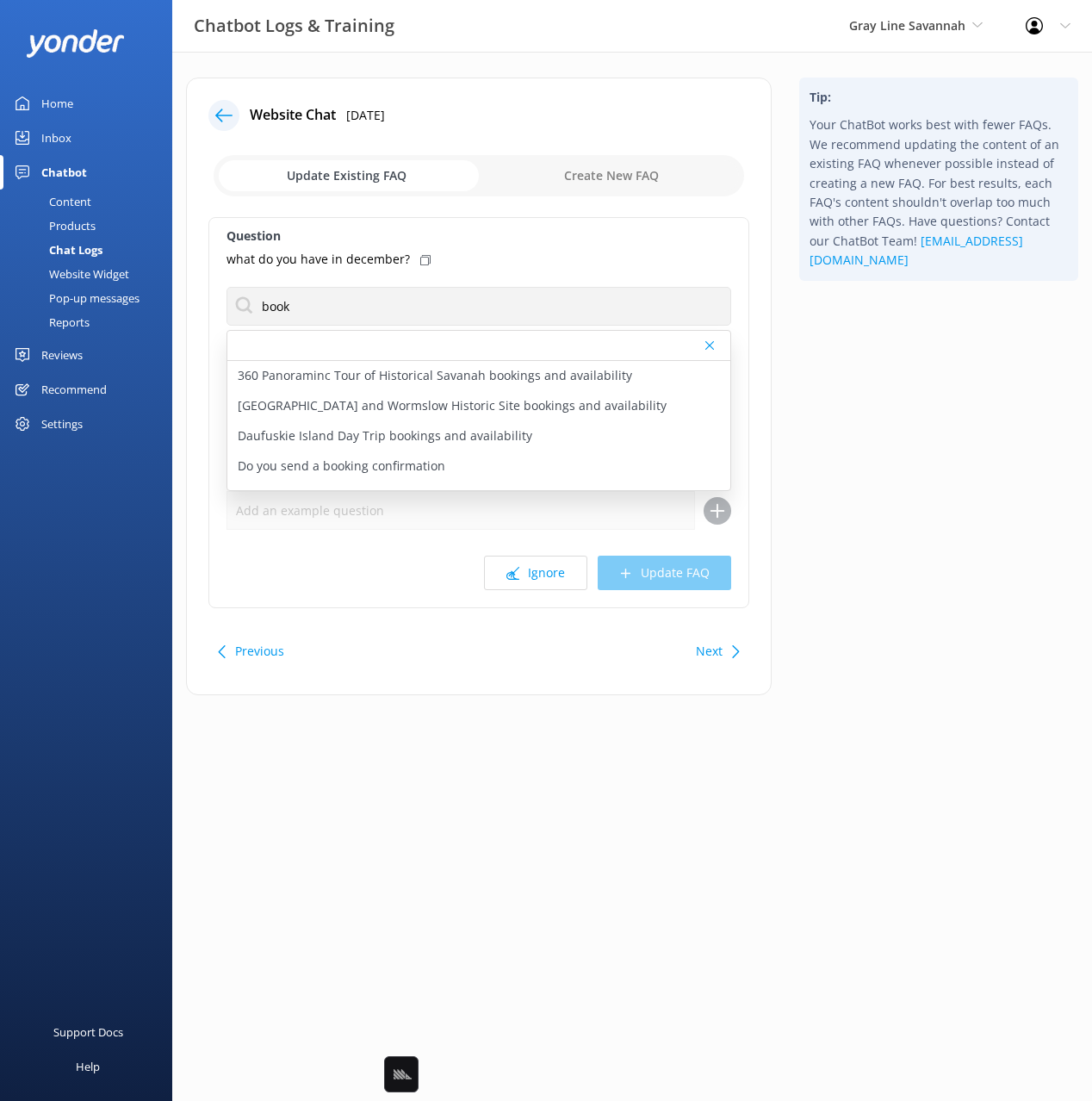
click at [420, 256] on icon at bounding box center [425, 260] width 11 height 11
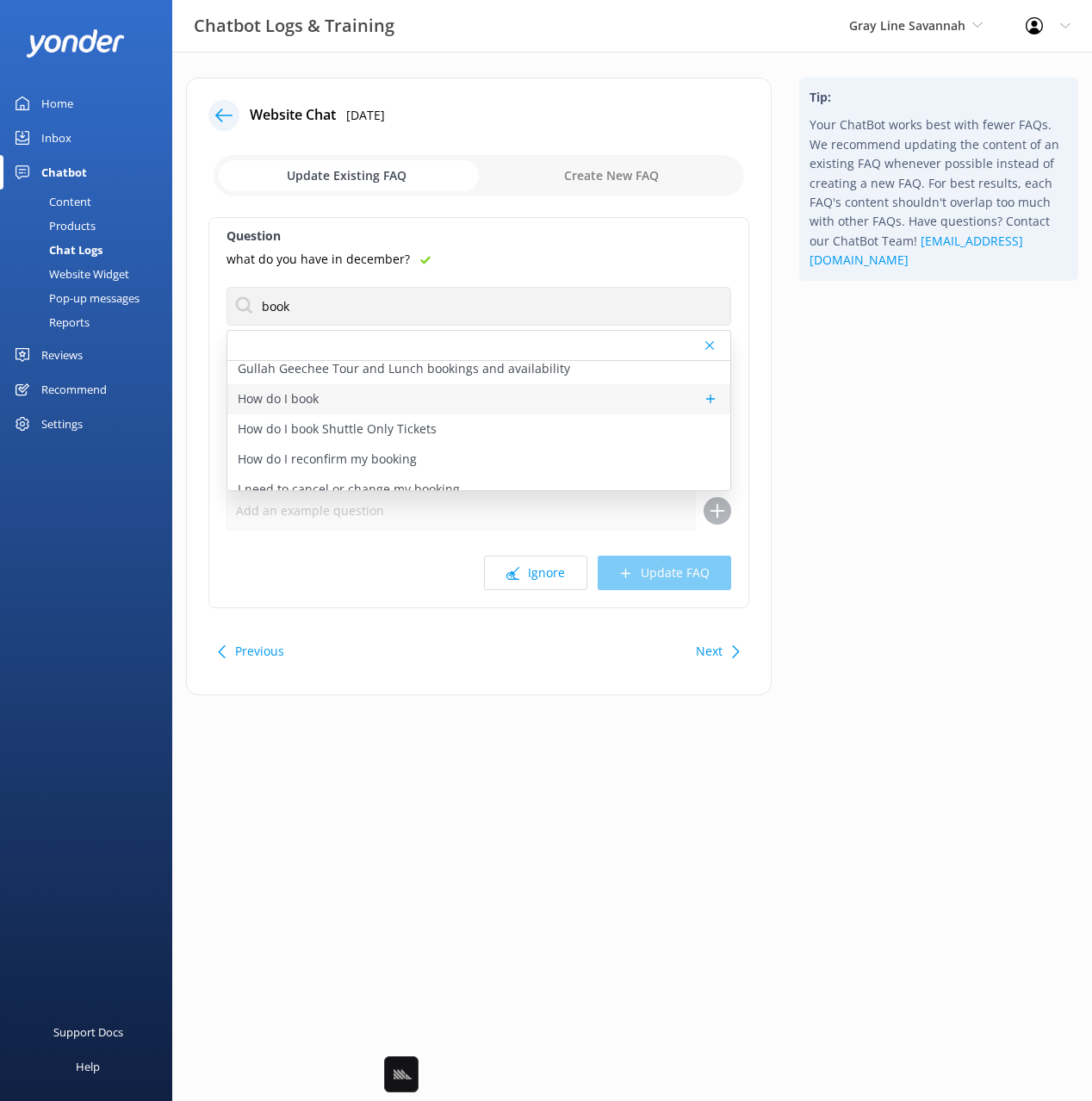
scroll to position [126, 0]
click at [363, 399] on div "How do I book" at bounding box center [479, 400] width 503 height 31
type textarea "To view live availability and book your tour, click [URL][DOMAIN_NAME] ."
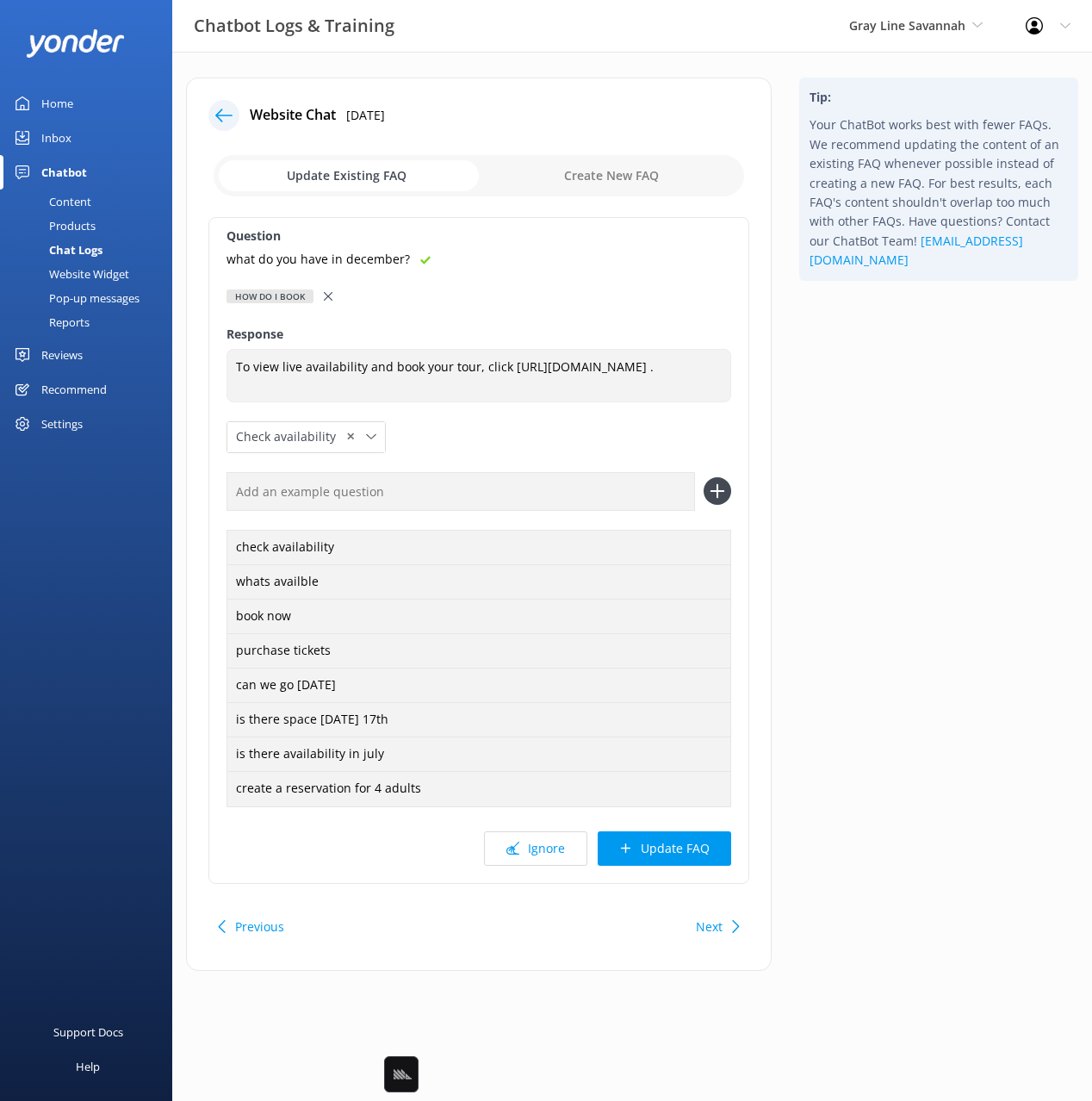
click at [558, 496] on input "text" at bounding box center [460, 491] width 468 height 39
paste input "what do you have in december?"
type input "what do you have in december?"
click at [721, 493] on icon at bounding box center [717, 490] width 28 height 28
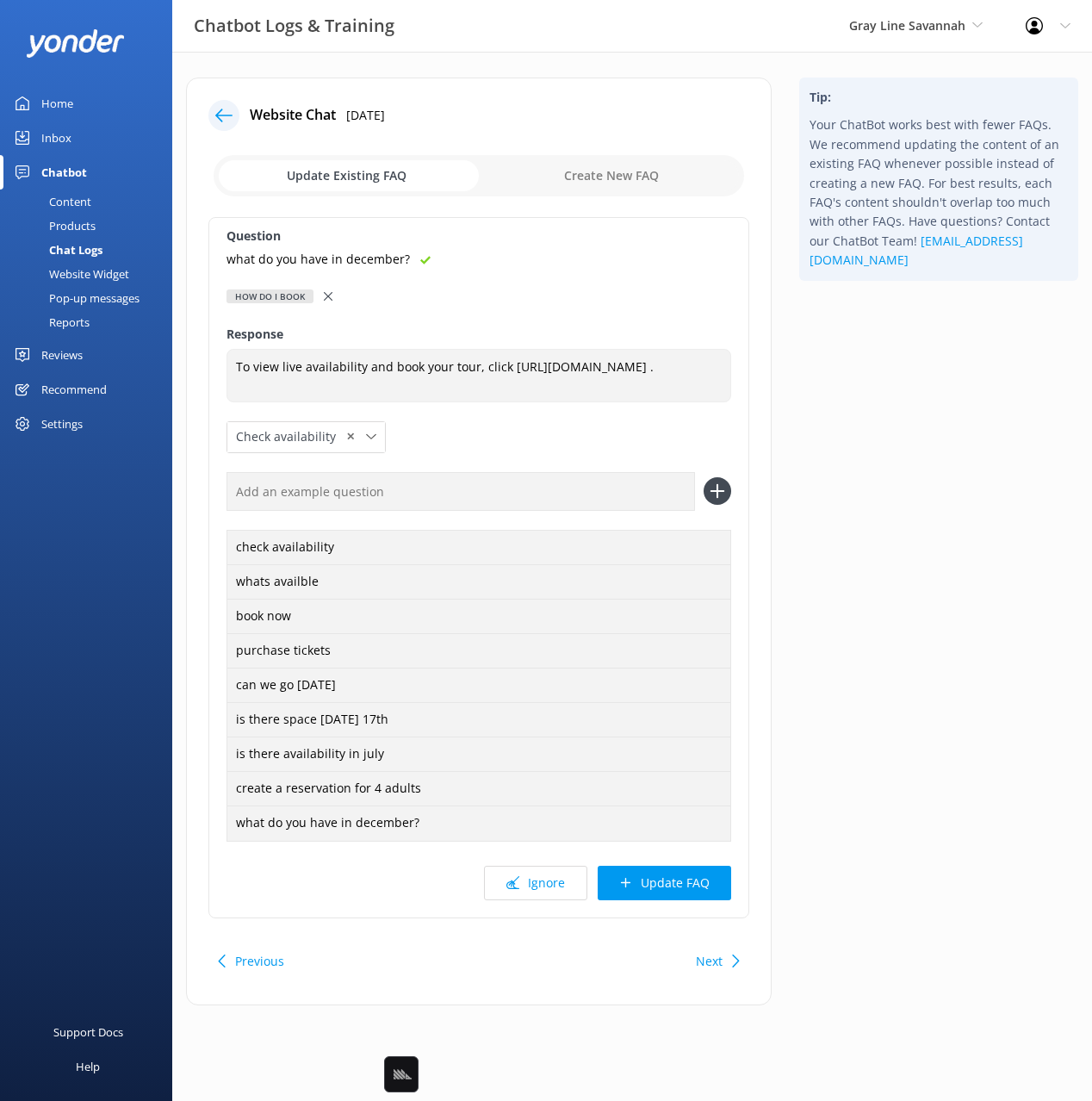
click at [691, 874] on button "Update FAQ" at bounding box center [664, 883] width 134 height 34
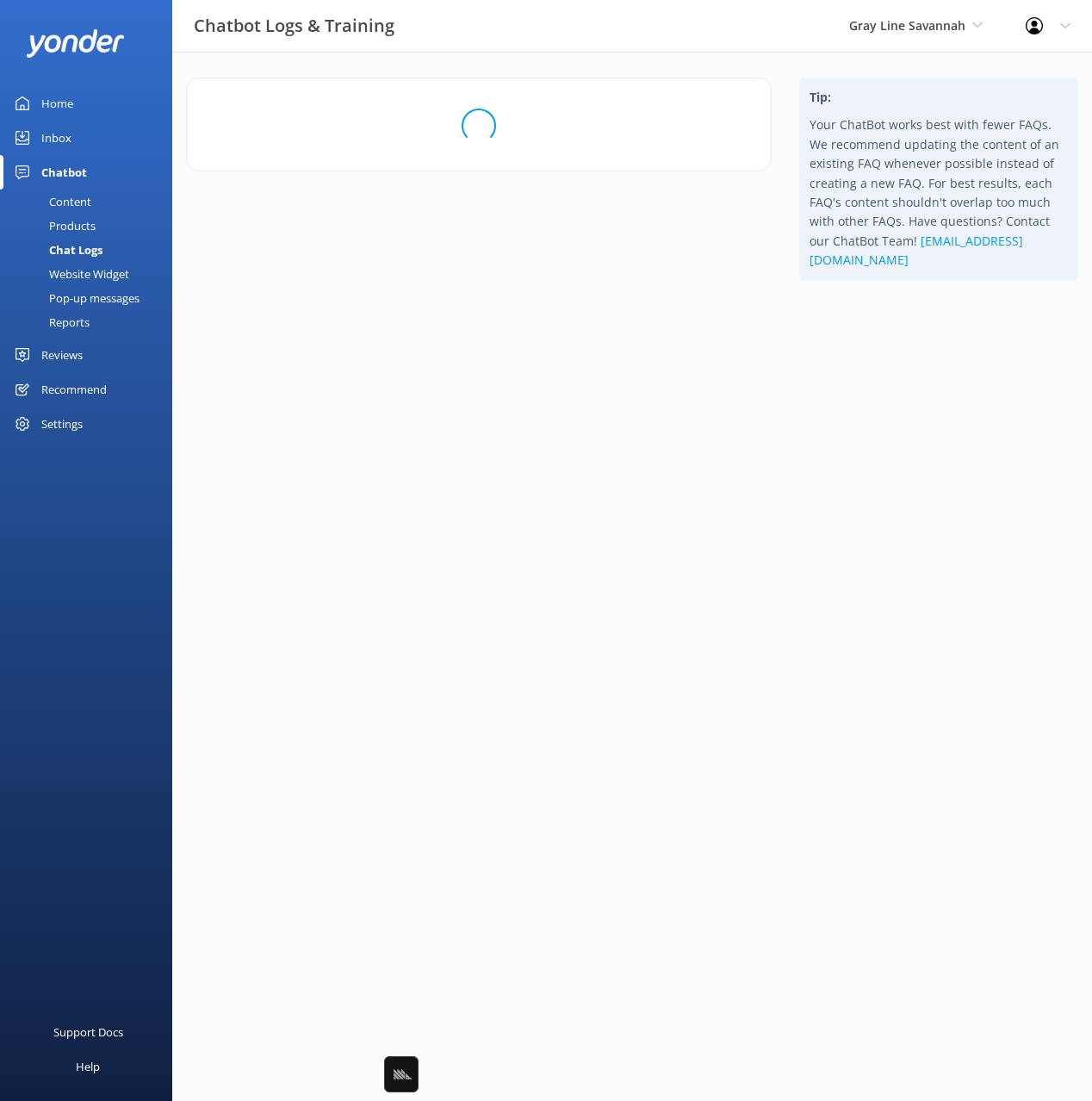
click at [857, 695] on html "Chatbot Logs & Training Gray Line Savannah Black Cat Cruises [GEOGRAPHIC_DATA] …" at bounding box center [546, 550] width 1092 height 1101
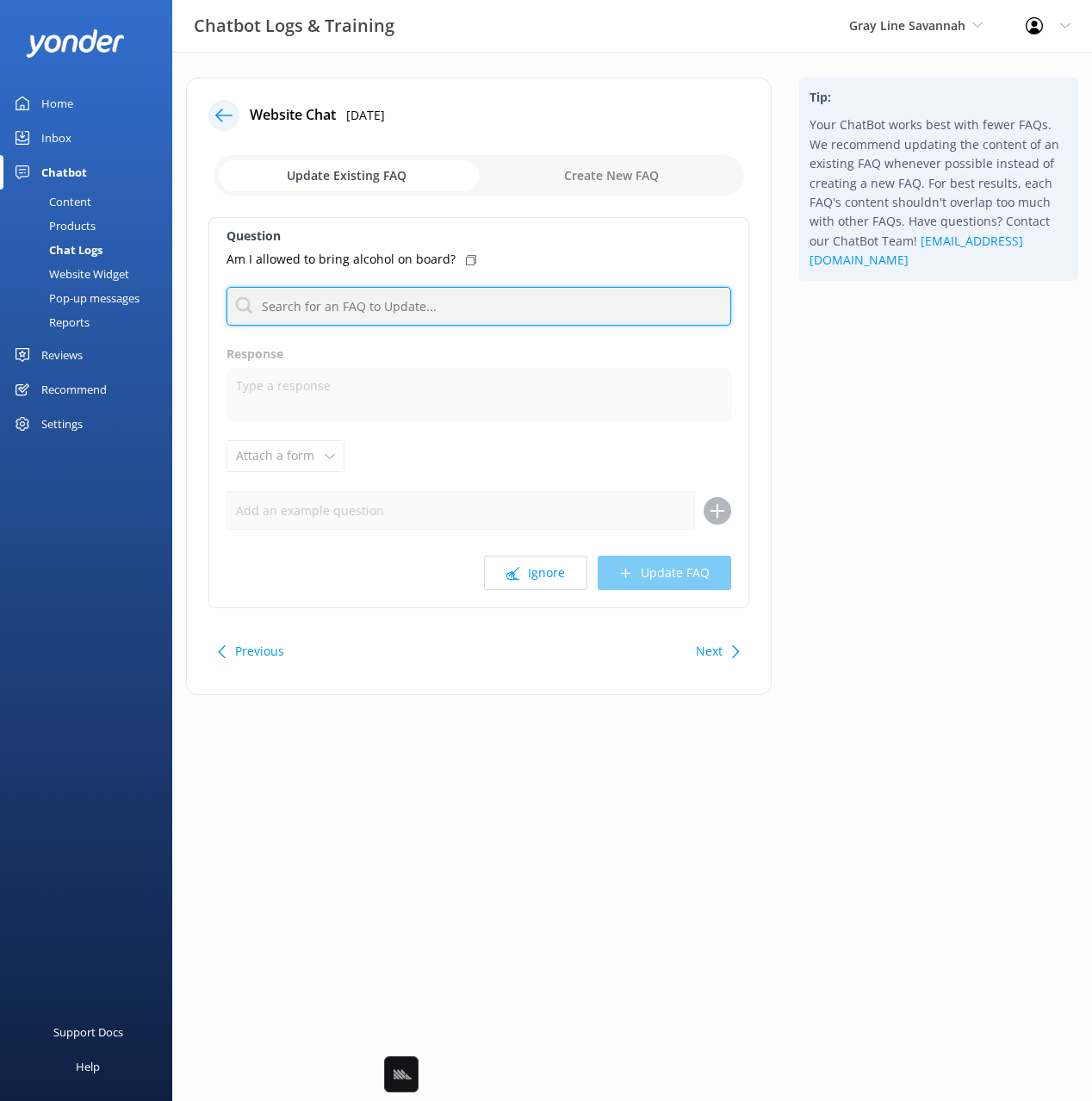
click at [392, 288] on input "text" at bounding box center [479, 306] width 504 height 39
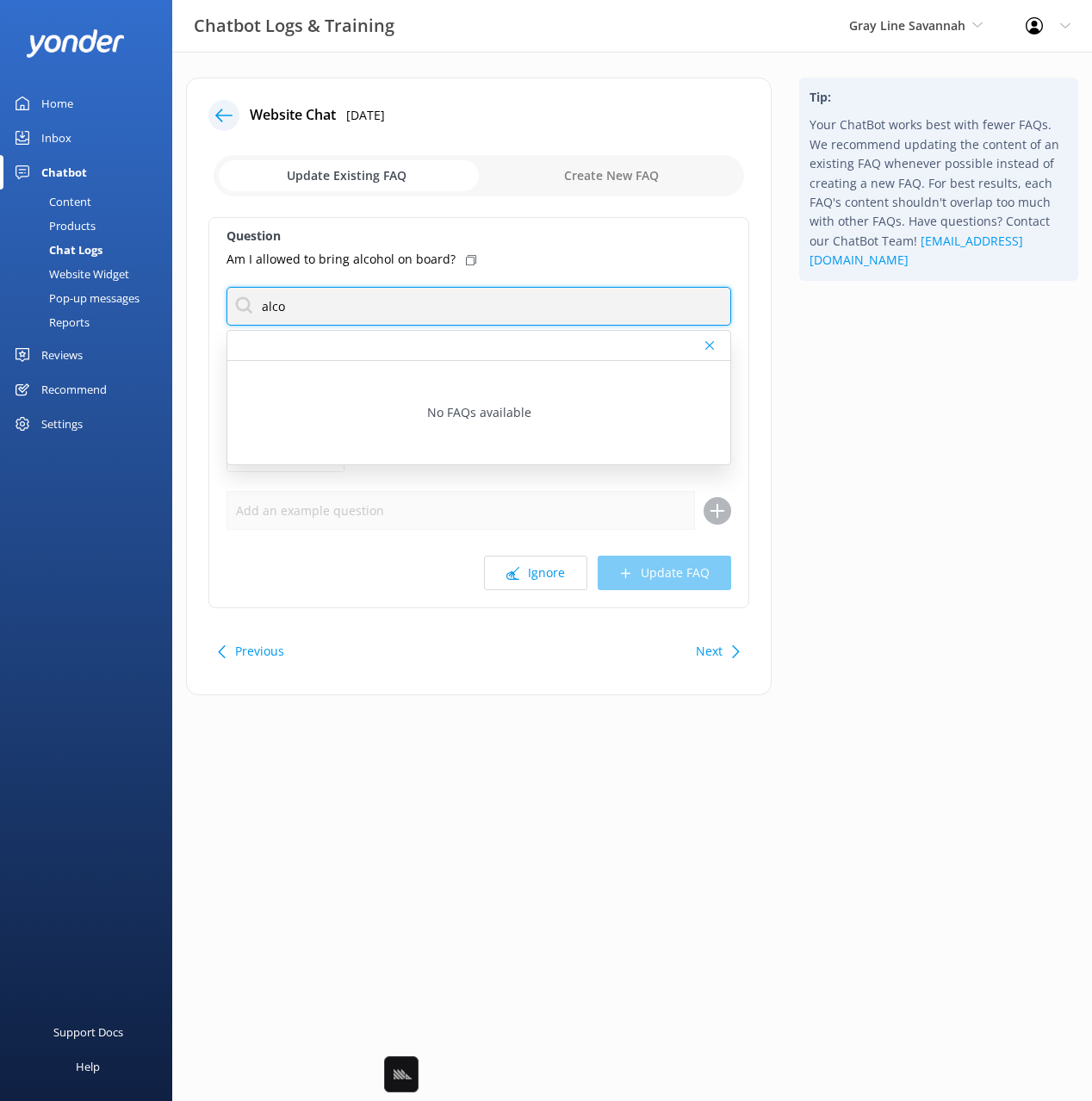
type input "alco"
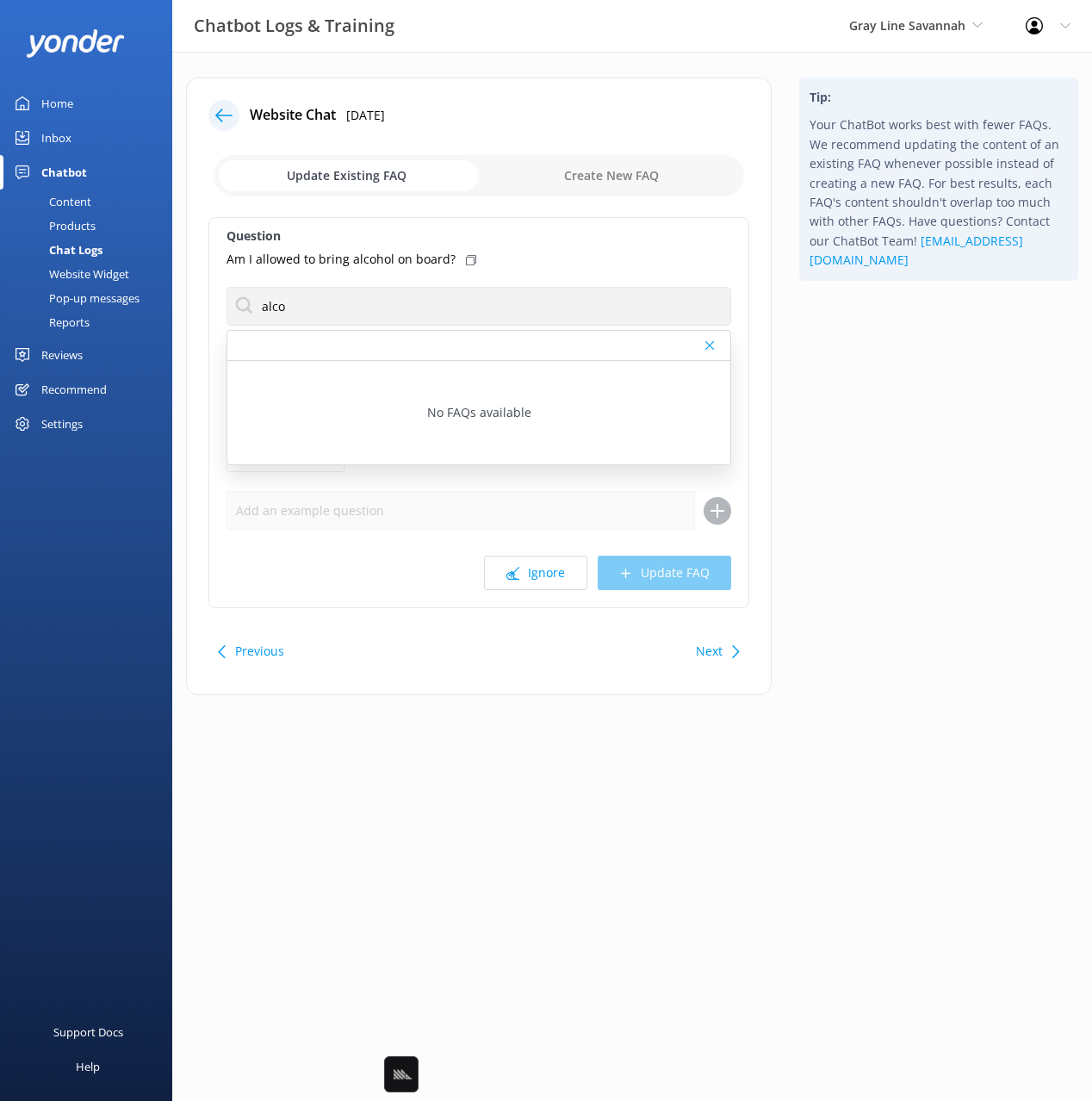
click at [861, 452] on div "Tip: Your ChatBot works best with fewer FAQs. We recommend updating the content…" at bounding box center [938, 395] width 307 height 635
click at [713, 644] on button "Next" at bounding box center [709, 651] width 27 height 34
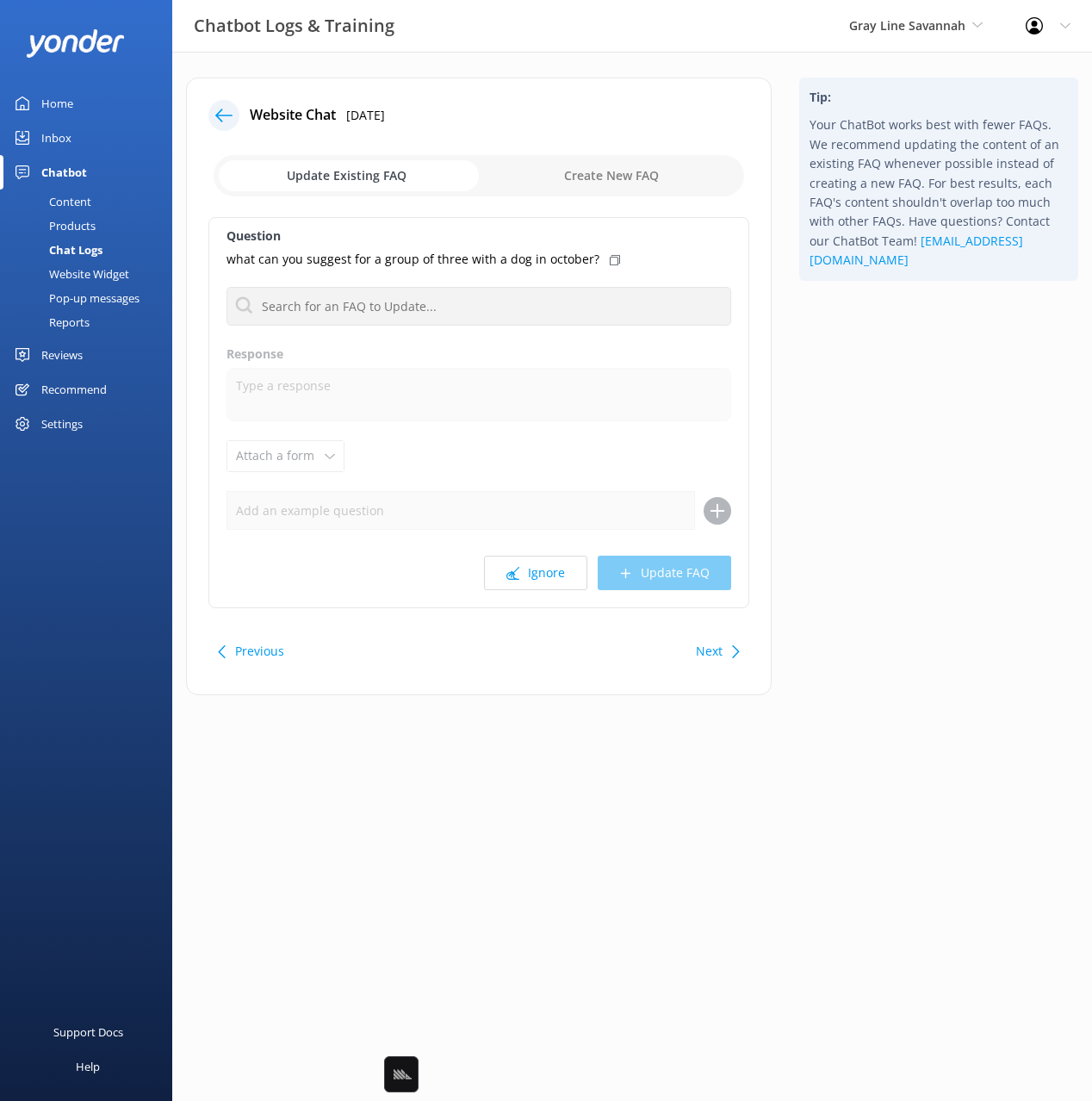
click at [884, 519] on div "Tip: Your ChatBot works best with fewer FAQs. We recommend updating the content…" at bounding box center [938, 395] width 307 height 635
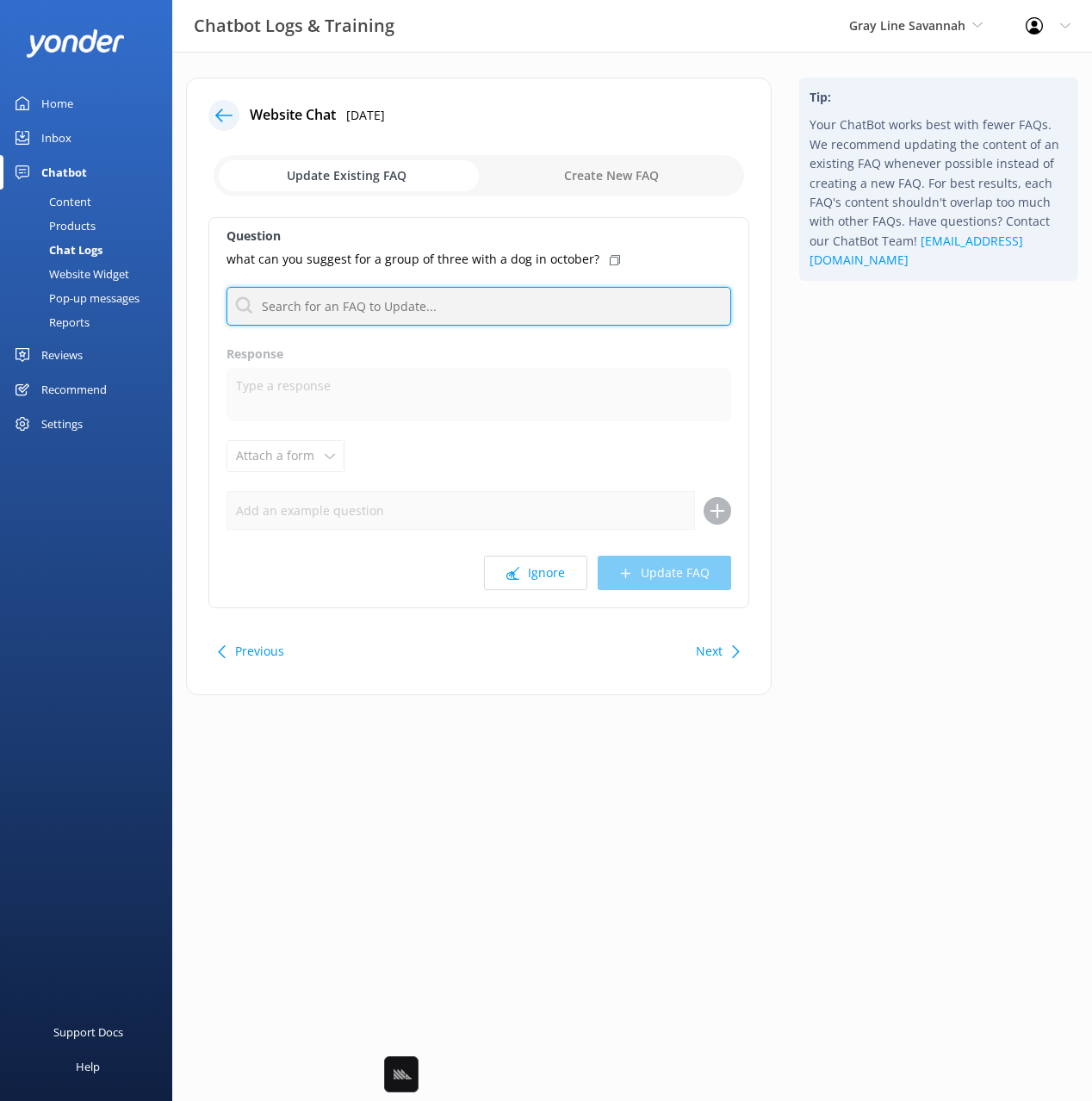
click at [522, 308] on input "text" at bounding box center [479, 306] width 504 height 39
type input "dog"
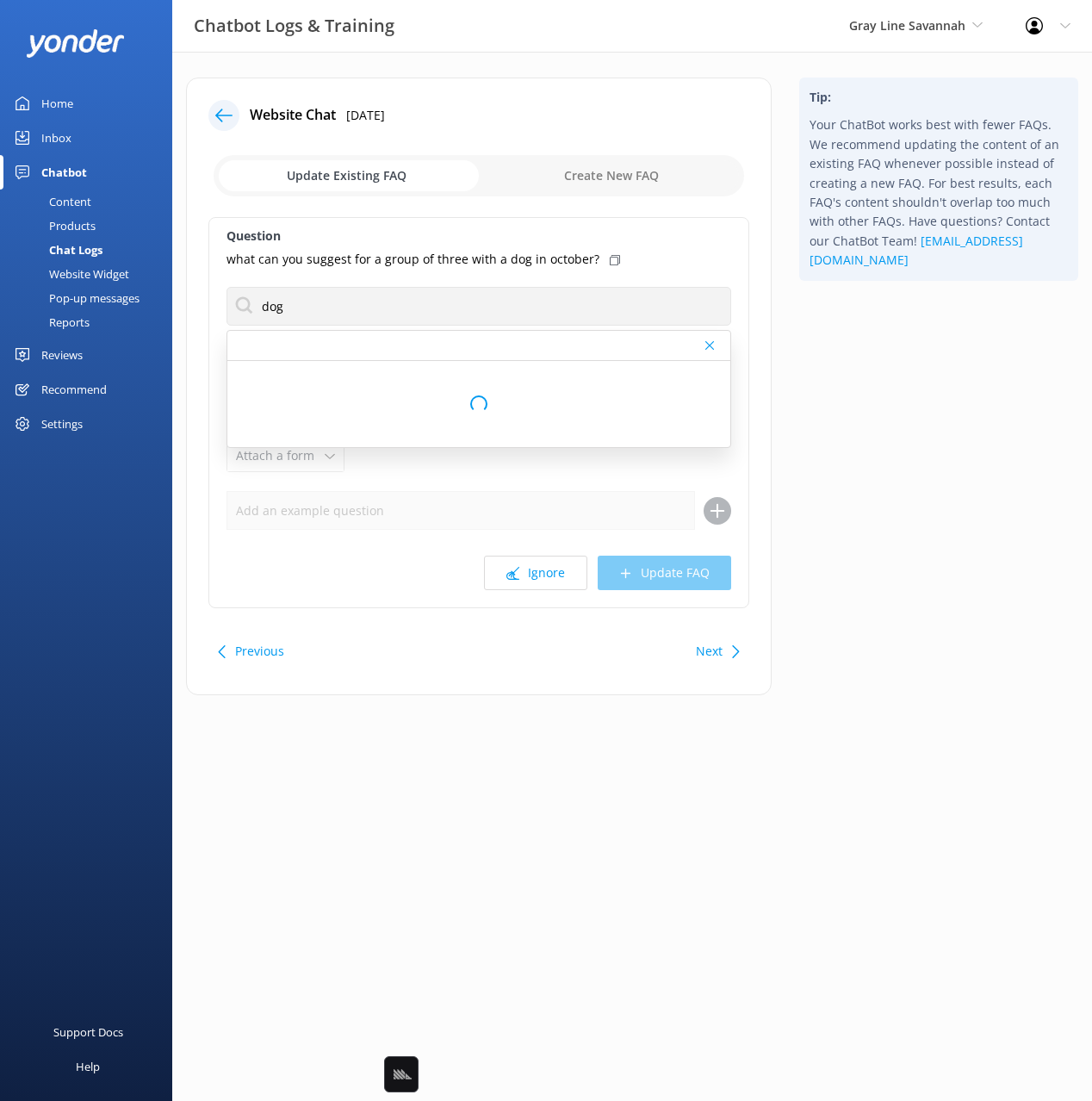
click at [865, 421] on div "Tip: Your ChatBot works best with fewer FAQs. We recommend updating the content…" at bounding box center [938, 395] width 307 height 635
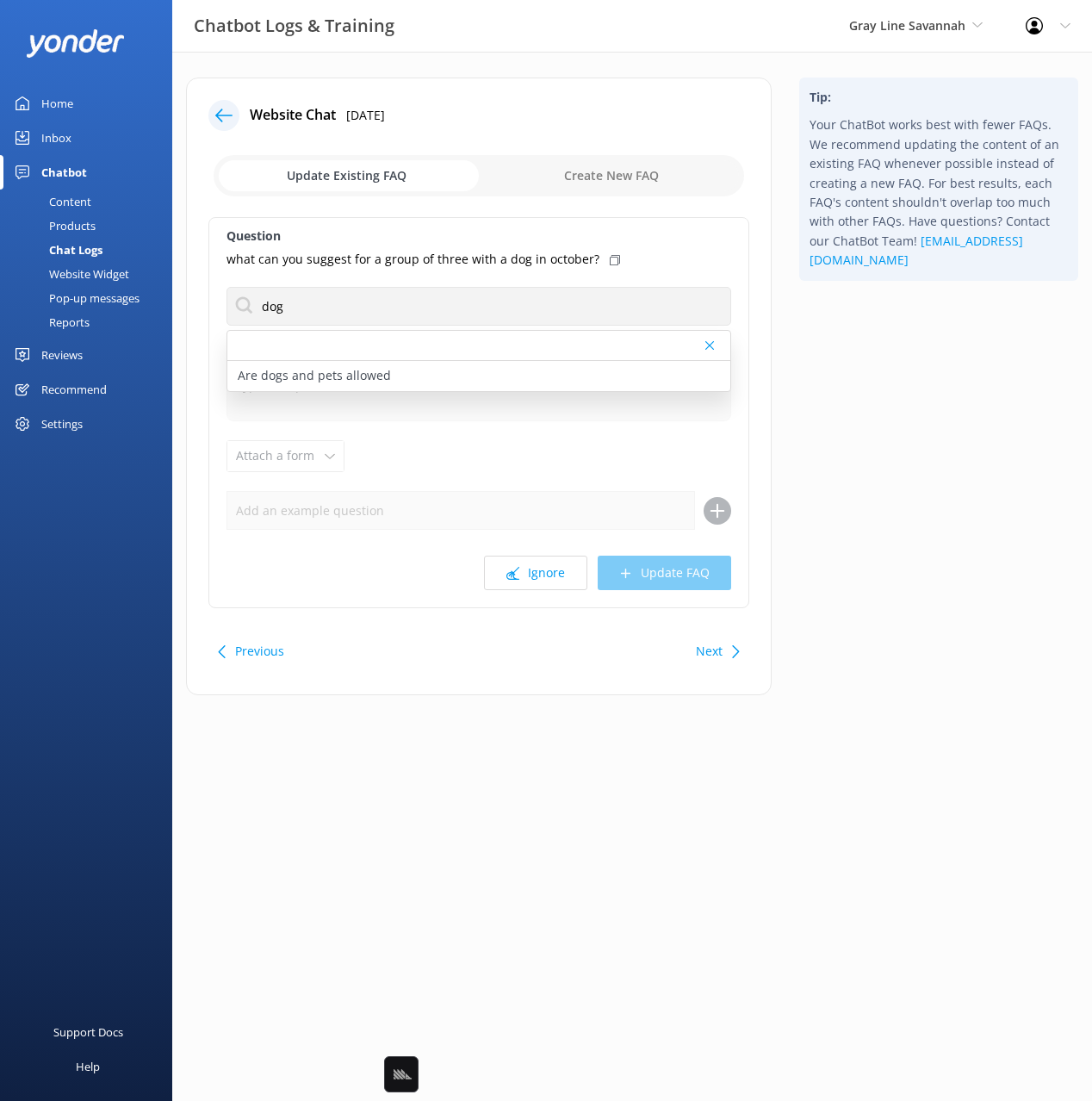
drag, startPoint x: 311, startPoint y: 371, endPoint x: 520, endPoint y: 323, distance: 214.4
click at [313, 371] on p "Are dogs and pets allowed" at bounding box center [314, 376] width 153 height 19
type textarea "Pets are welcome on the Explore Savannah Trolley Tour and the 360° Panoramic To…"
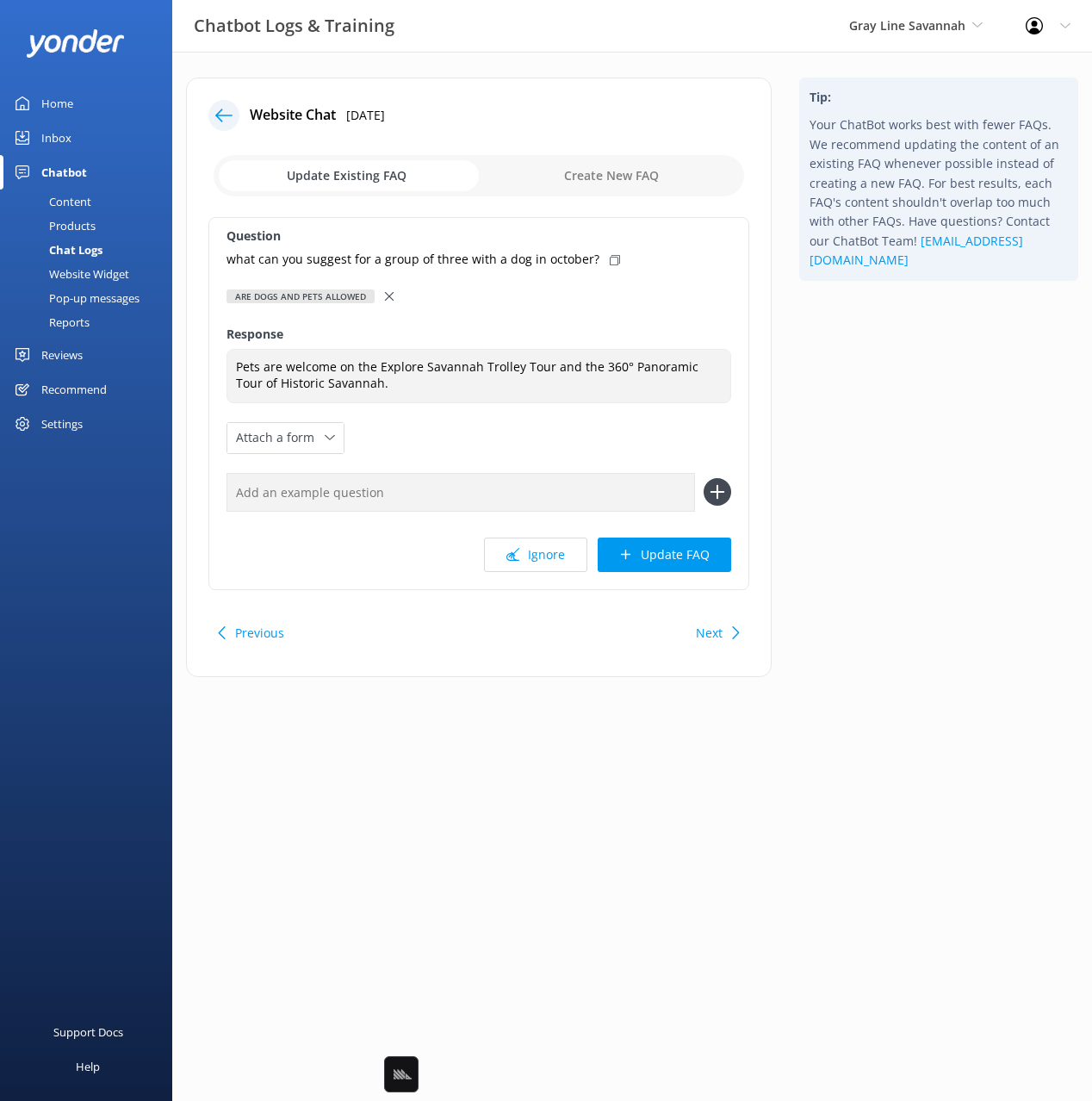
drag, startPoint x: 596, startPoint y: 260, endPoint x: 594, endPoint y: 478, distance: 218.0
click at [596, 260] on div "what can you suggest for a group of three with a dog in october?" at bounding box center [479, 259] width 504 height 19
click at [594, 479] on input "text" at bounding box center [460, 492] width 468 height 39
paste input "what can you suggest for a group of three with a dog in october?"
type input "what can you suggest for a group of three with a dog in october?"
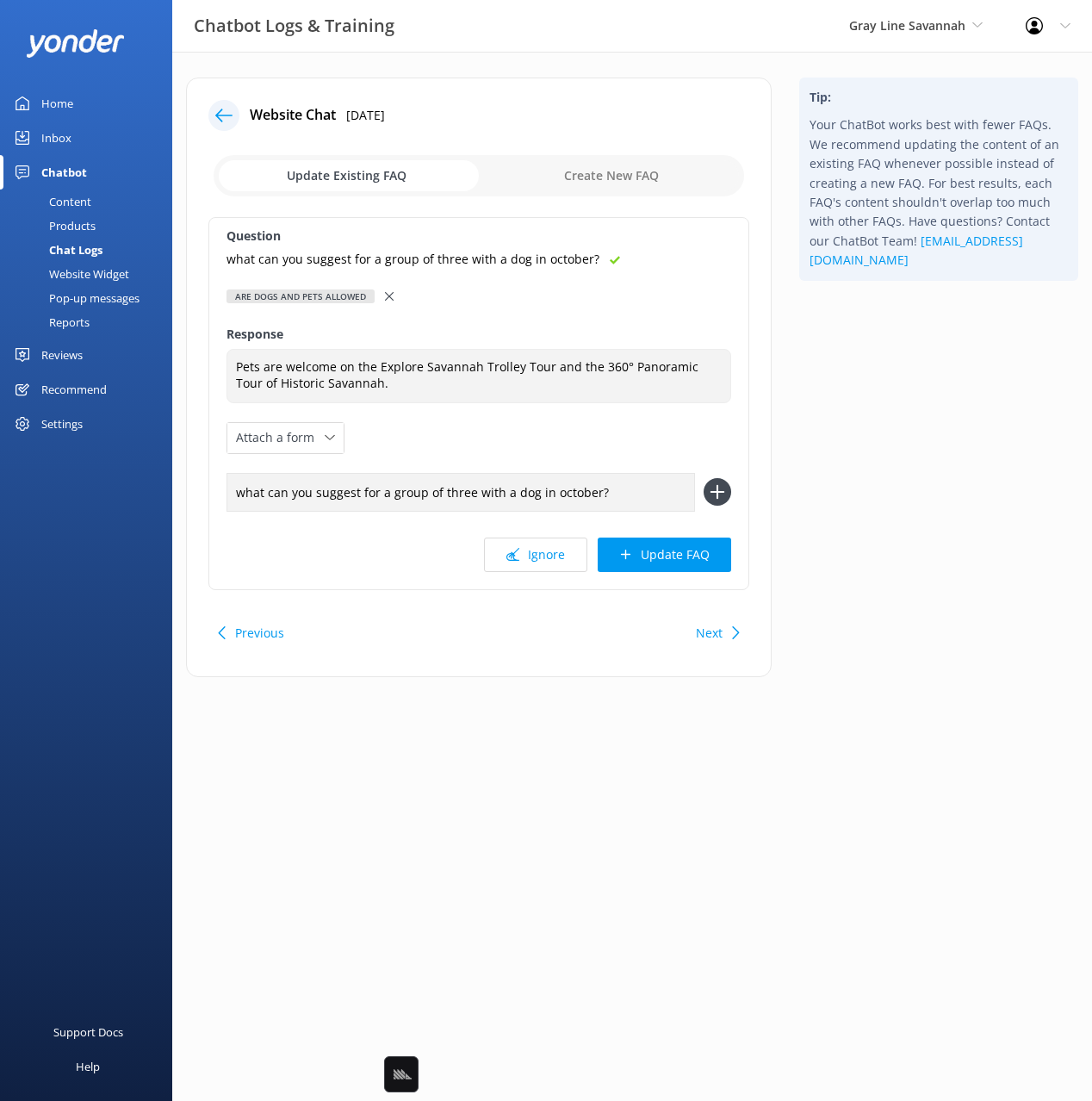
click at [703, 478] on button at bounding box center [717, 491] width 28 height 28
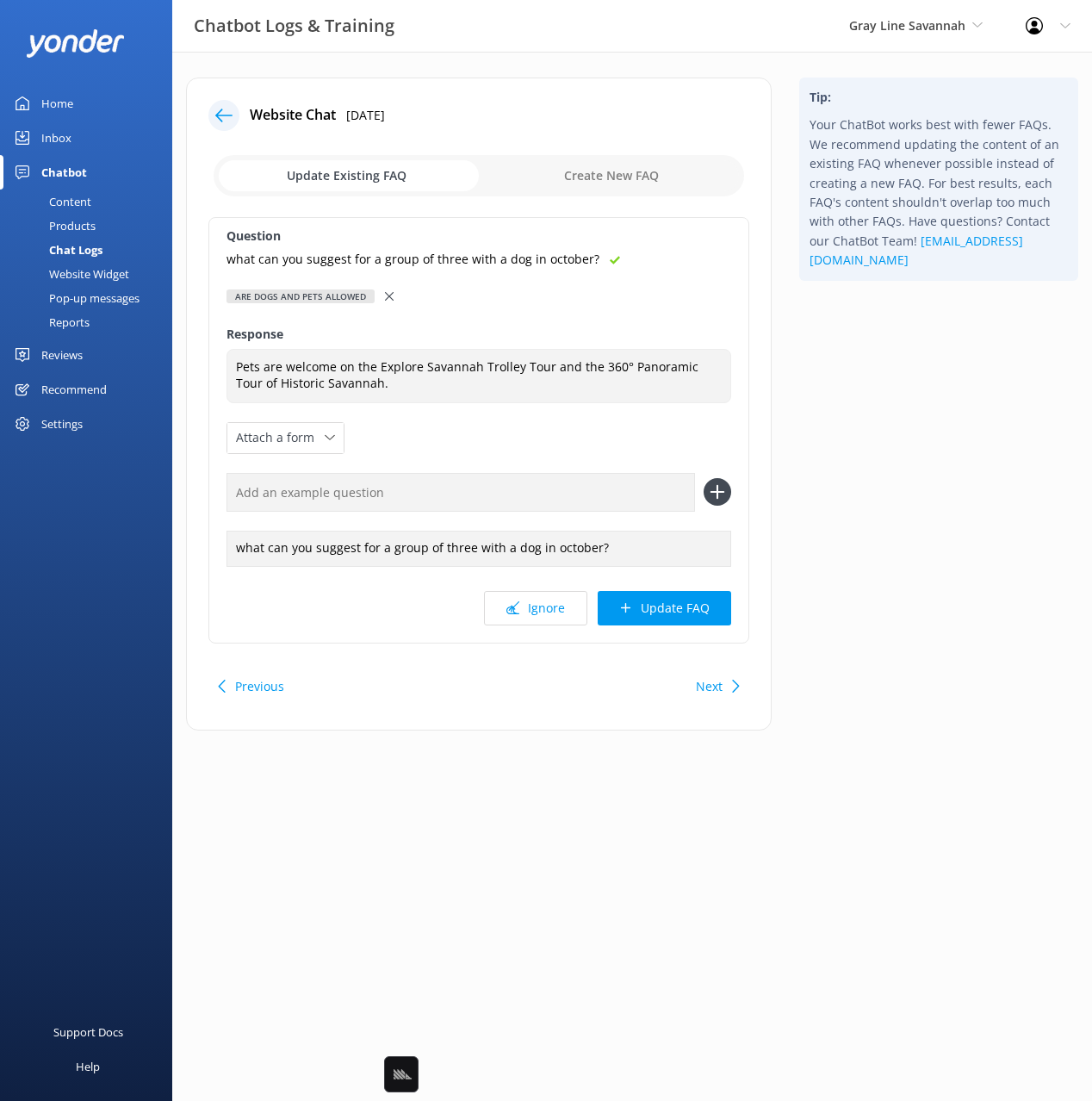
click at [684, 615] on button "Update FAQ" at bounding box center [664, 608] width 134 height 34
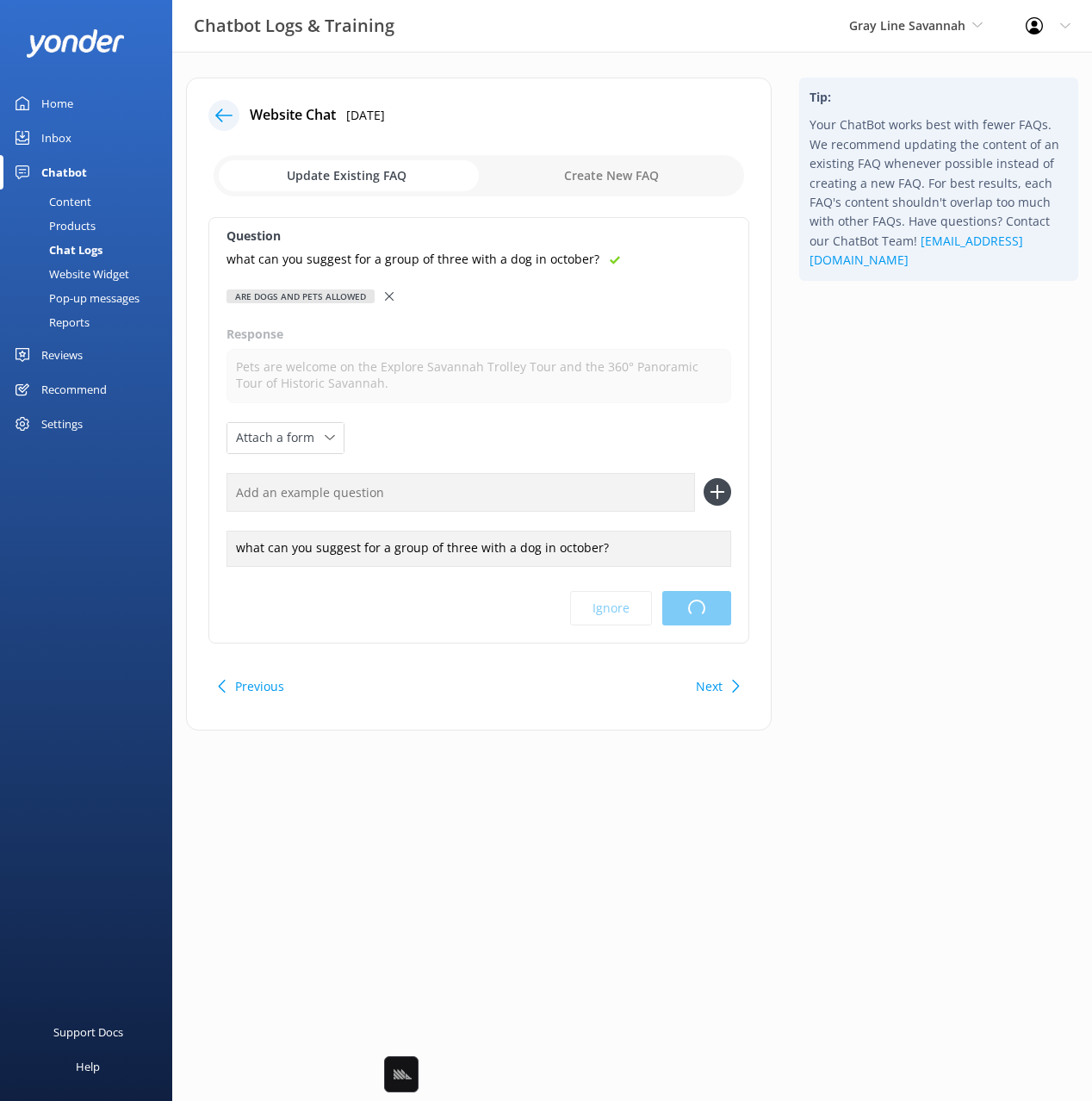
drag, startPoint x: 935, startPoint y: 489, endPoint x: 934, endPoint y: 505, distance: 16.0
click at [935, 489] on html "Chatbot Logs & Training Gray Line Savannah Black Cat Cruises [GEOGRAPHIC_DATA] …" at bounding box center [546, 550] width 1092 height 1101
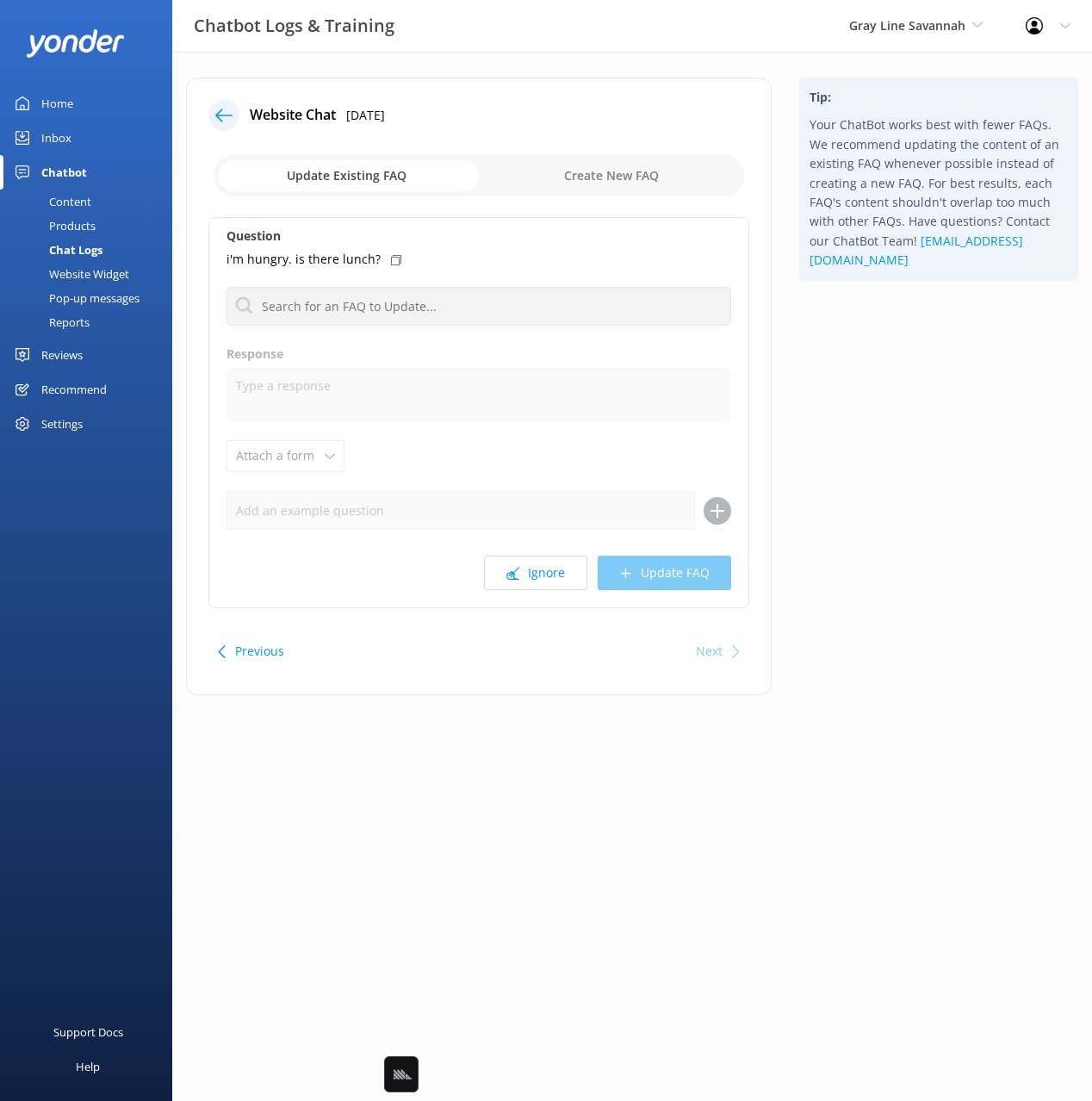
click at [938, 474] on div "Tip: Your ChatBot works best with fewer FAQs. We recommend updating the content…" at bounding box center [938, 395] width 307 height 635
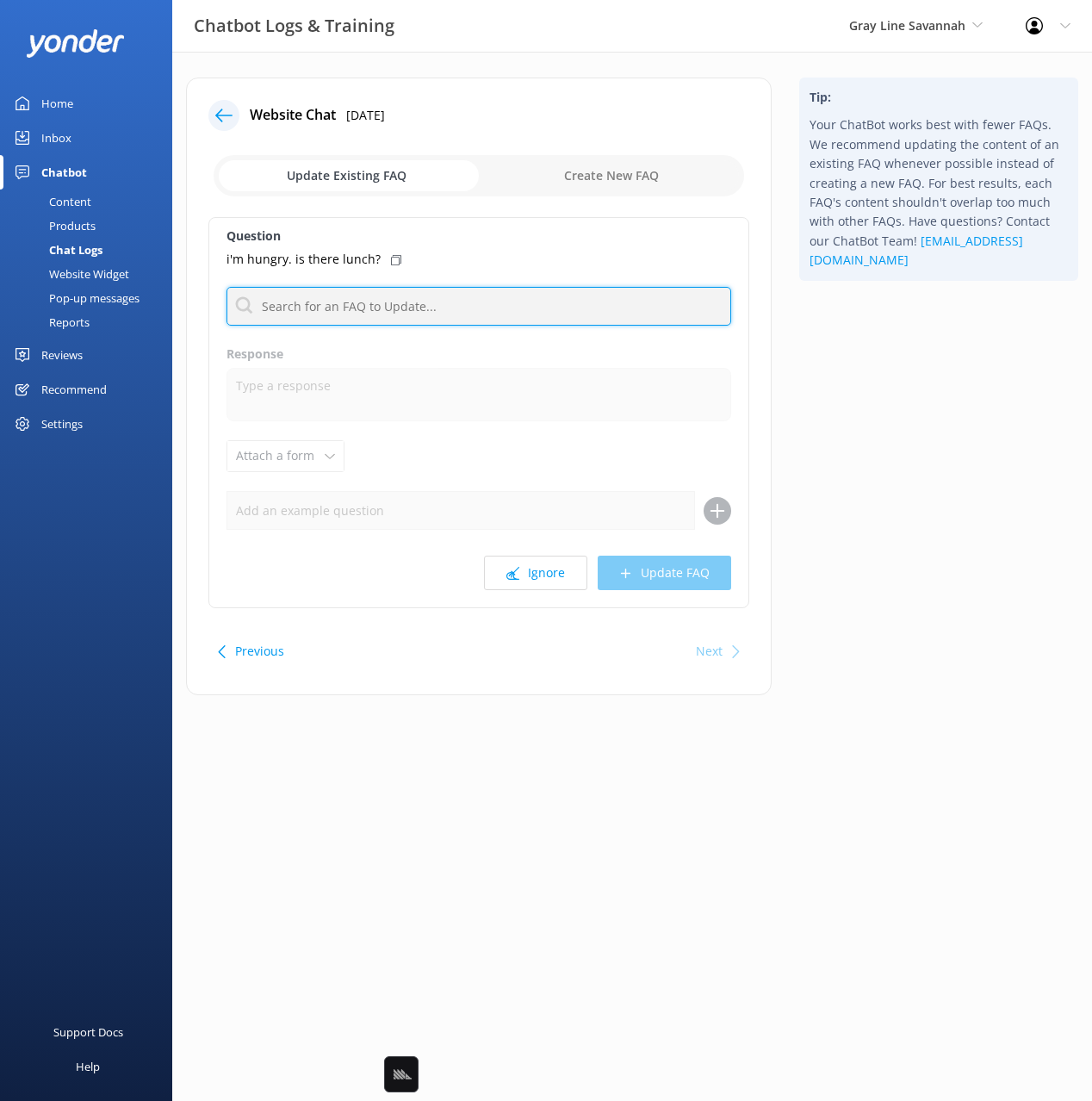
click at [444, 309] on input "text" at bounding box center [479, 306] width 504 height 39
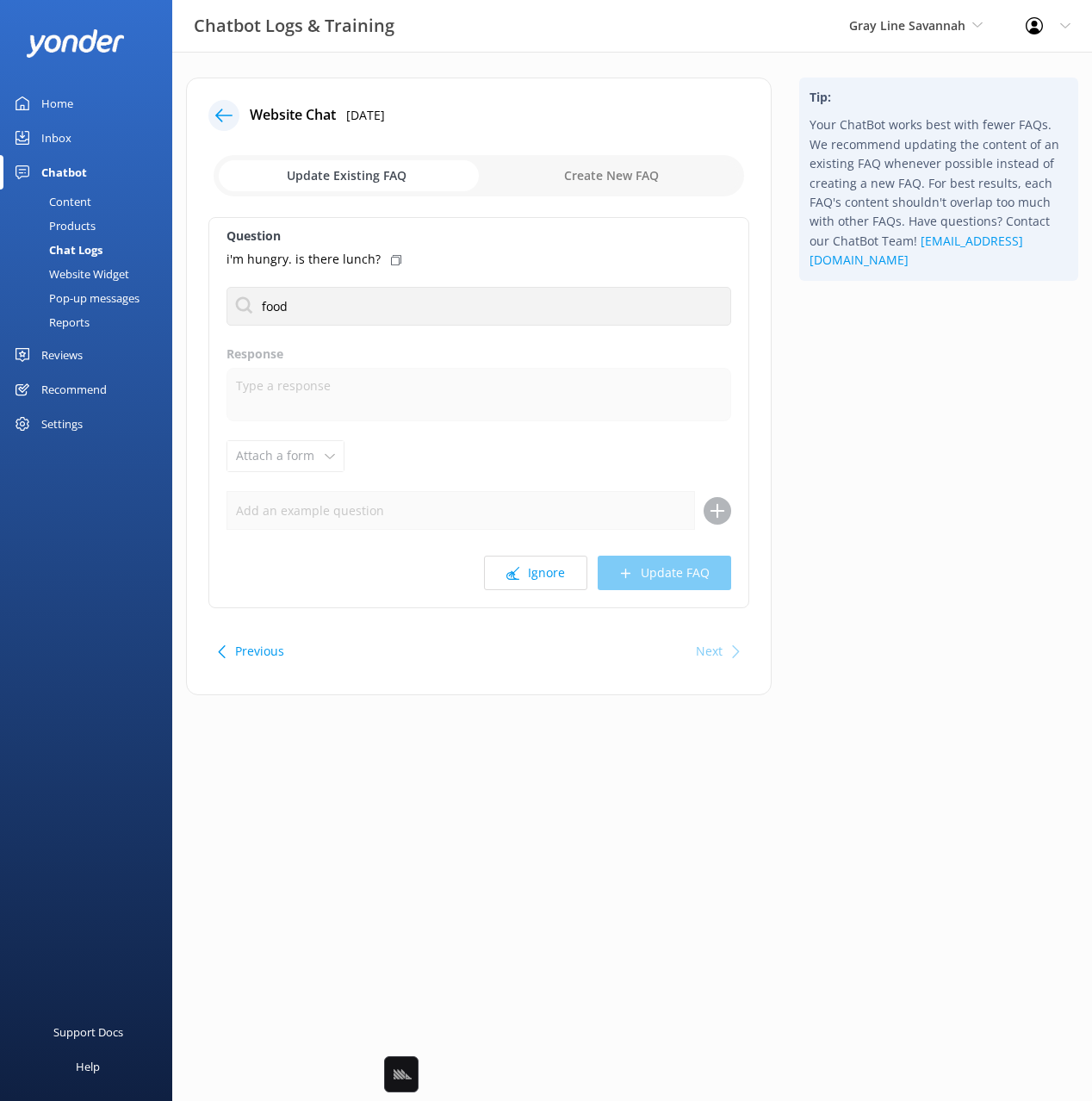
click at [931, 362] on div "Tip: Your ChatBot works best with fewer FAQs. We recommend updating the content…" at bounding box center [938, 395] width 307 height 635
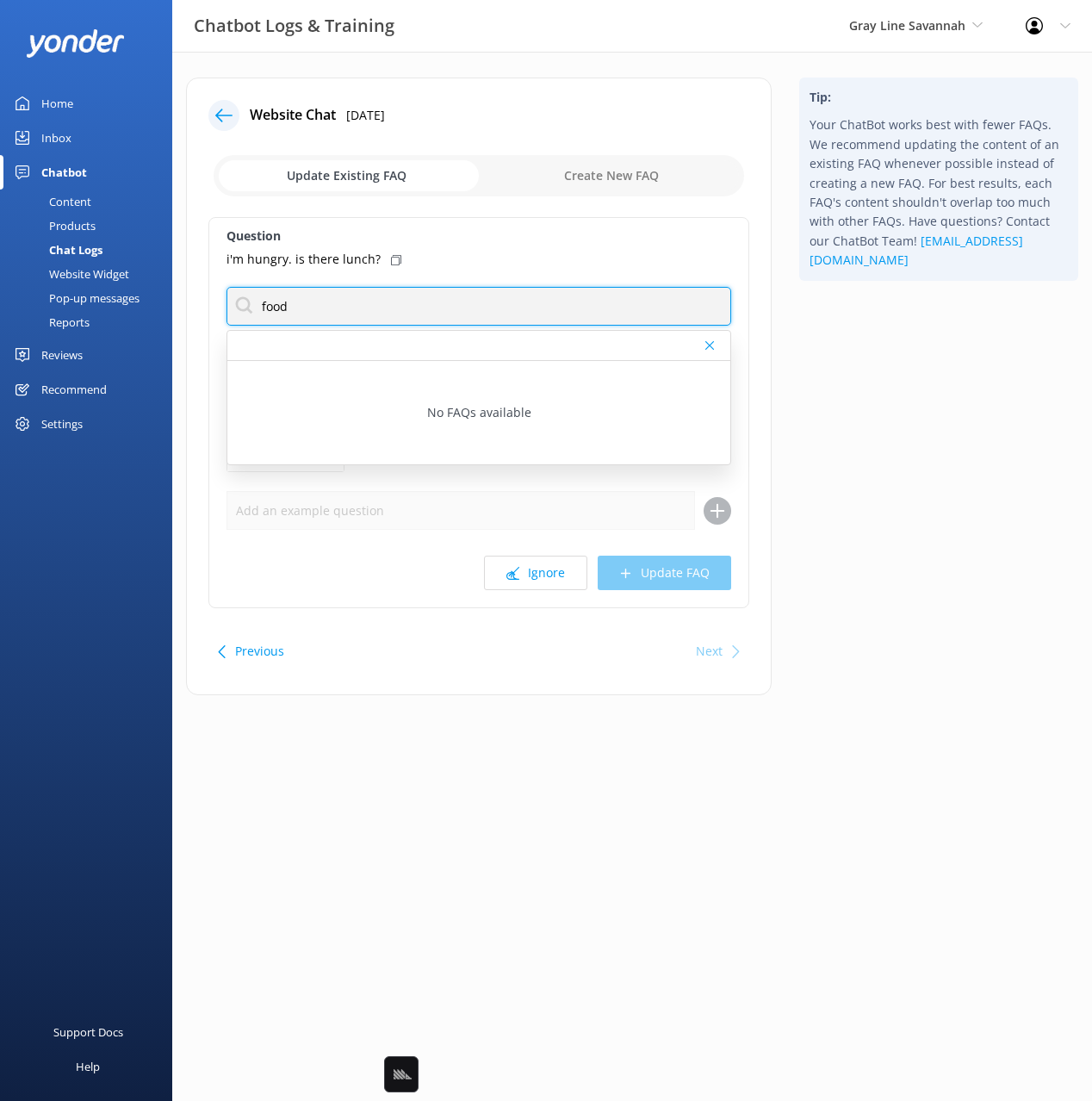
click at [334, 309] on input "food" at bounding box center [479, 306] width 504 height 39
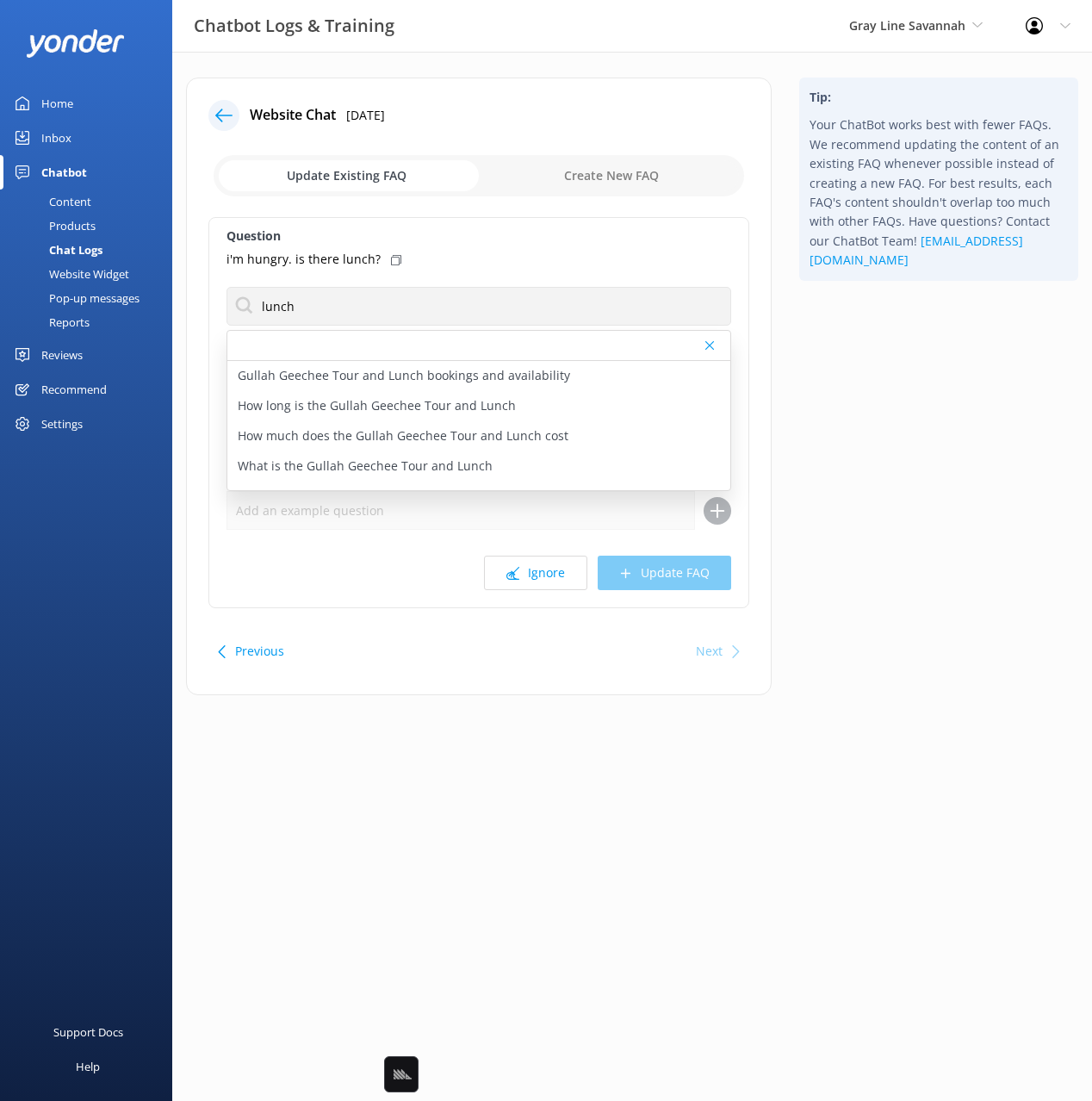
click at [800, 398] on div "Tip: Your ChatBot works best with fewer FAQs. We recommend updating the content…" at bounding box center [938, 395] width 307 height 635
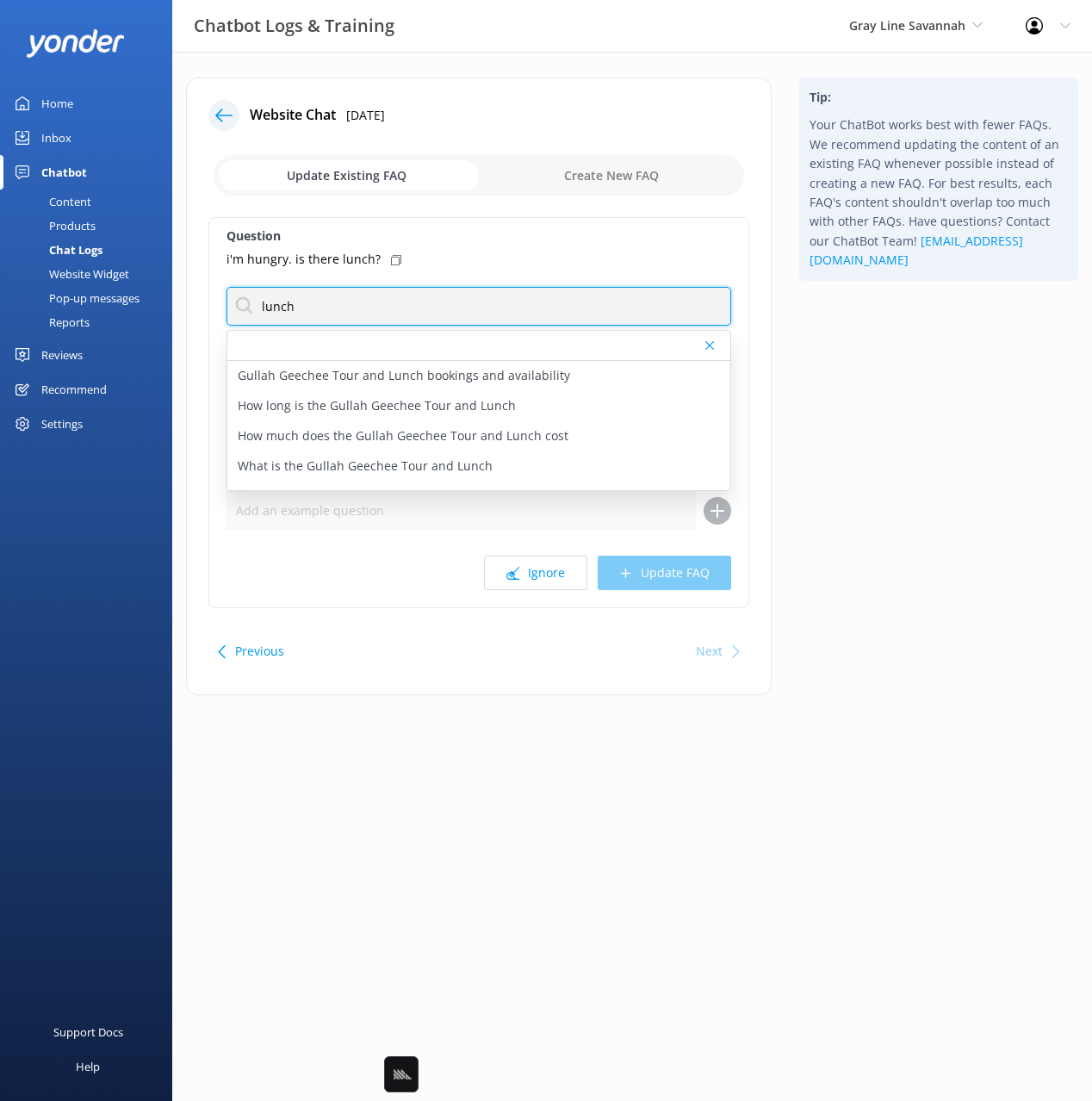
click at [347, 303] on input "lunch" at bounding box center [479, 306] width 504 height 39
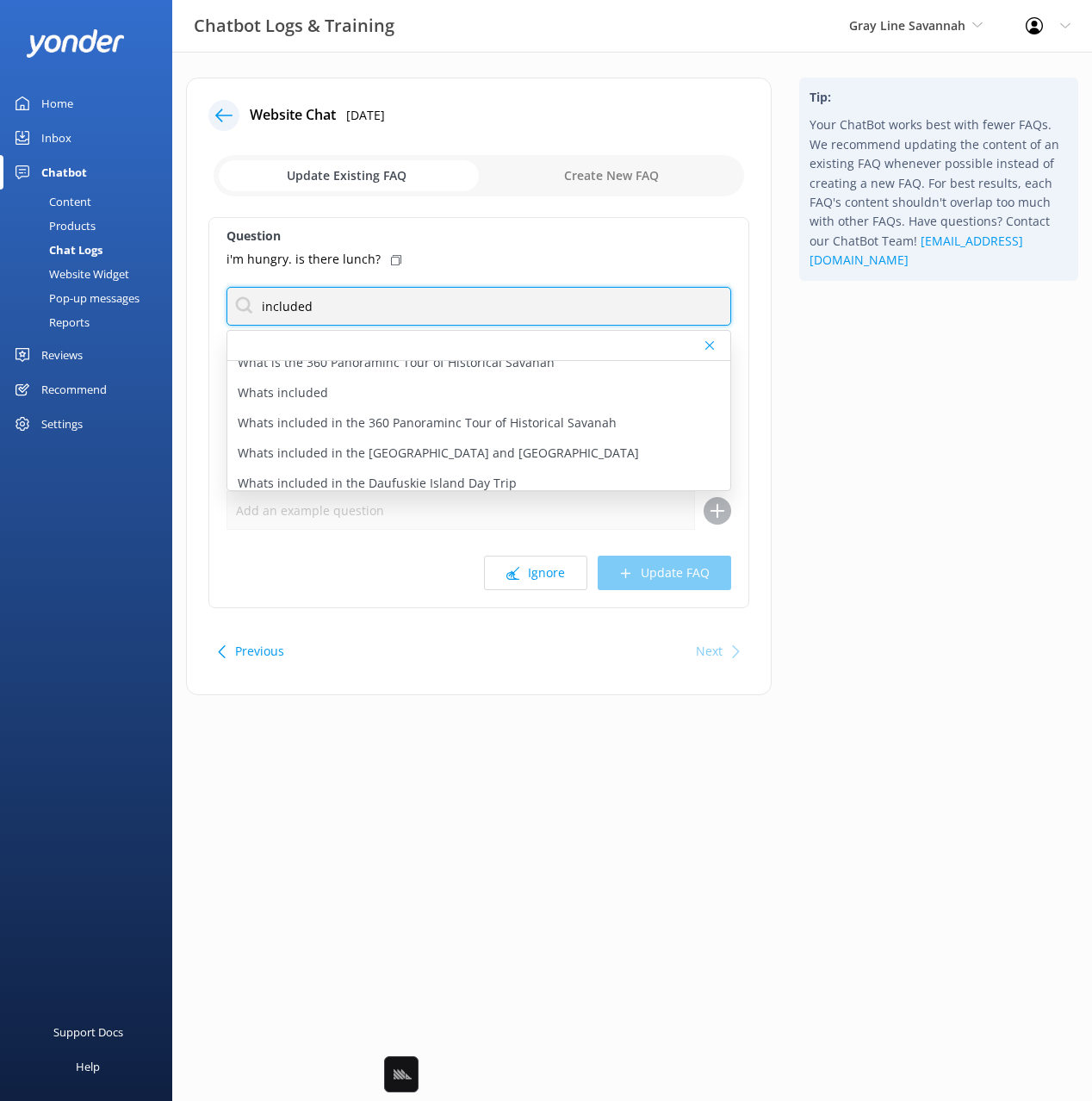
scroll to position [106, 0]
type input "included"
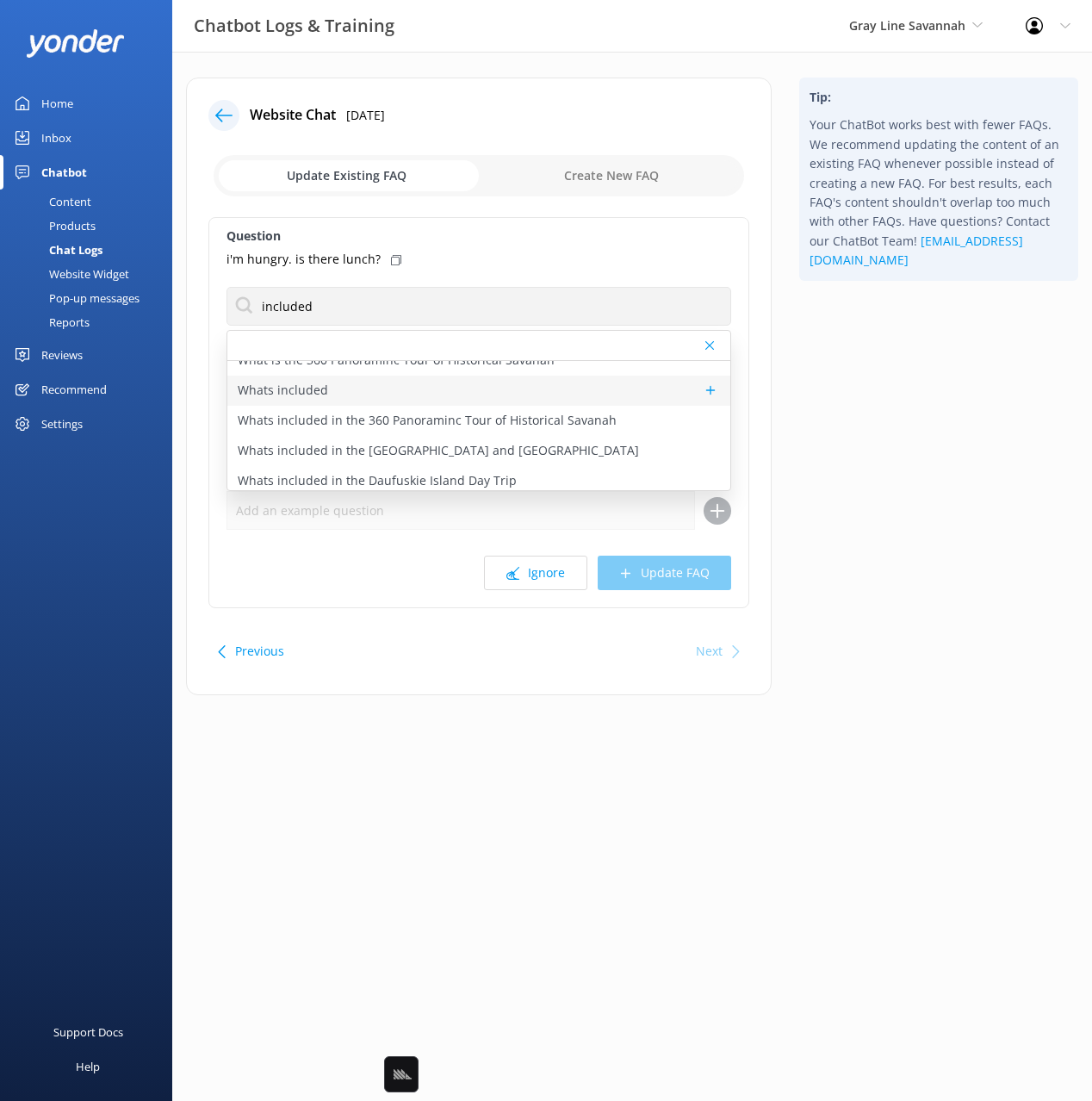
click at [403, 388] on div "Whats included" at bounding box center [479, 391] width 503 height 31
type textarea "As a general guideline, our tours provide free pick-up and drop-off at centrali…"
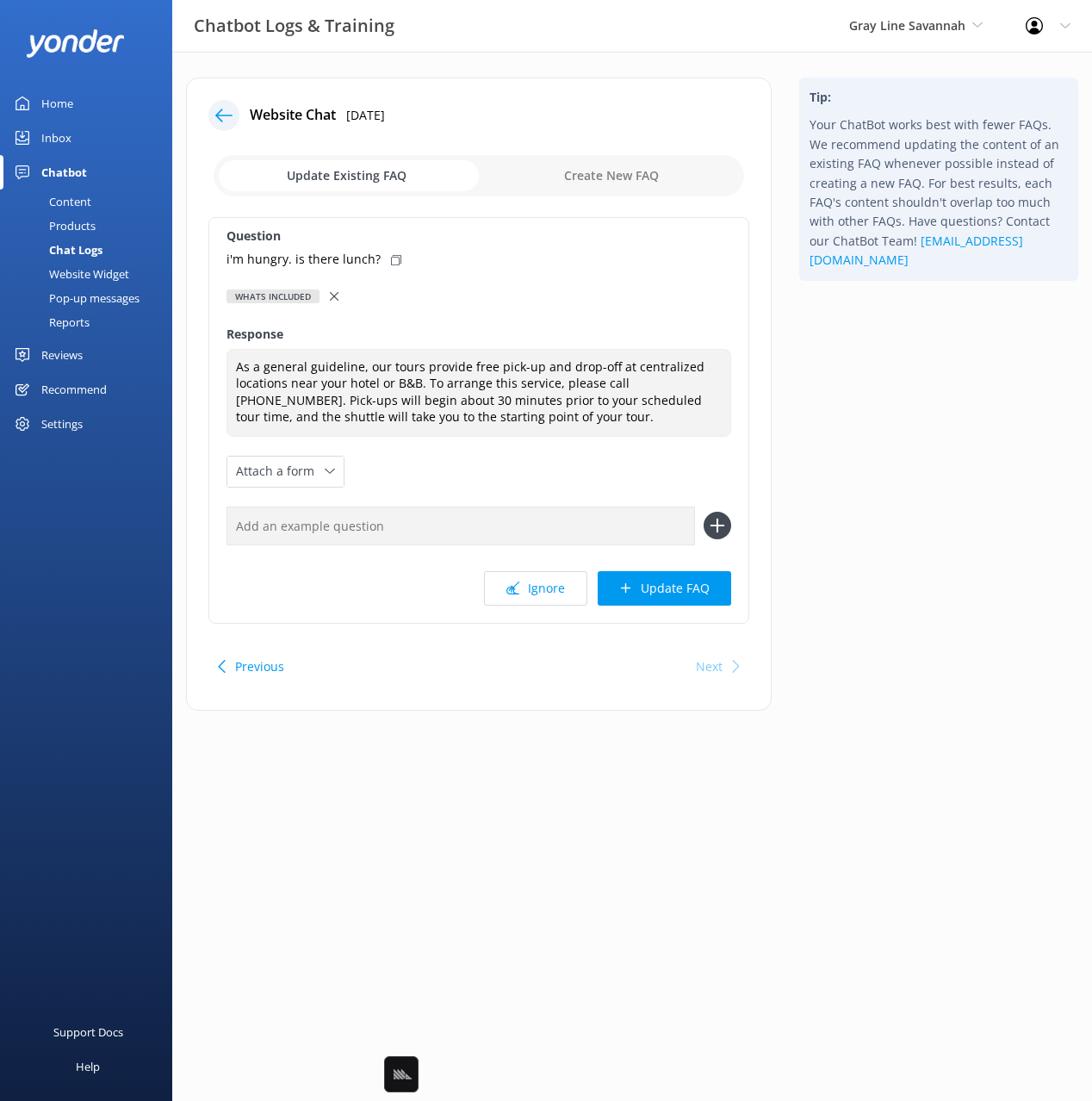
drag, startPoint x: 911, startPoint y: 449, endPoint x: 707, endPoint y: 383, distance: 214.4
click at [910, 449] on div "Tip: Your ChatBot works best with fewer FAQs. We recommend updating the content…" at bounding box center [938, 402] width 307 height 650
click at [332, 293] on icon at bounding box center [333, 296] width 9 height 9
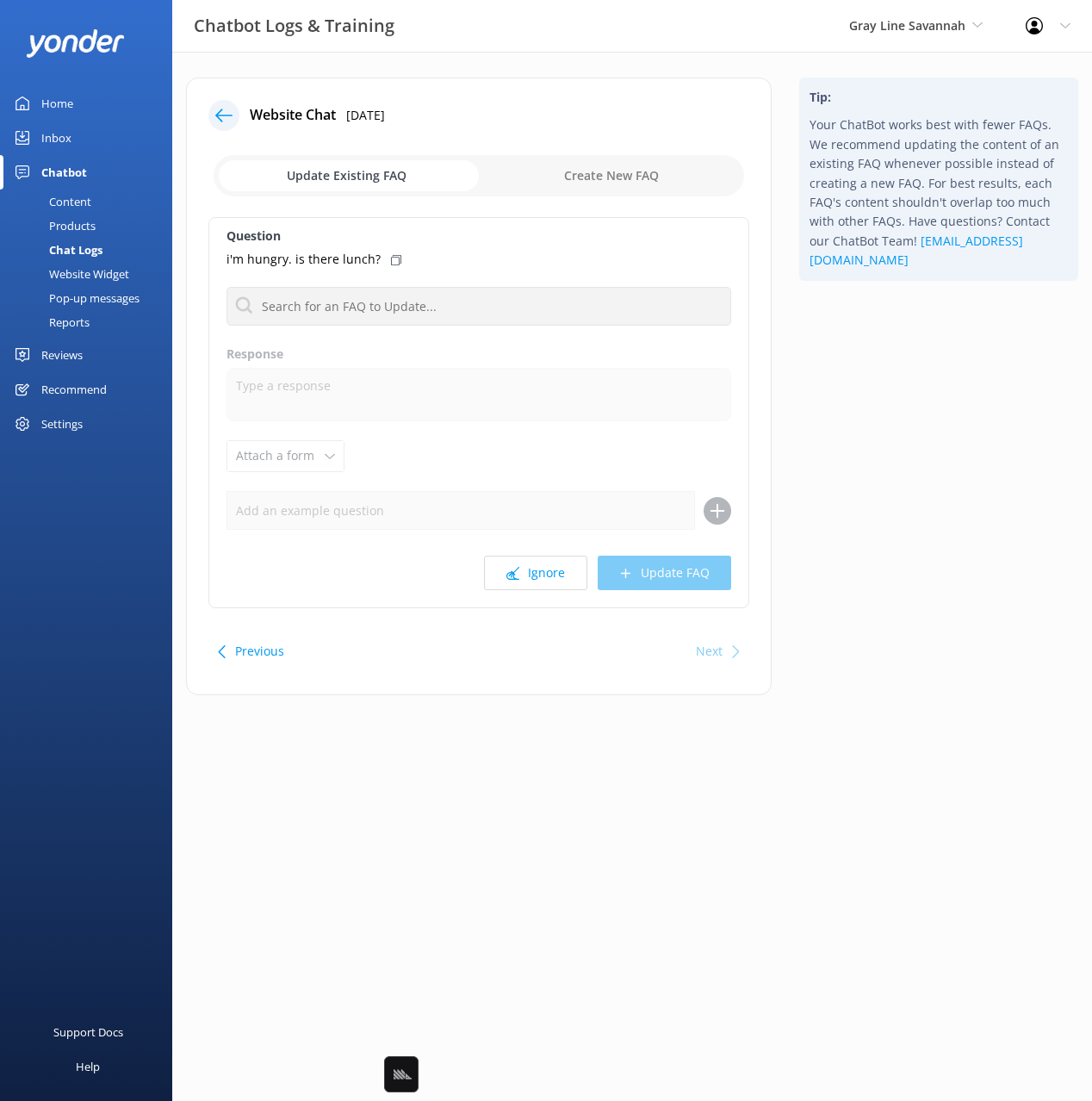
drag, startPoint x: 946, startPoint y: 435, endPoint x: 849, endPoint y: 574, distance: 169.5
click at [944, 436] on div "Tip: Your ChatBot works best with fewer FAQs. We recommend updating the content…" at bounding box center [938, 395] width 307 height 635
drag, startPoint x: 700, startPoint y: 656, endPoint x: 782, endPoint y: 601, distance: 98.7
click at [700, 656] on div "Next" at bounding box center [709, 651] width 27 height 34
drag, startPoint x: 884, startPoint y: 516, endPoint x: 582, endPoint y: 558, distance: 304.9
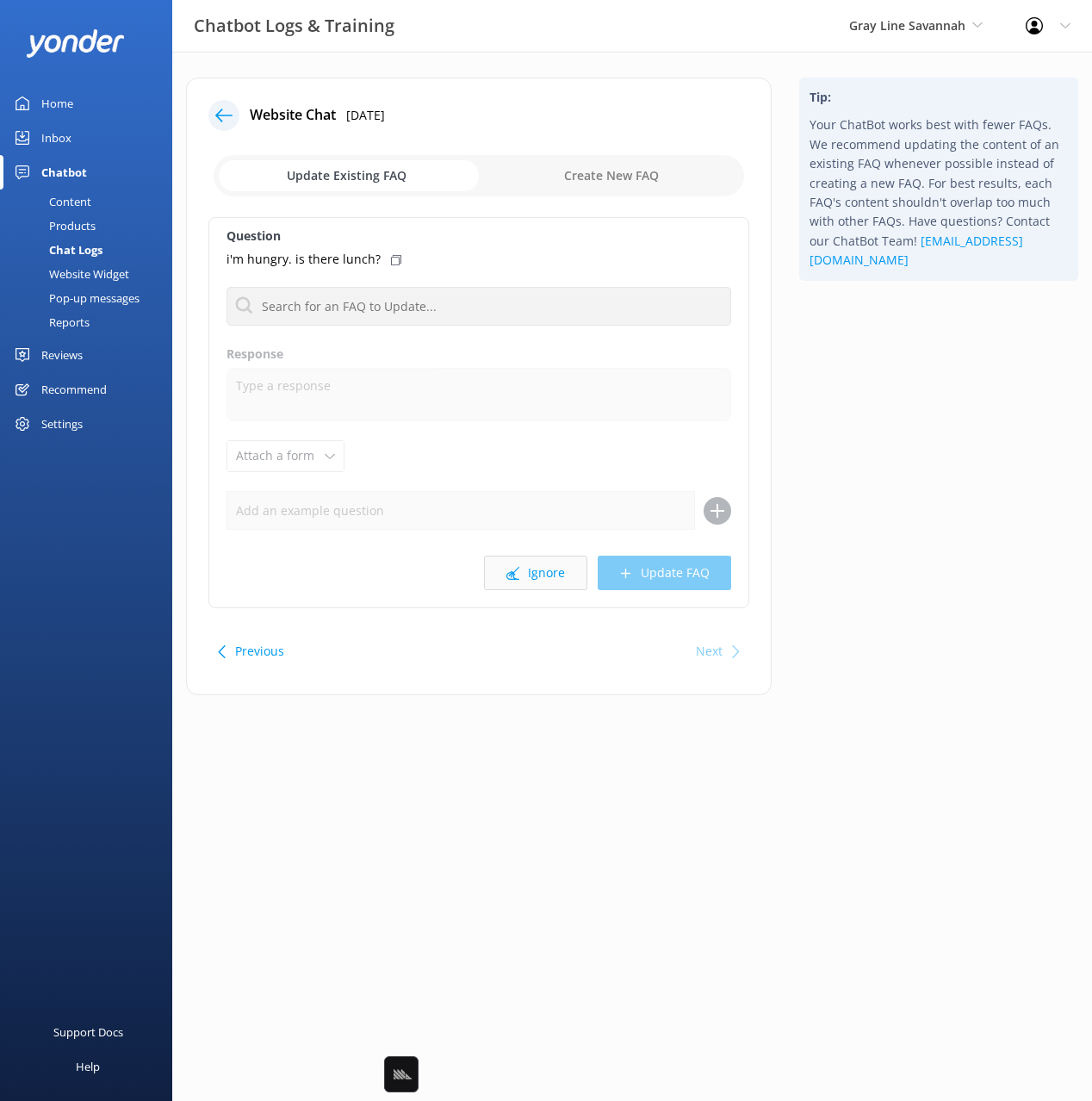
click at [880, 516] on div "Tip: Your ChatBot works best with fewer FAQs. We recommend updating the content…" at bounding box center [938, 395] width 307 height 635
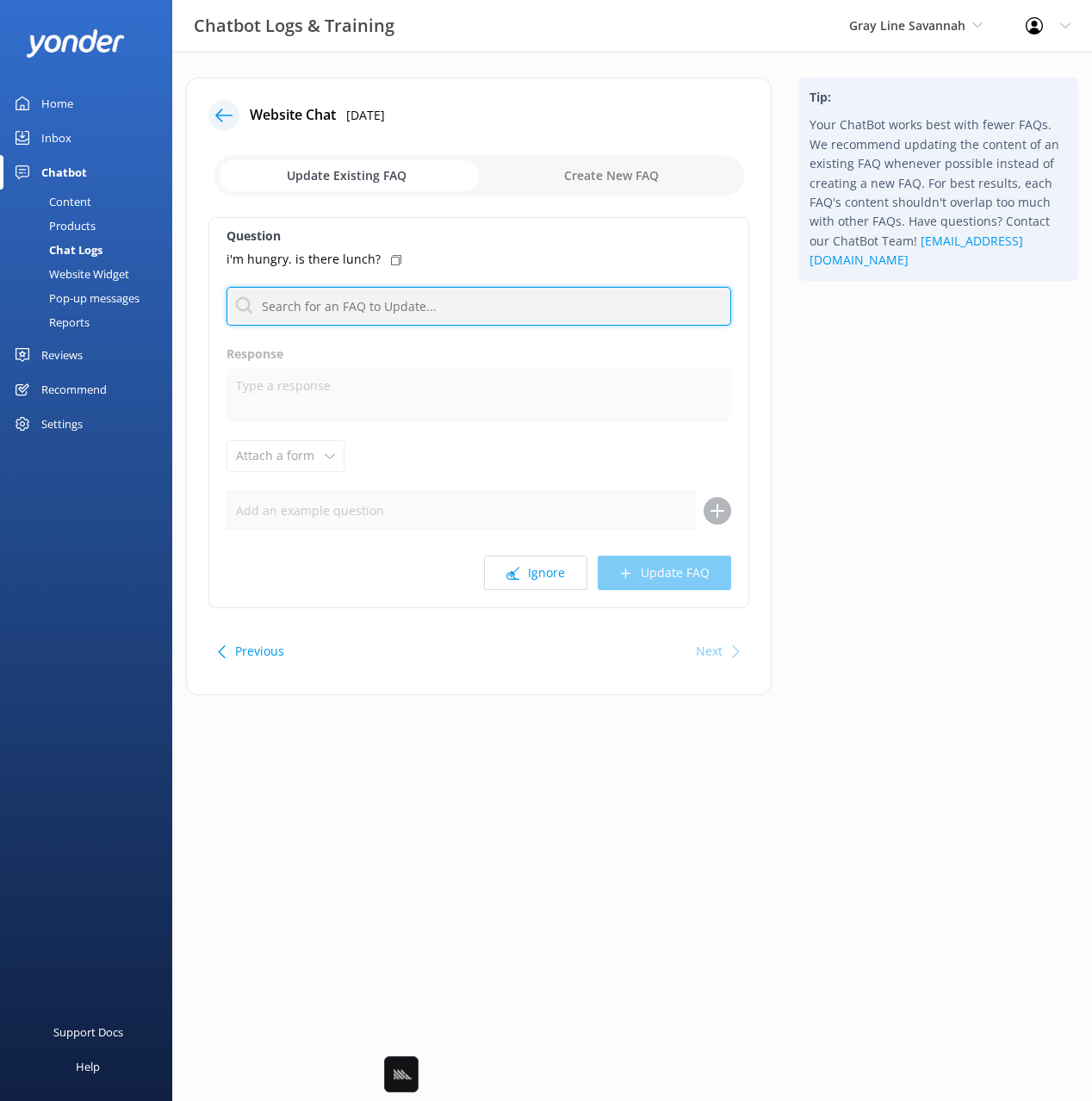
click at [395, 310] on input "text" at bounding box center [479, 306] width 504 height 39
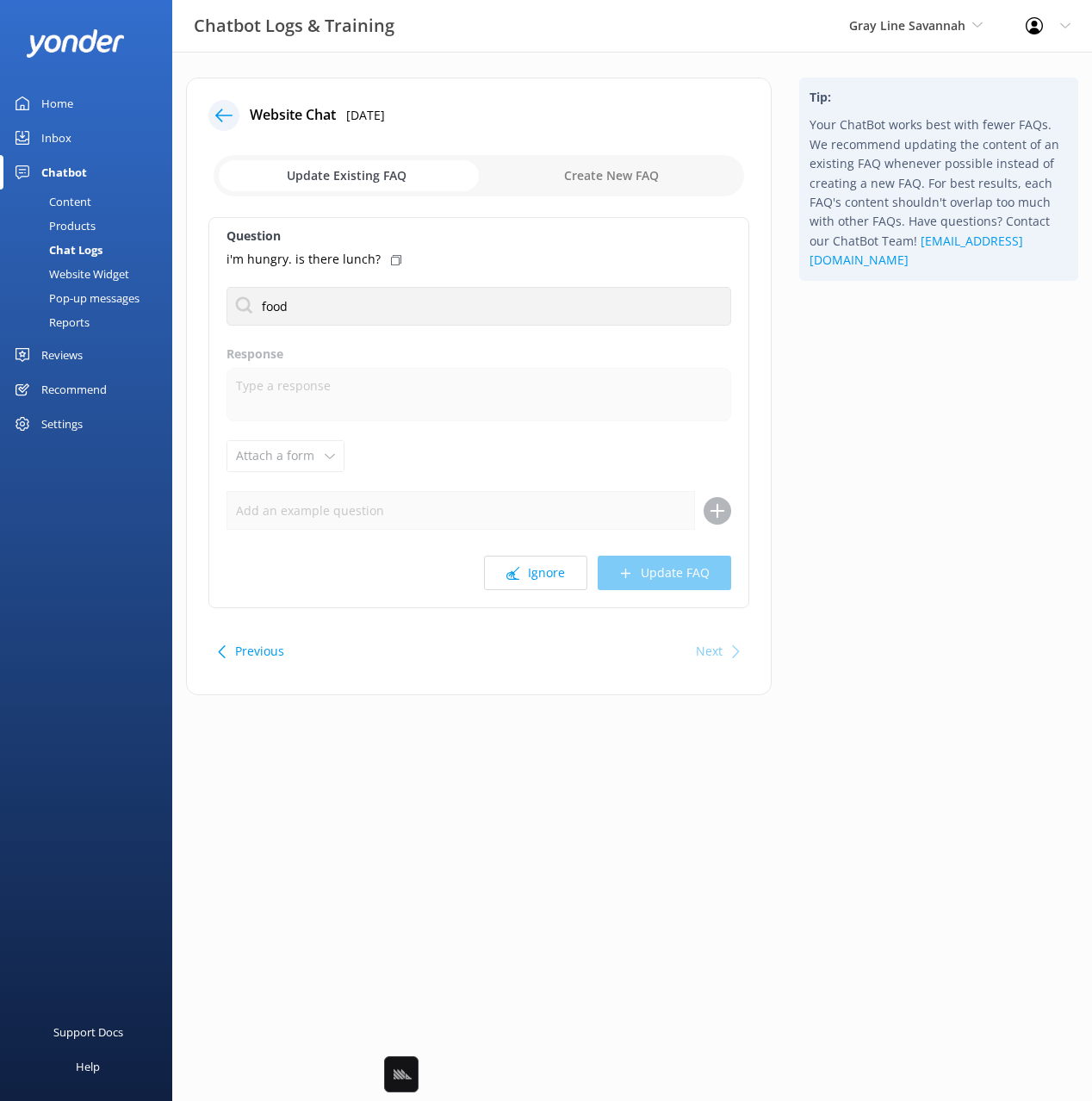
click at [926, 346] on div "Tip: Your ChatBot works best with fewer FAQs. We recommend updating the content…" at bounding box center [938, 395] width 307 height 635
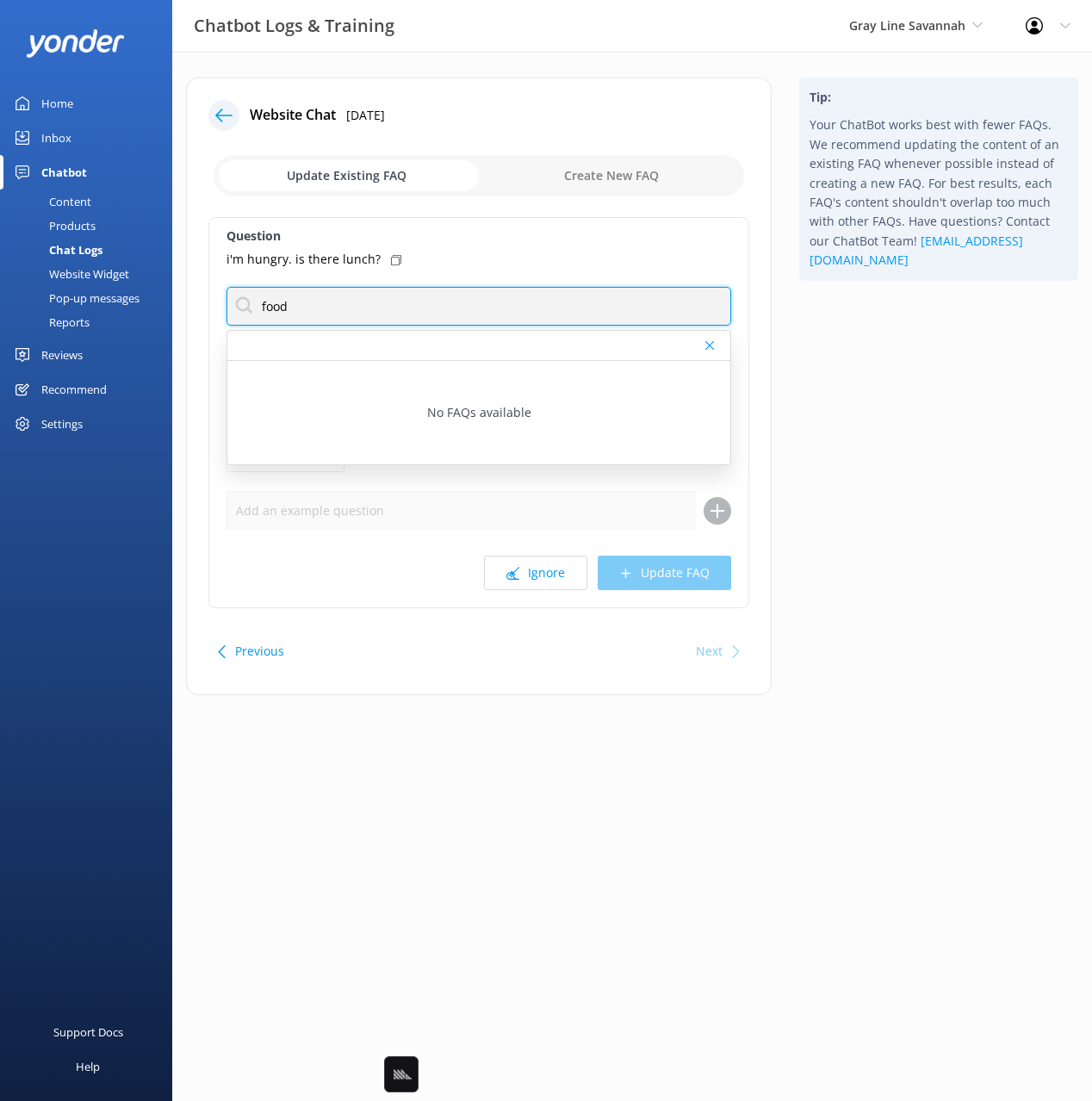
click at [469, 310] on input "food" at bounding box center [479, 306] width 504 height 39
type input "lunch"
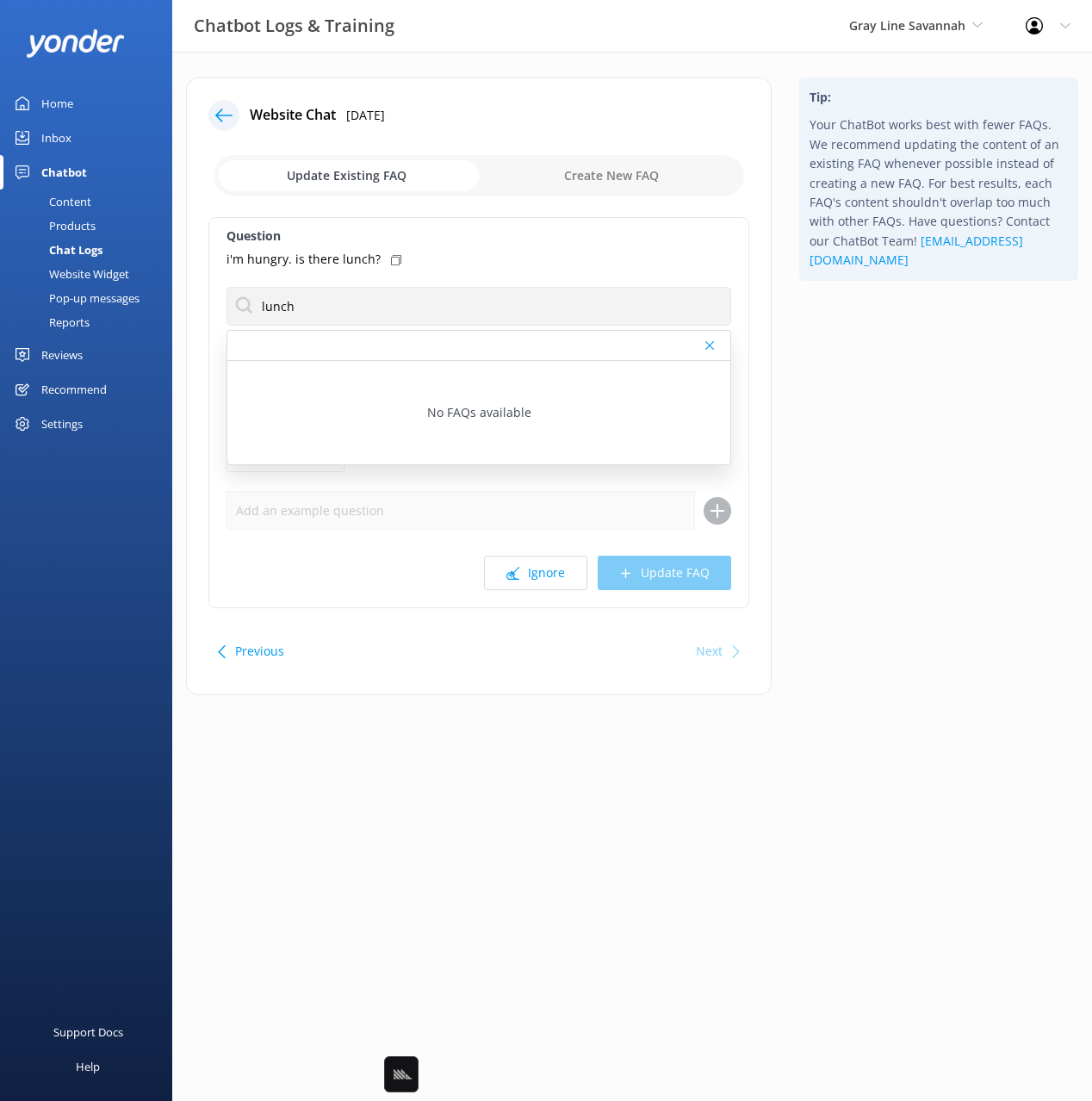
drag, startPoint x: 937, startPoint y: 366, endPoint x: 676, endPoint y: 292, distance: 271.3
click at [924, 361] on div "Tip: Your ChatBot works best with fewer FAQs. We recommend updating the content…" at bounding box center [938, 395] width 307 height 635
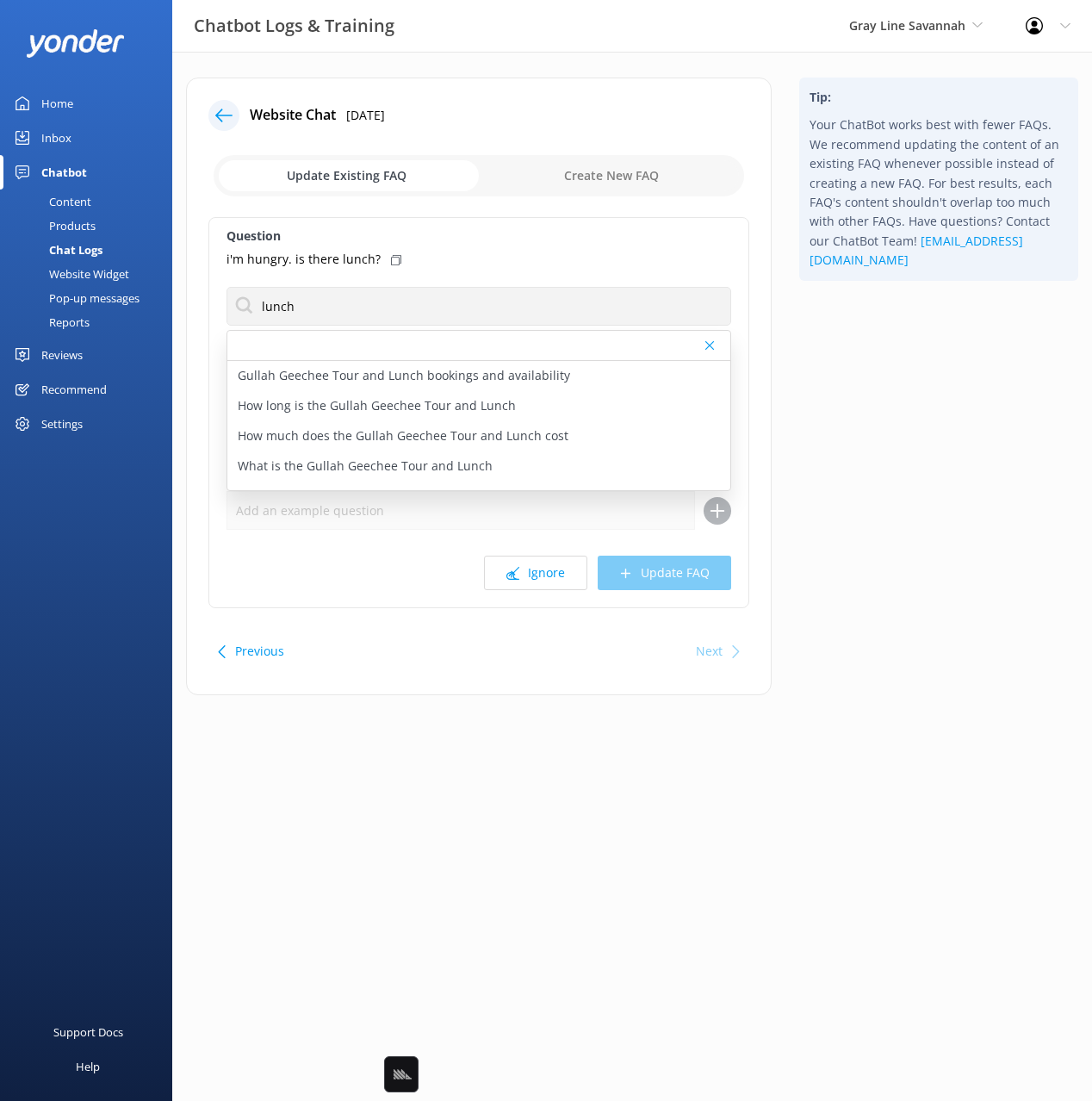
drag, startPoint x: 387, startPoint y: 260, endPoint x: 406, endPoint y: 273, distance: 23.0
click at [391, 260] on icon at bounding box center [396, 260] width 11 height 11
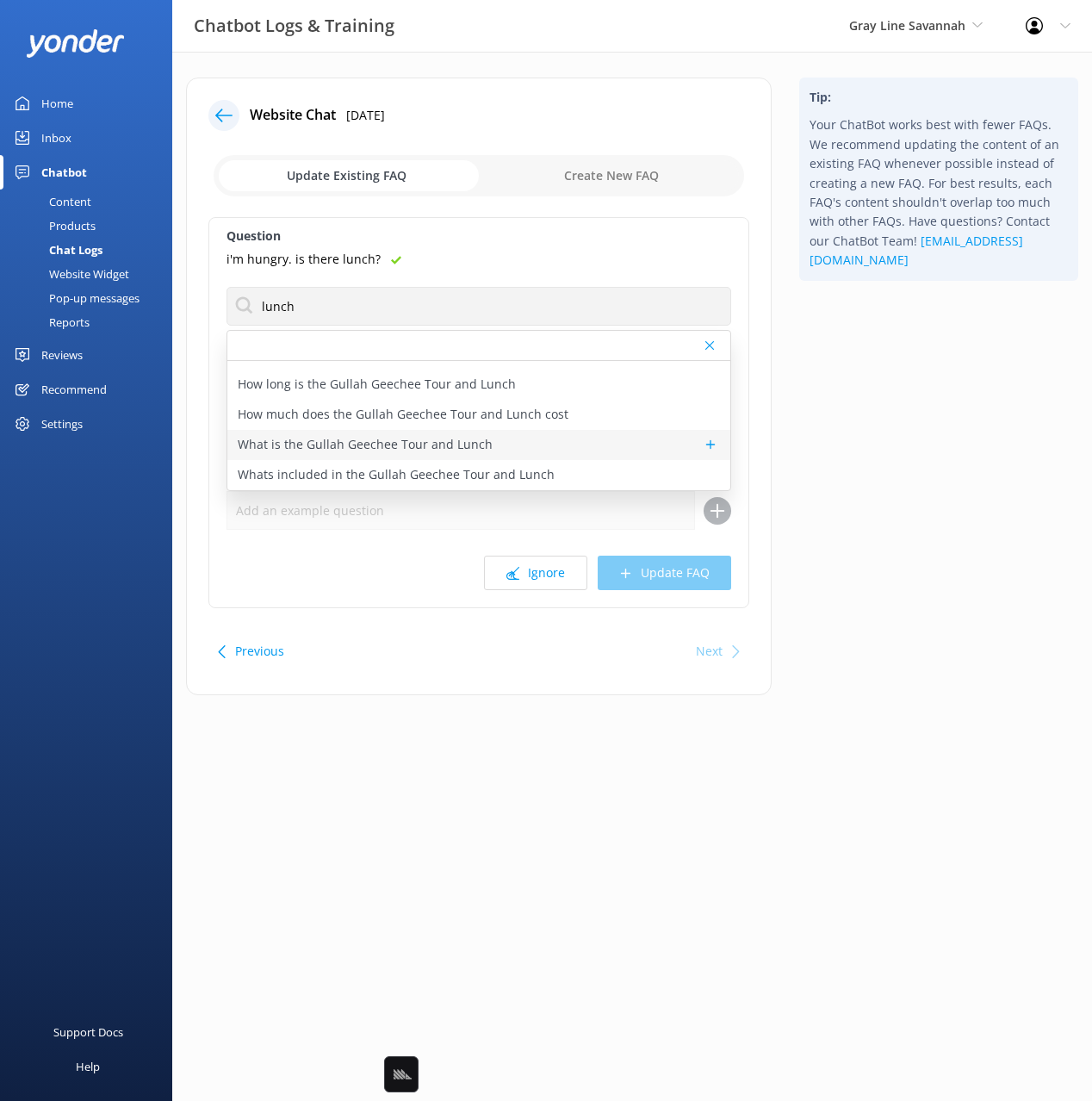
drag, startPoint x: 446, startPoint y: 441, endPoint x: 479, endPoint y: 448, distance: 33.7
click at [446, 441] on p "What is the Gullah Geechee Tour and Lunch" at bounding box center [365, 444] width 255 height 19
type textarea "The Gullah Geechee Tour and Lunch is a cultural and historical experience led b…"
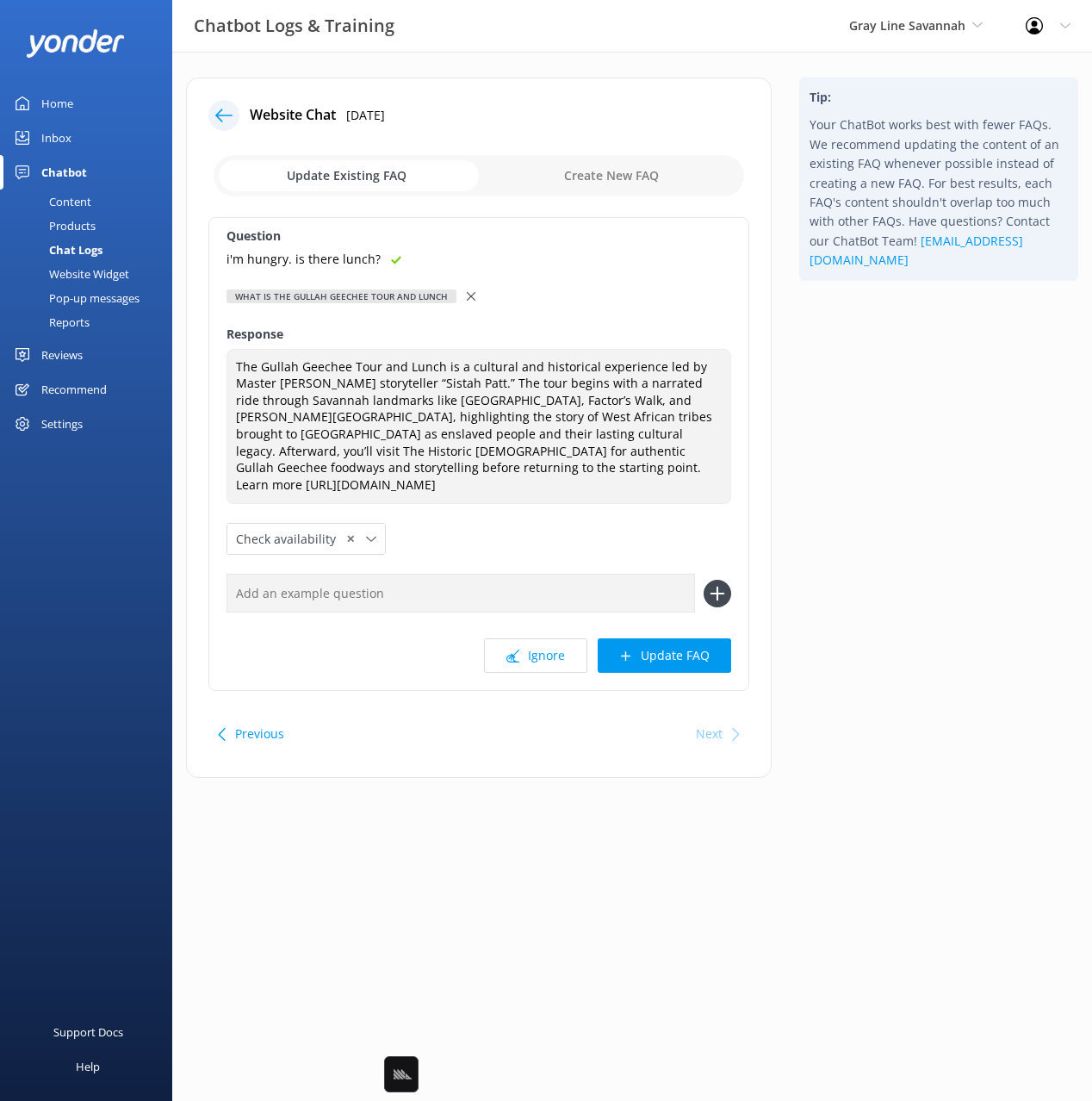
click at [580, 589] on input "text" at bounding box center [460, 593] width 468 height 39
click at [578, 591] on input "text" at bounding box center [460, 593] width 468 height 39
click at [568, 601] on input "text" at bounding box center [460, 593] width 468 height 39
paste input "i'm hungry. is there lunch?"
type input "i'm hungry. is there lunch?"
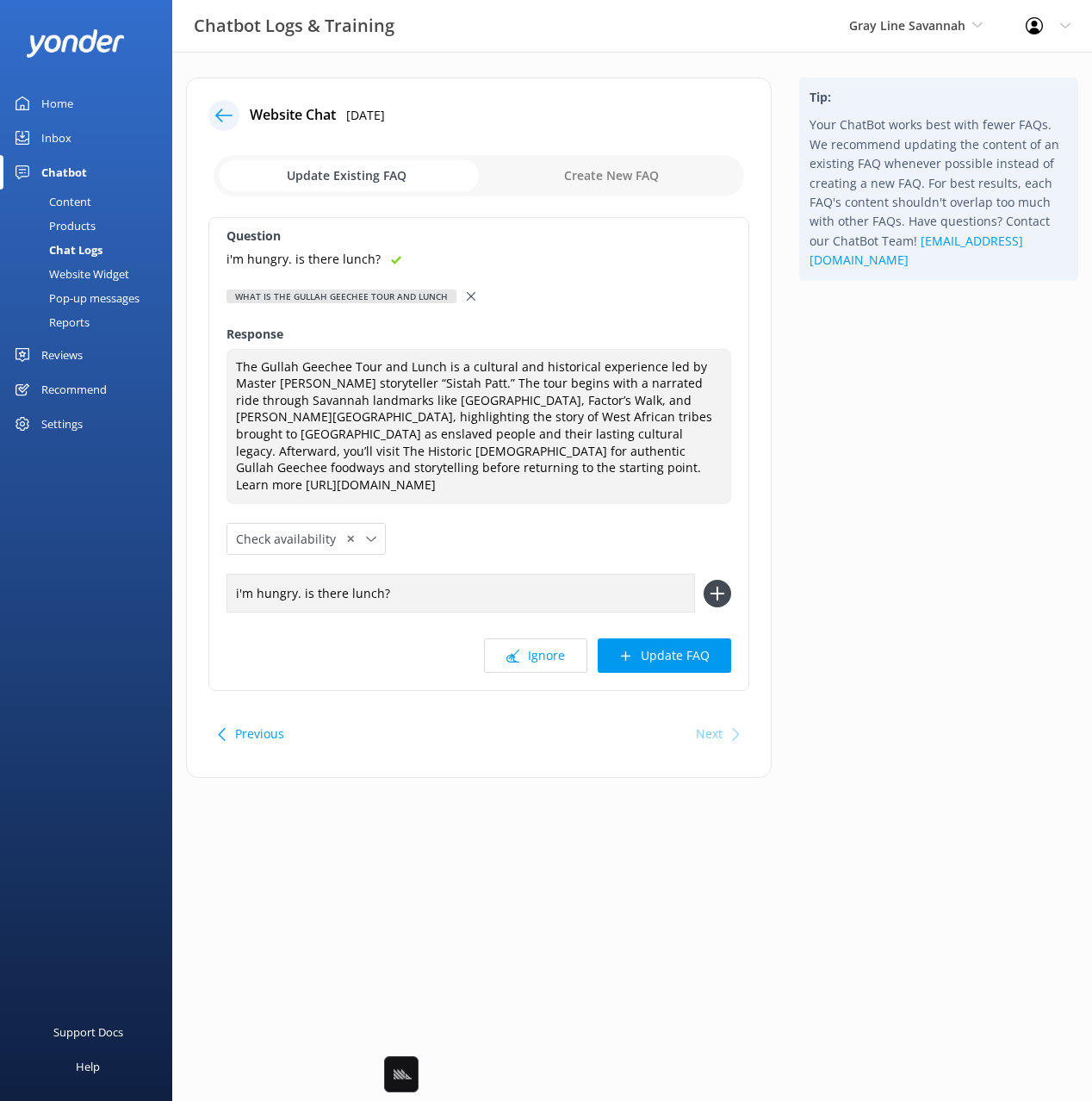
click at [703, 580] on button at bounding box center [717, 594] width 28 height 28
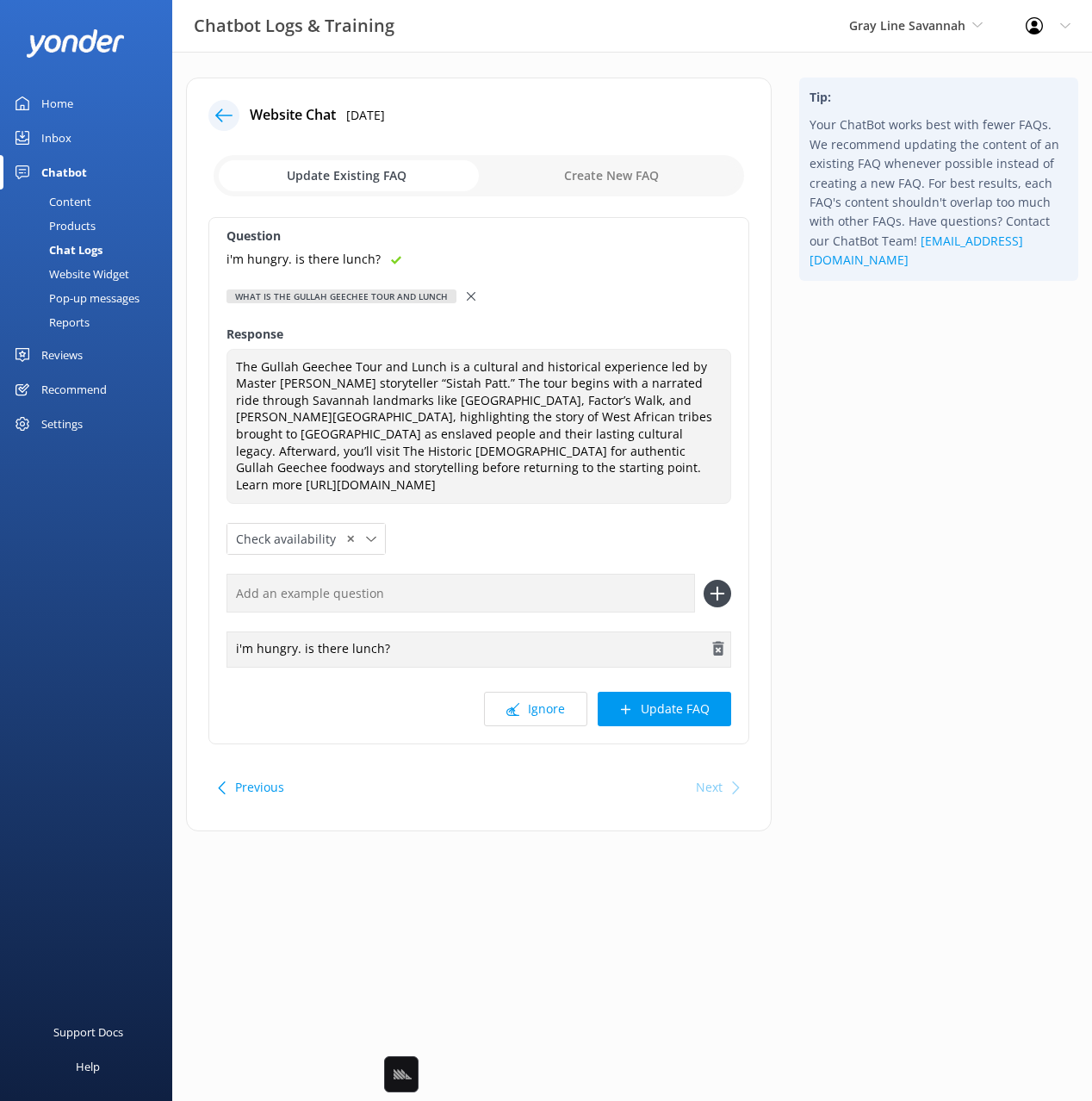
click at [716, 647] on use "button" at bounding box center [718, 648] width 11 height 14
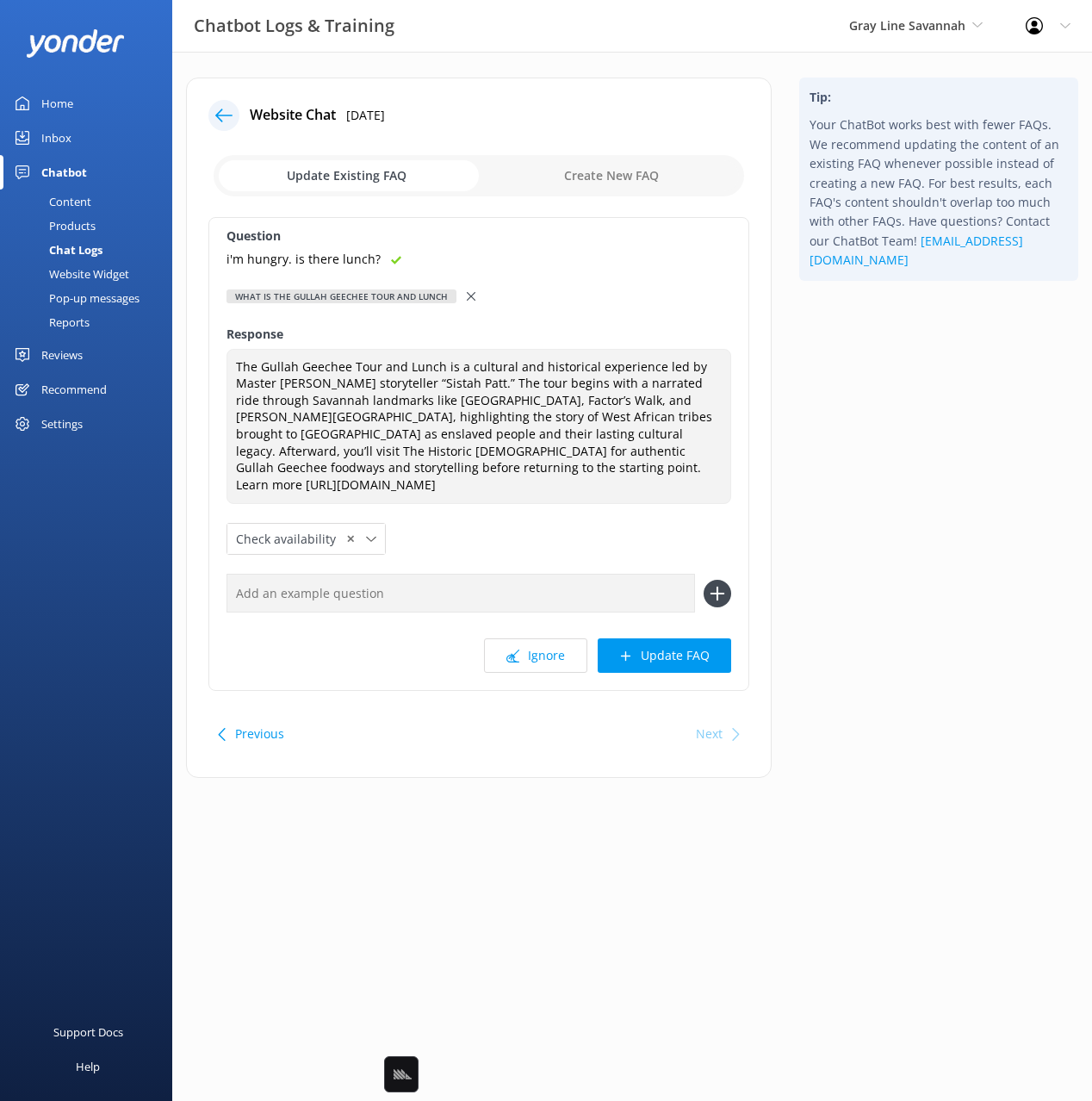
drag, startPoint x: 850, startPoint y: 634, endPoint x: 507, endPoint y: 387, distance: 422.7
click at [837, 628] on div "Tip: Your ChatBot works best with fewer FAQs. We recommend updating the content…" at bounding box center [938, 436] width 307 height 718
click at [471, 293] on div at bounding box center [472, 296] width 12 height 19
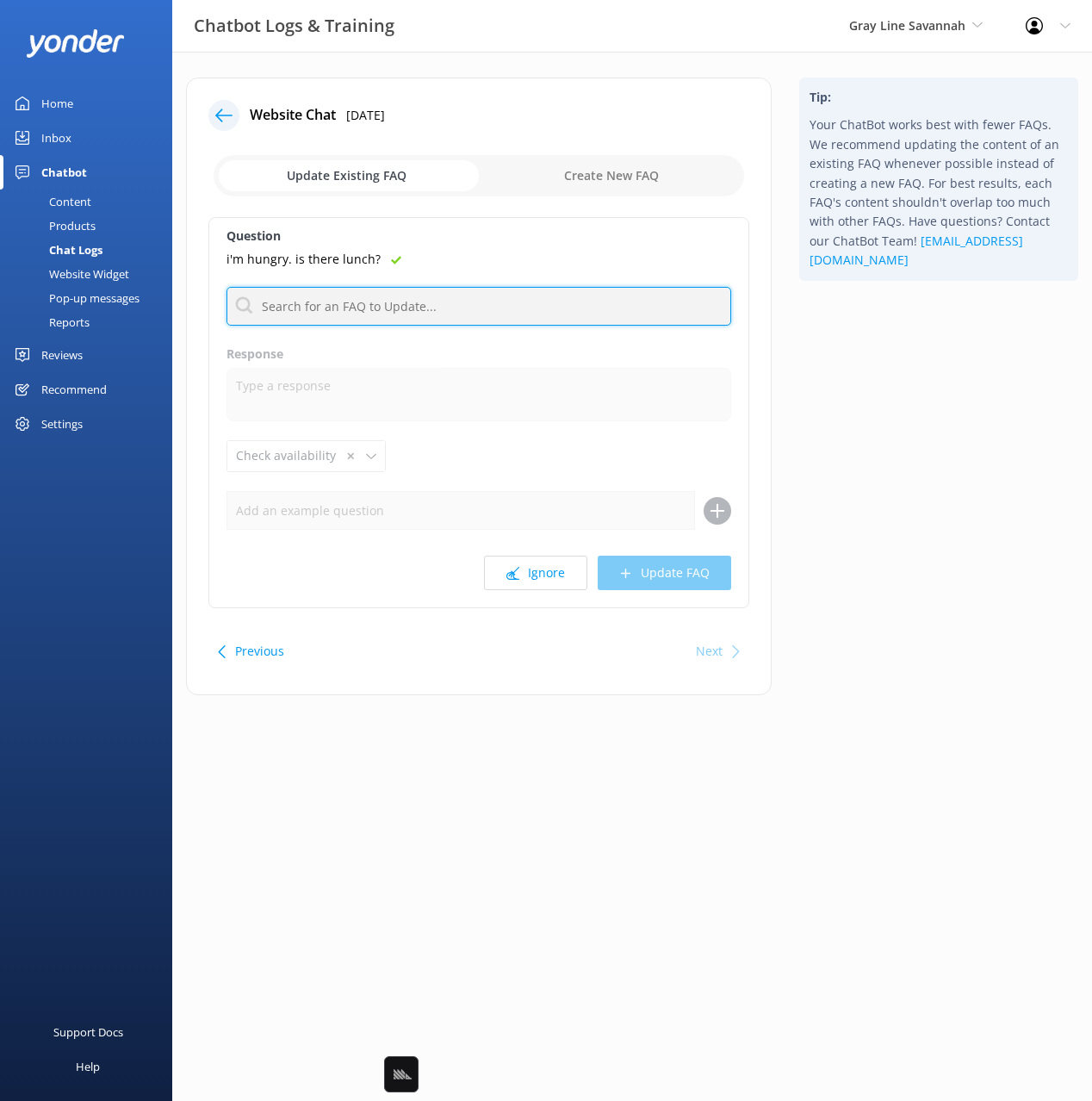
click at [318, 307] on input "text" at bounding box center [479, 306] width 504 height 39
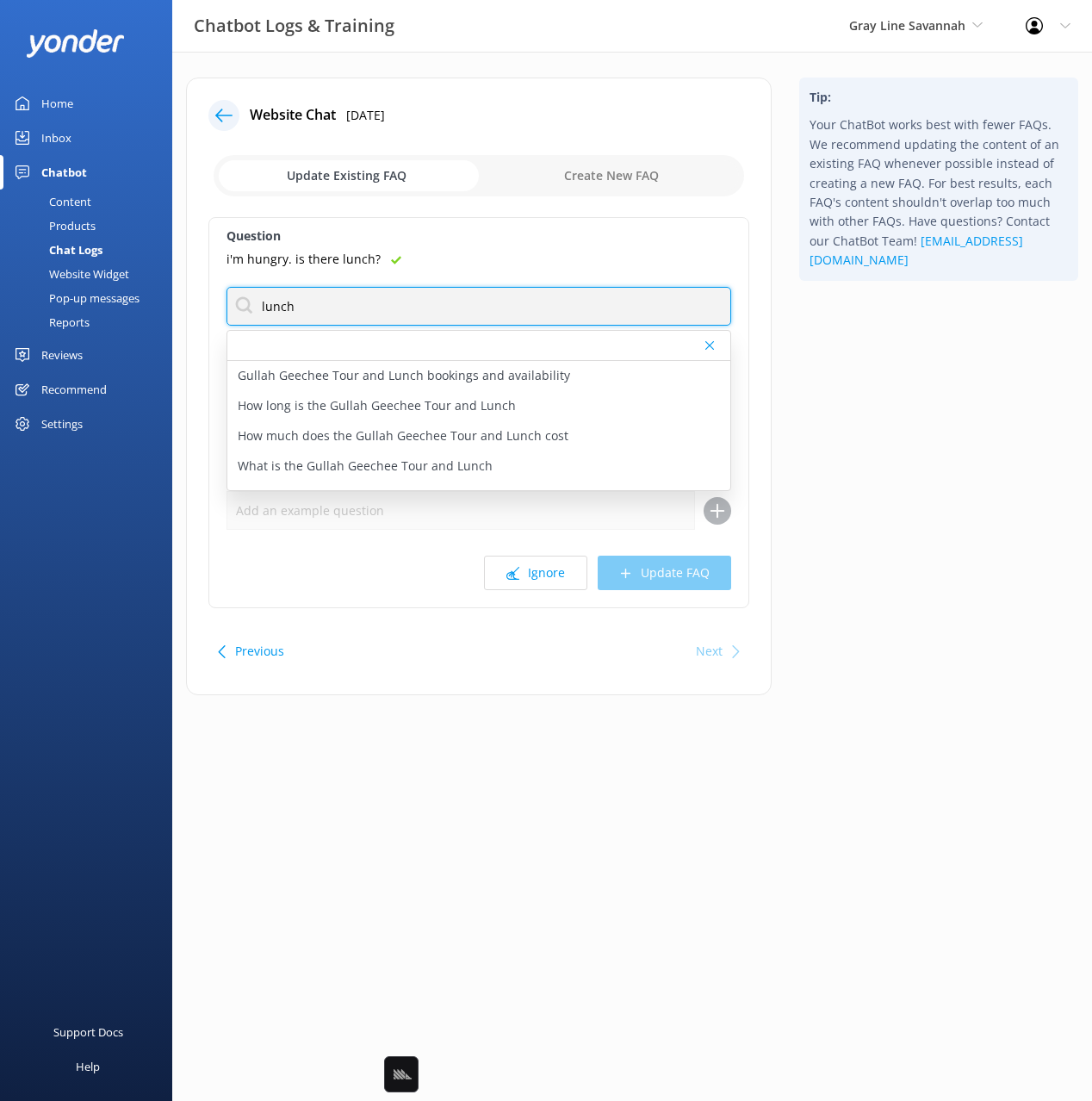
type input "lunch"
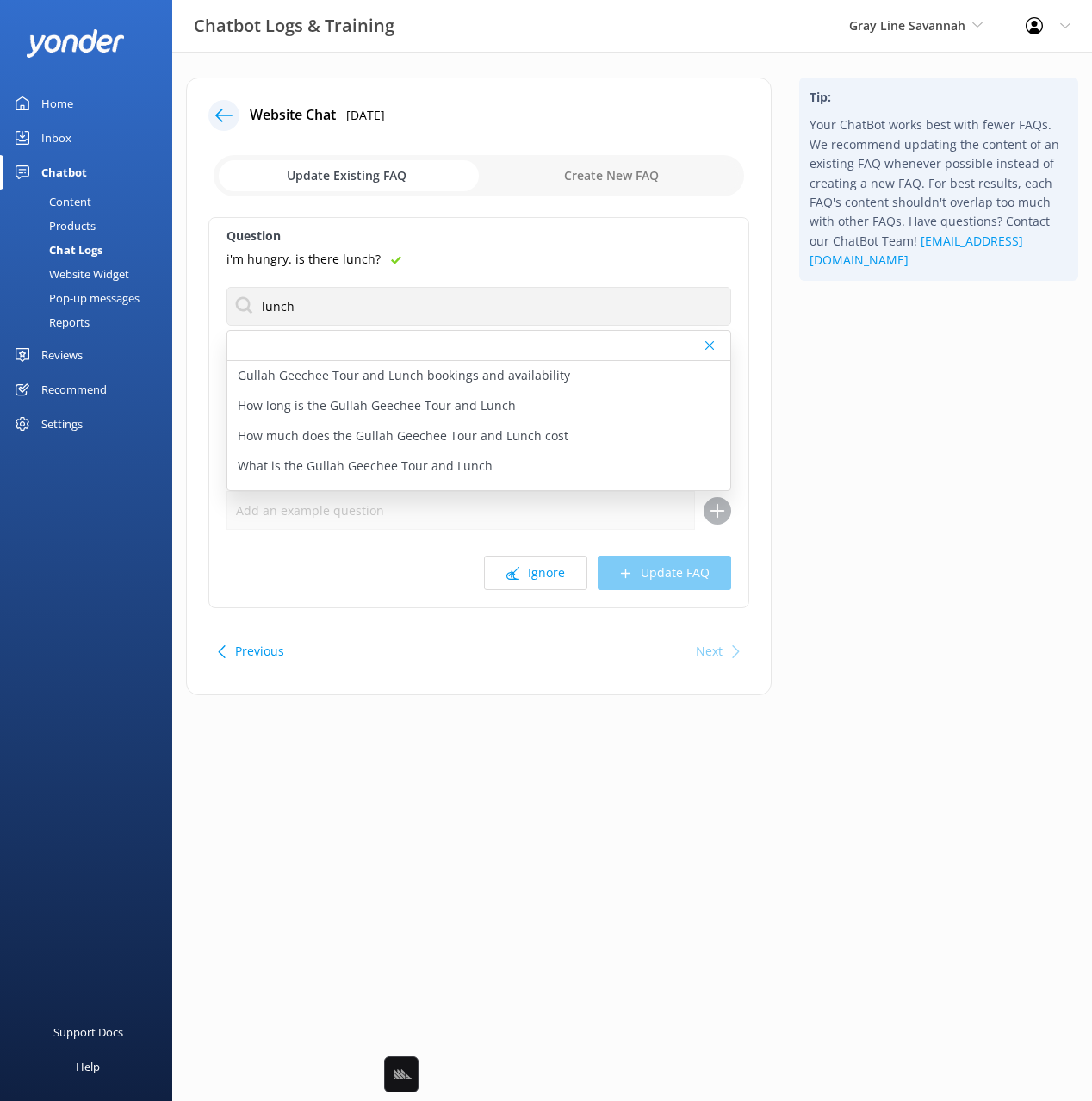
click at [910, 388] on div "Tip: Your ChatBot works best with fewer FAQs. We recommend updating the content…" at bounding box center [938, 395] width 307 height 635
click at [423, 366] on p "Gullah Geechee Tour and Lunch bookings and availability" at bounding box center [404, 376] width 332 height 19
type textarea "You can check live availability and book your Gullah Geechee Tour and Lunch onl…"
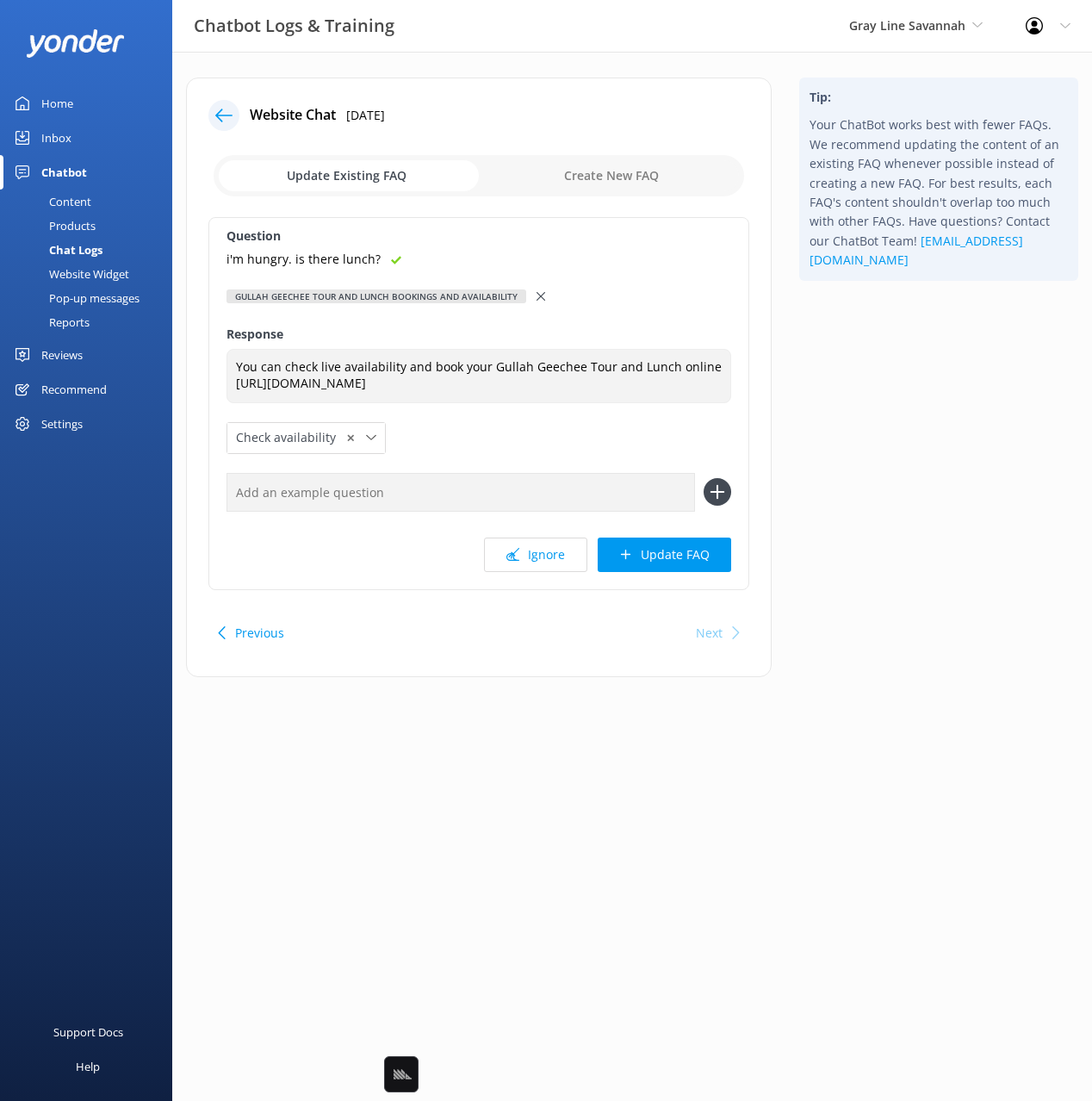
click at [405, 510] on input "text" at bounding box center [460, 492] width 468 height 39
paste input "i'm hungry. is there lunch?"
type input "i'm hungry. is there lunch?"
click at [703, 478] on button at bounding box center [717, 491] width 28 height 28
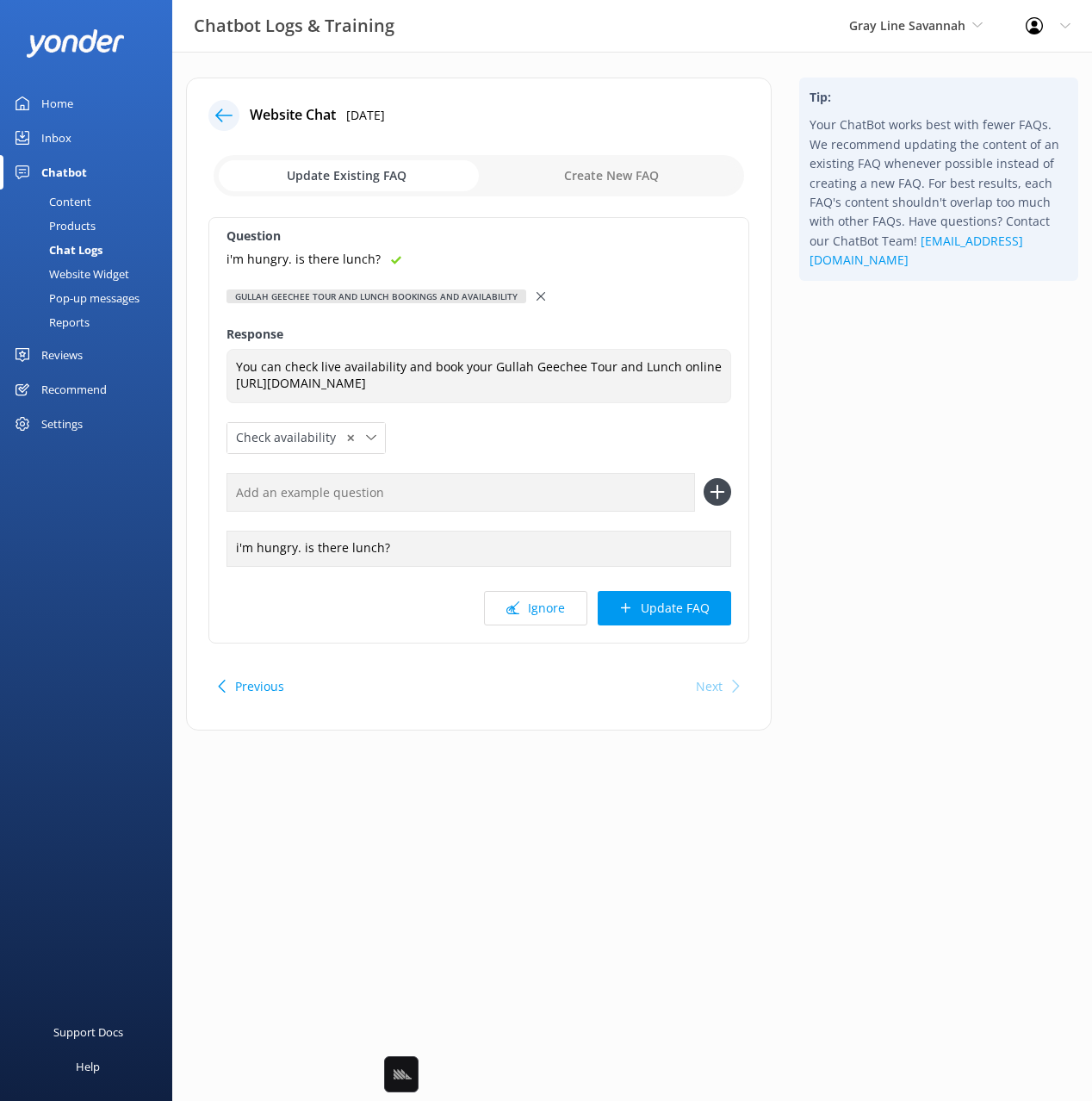
click at [672, 616] on button "Update FAQ" at bounding box center [664, 608] width 134 height 34
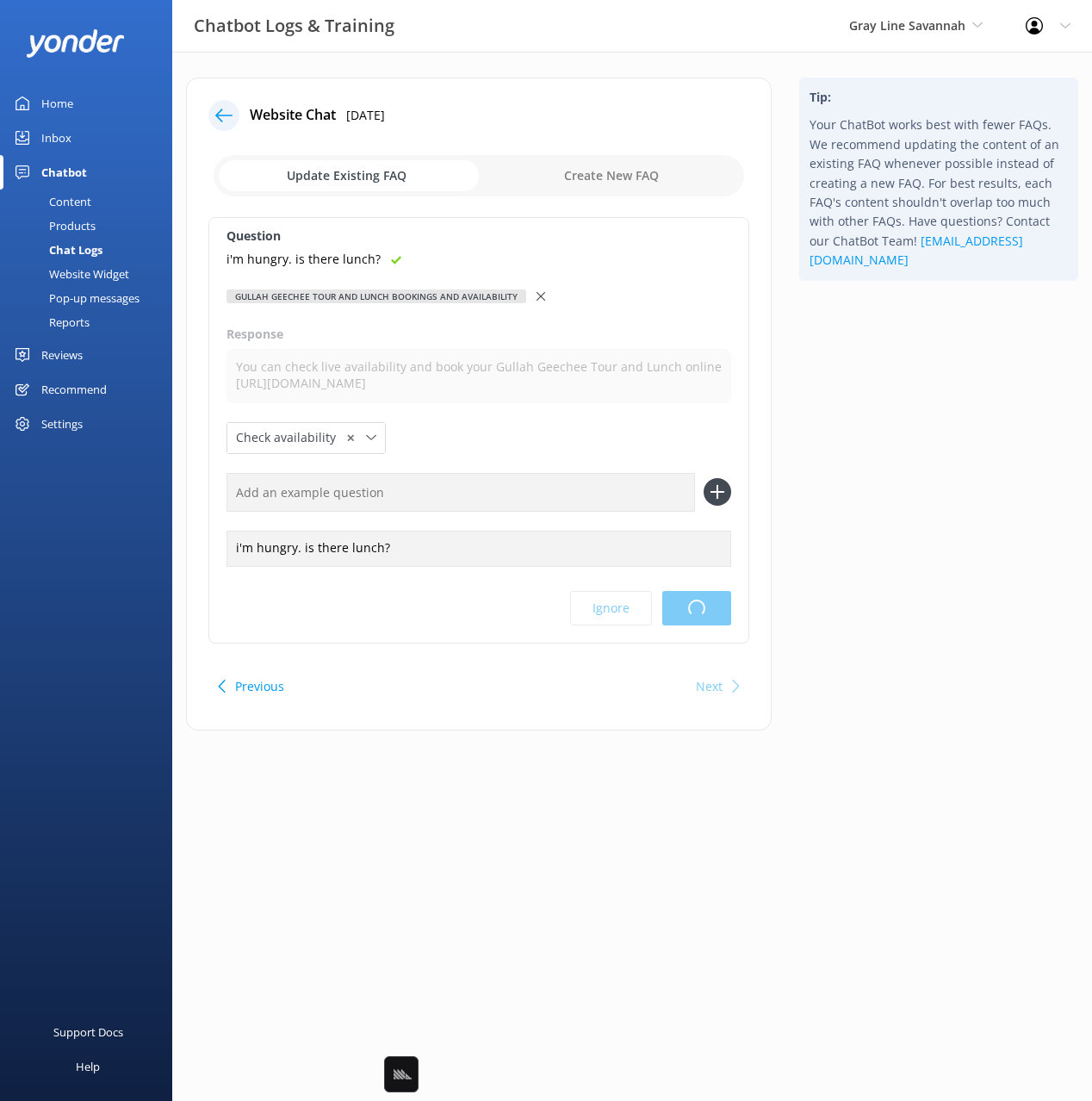
drag, startPoint x: 894, startPoint y: 546, endPoint x: 881, endPoint y: 546, distance: 13.0
click at [894, 546] on div "Tip: Your ChatBot works best with fewer FAQs. We recommend updating the content…" at bounding box center [938, 412] width 307 height 670
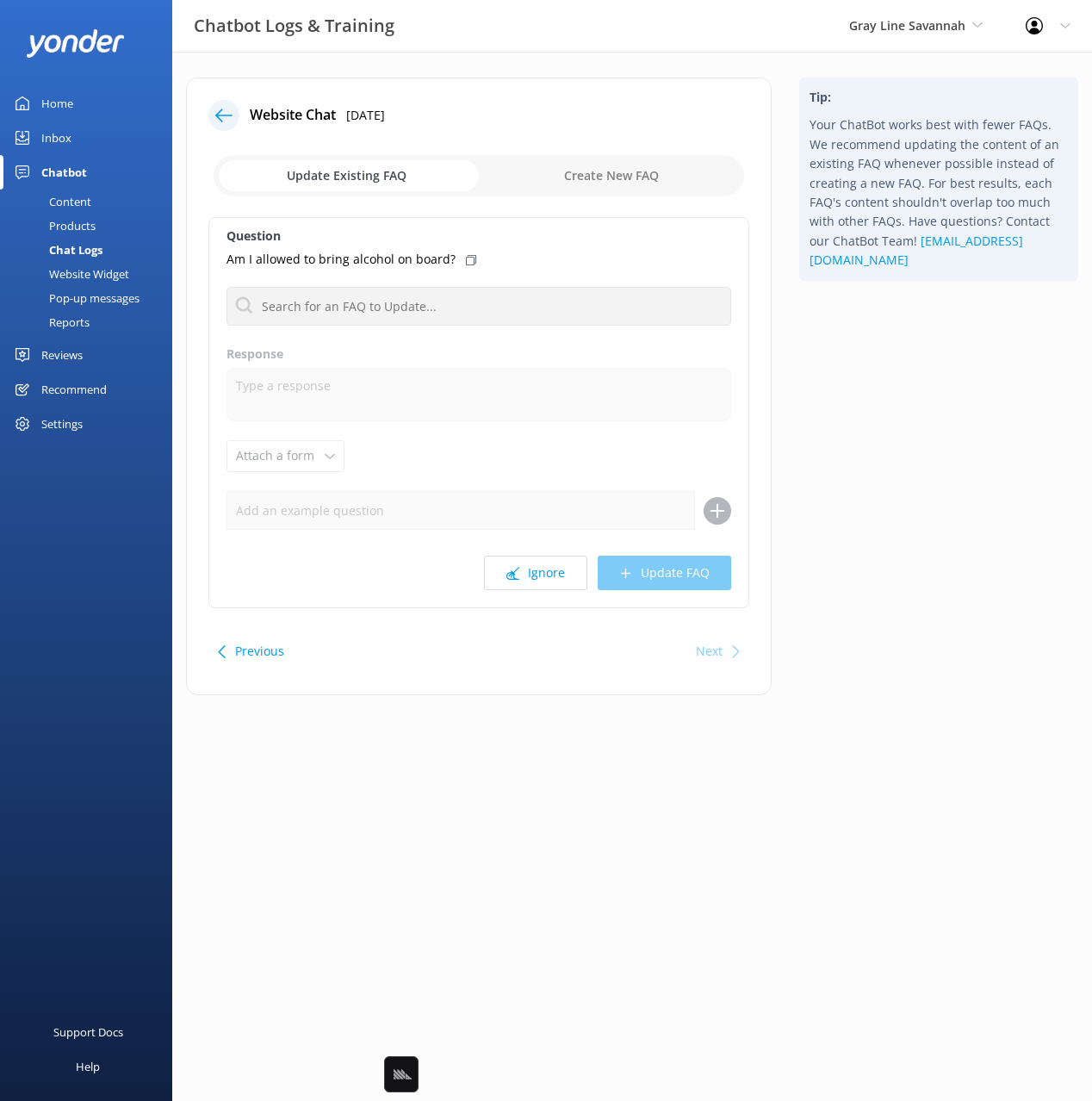
click at [226, 112] on icon at bounding box center [224, 116] width 17 height 17
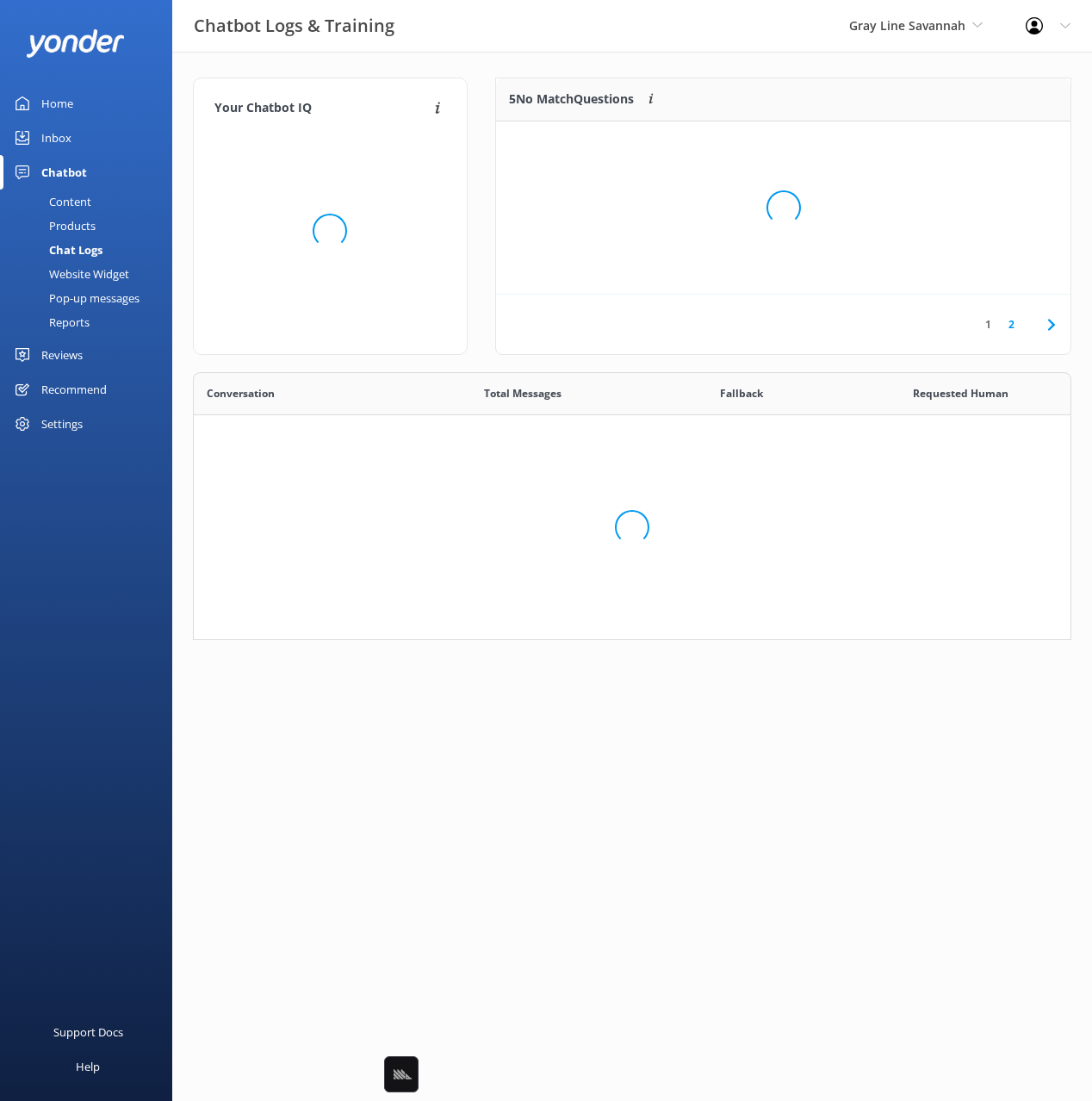
scroll to position [268, 878]
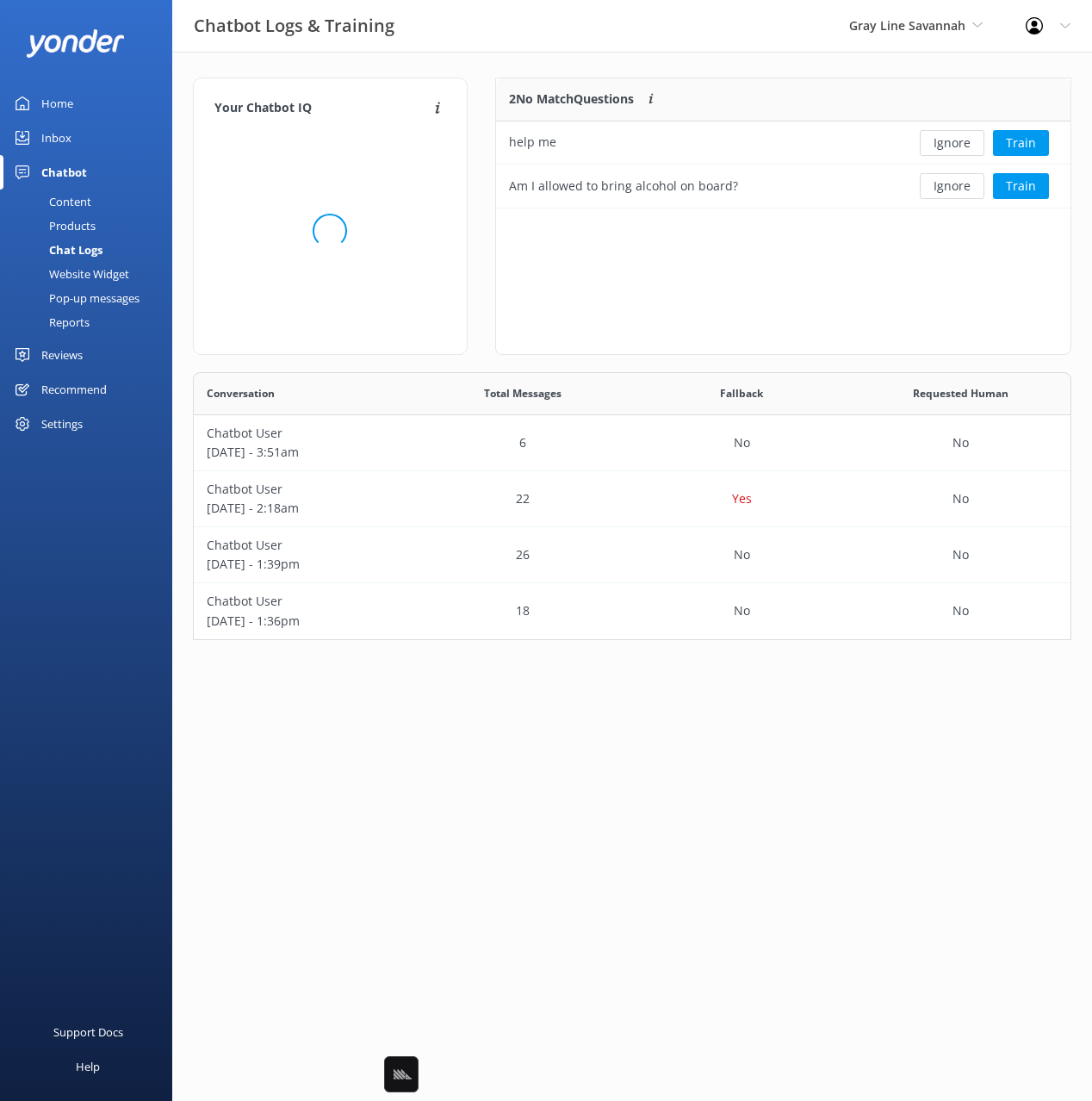
drag, startPoint x: 608, startPoint y: 62, endPoint x: 584, endPoint y: 66, distance: 24.3
click at [603, 63] on div "Your Chatbot IQ Your Chatbot IQ is the percentage of trained FAQs against untra…" at bounding box center [632, 363] width 920 height 623
click at [1035, 142] on button "Train" at bounding box center [1020, 142] width 56 height 26
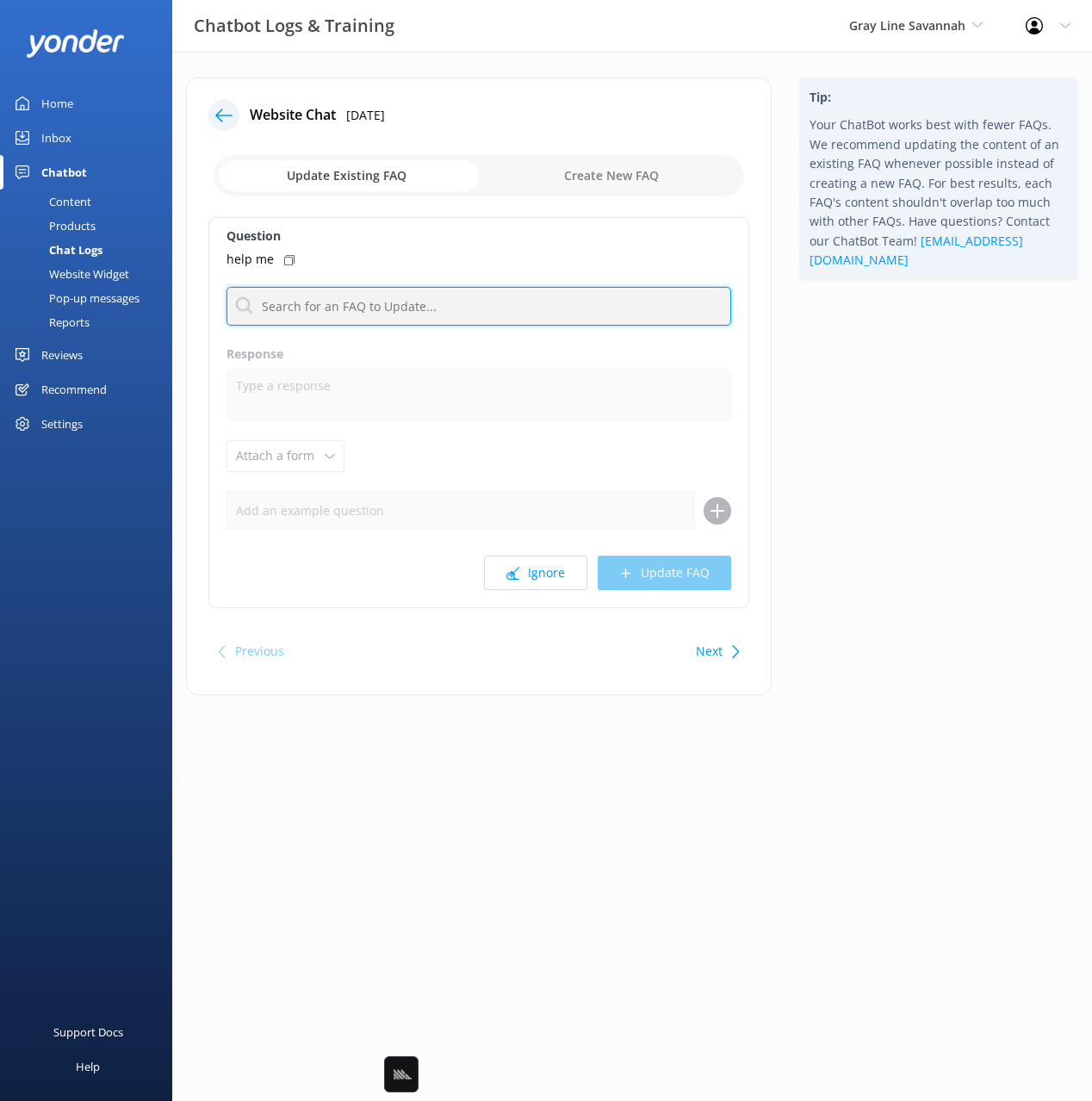
click at [371, 313] on input "text" at bounding box center [479, 306] width 504 height 39
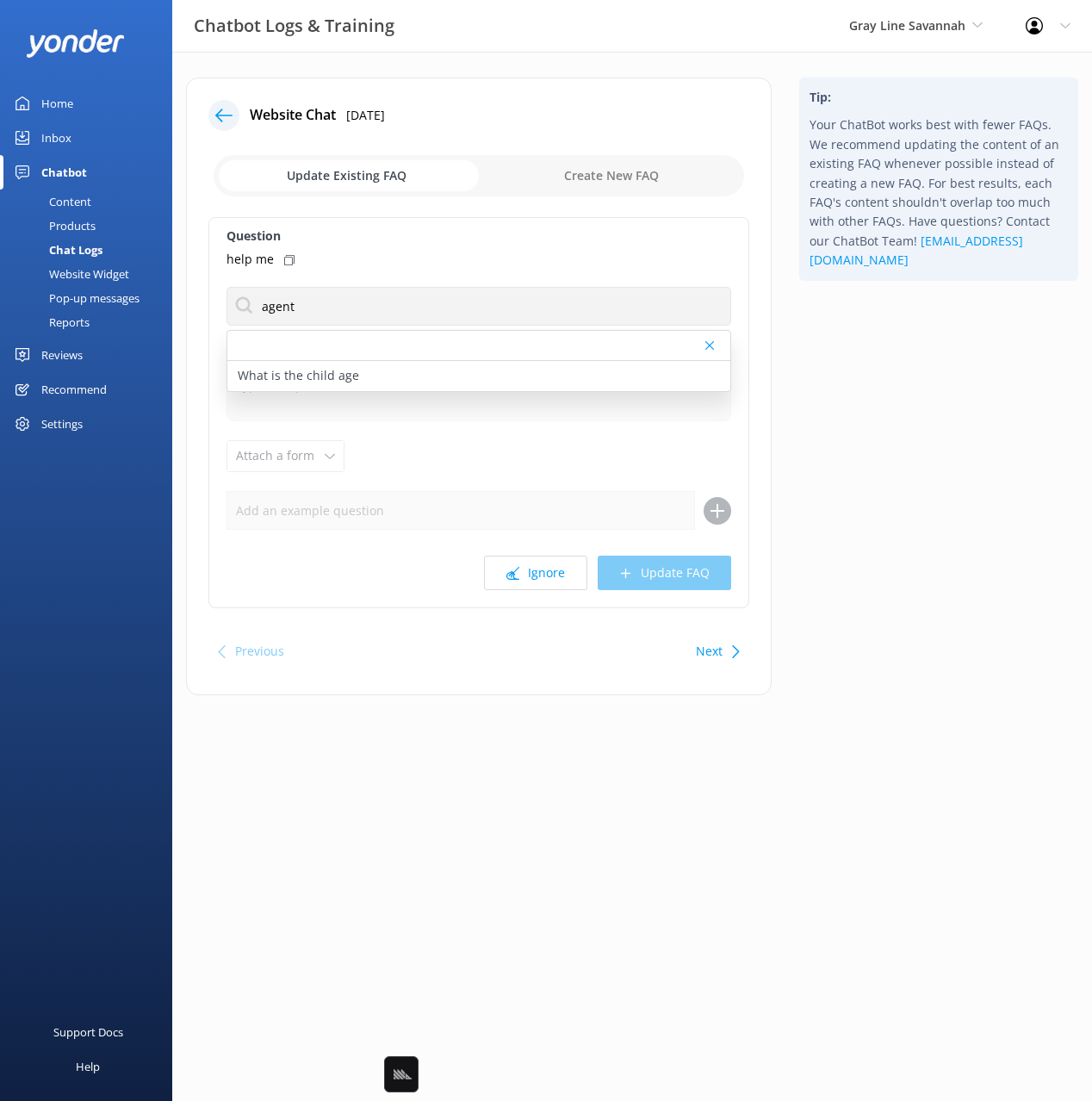
click at [285, 256] on icon at bounding box center [289, 260] width 11 height 11
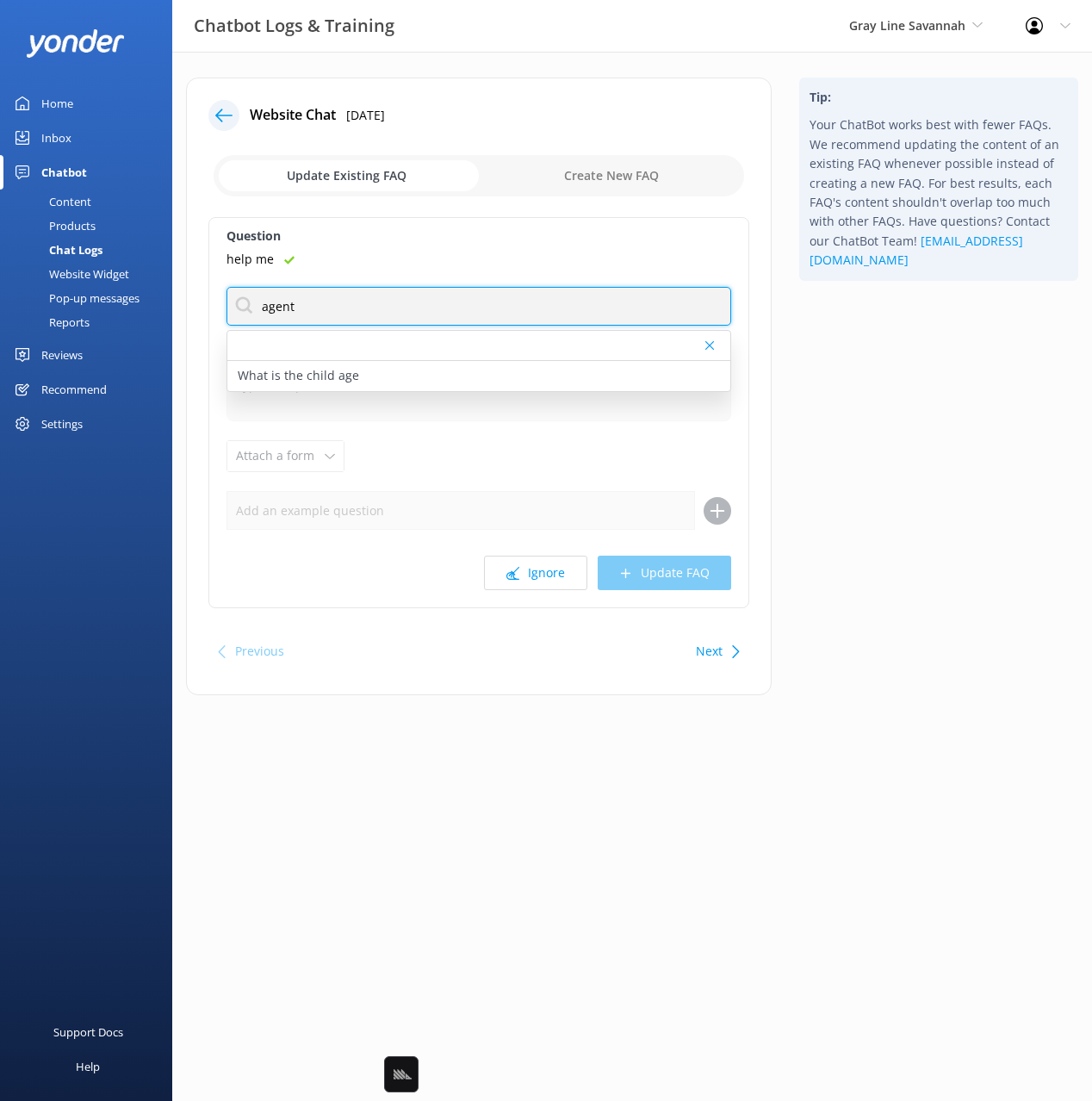
click at [284, 306] on input "agent" at bounding box center [479, 306] width 504 height 39
type input "human"
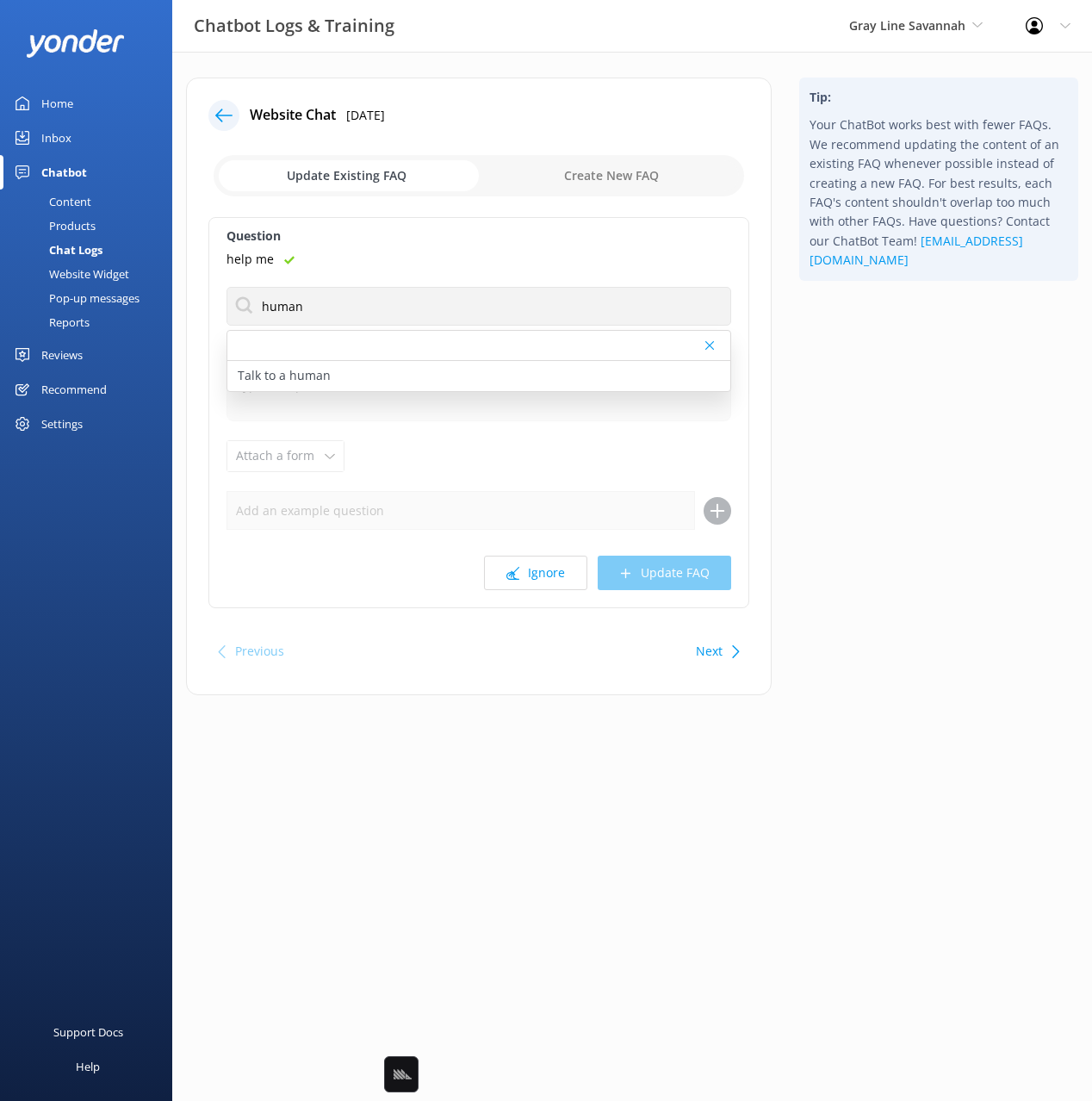
click at [337, 370] on div "Talk to a human" at bounding box center [479, 377] width 503 height 31
type textarea "If you’d like to speak to a person on the Gray Line Savannah team, please call …"
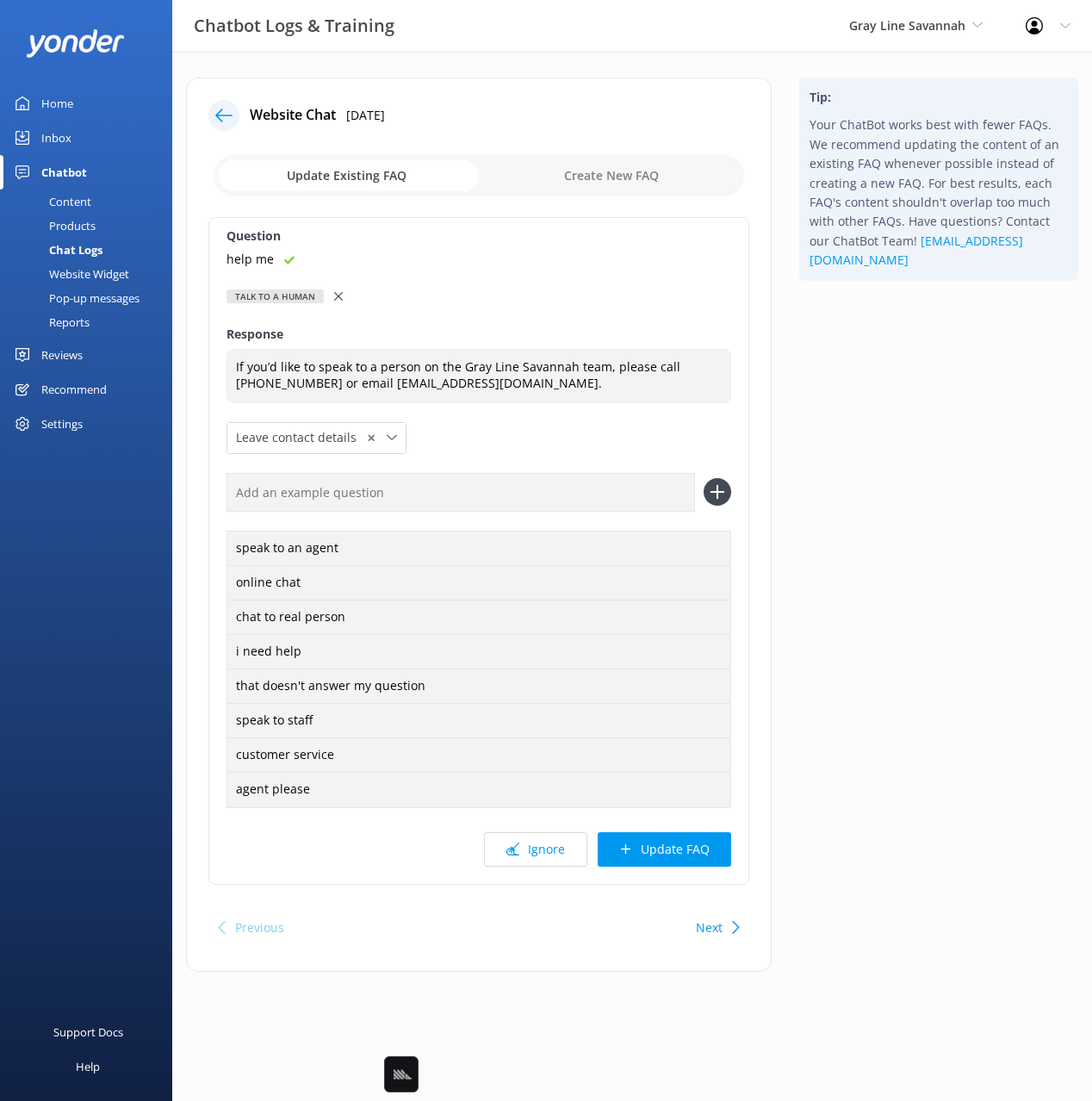
click at [448, 489] on input "text" at bounding box center [460, 492] width 468 height 39
paste input "help me"
type input "help me"
click at [703, 478] on button at bounding box center [717, 491] width 28 height 28
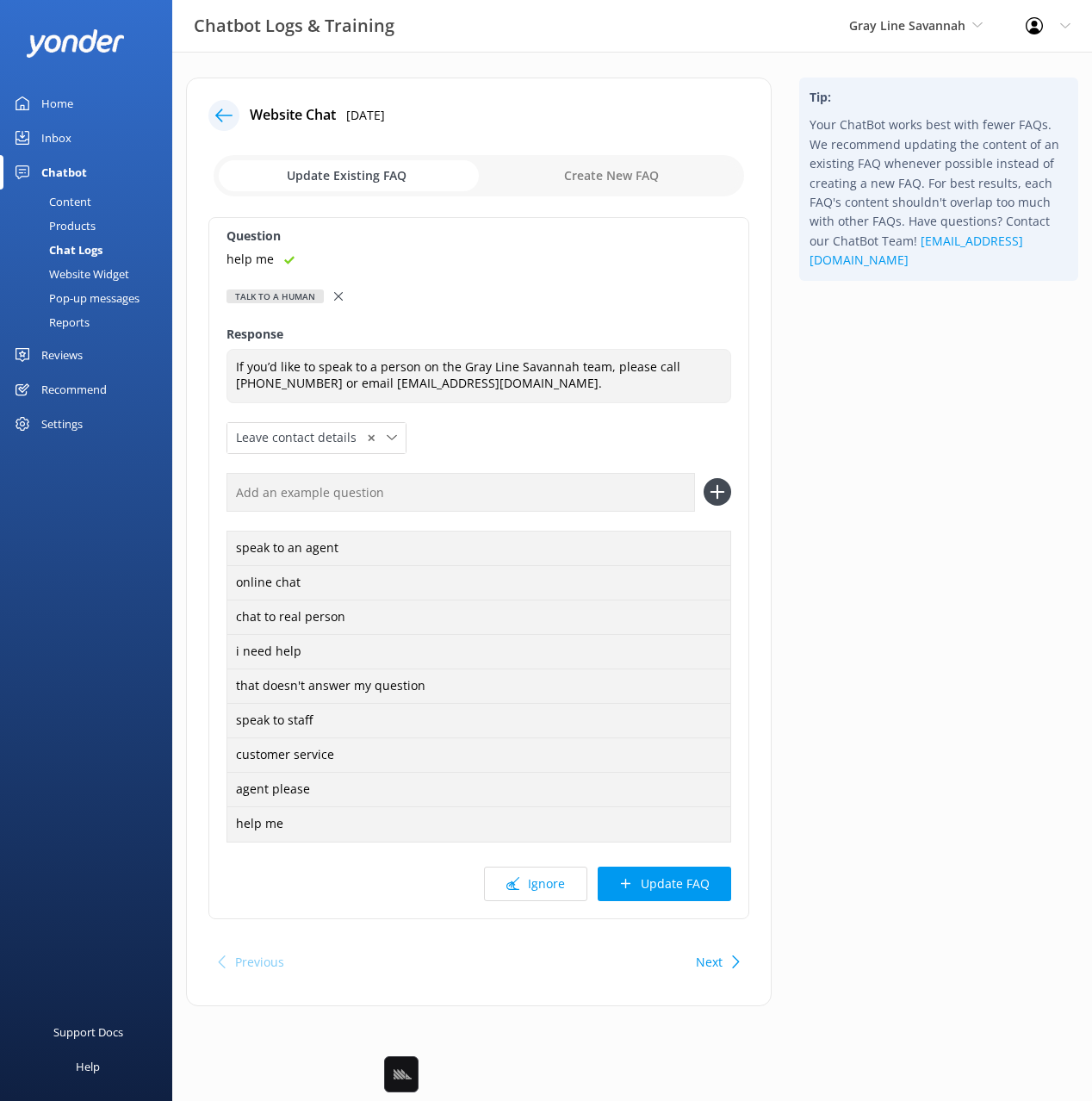
drag, startPoint x: 666, startPoint y: 880, endPoint x: 723, endPoint y: 854, distance: 62.6
click at [667, 880] on button "Update FAQ" at bounding box center [664, 884] width 134 height 34
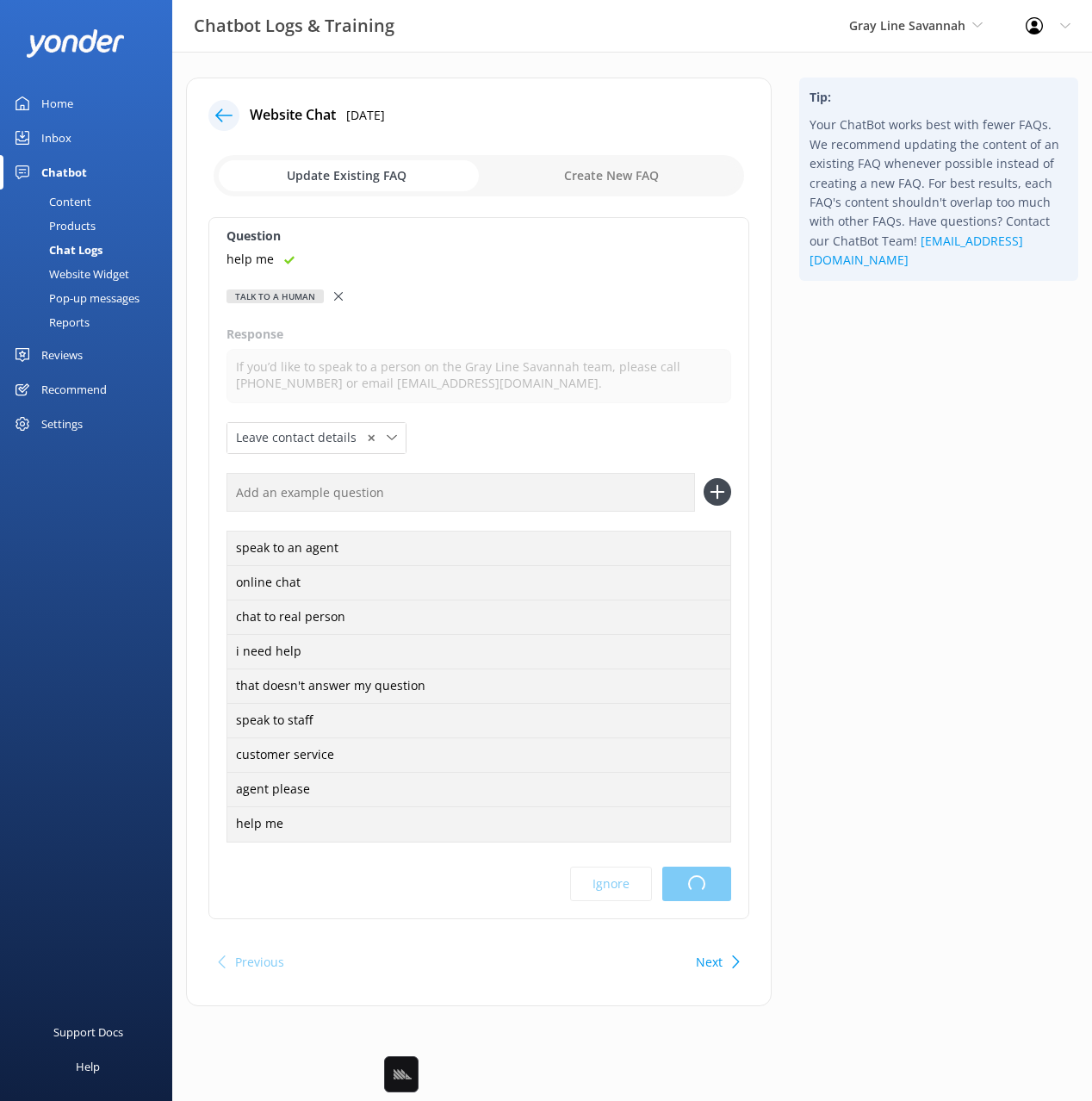
click at [902, 569] on div "Tip: Your ChatBot works best with fewer FAQs. We recommend updating the content…" at bounding box center [938, 550] width 307 height 946
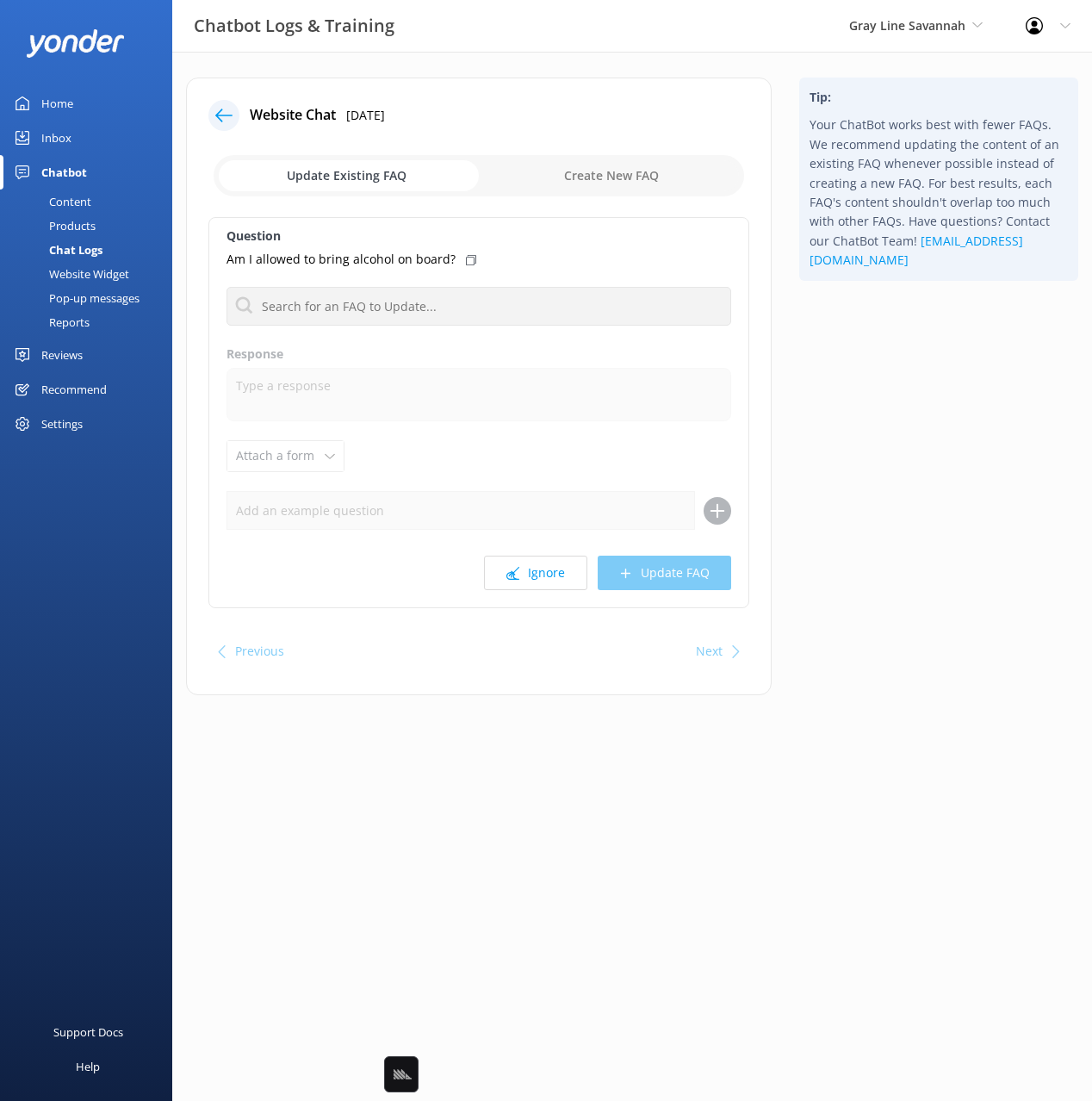
click at [223, 113] on icon at bounding box center [224, 116] width 17 height 17
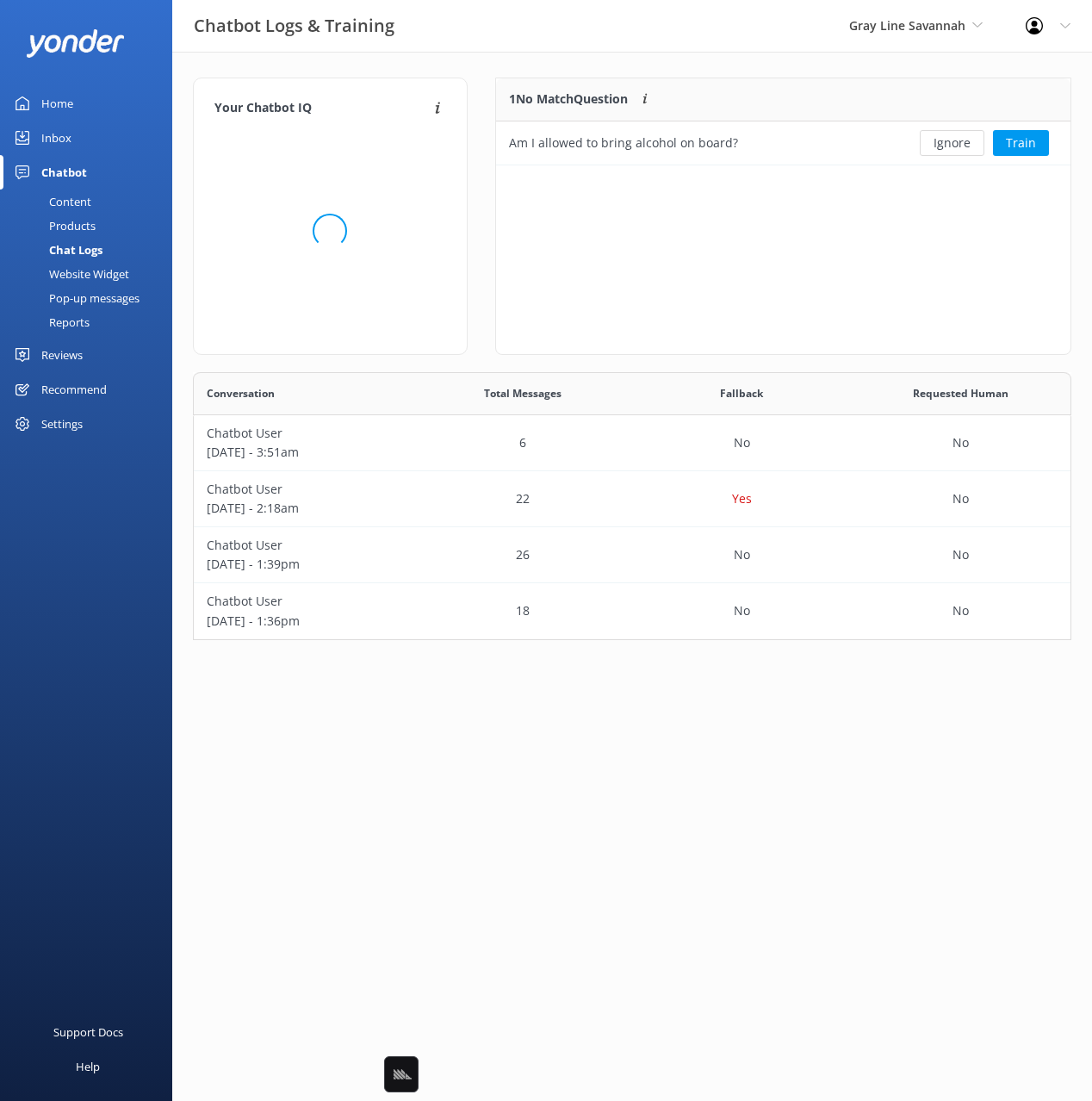
scroll to position [268, 878]
click at [471, 75] on div "Your Chatbot IQ Your Chatbot IQ is the percentage of trained FAQs against untra…" at bounding box center [632, 363] width 920 height 623
drag, startPoint x: 73, startPoint y: 205, endPoint x: 85, endPoint y: 204, distance: 12.0
click at [73, 204] on div "Content" at bounding box center [51, 201] width 81 height 24
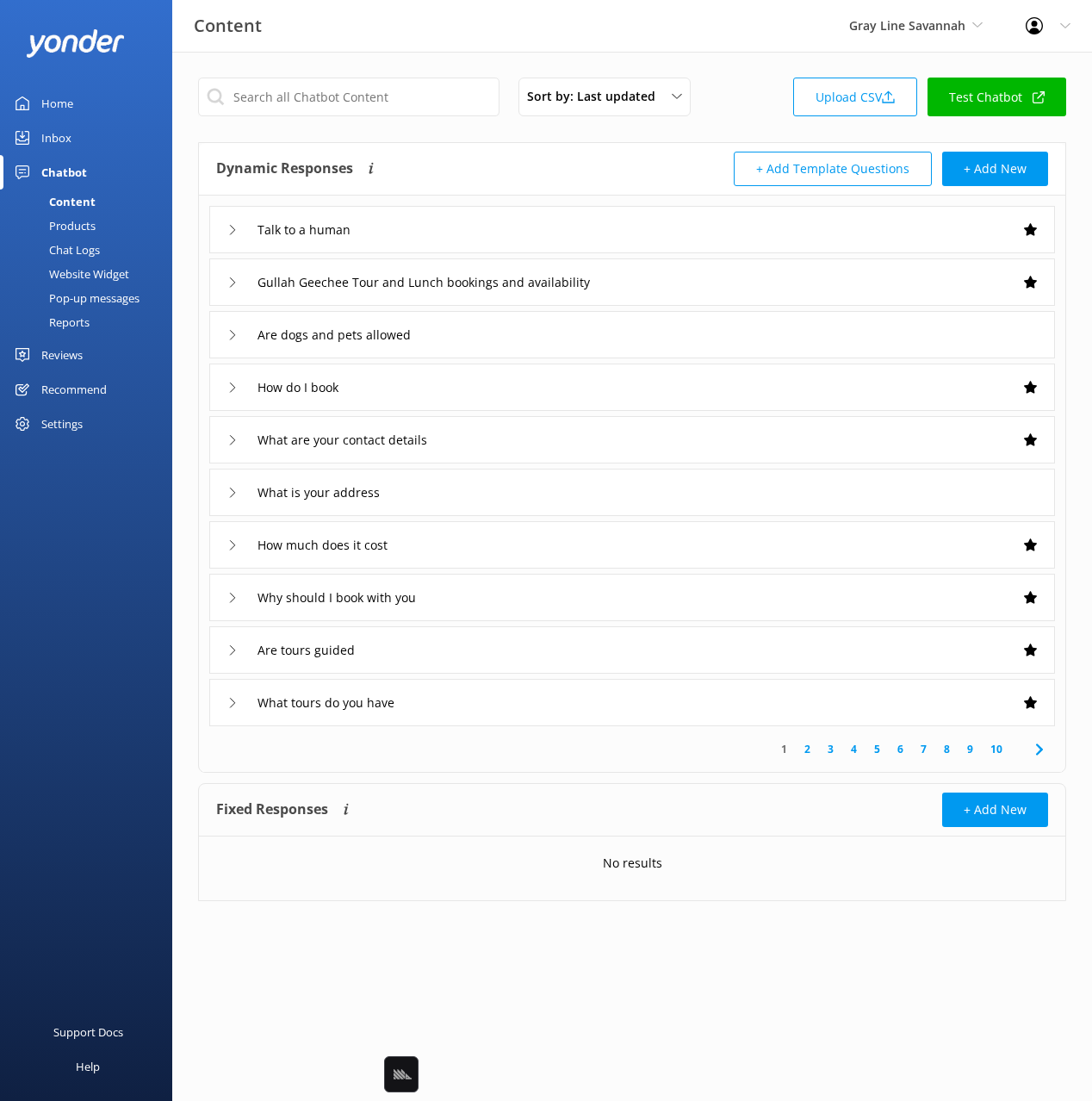
click at [565, 157] on div "Dynamic Responses The chatbot will generate a response based on the content inf…" at bounding box center [423, 169] width 416 height 34
click at [593, 332] on div "Are dogs and pets allowed" at bounding box center [632, 335] width 846 height 48
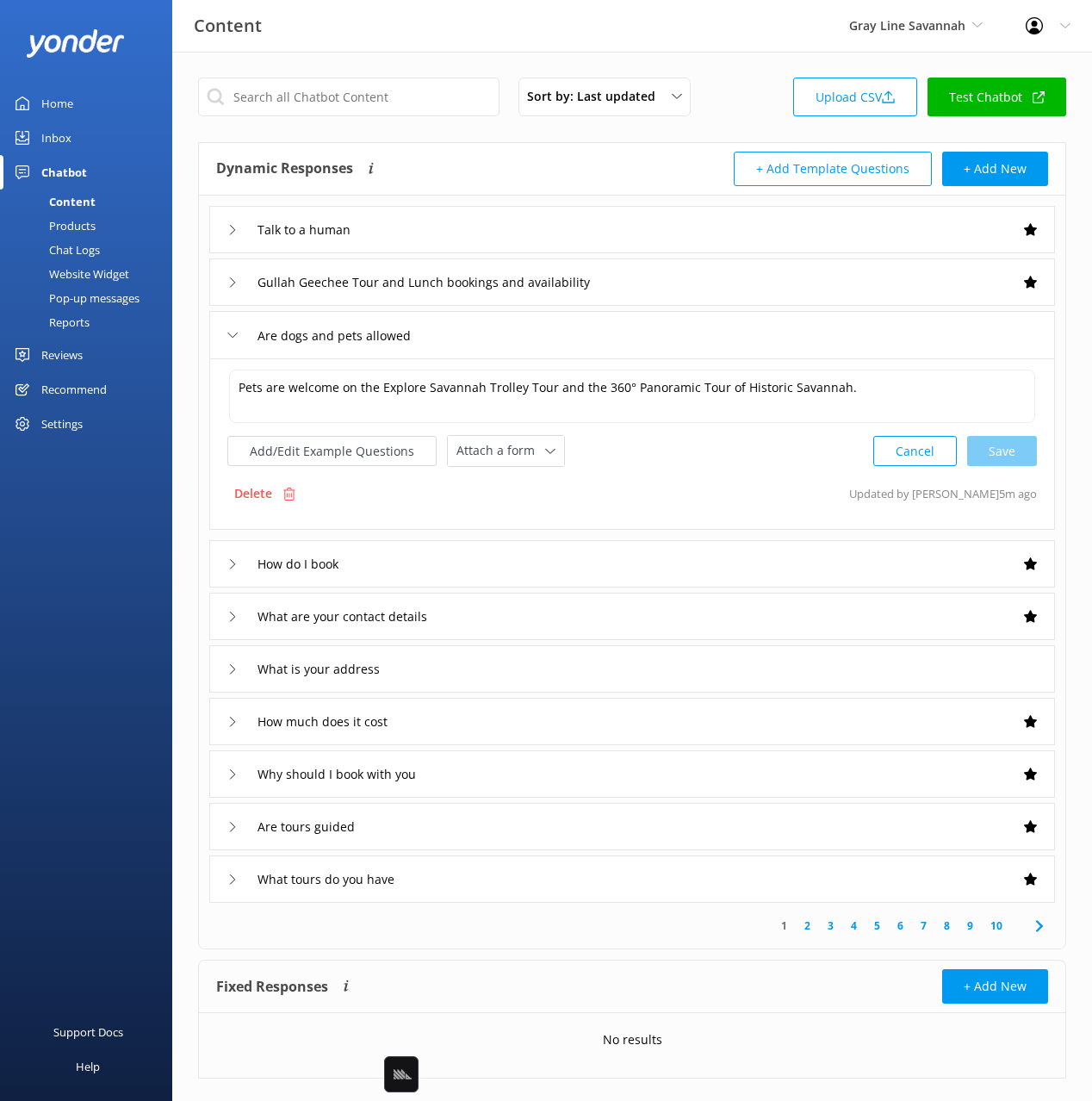
click at [593, 332] on div "Are dogs and pets allowed" at bounding box center [632, 335] width 846 height 48
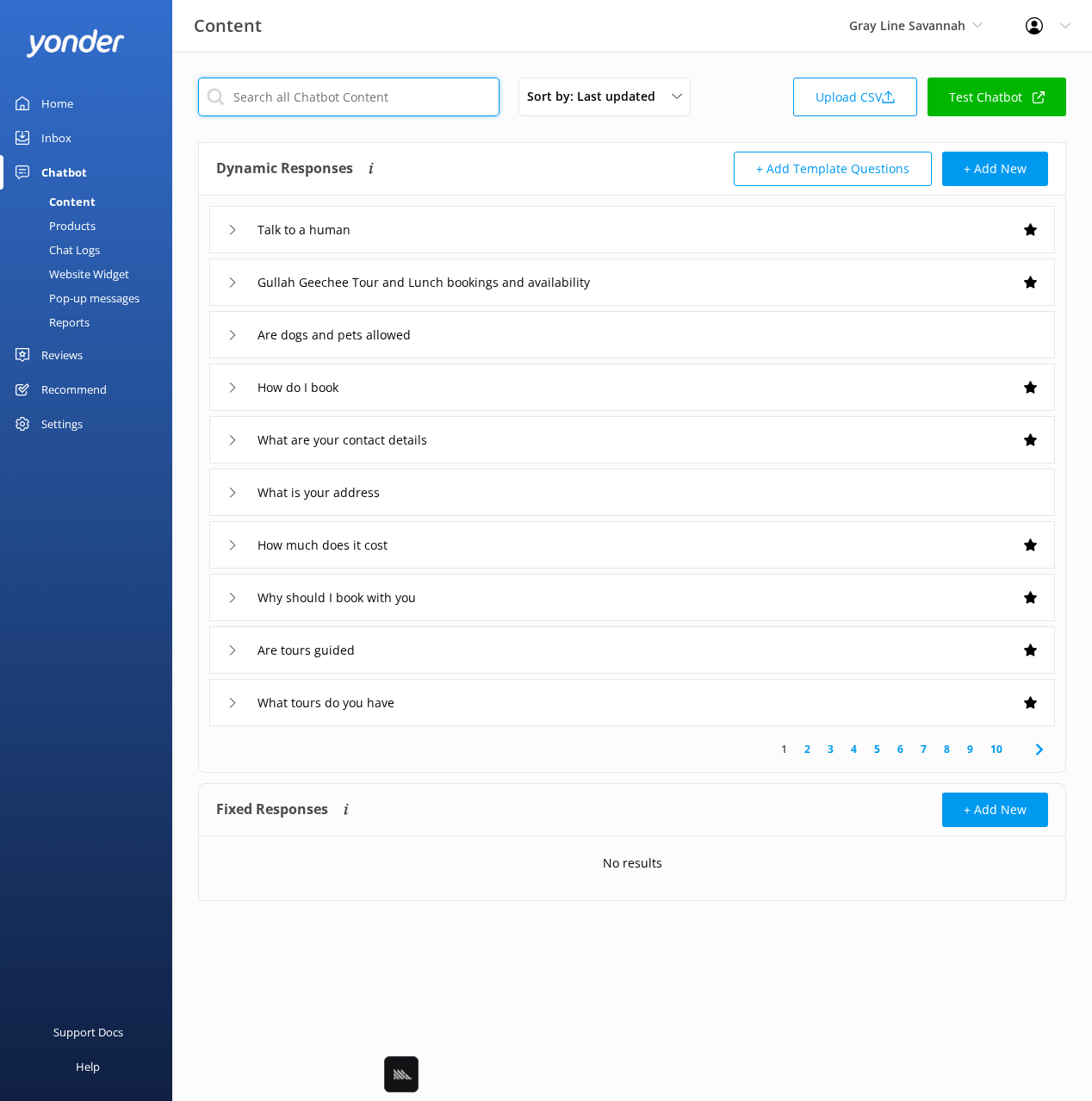
click at [422, 93] on input "text" at bounding box center [348, 97] width 301 height 39
paste input "Do you accept influencer partnerships"
type input "Do you accept influencer partnerships"
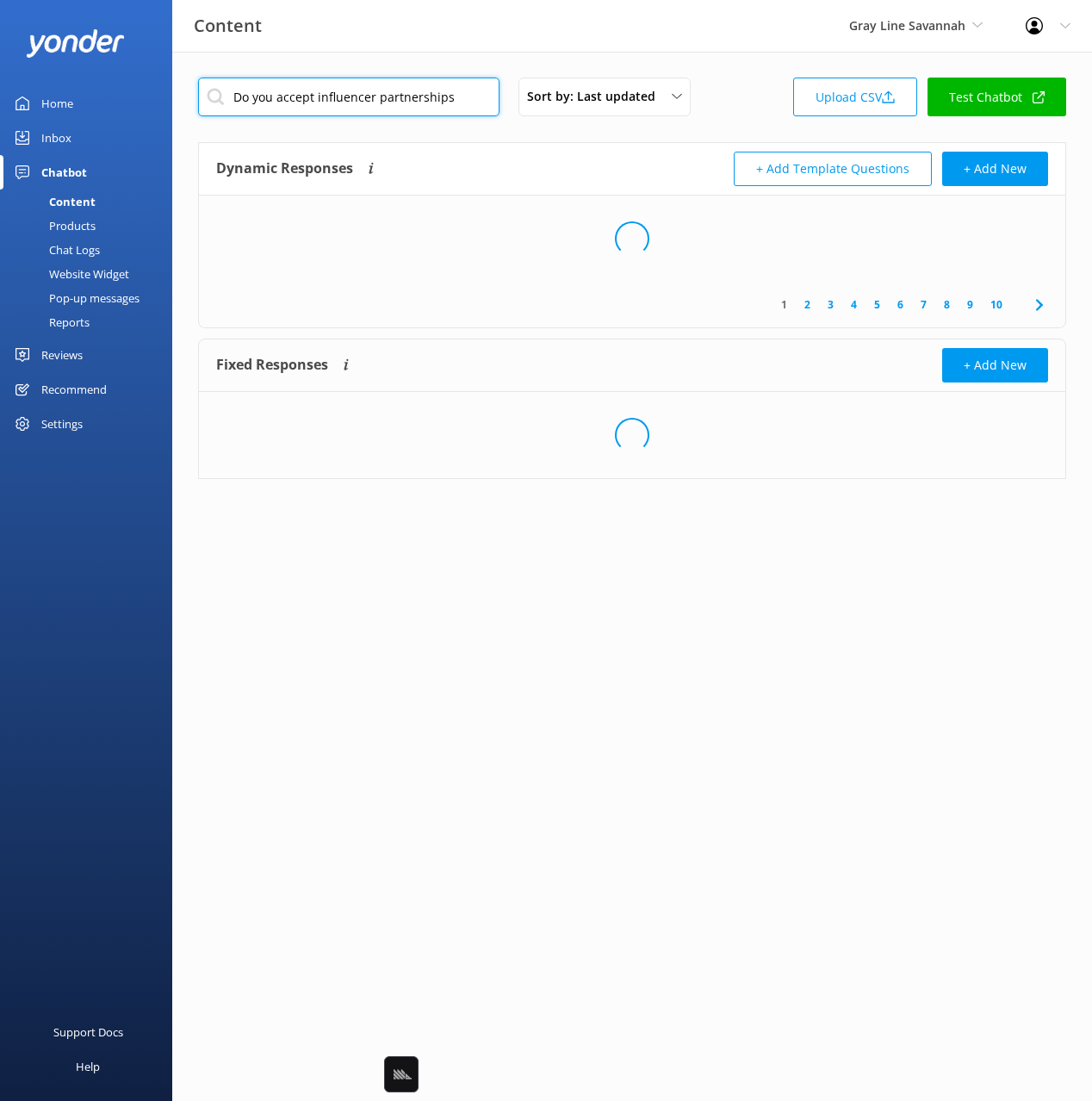
click at [405, 98] on input "Do you accept influencer partnerships" at bounding box center [348, 97] width 301 height 39
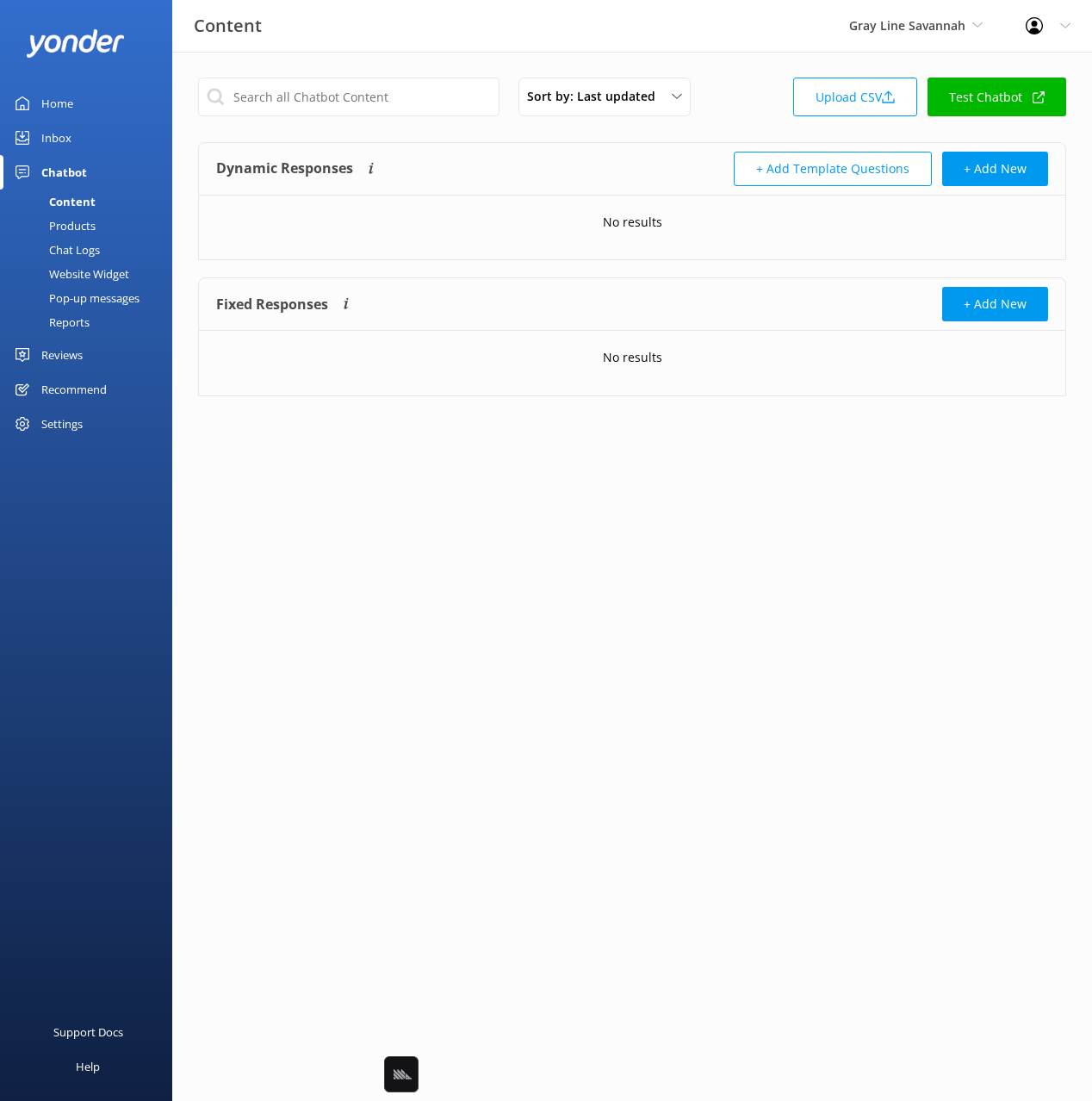
drag, startPoint x: 741, startPoint y: 102, endPoint x: 1008, endPoint y: 223, distance: 293.1
click at [741, 102] on div "Sort by: Last updated Title (A-Z) Last updated Upload CSV Test Chatbot" at bounding box center [632, 101] width 868 height 49
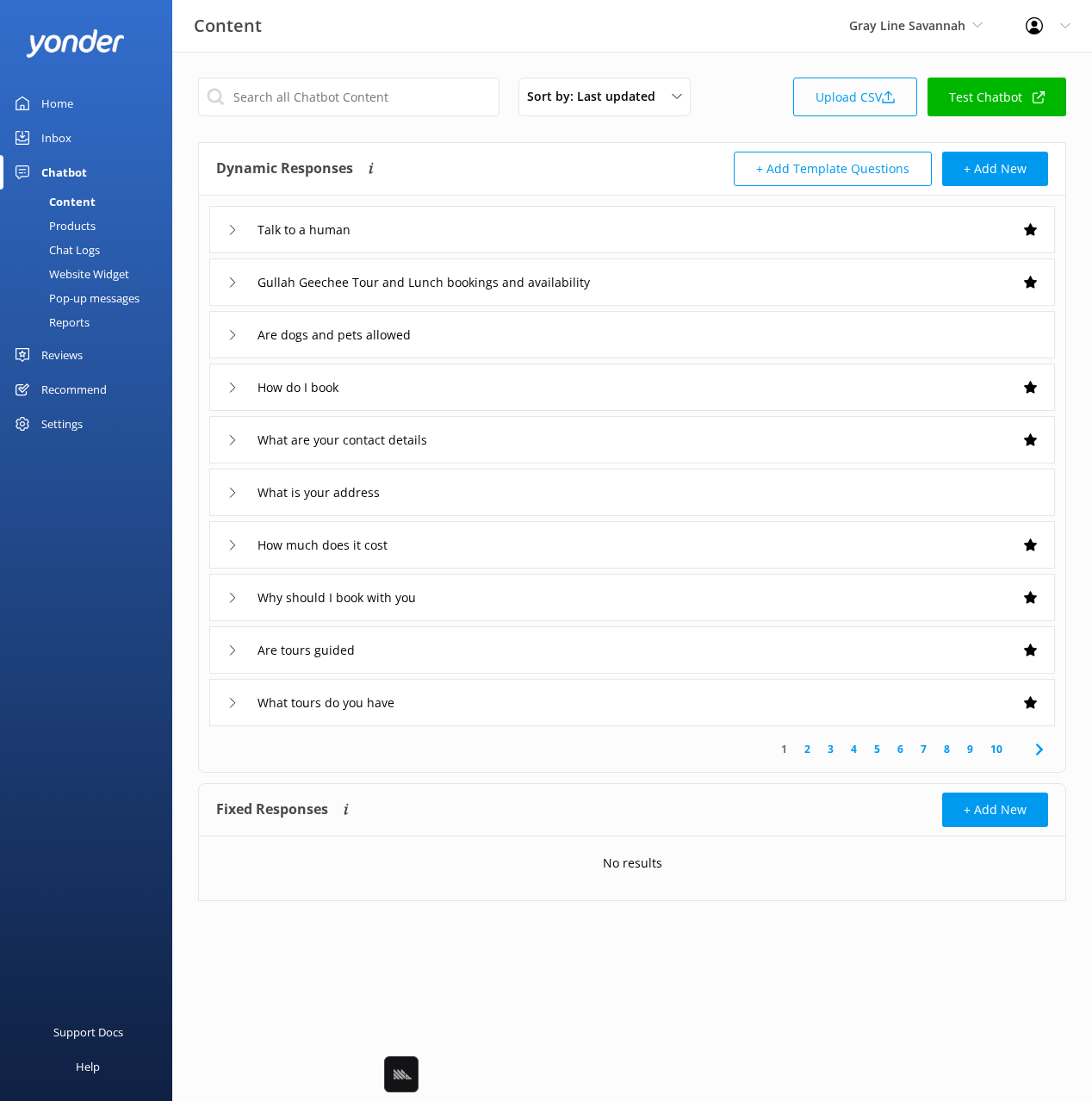
click at [824, 102] on link "Upload CSV" at bounding box center [855, 97] width 124 height 39
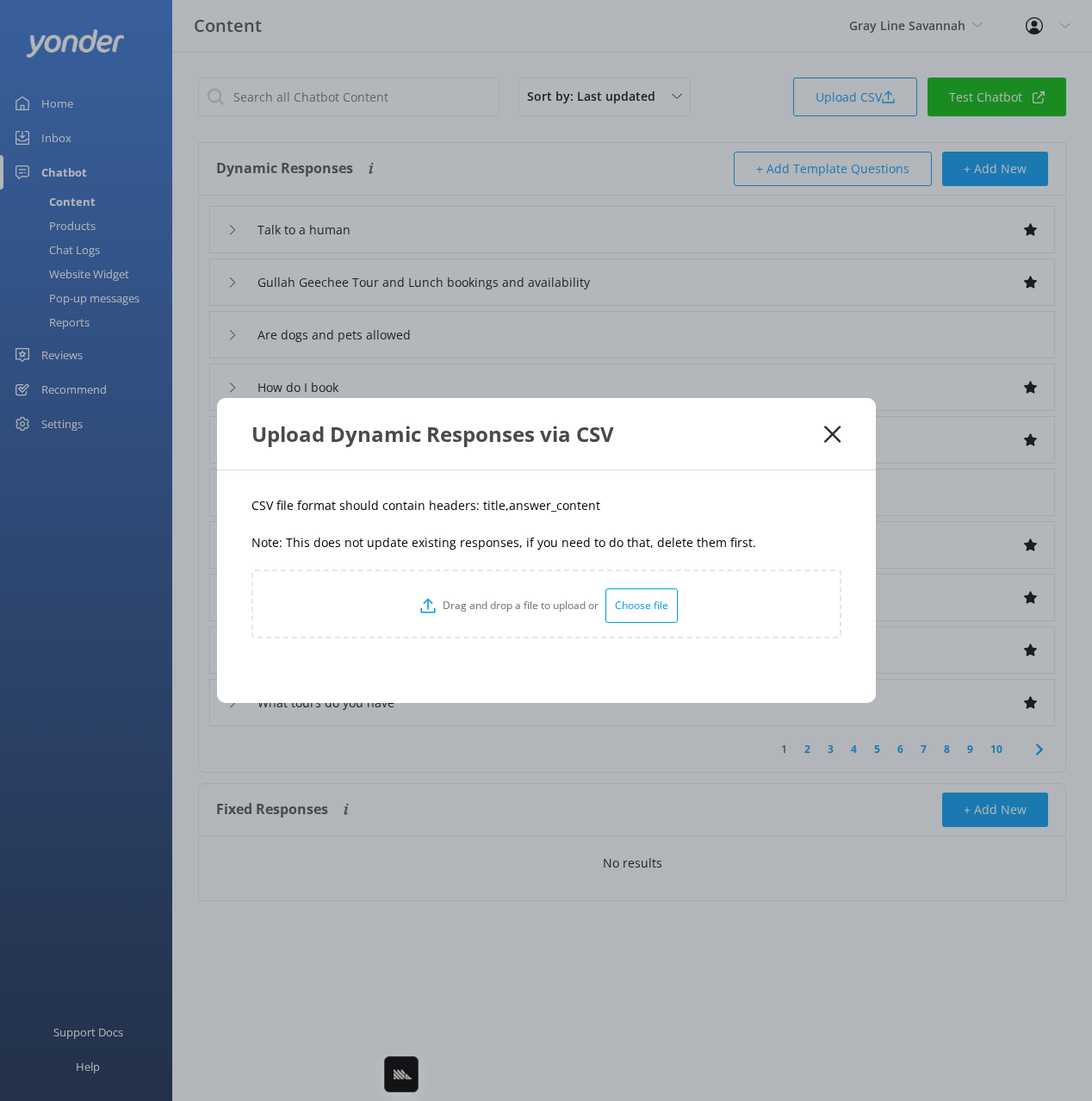
drag, startPoint x: 617, startPoint y: 519, endPoint x: 602, endPoint y: 511, distance: 17.0
click at [610, 515] on div "CSV file format should contain headers: title,answer_content Note: This does no…" at bounding box center [546, 586] width 658 height 232
click at [487, 505] on p "CSV file format should contain headers: title,answer_content" at bounding box center [546, 506] width 589 height 19
copy p "title"
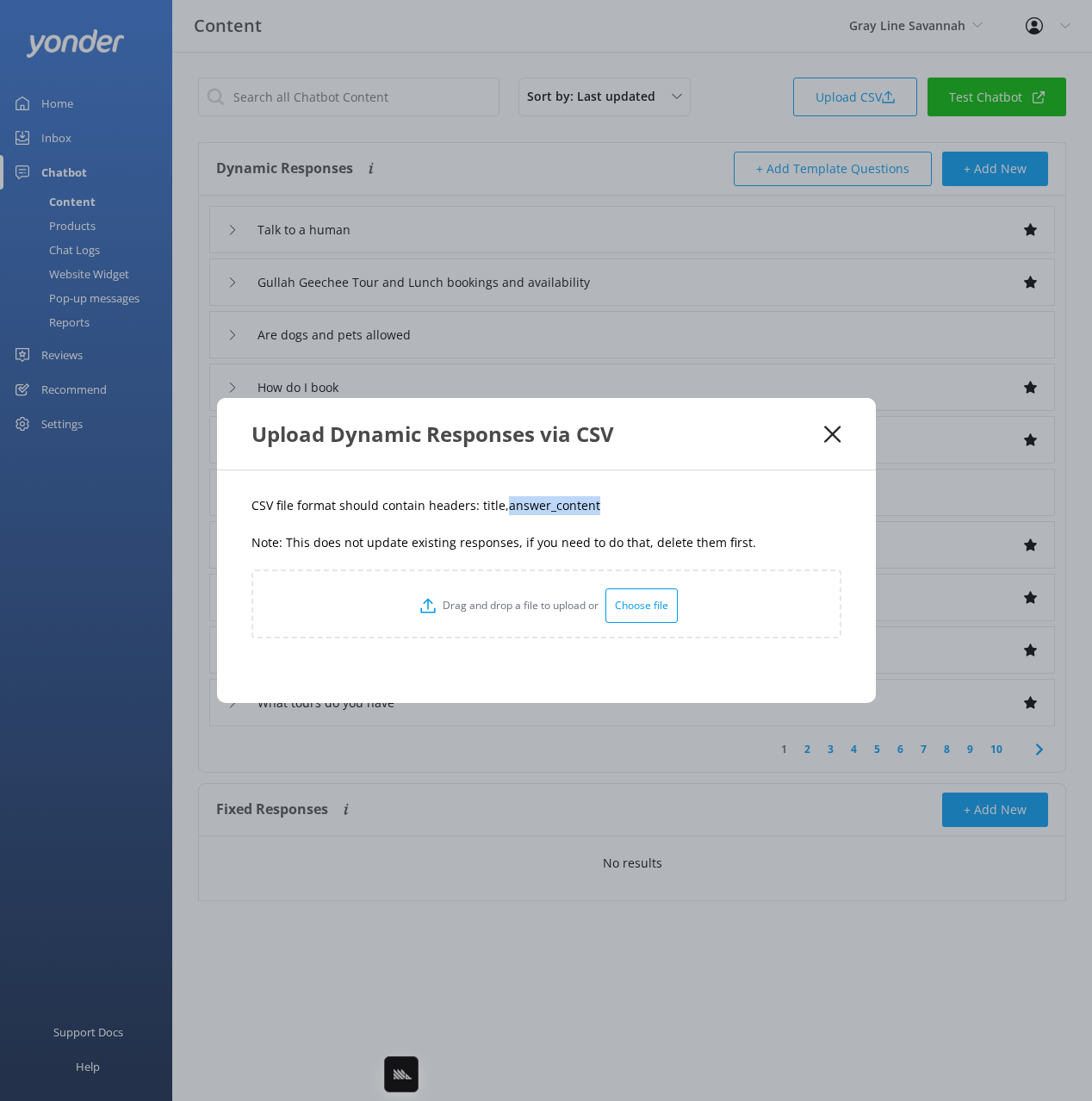
drag, startPoint x: 544, startPoint y: 508, endPoint x: 501, endPoint y: 512, distance: 43.2
click at [501, 510] on p "CSV file format should contain headers: title,answer_content" at bounding box center [546, 506] width 589 height 19
copy p "answer_content"
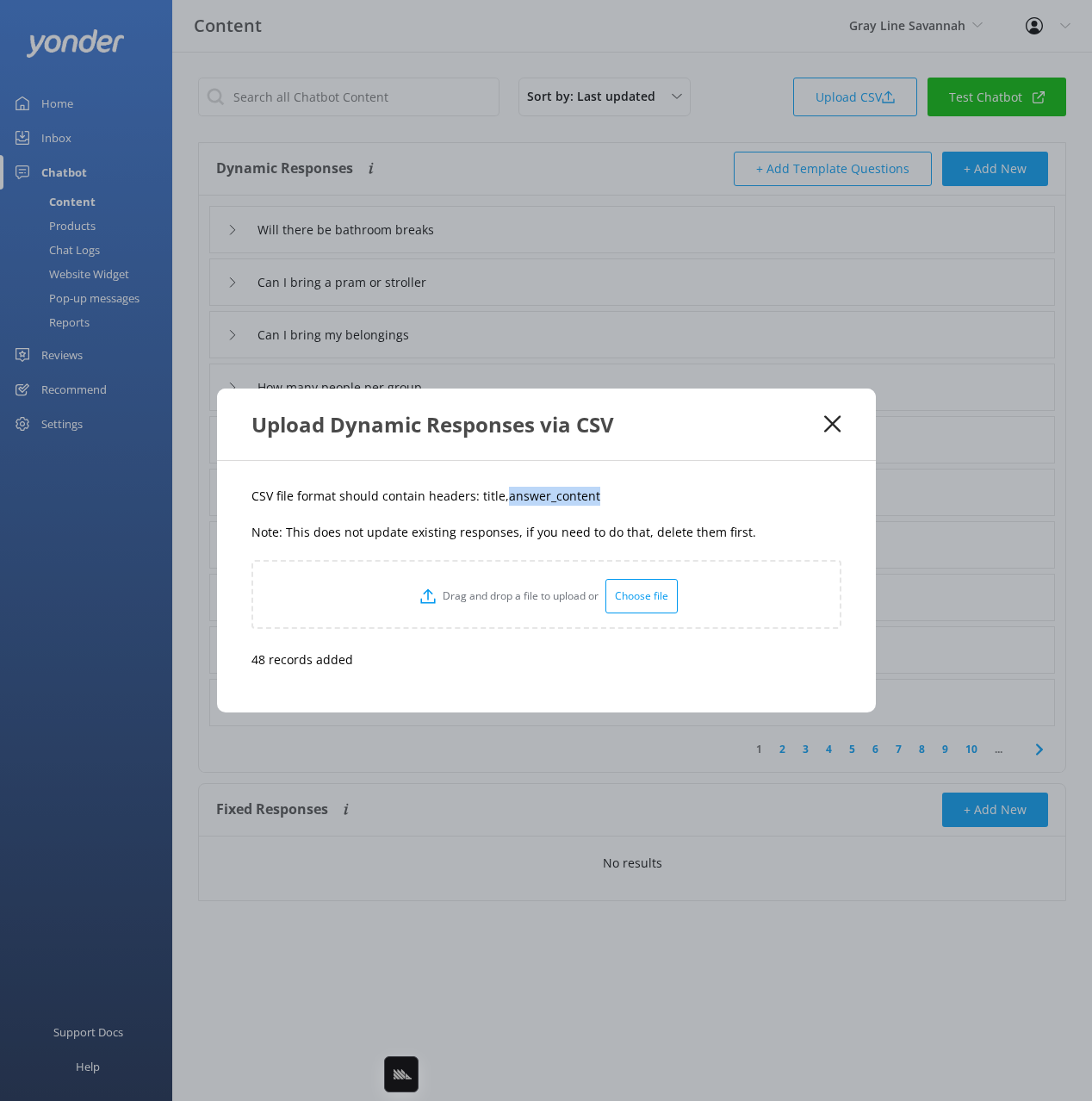
click at [832, 421] on icon at bounding box center [832, 423] width 16 height 17
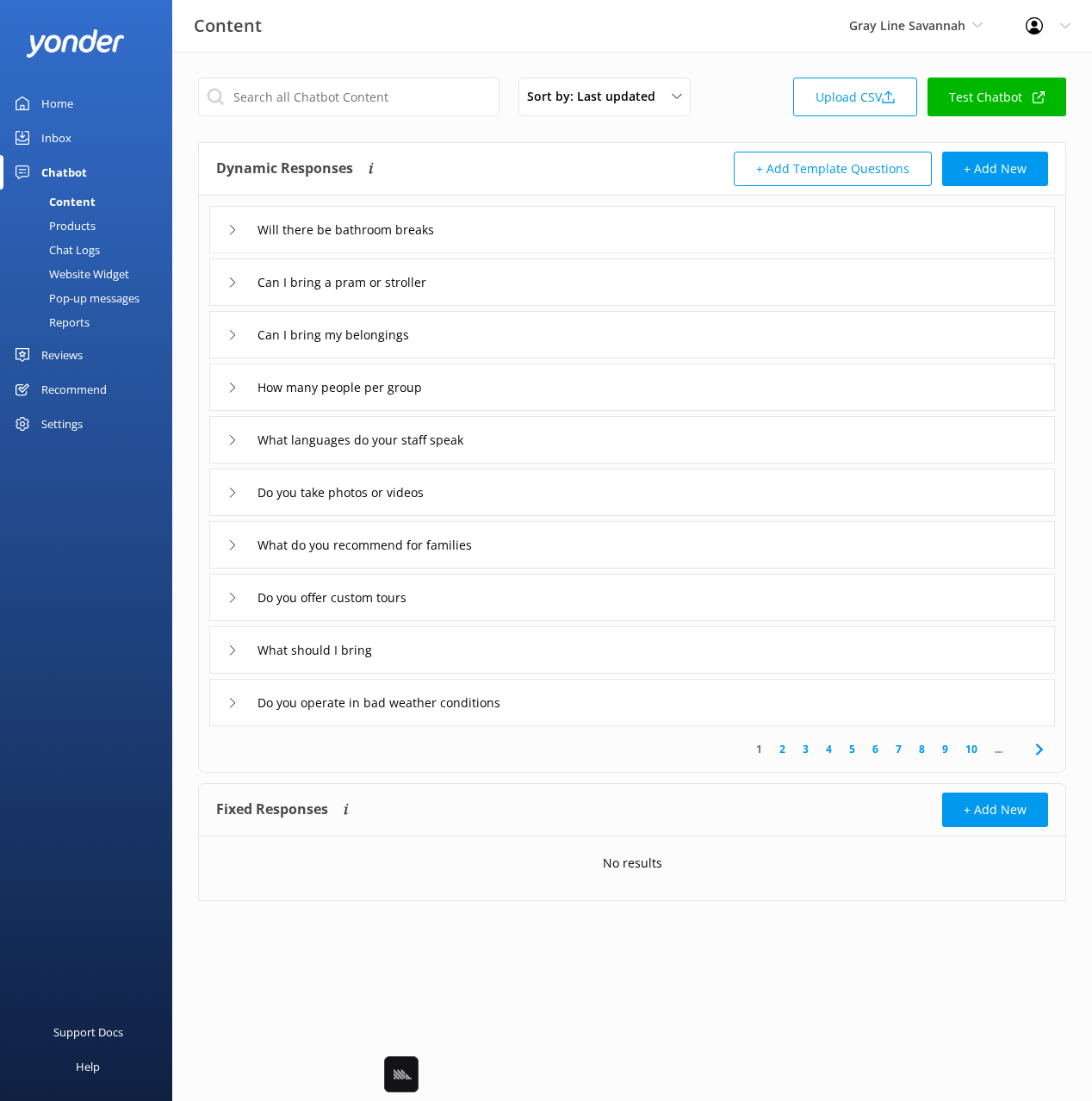
drag, startPoint x: 542, startPoint y: 17, endPoint x: 507, endPoint y: 2, distance: 38.1
click at [540, 17] on div "Content Gray Line Savannah Black Cat Cruises [GEOGRAPHIC_DATA] [GEOGRAPHIC_DATA…" at bounding box center [546, 26] width 1092 height 52
